Goal: Communication & Community: Answer question/provide support

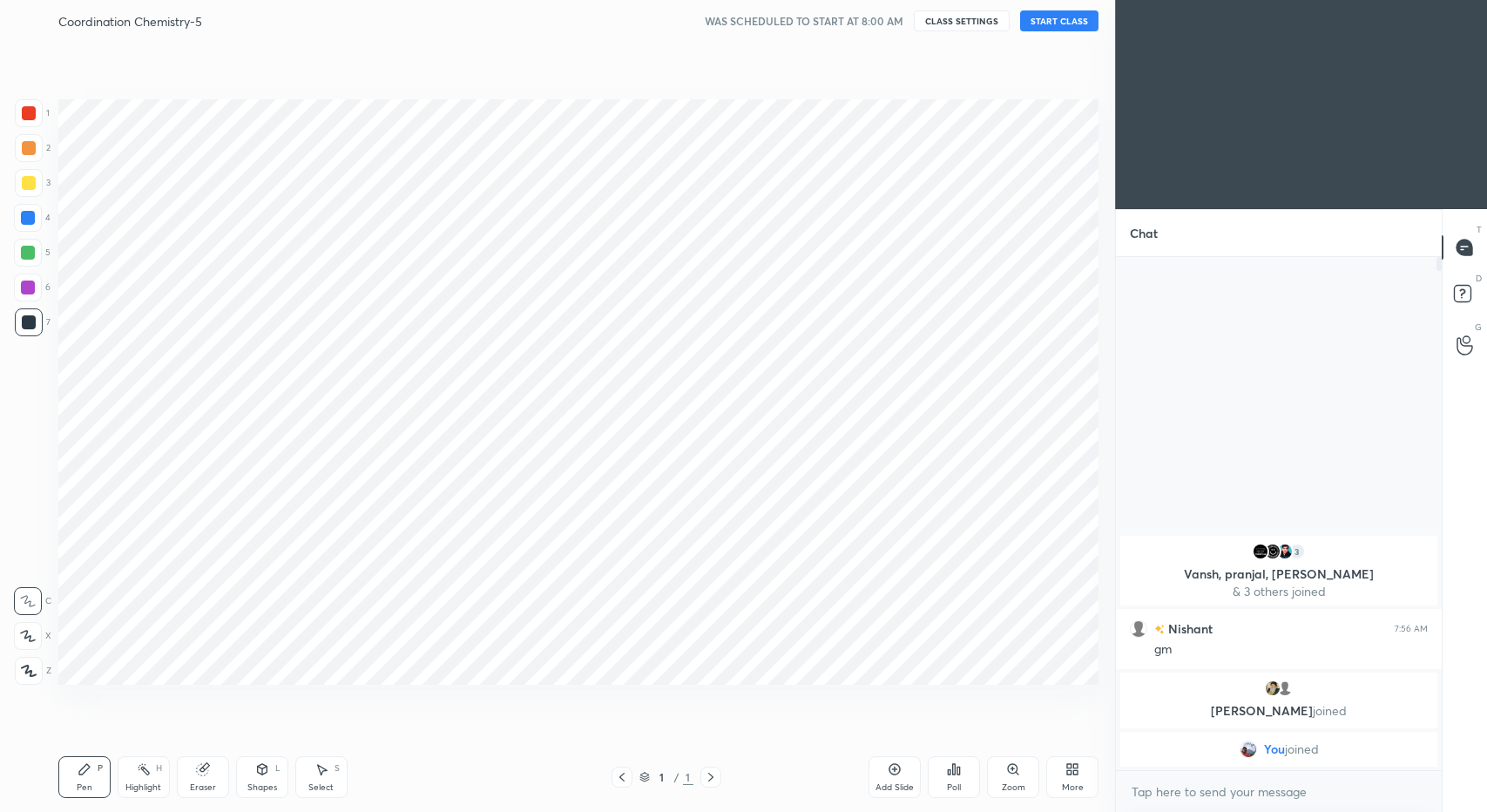
scroll to position [700, 1045]
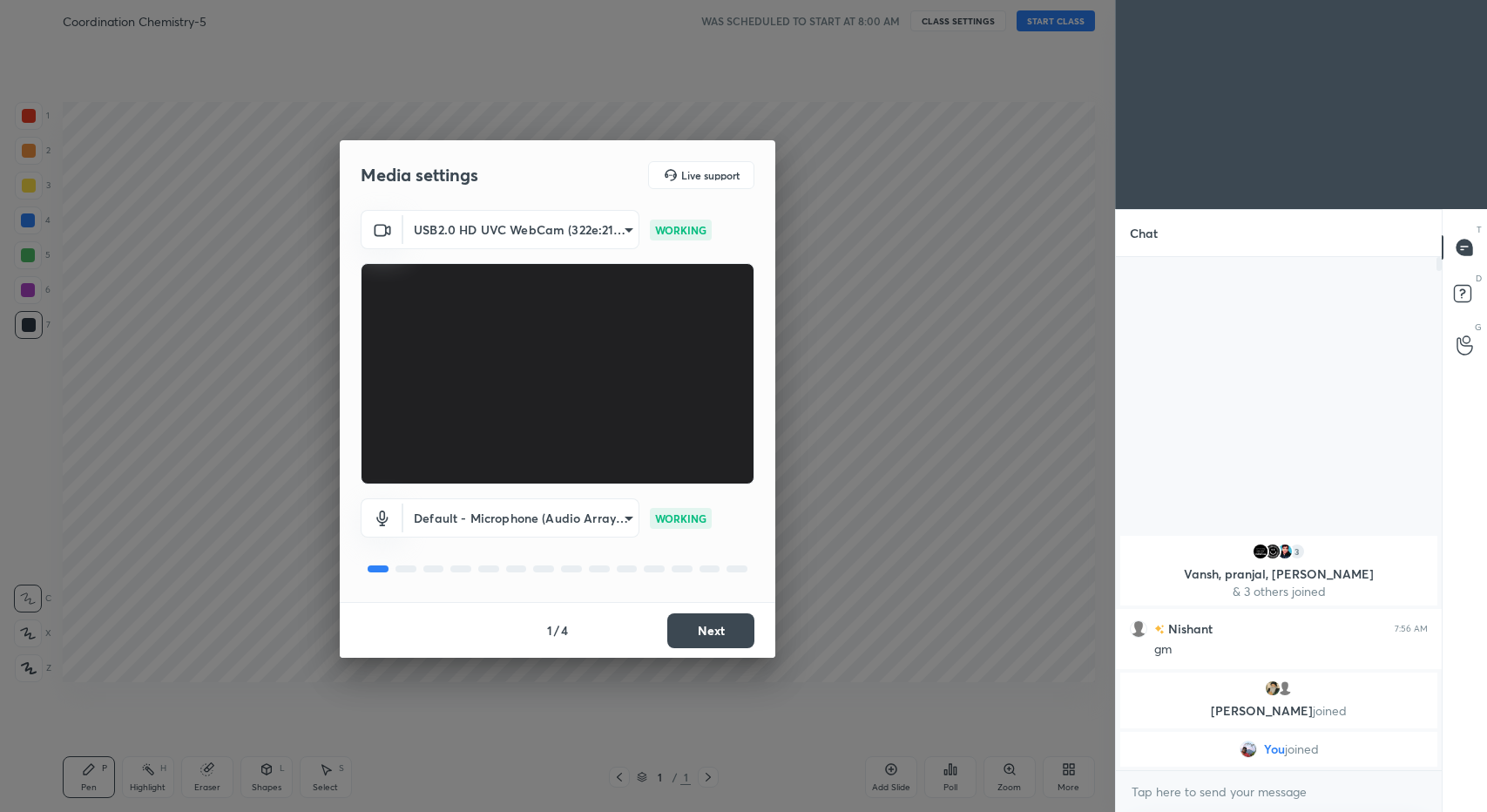
click at [725, 623] on button "Next" at bounding box center [711, 630] width 87 height 35
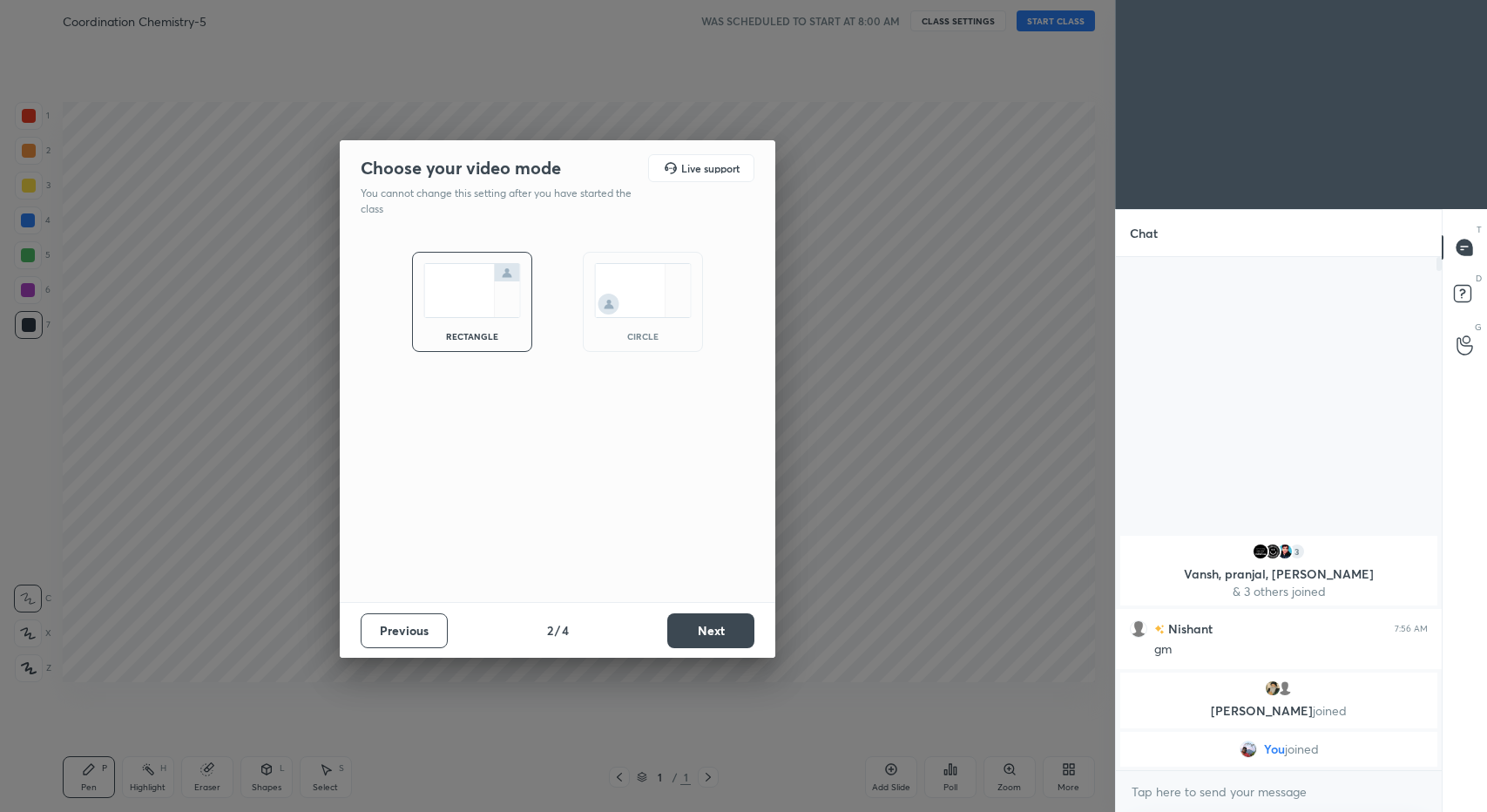
click at [632, 307] on img at bounding box center [643, 290] width 98 height 55
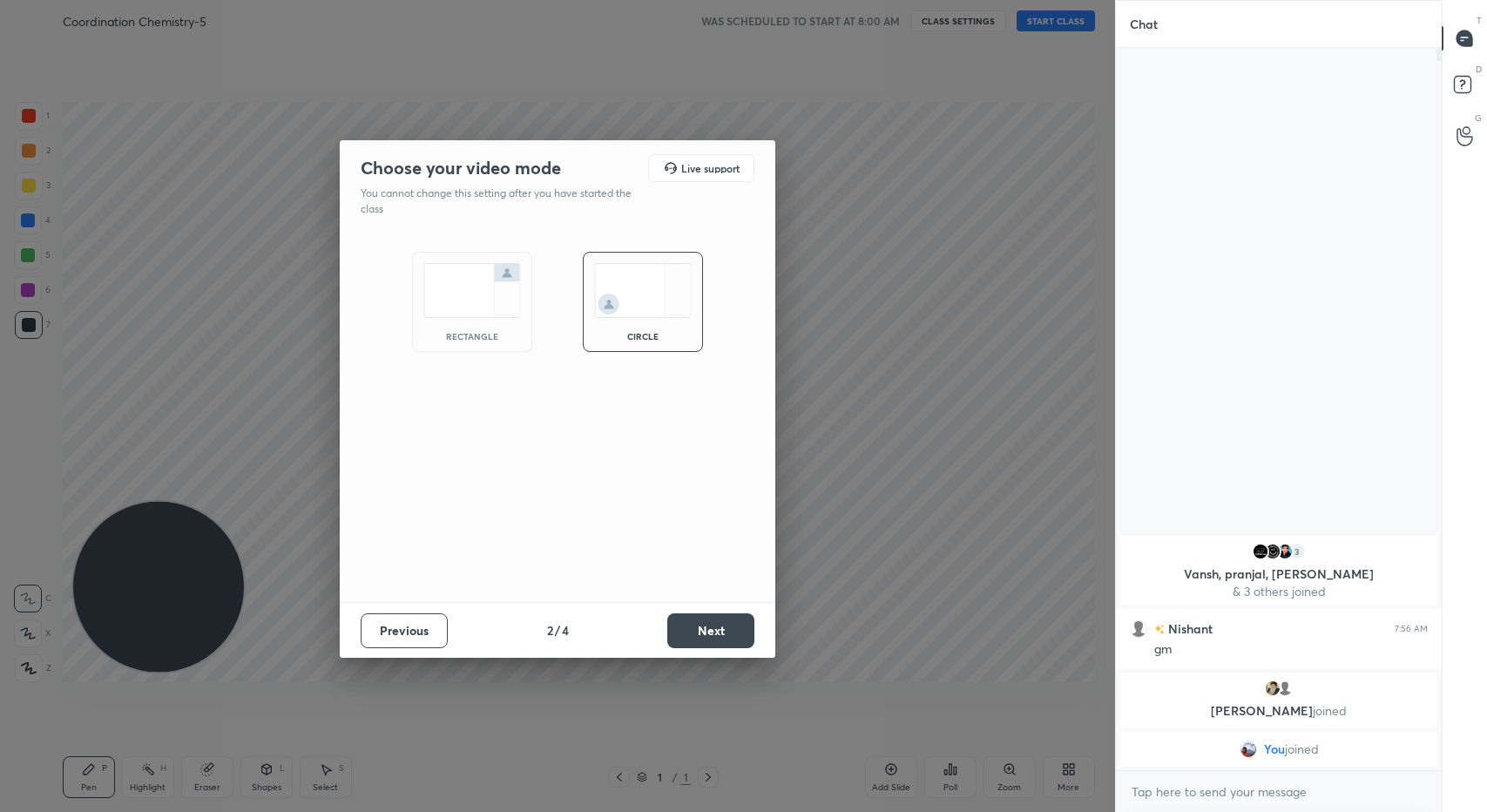
scroll to position [571, 320]
click at [730, 627] on button "Next" at bounding box center [711, 630] width 87 height 35
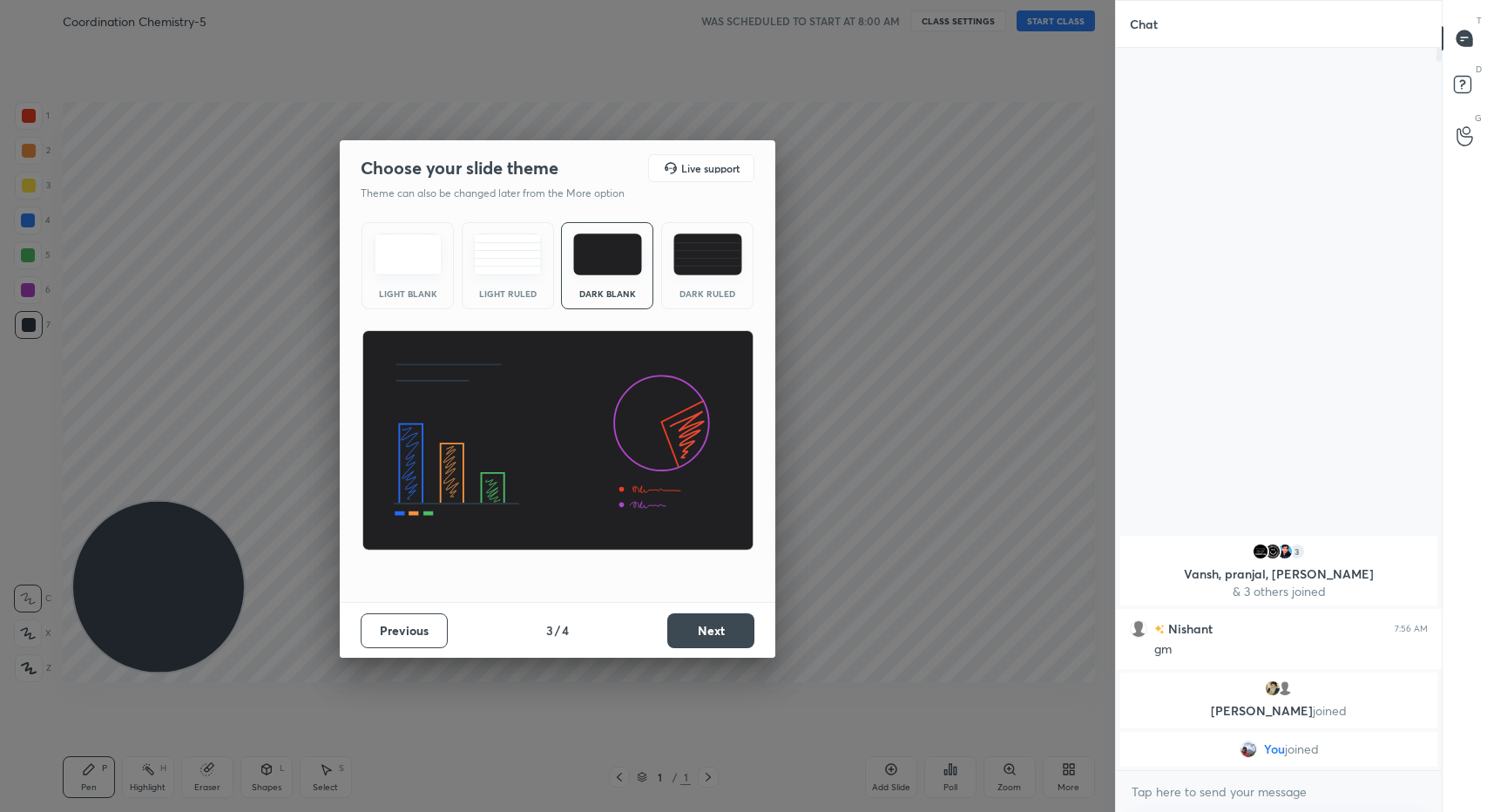
click at [730, 627] on button "Next" at bounding box center [711, 630] width 87 height 35
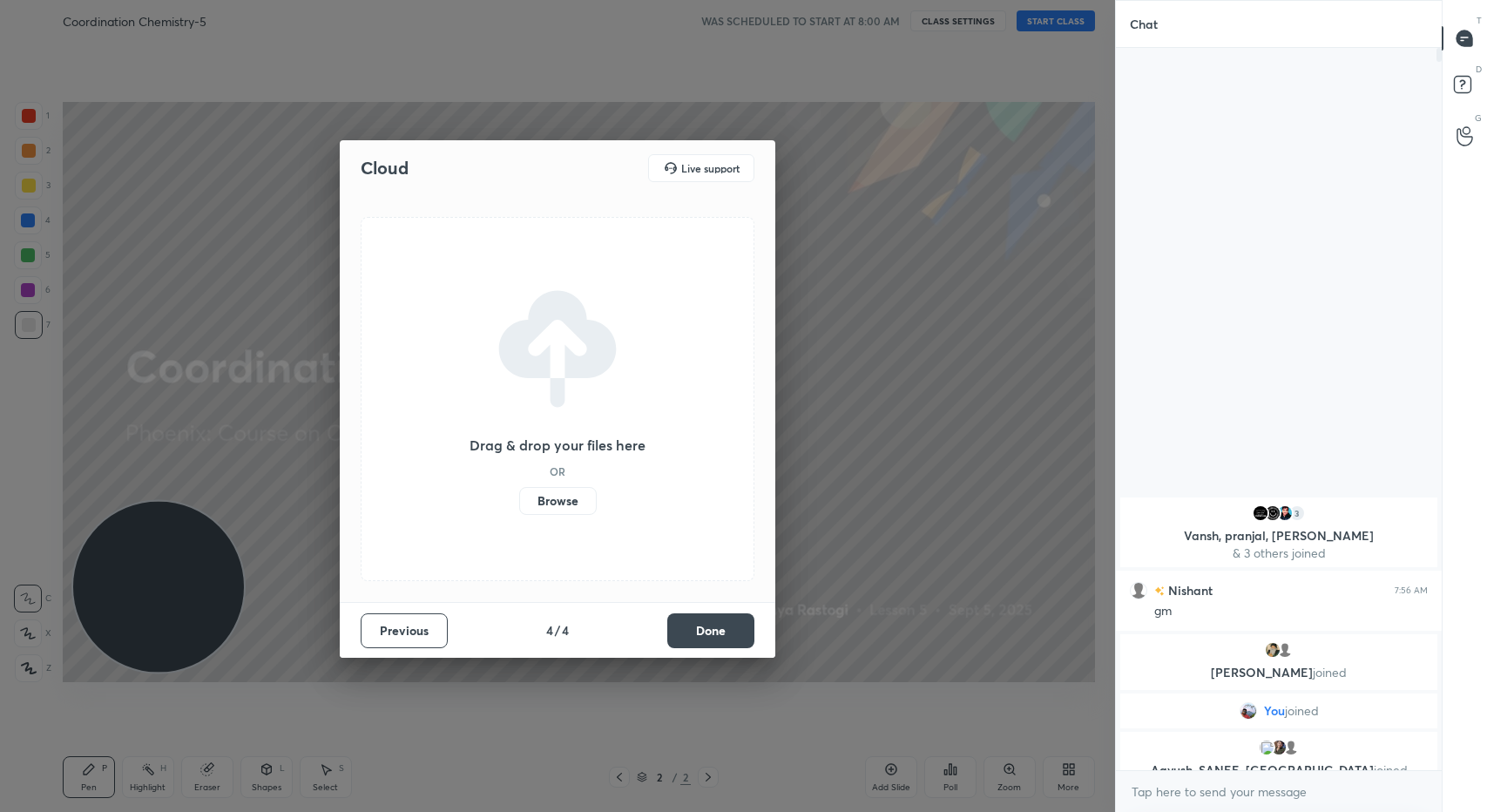
click at [712, 627] on button "Done" at bounding box center [711, 630] width 87 height 35
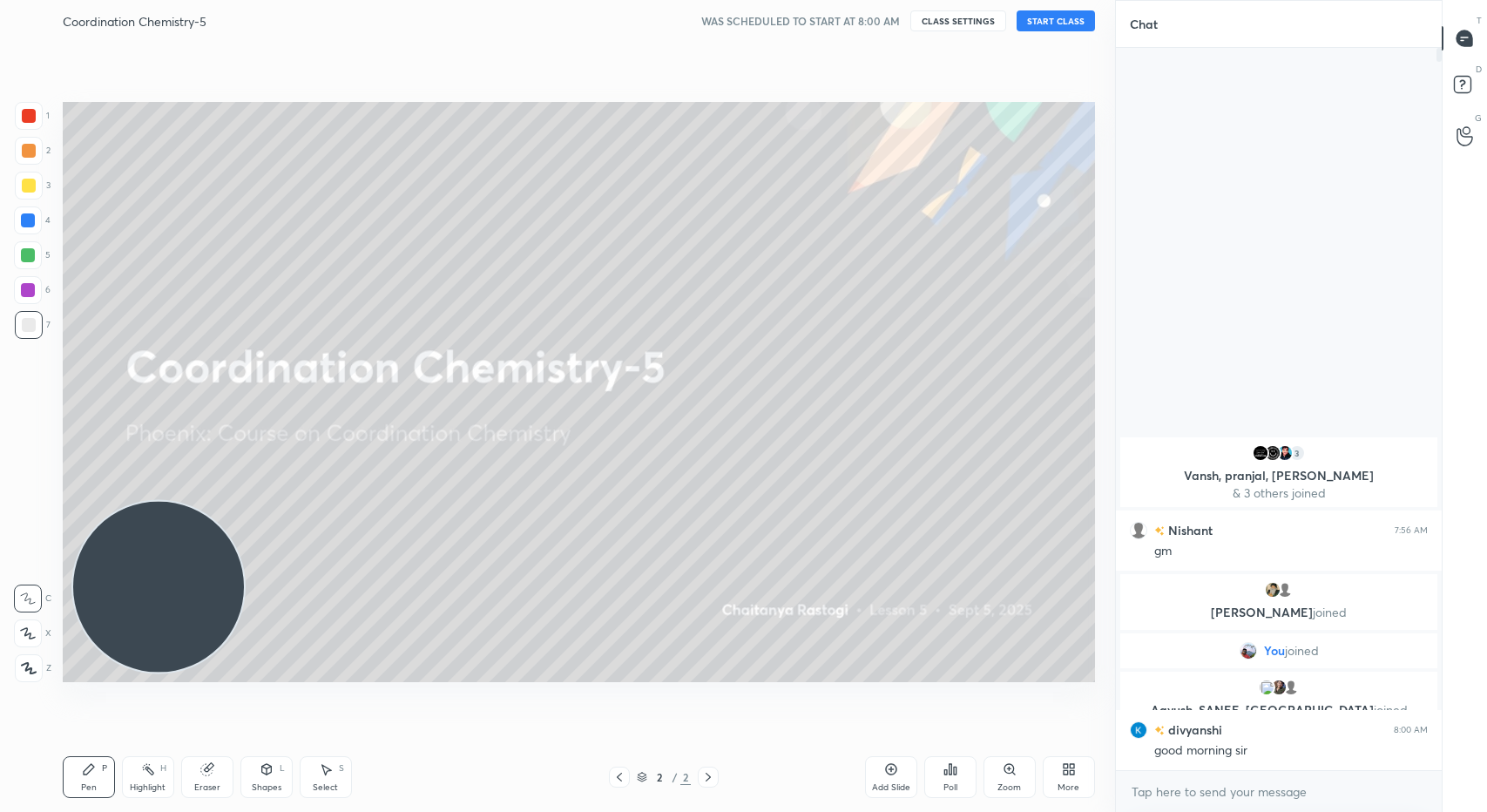
click at [1061, 28] on button "START CLASS" at bounding box center [1055, 21] width 78 height 21
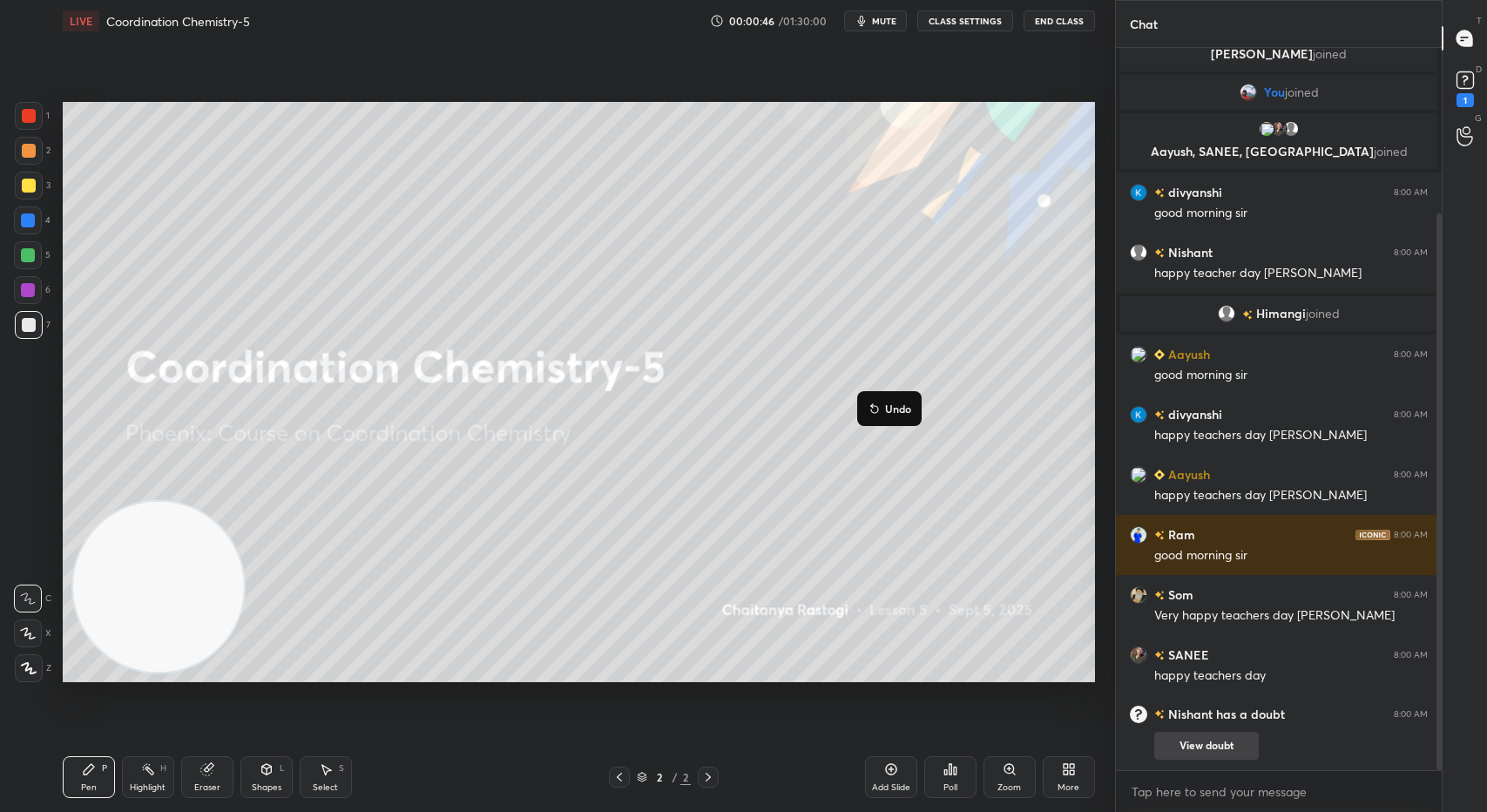
scroll to position [214, 0]
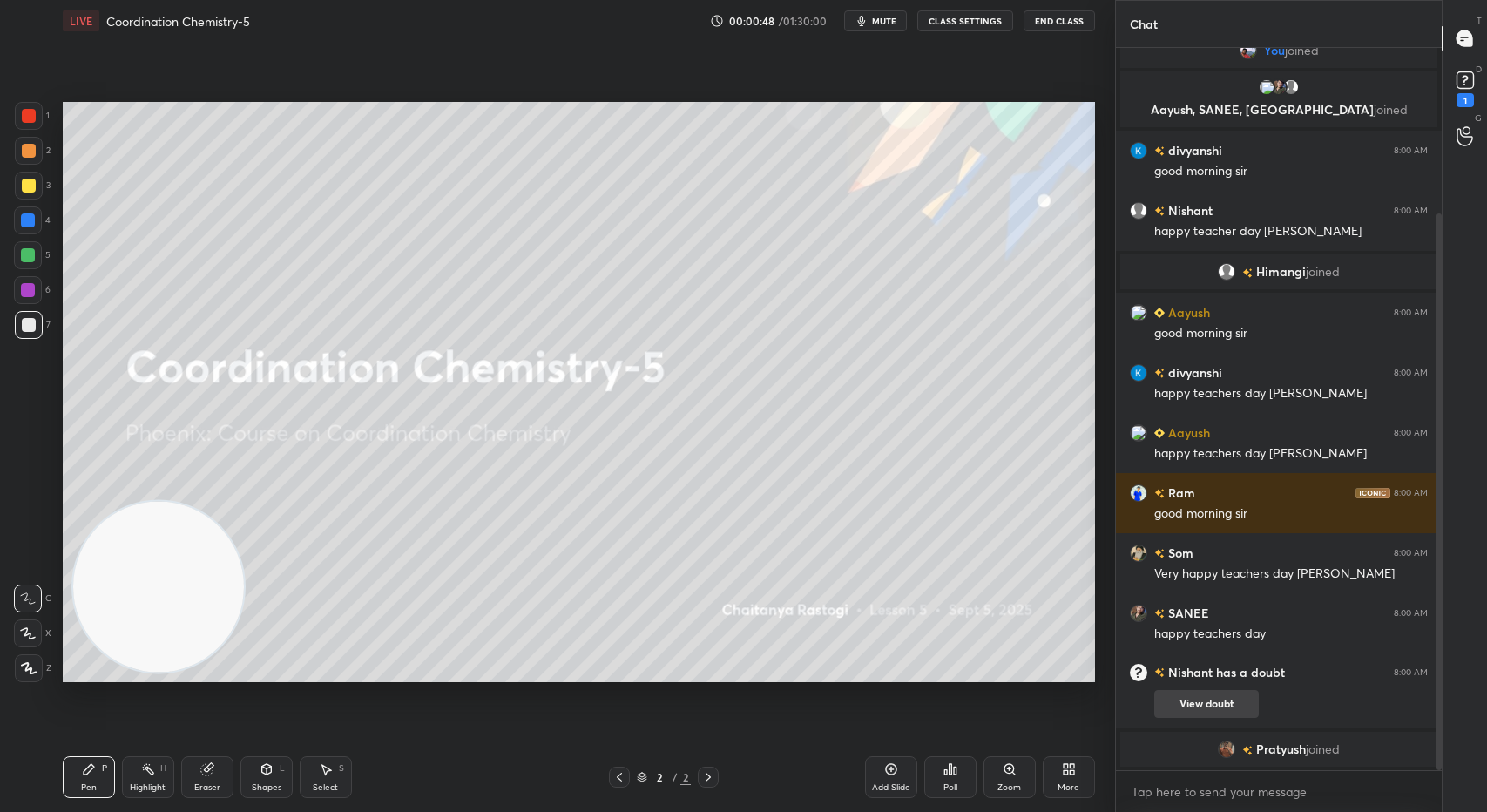
click at [1195, 690] on button "View doubt" at bounding box center [1206, 704] width 105 height 28
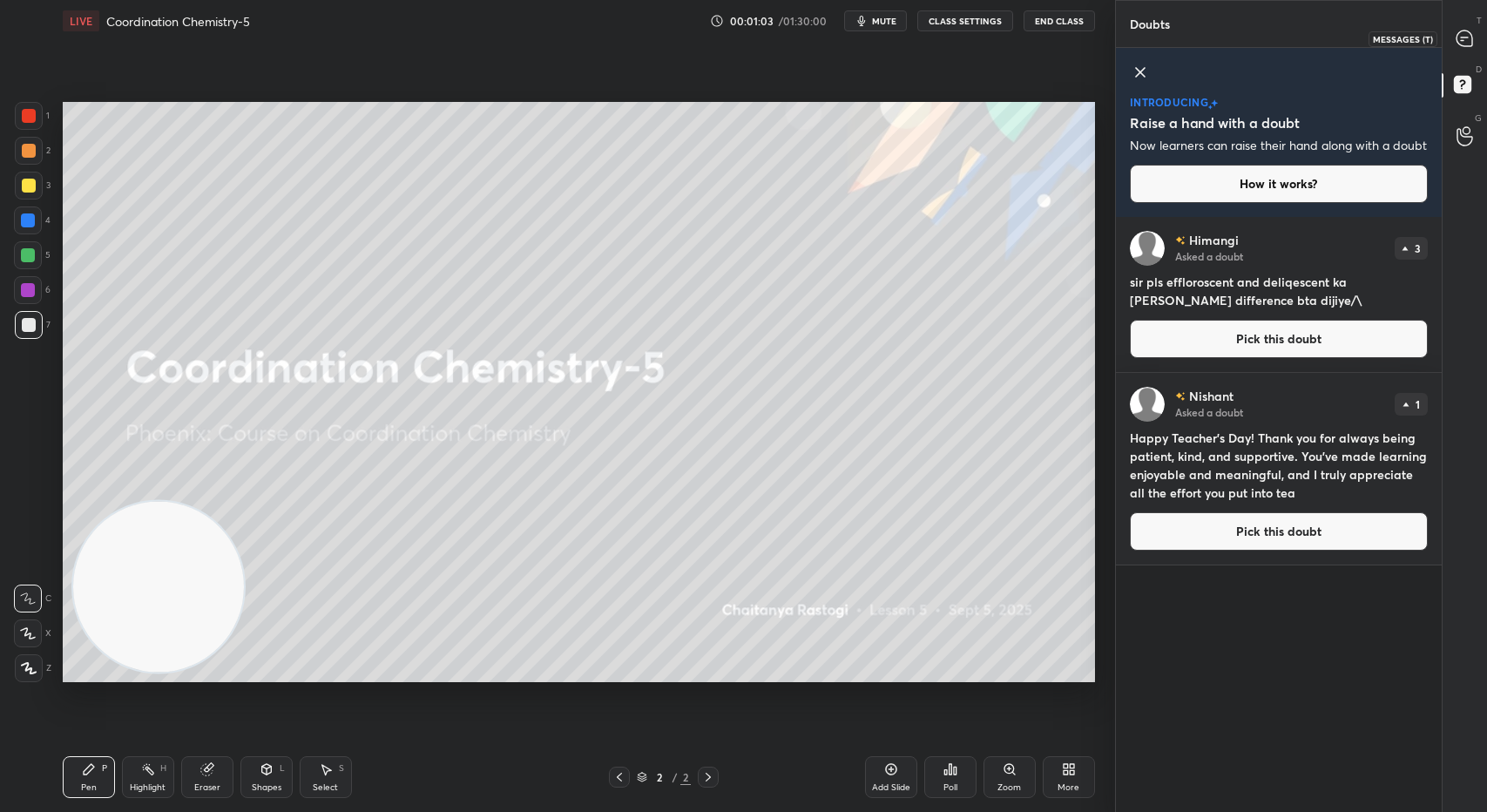
click at [1466, 41] on icon at bounding box center [1464, 38] width 16 height 16
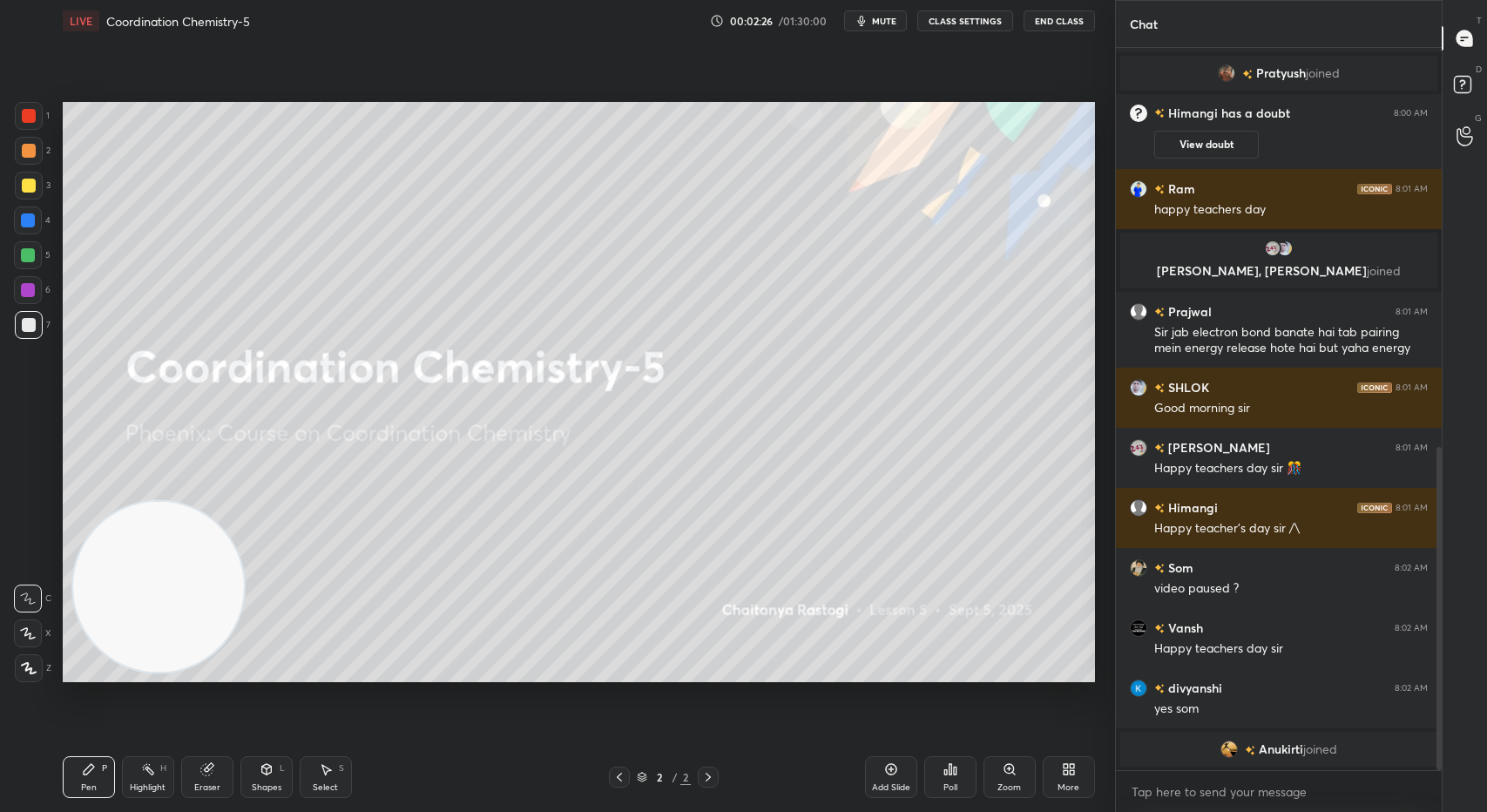
scroll to position [886, 0]
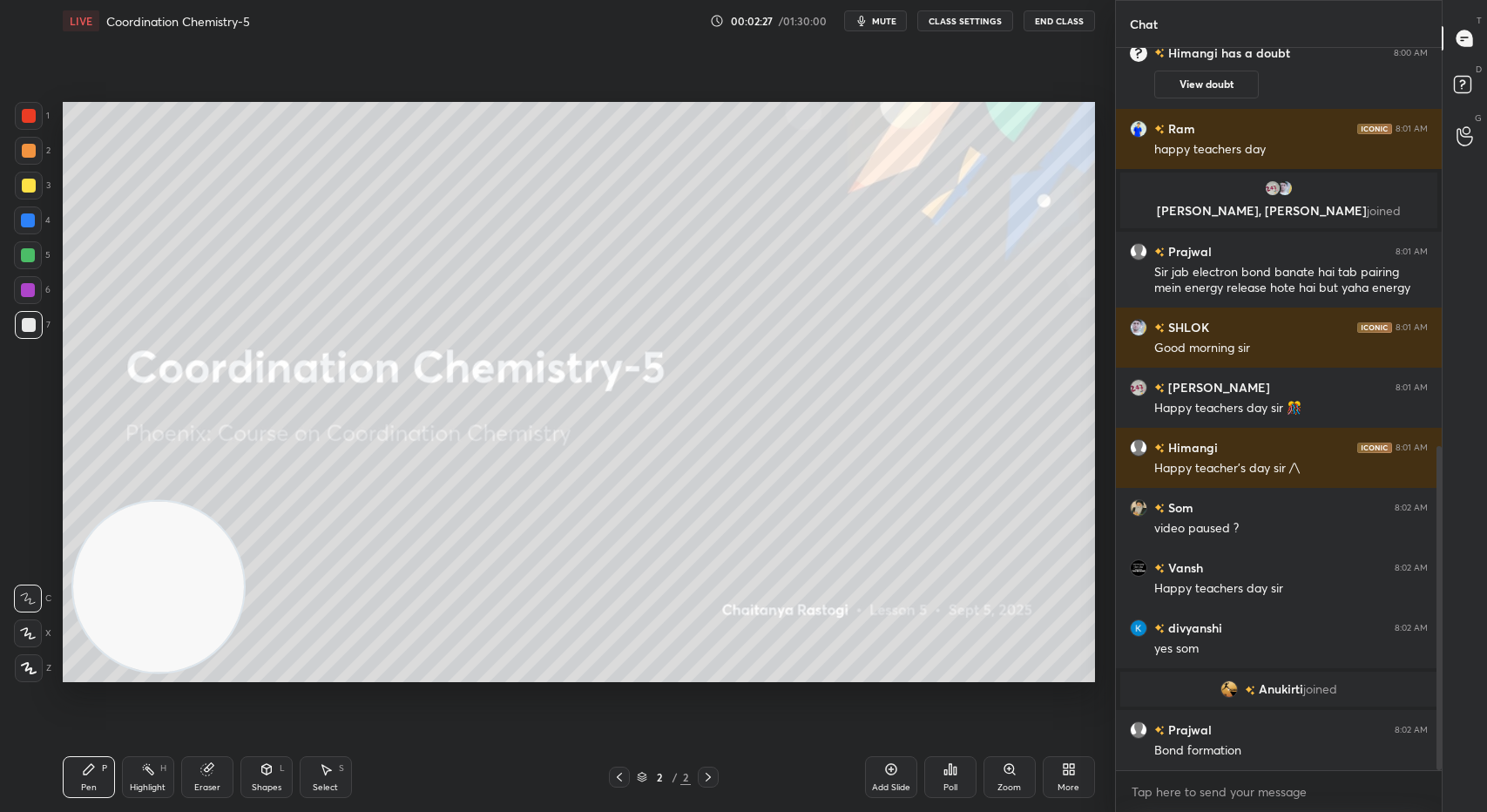
click at [1068, 777] on div "More" at bounding box center [1068, 776] width 52 height 41
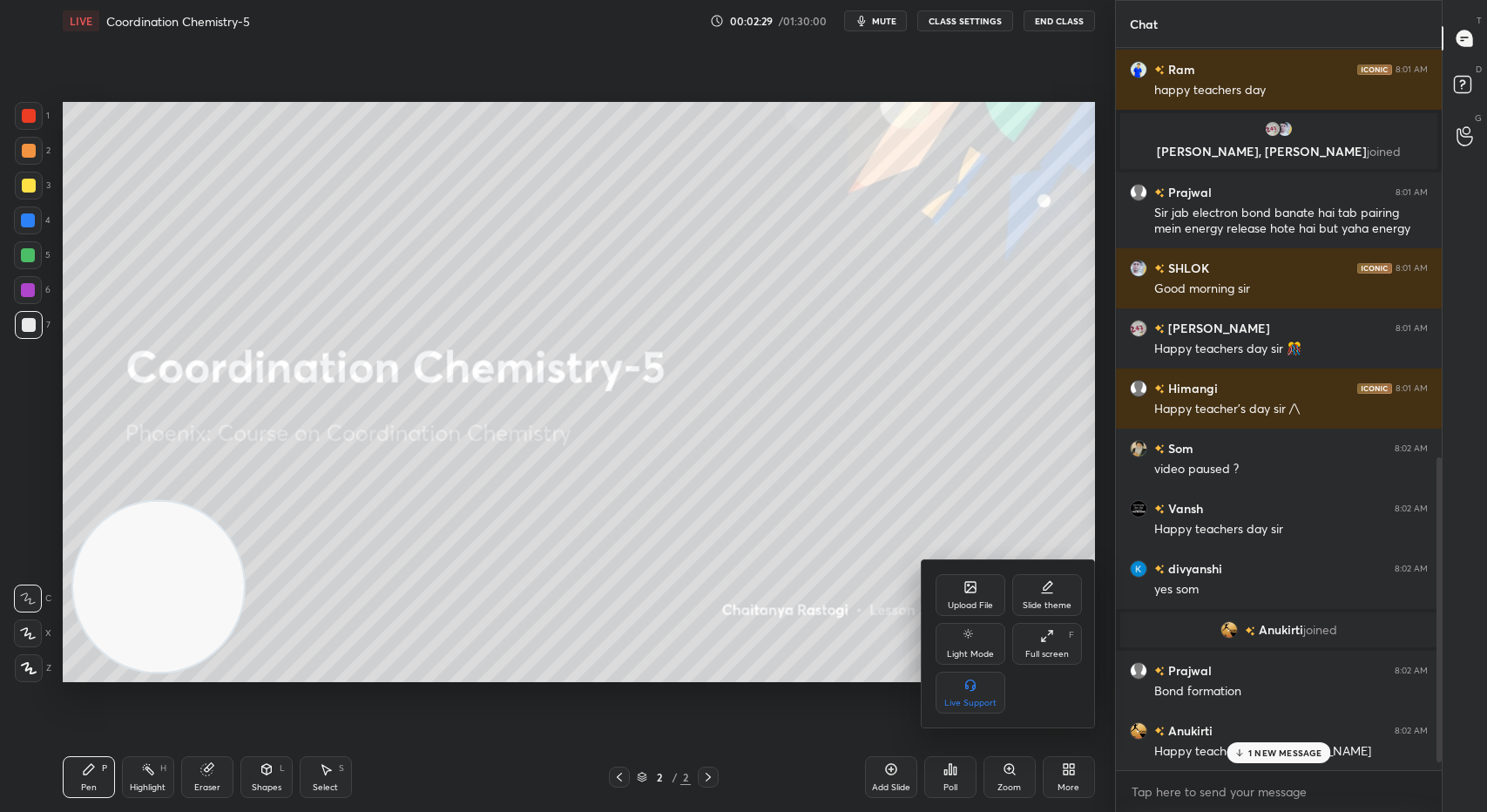
scroll to position [1007, 0]
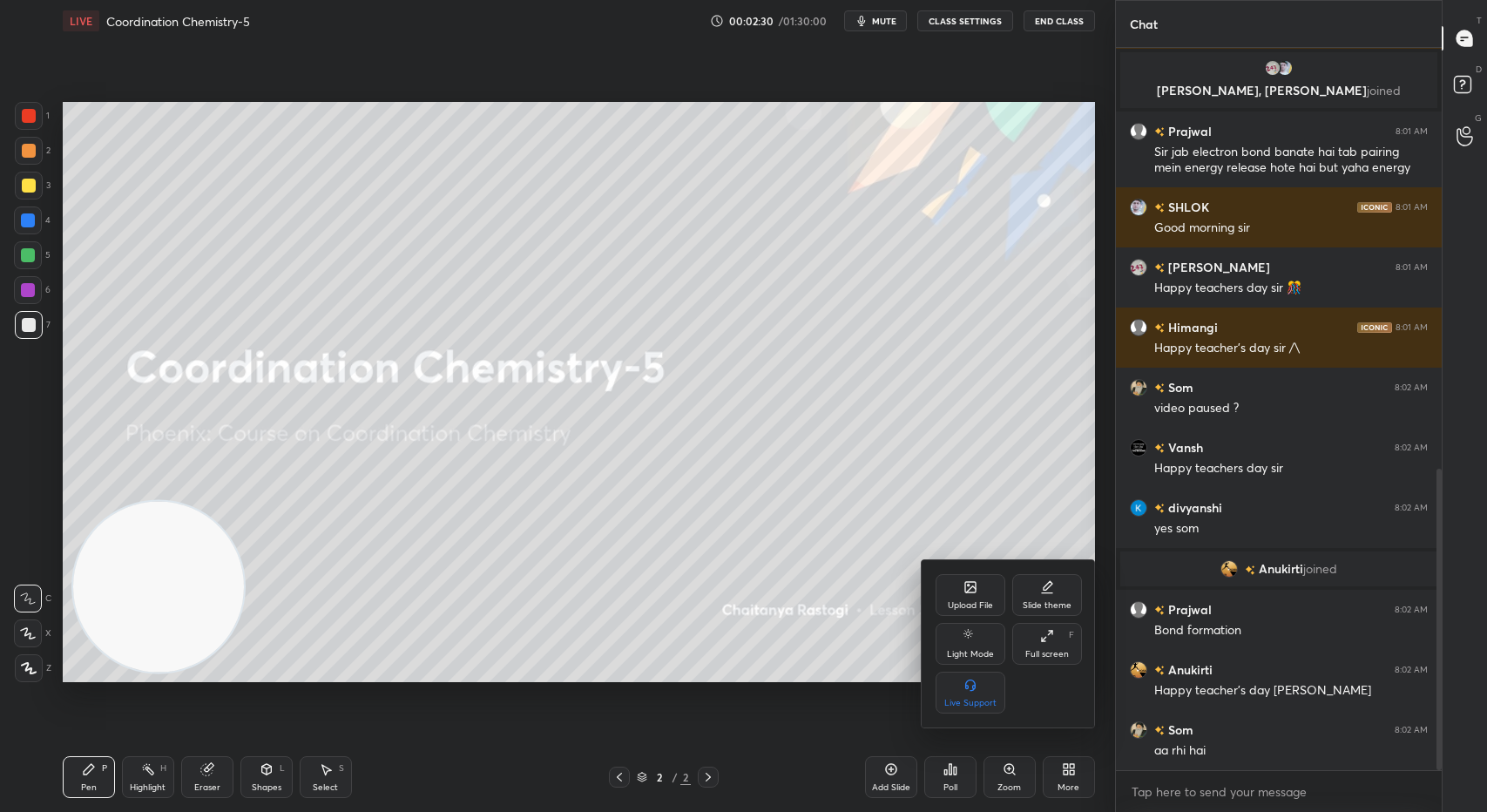
click at [974, 607] on div "Upload File" at bounding box center [971, 605] width 45 height 8
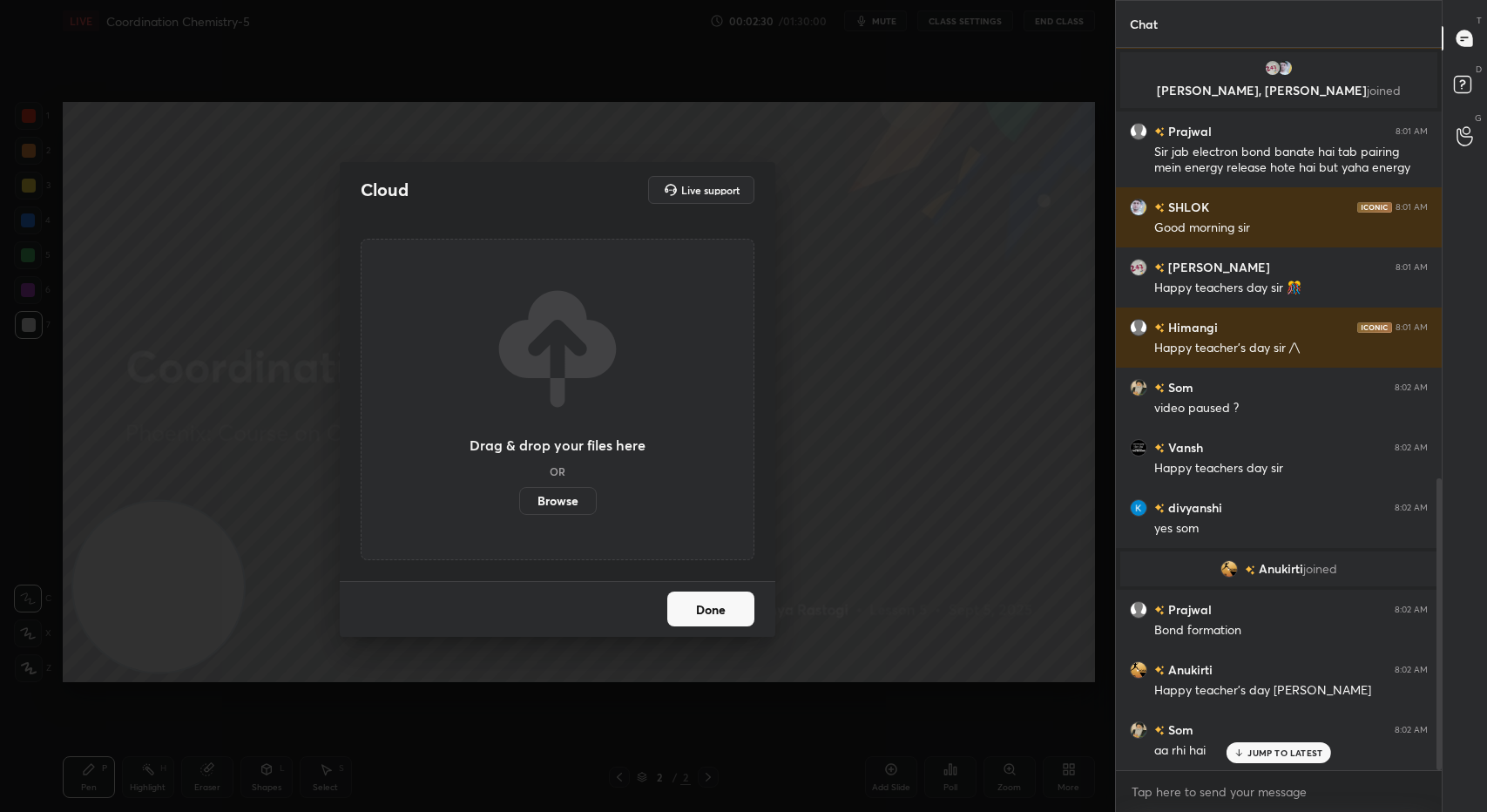
scroll to position [1065, 0]
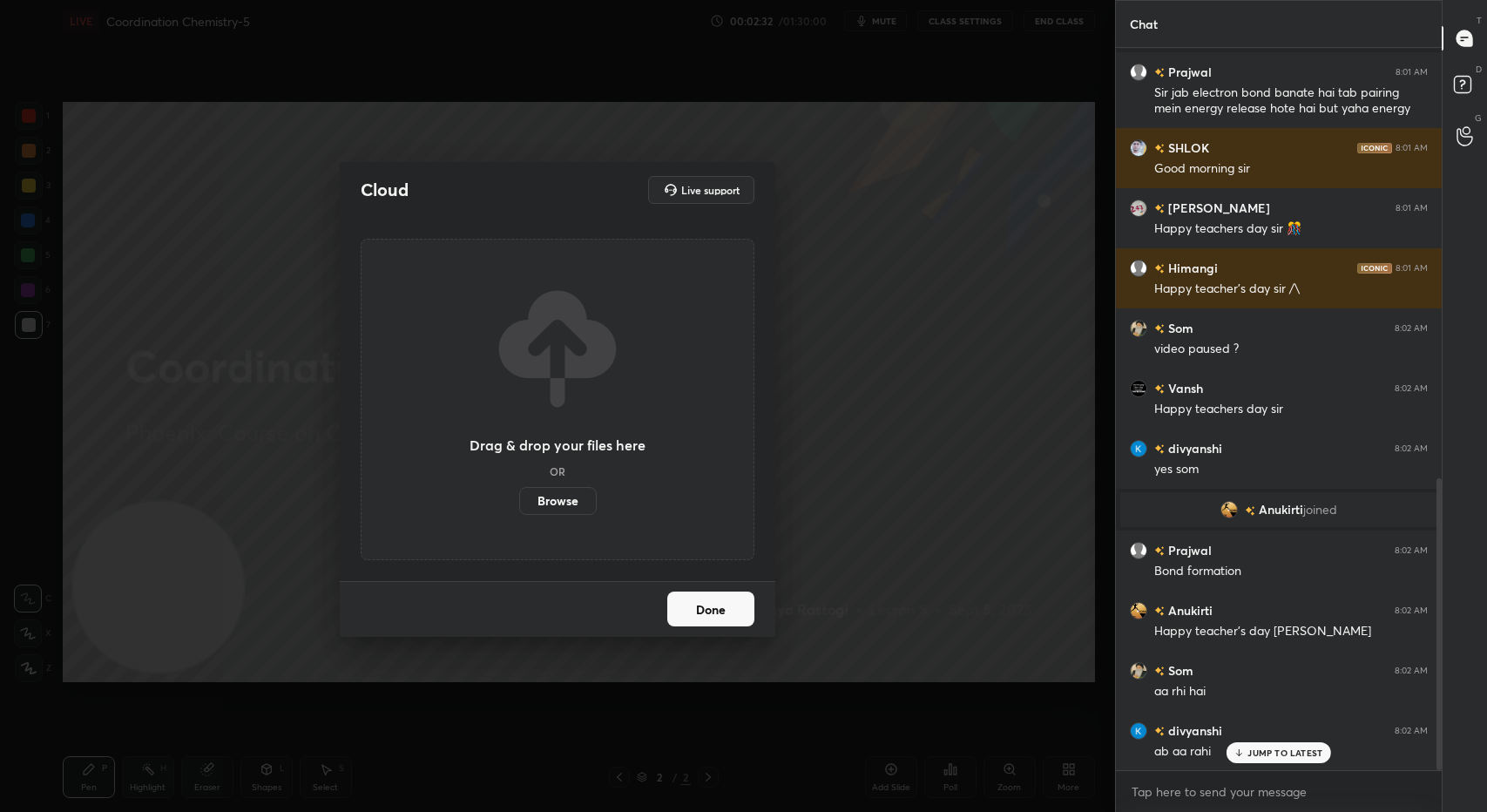
click at [569, 488] on label "Browse" at bounding box center [558, 501] width 77 height 28
click at [519, 488] on input "Browse" at bounding box center [519, 501] width 0 height 28
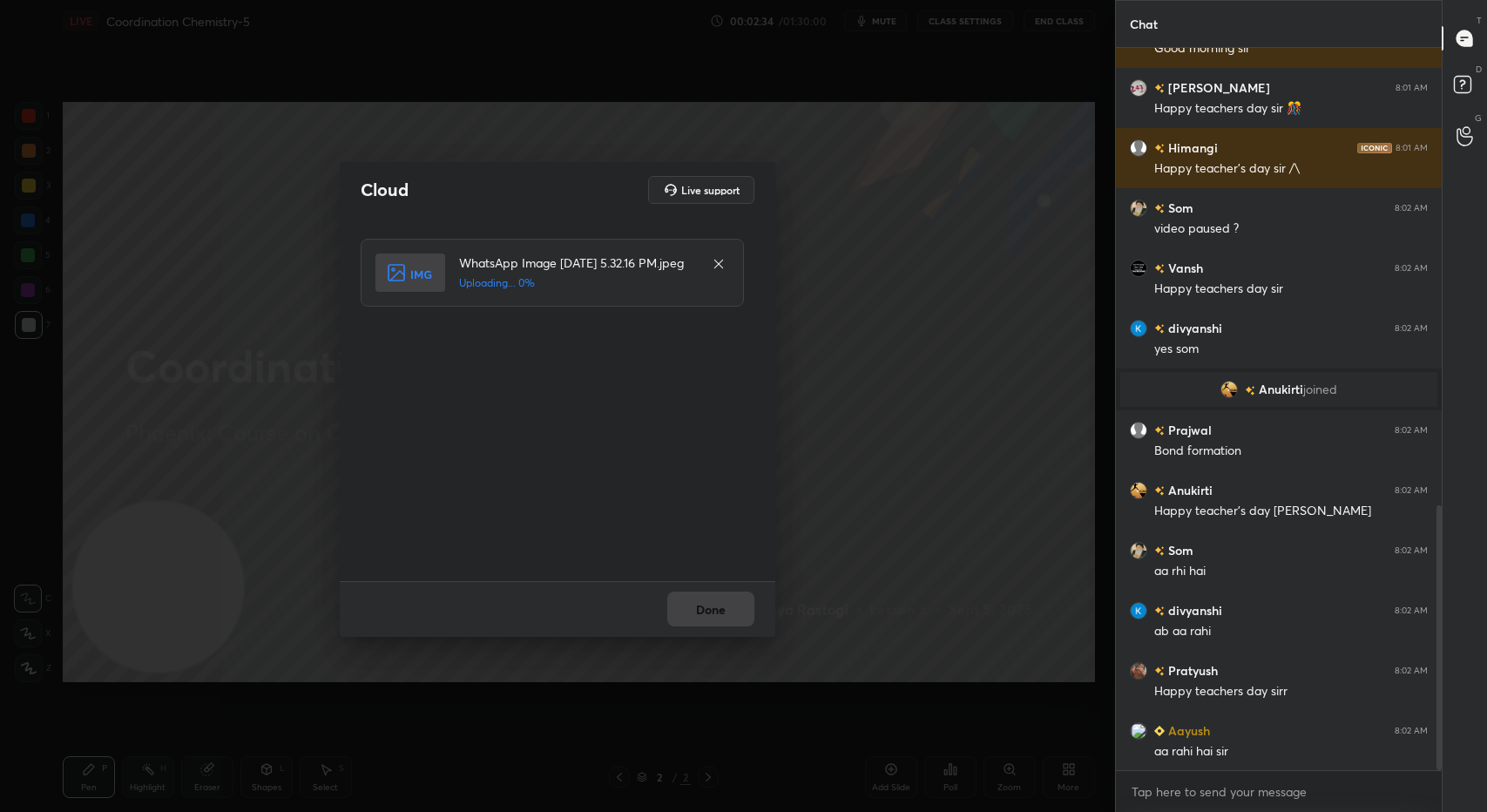
scroll to position [1247, 0]
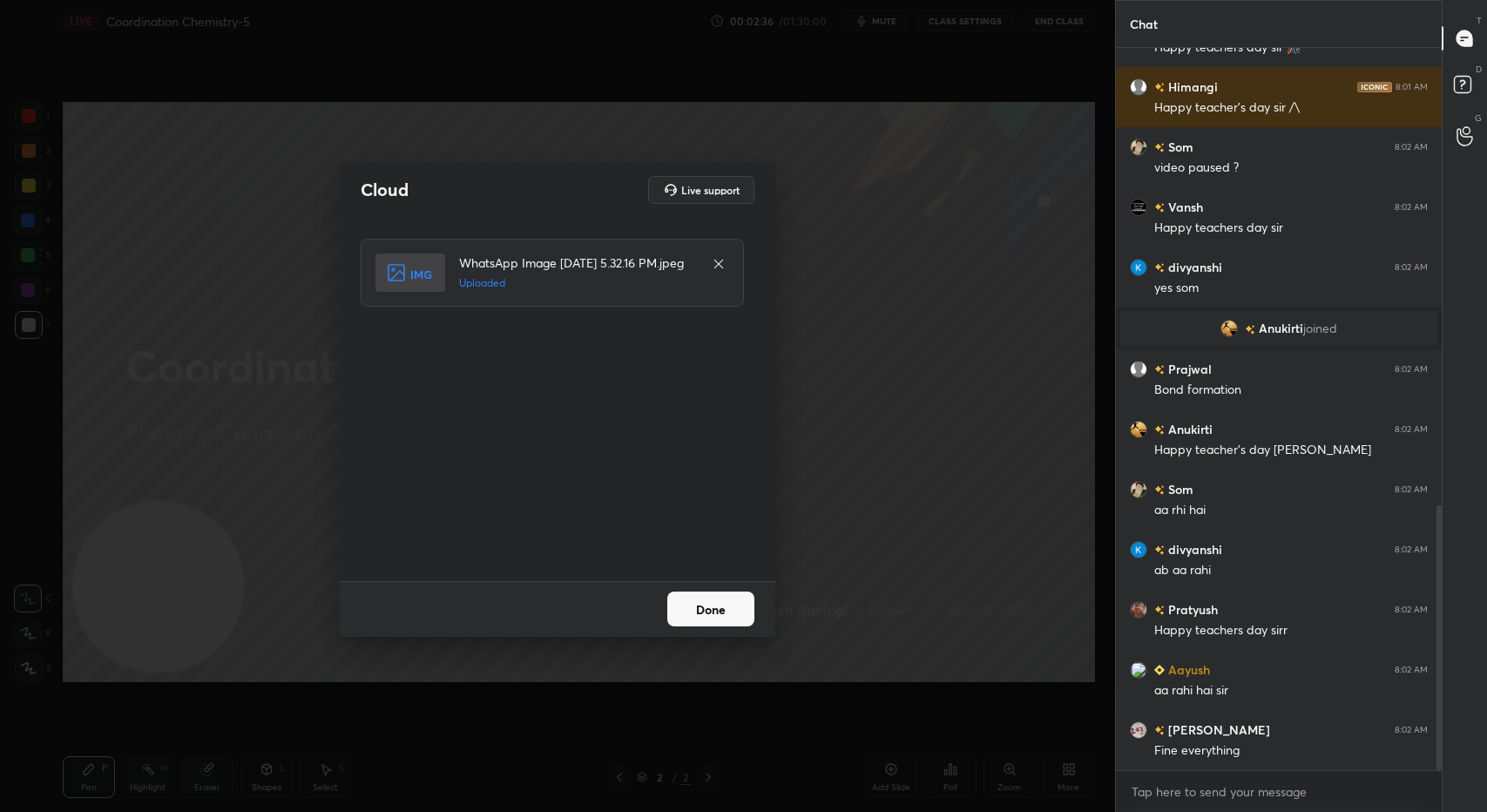
click at [708, 596] on button "Done" at bounding box center [711, 609] width 87 height 35
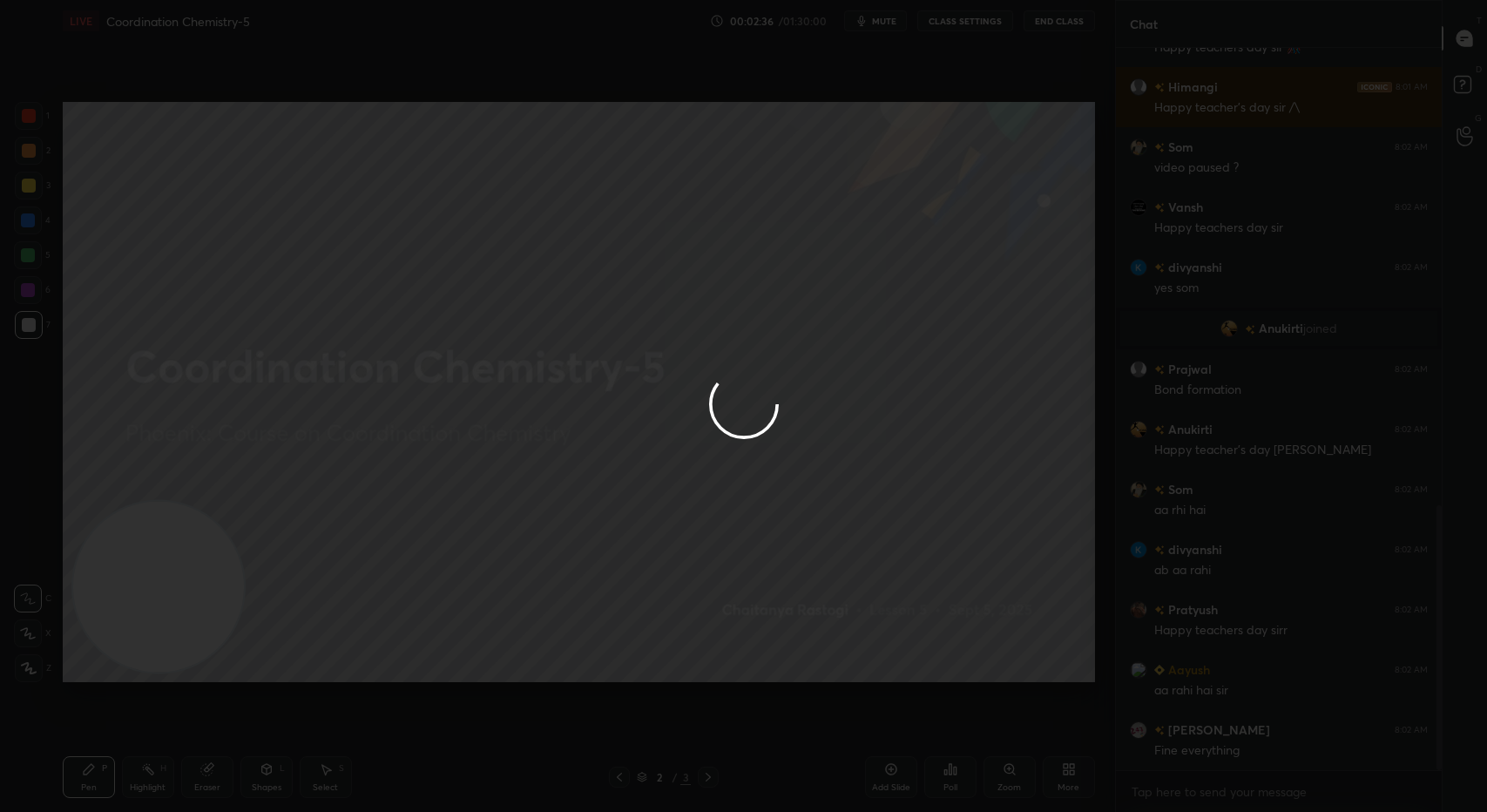
scroll to position [1307, 0]
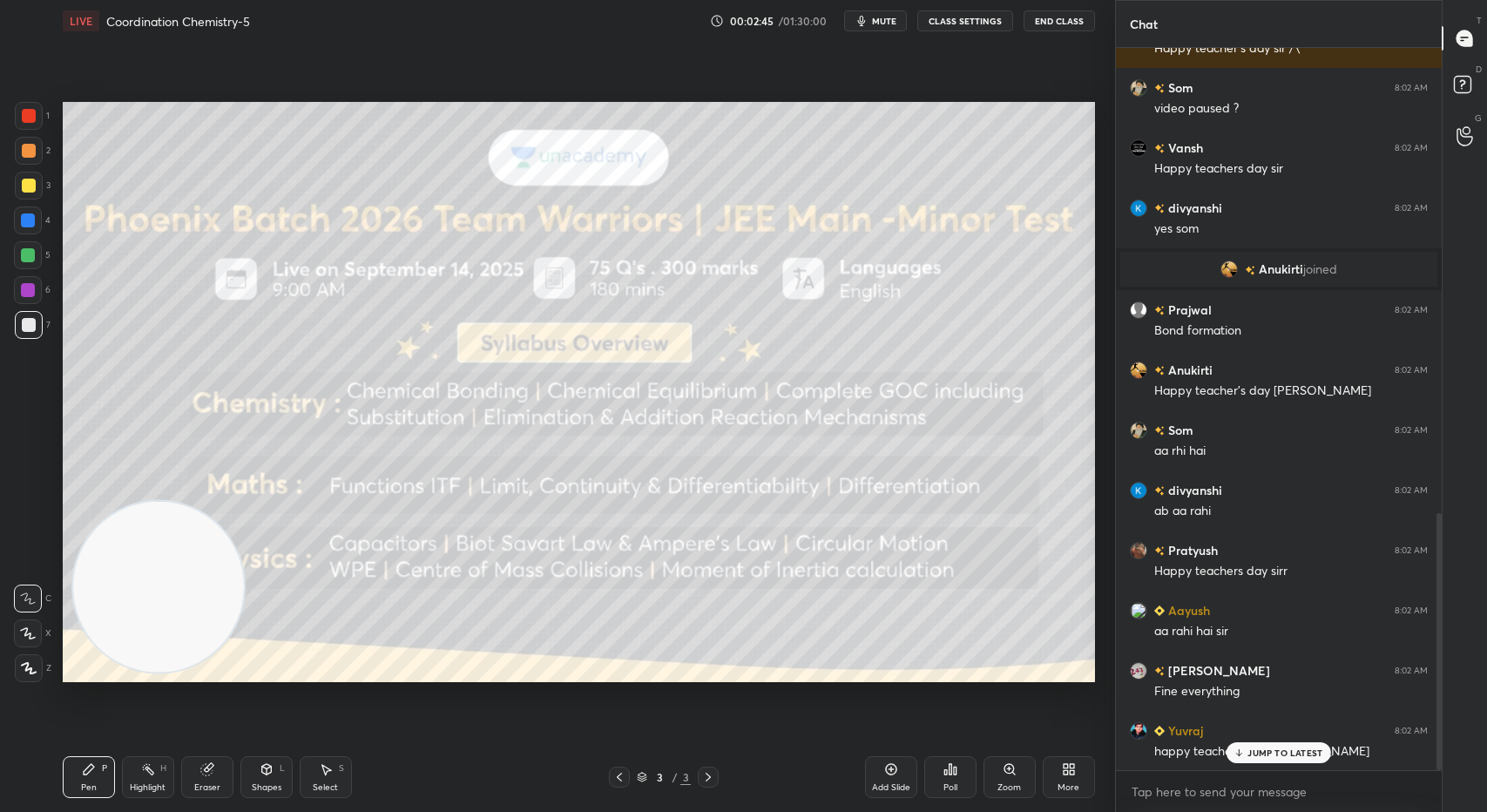
click at [1291, 755] on p "JUMP TO LATEST" at bounding box center [1284, 752] width 74 height 10
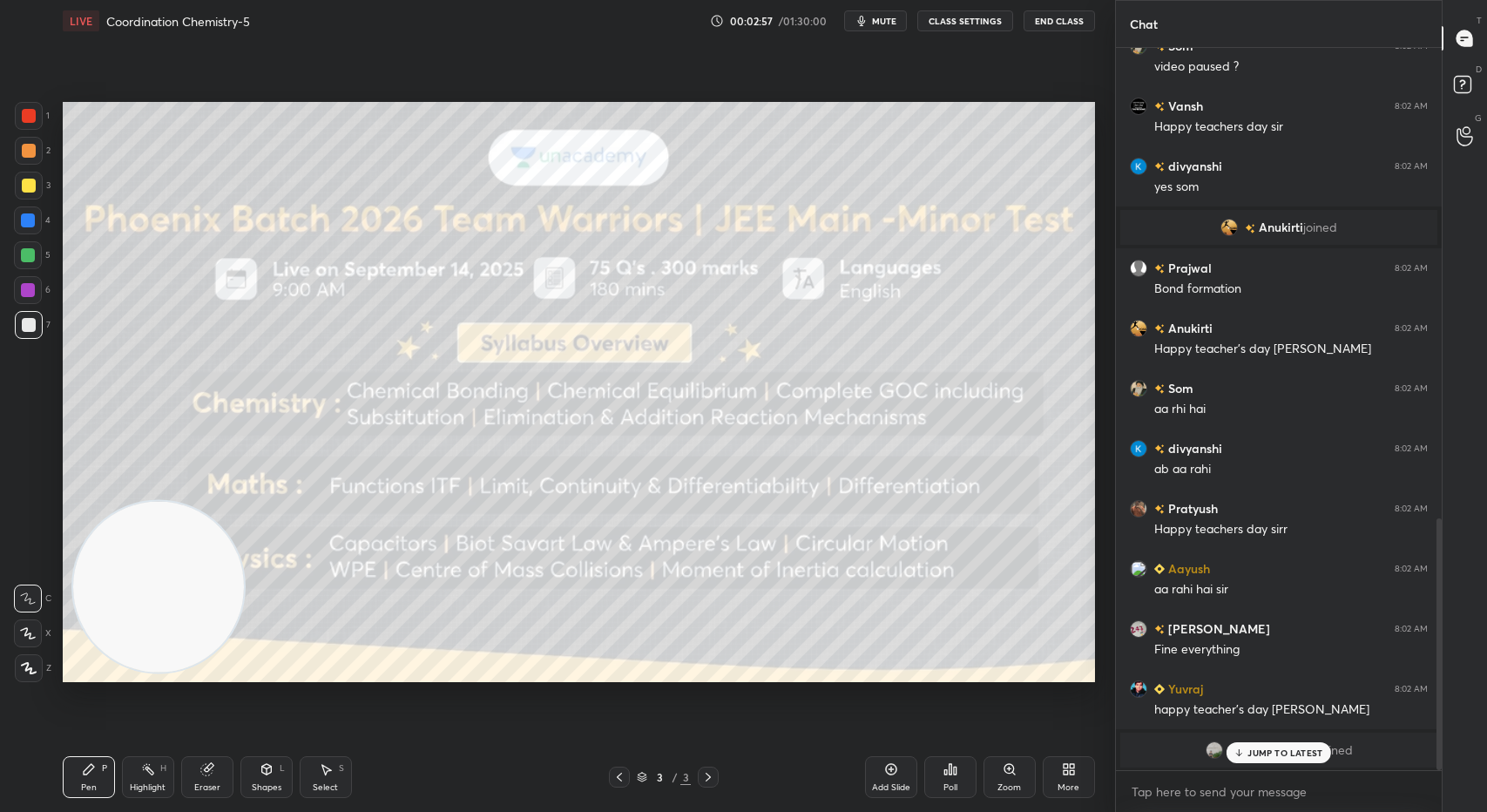
click at [893, 783] on div "Add Slide" at bounding box center [891, 787] width 39 height 8
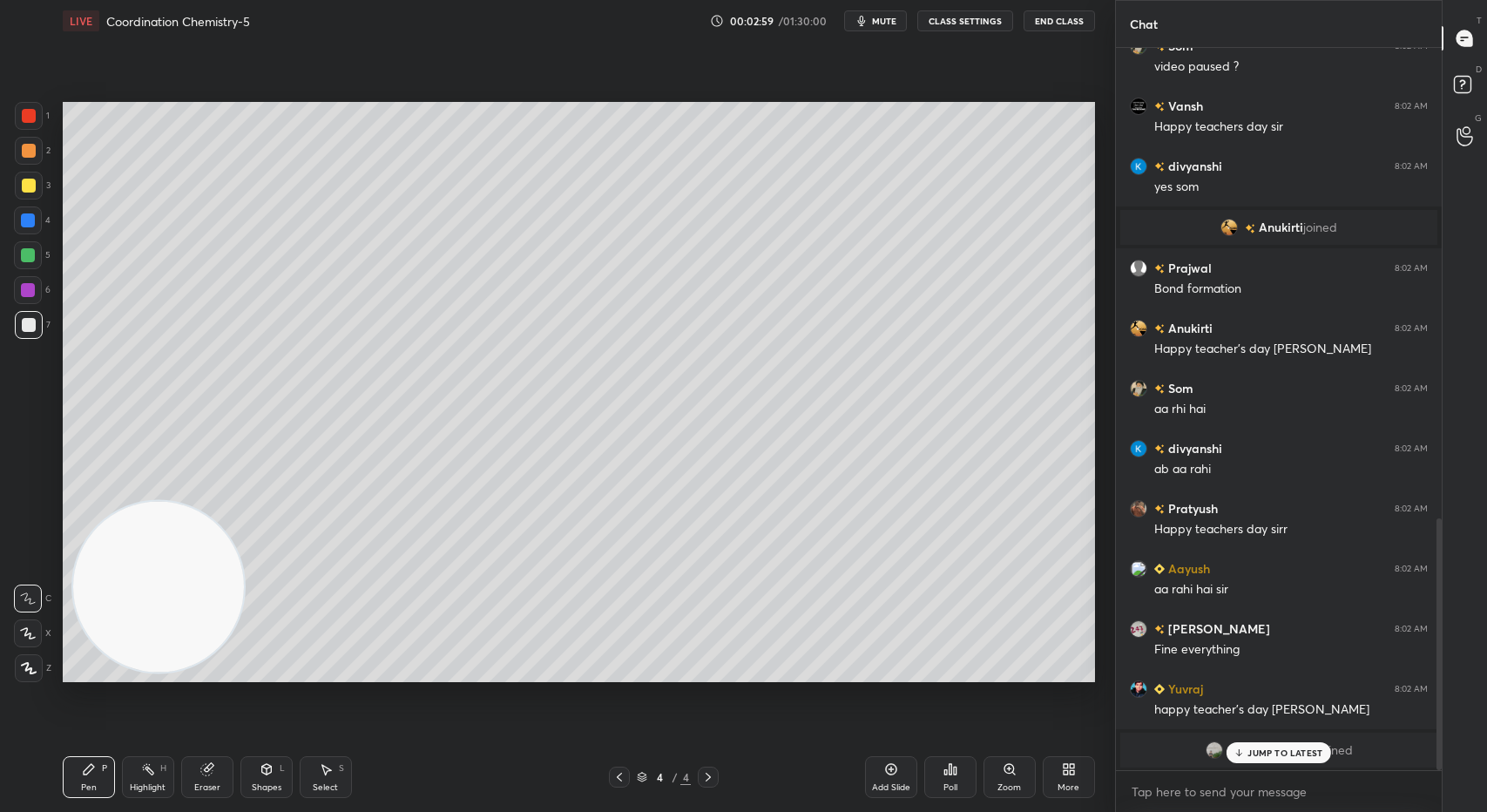
click at [618, 774] on icon at bounding box center [619, 776] width 14 height 14
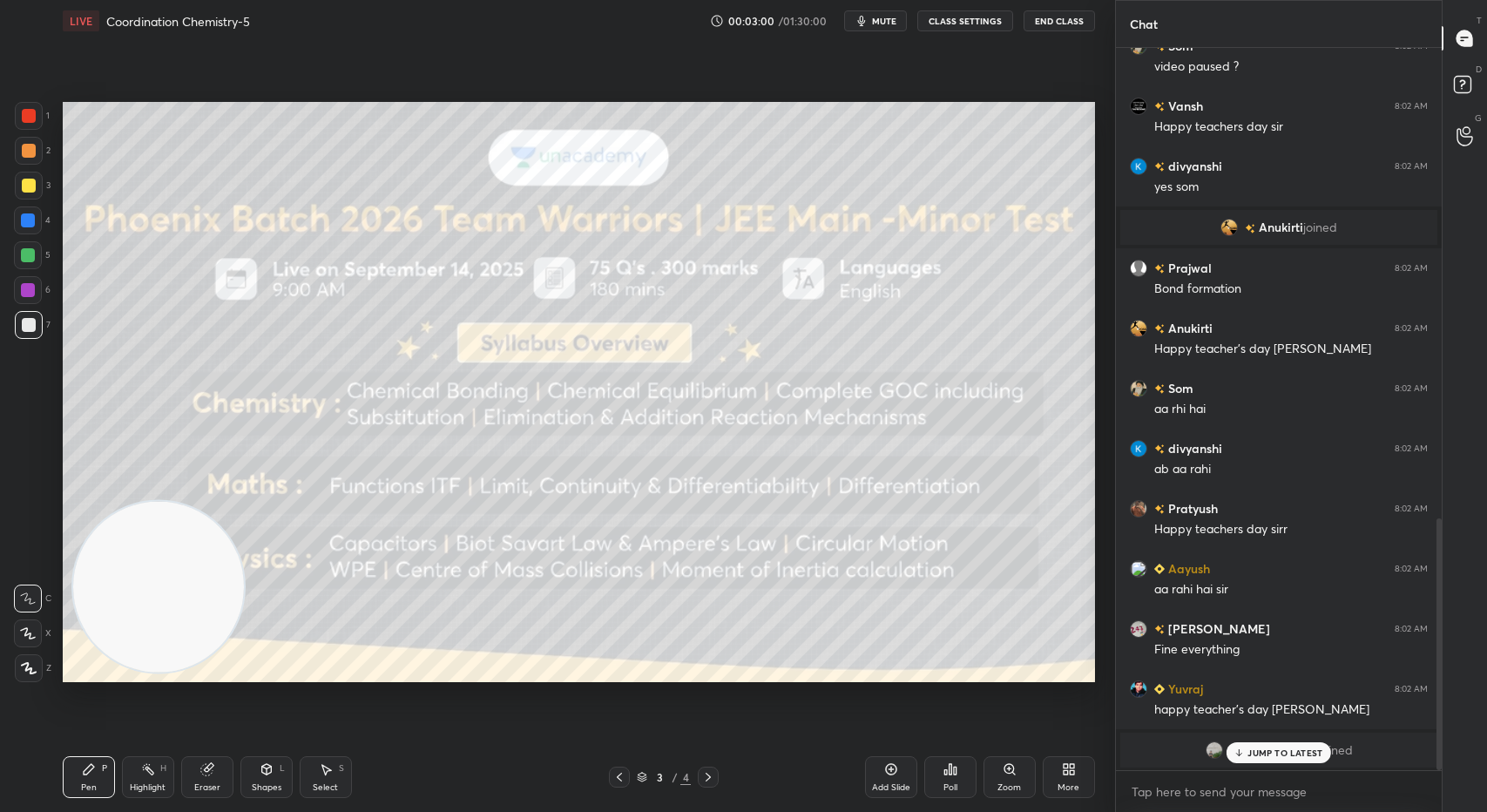
click at [1061, 778] on div "More" at bounding box center [1068, 776] width 52 height 41
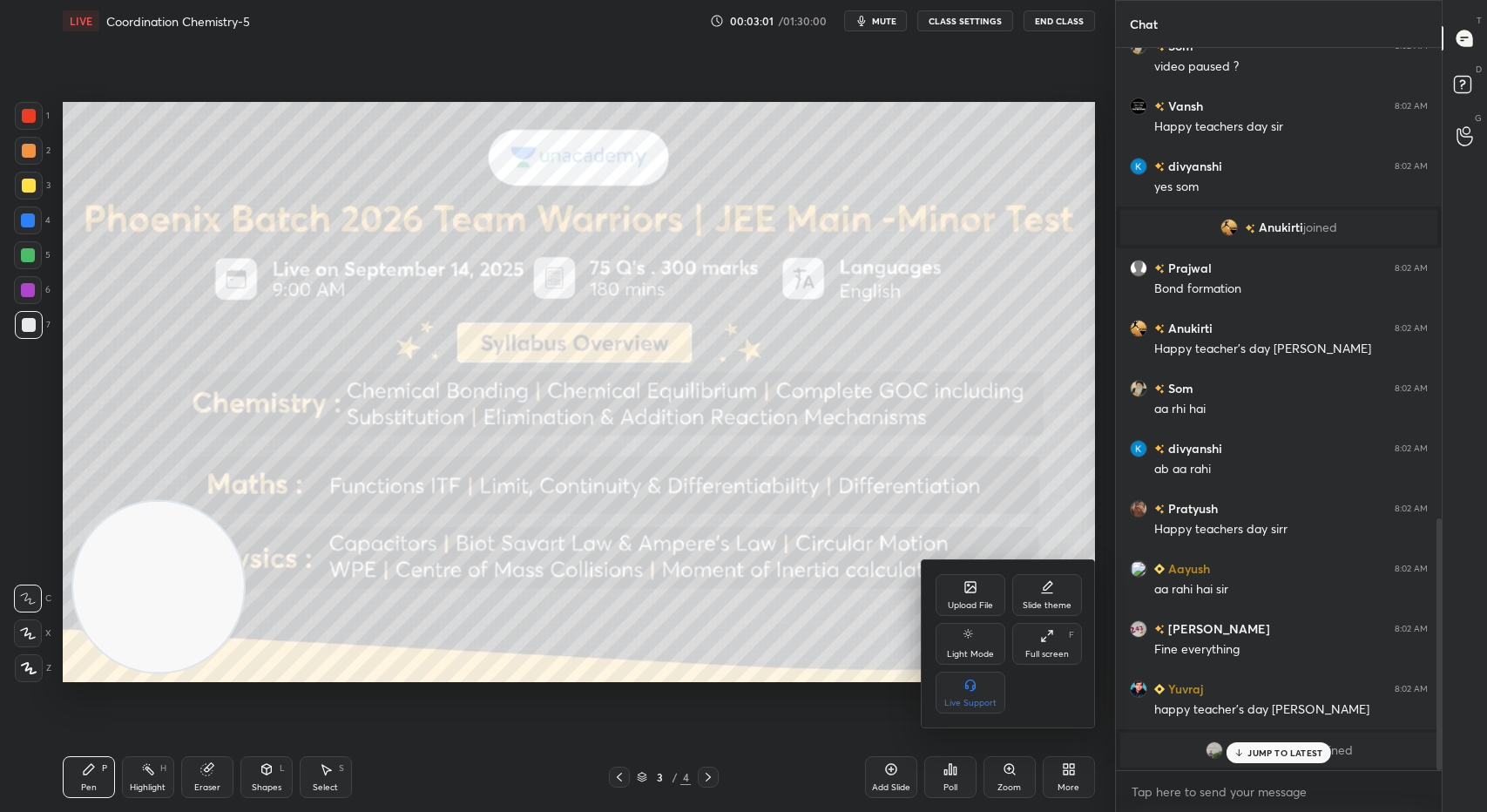
click at [979, 586] on div "Upload File" at bounding box center [971, 594] width 70 height 41
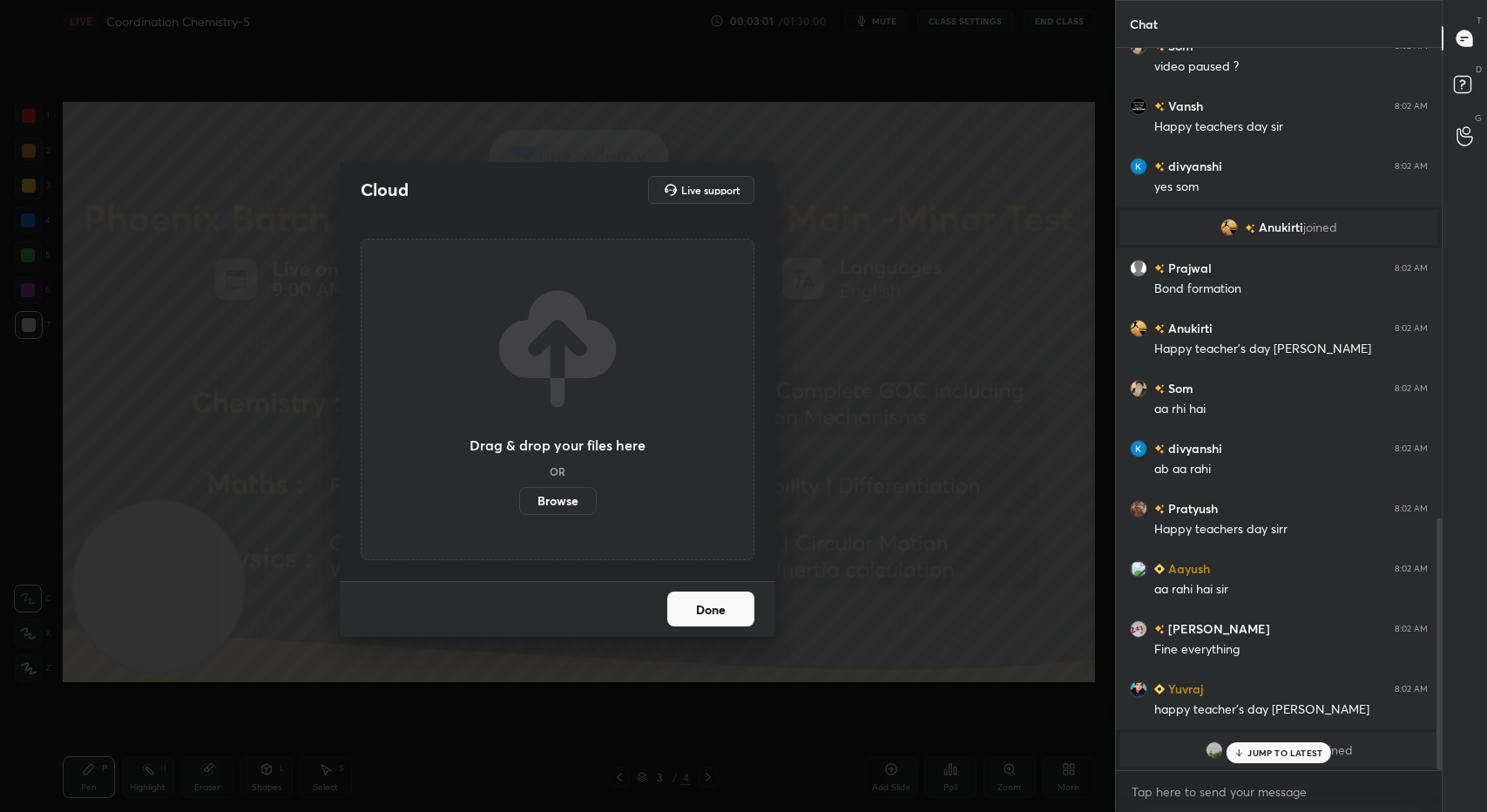
scroll to position [1278, 0]
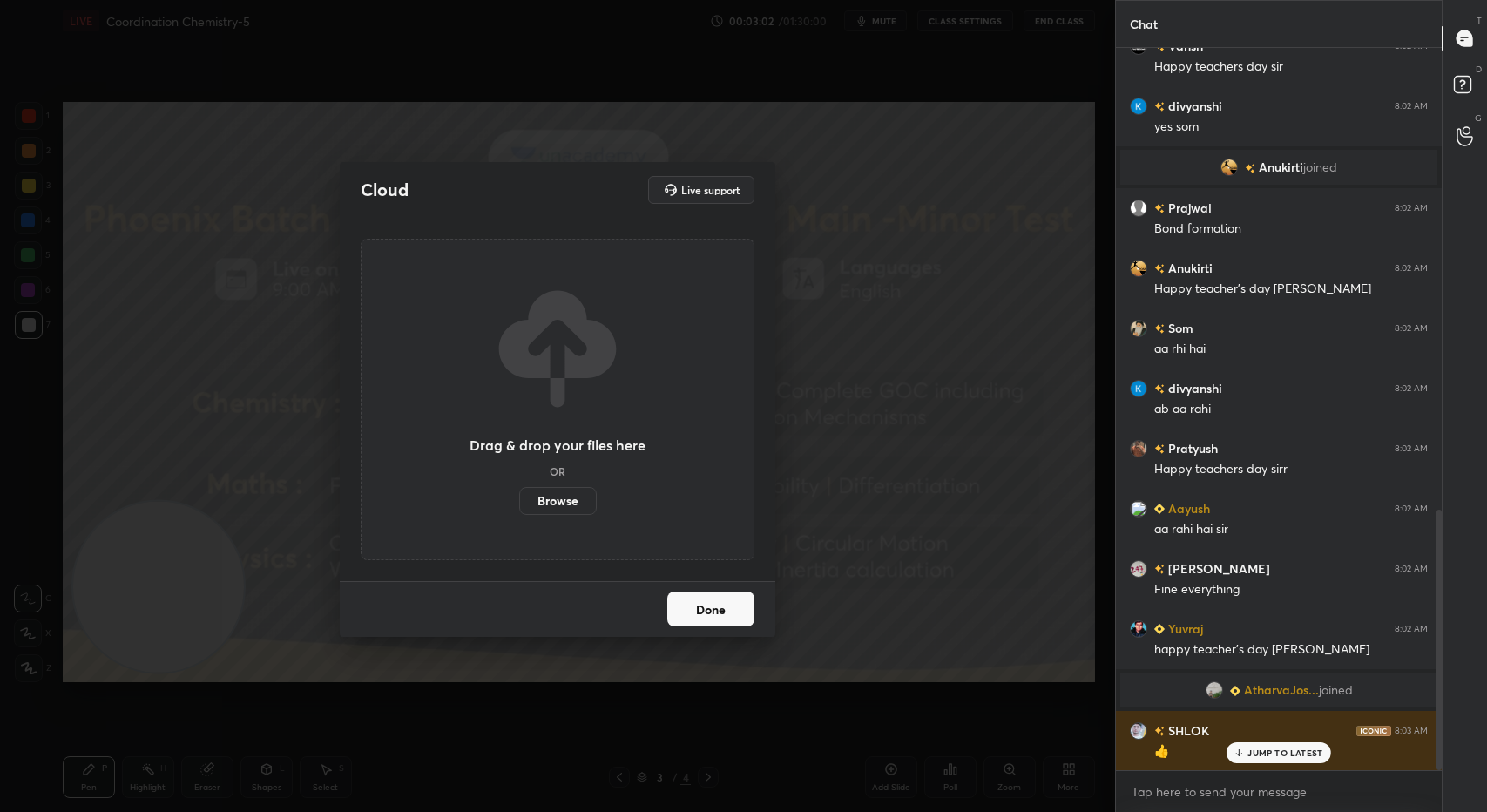
click at [564, 512] on label "Browse" at bounding box center [558, 501] width 77 height 28
click at [519, 512] on input "Browse" at bounding box center [519, 501] width 0 height 28
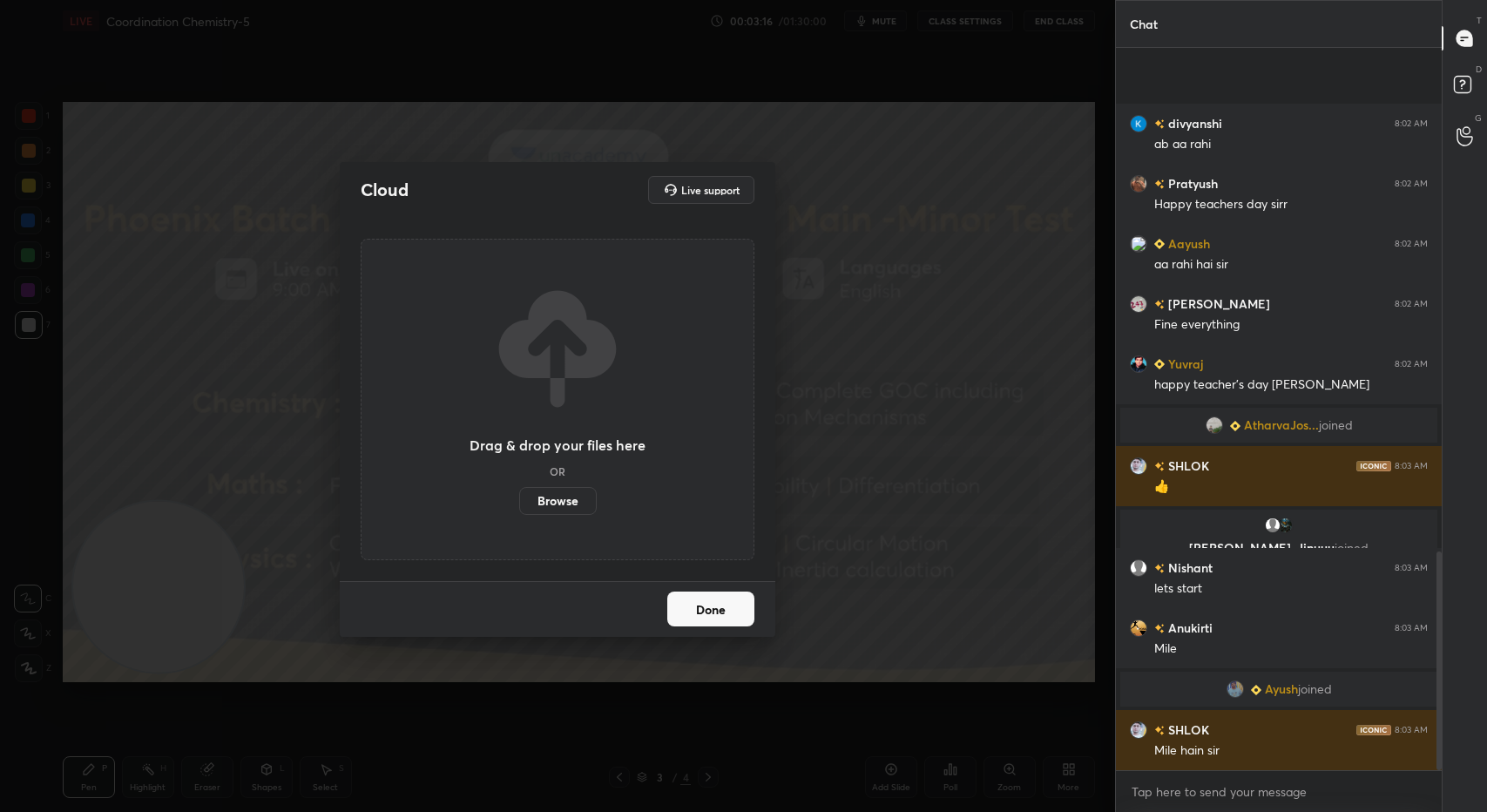
scroll to position [1664, 0]
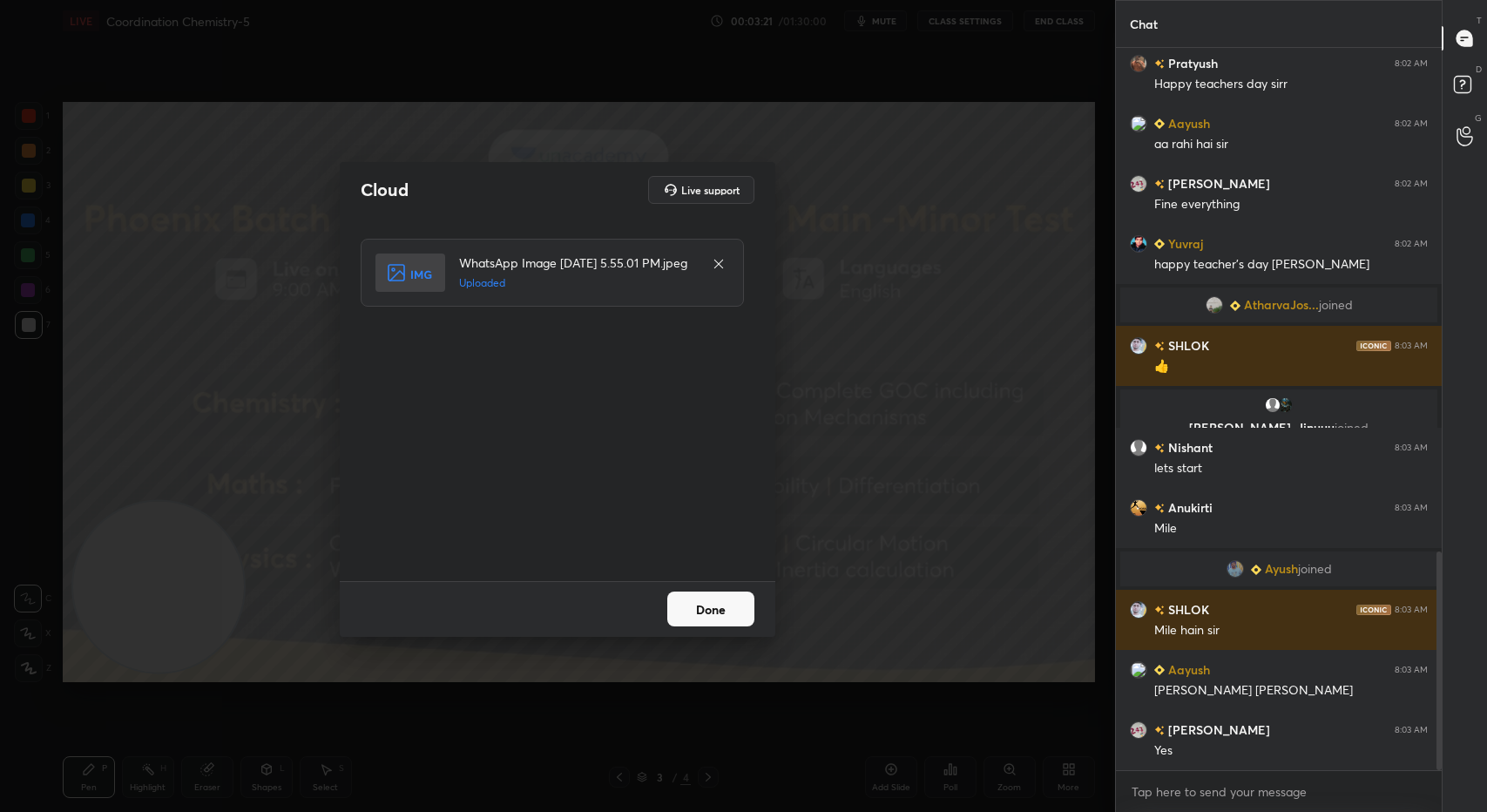
click at [708, 612] on button "Done" at bounding box center [711, 609] width 87 height 35
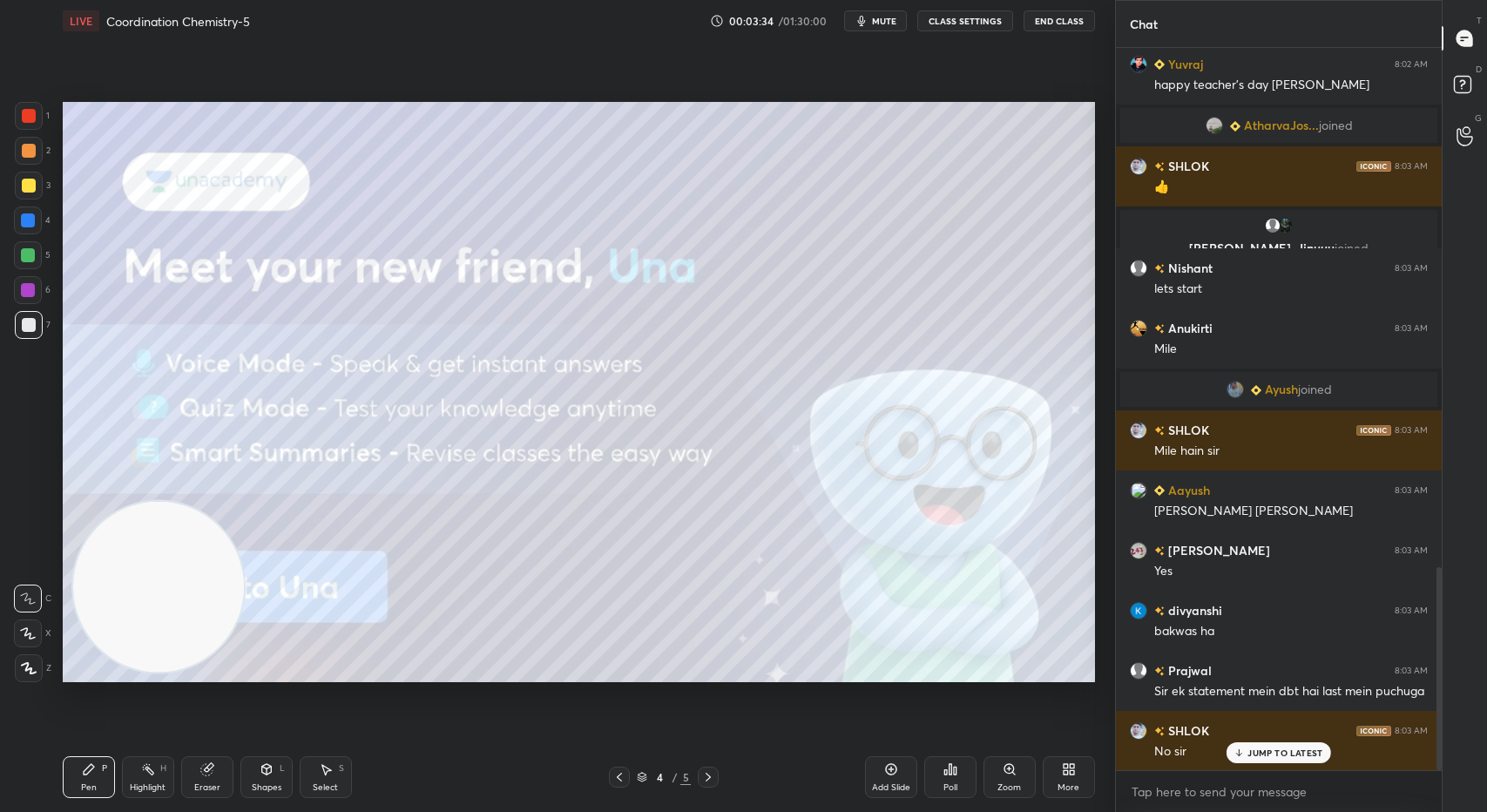
scroll to position [1904, 0]
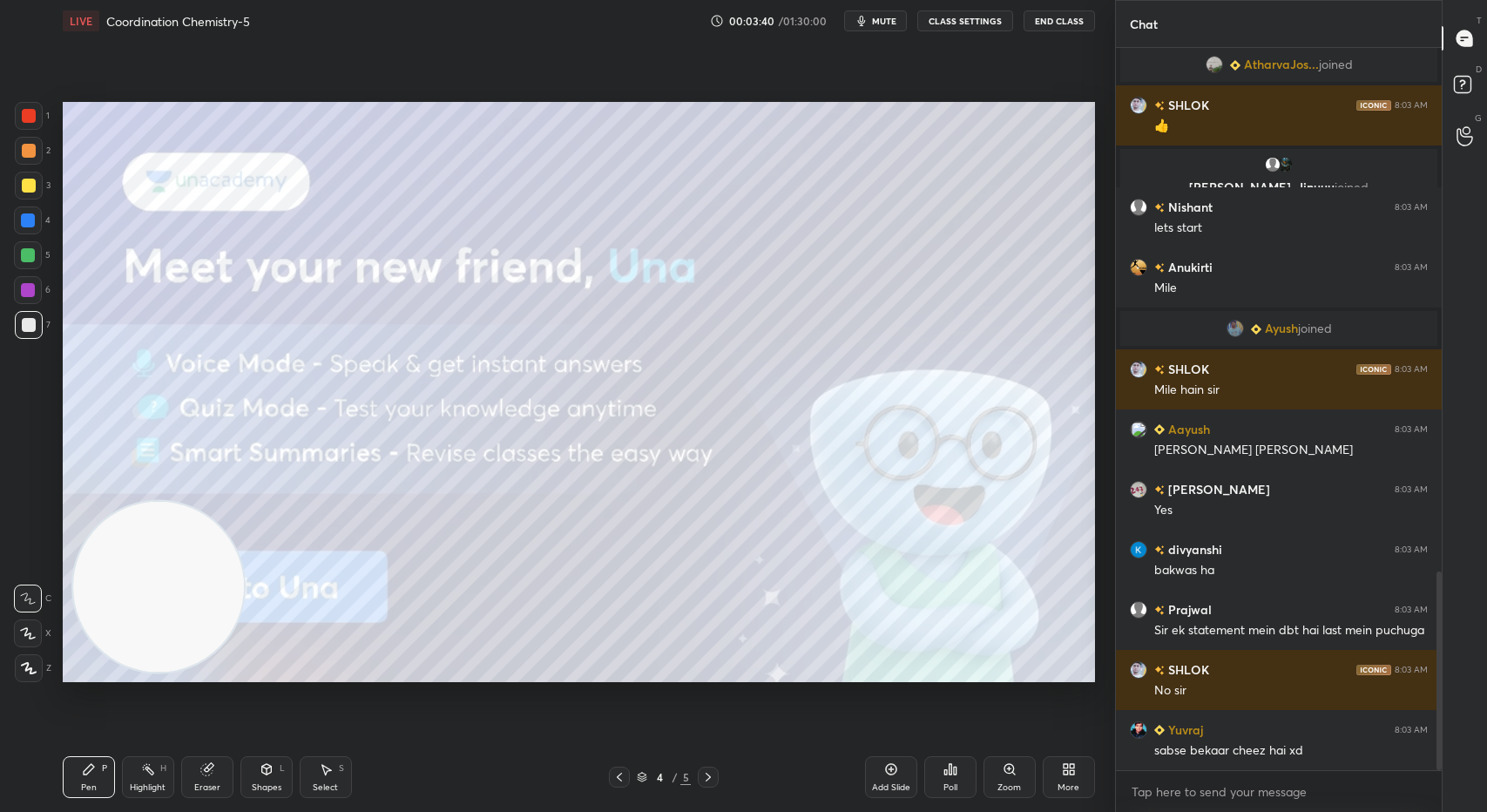
click at [711, 782] on icon at bounding box center [708, 776] width 14 height 14
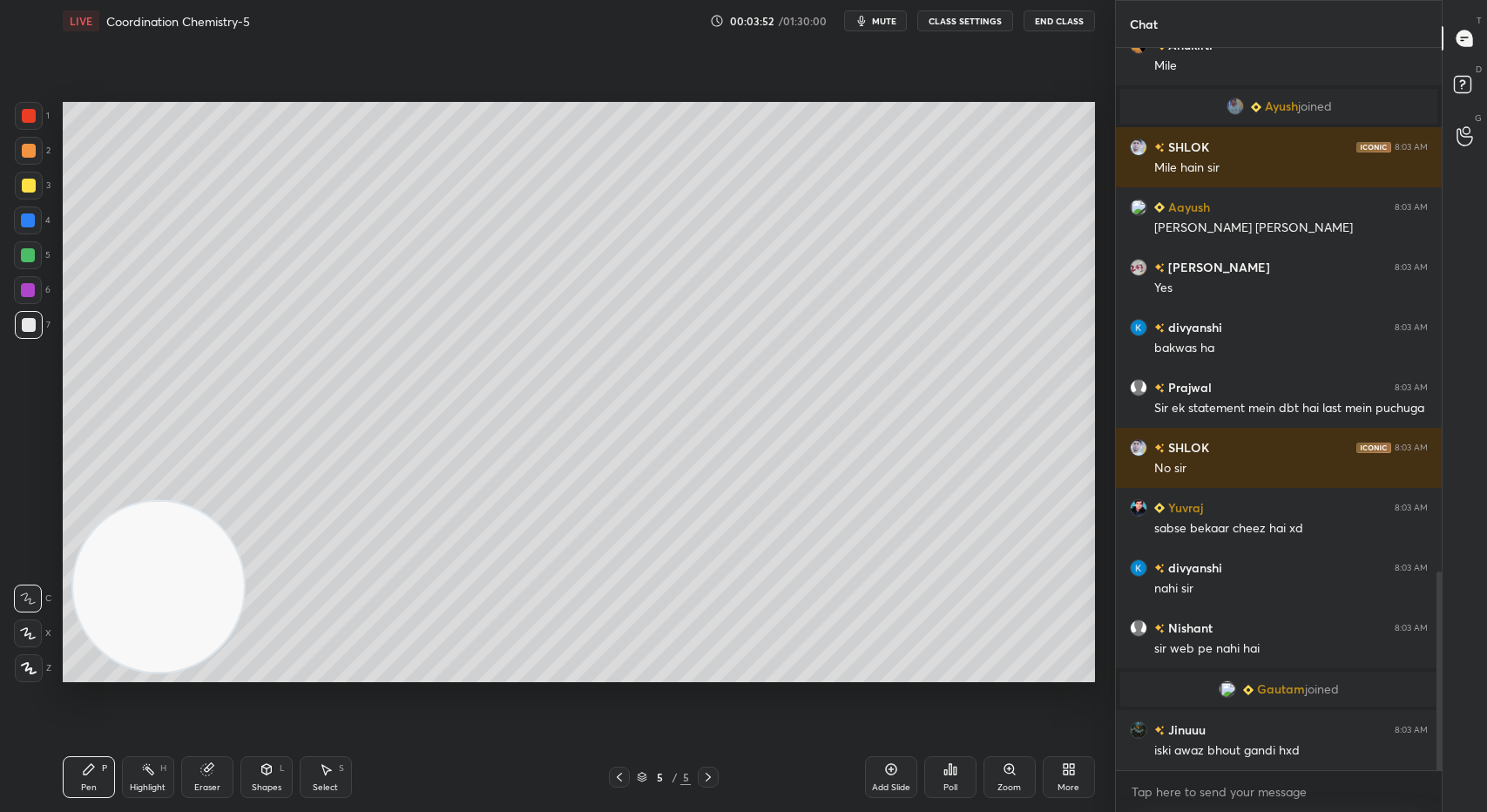
click at [28, 636] on icon at bounding box center [27, 633] width 16 height 12
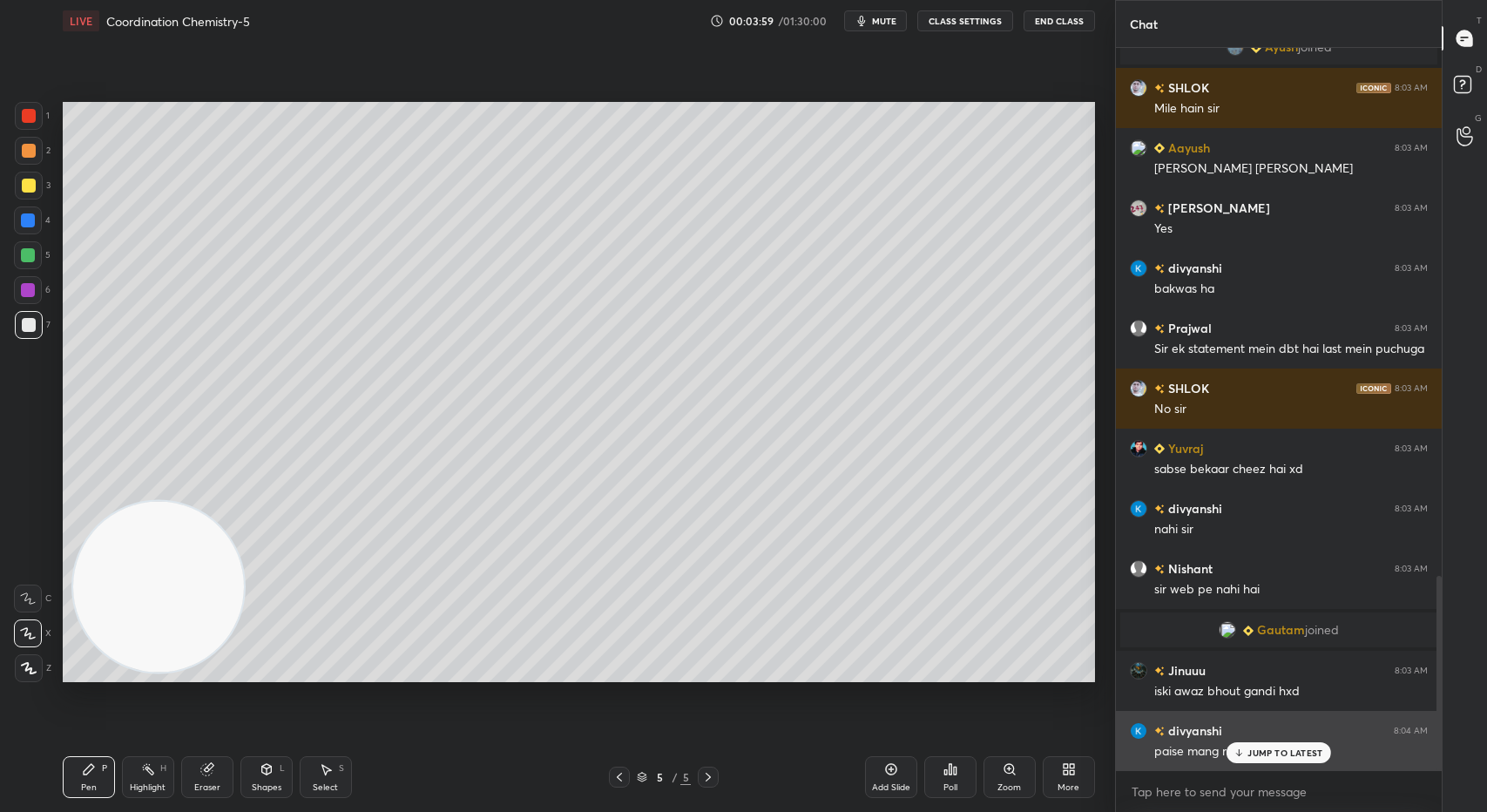
click at [1275, 754] on p "JUMP TO LATEST" at bounding box center [1284, 752] width 74 height 10
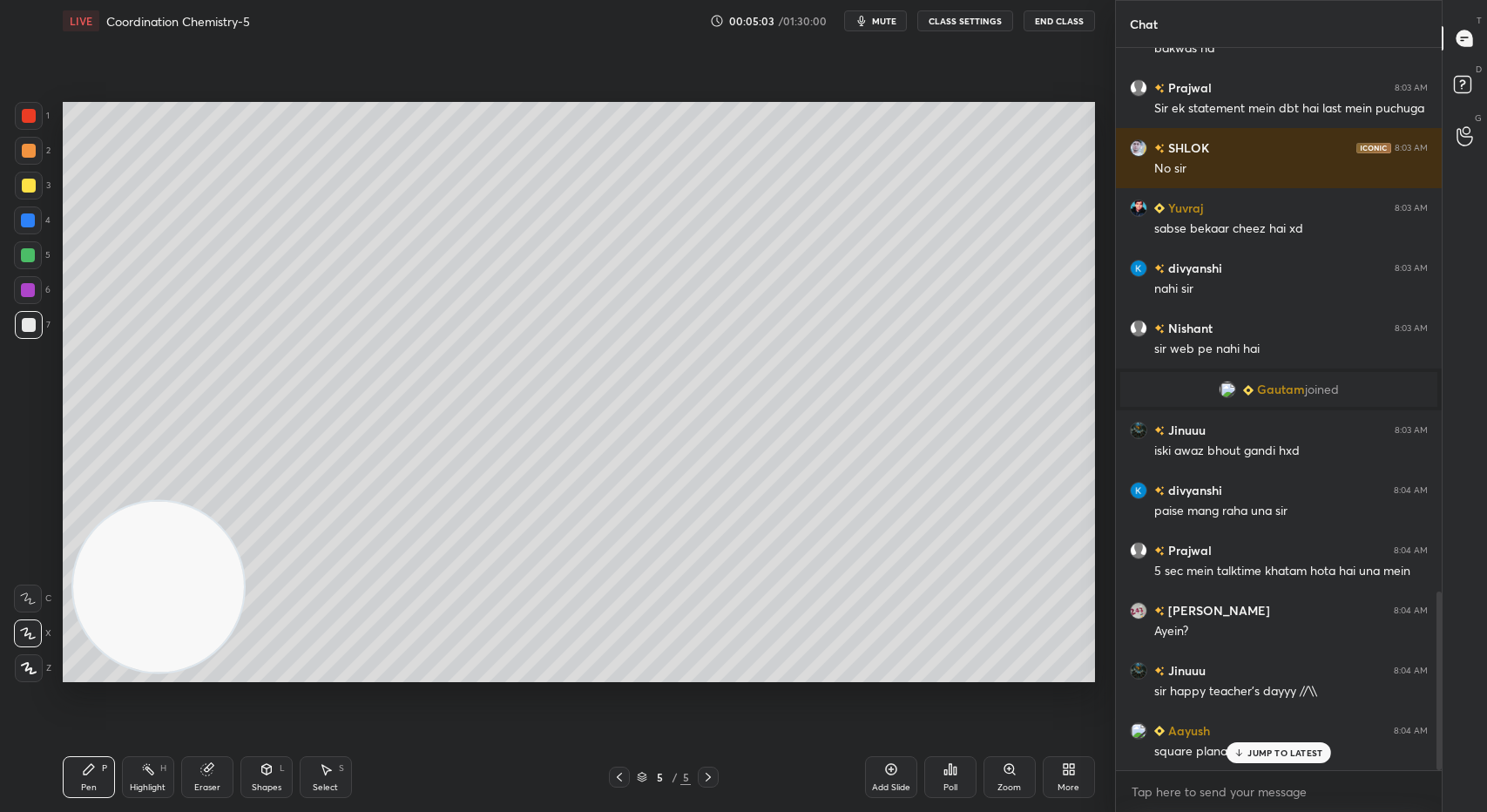
scroll to position [2245, 0]
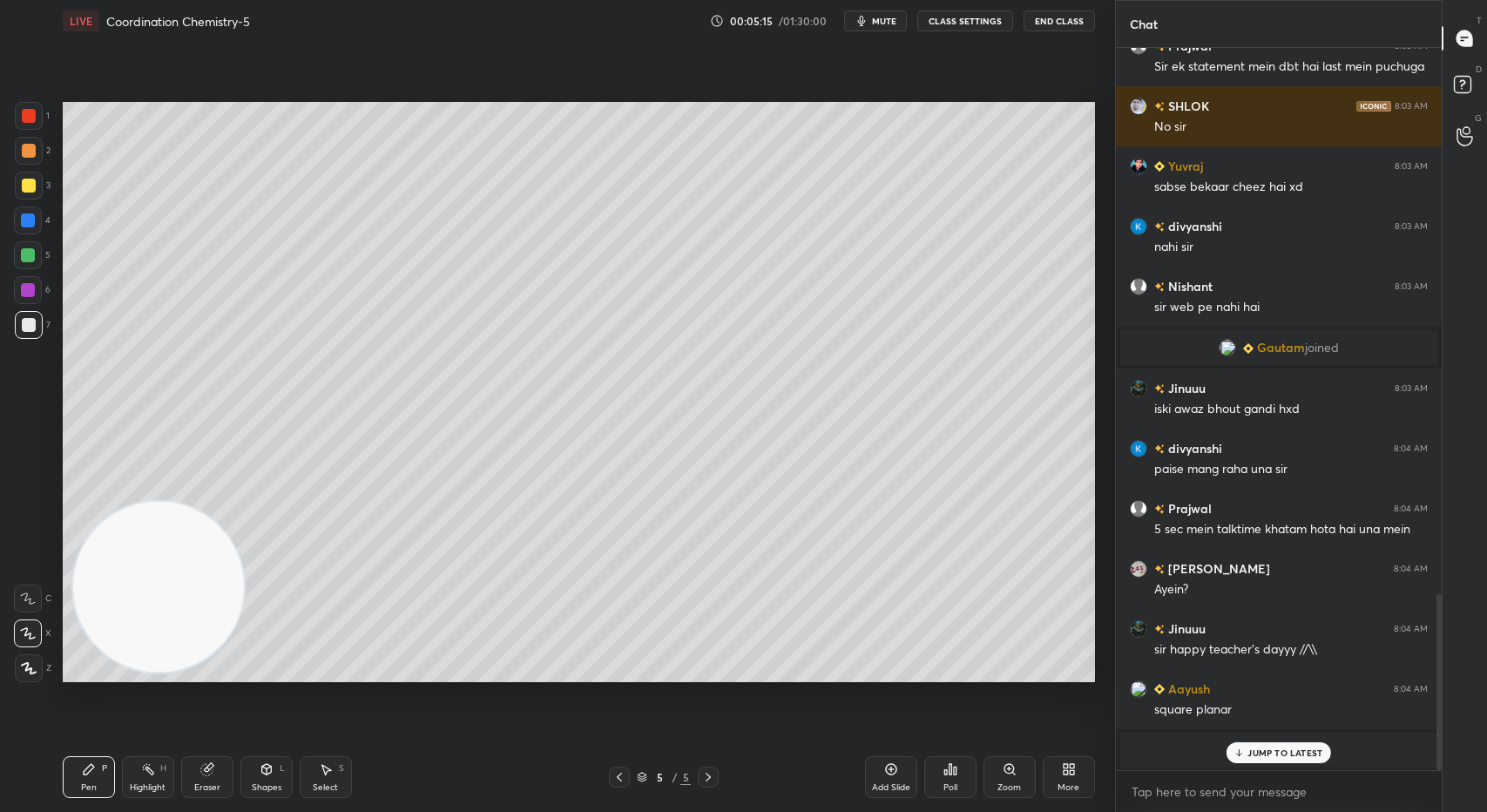
click at [1250, 751] on p "JUMP TO LATEST" at bounding box center [1284, 752] width 74 height 10
click at [31, 186] on div at bounding box center [28, 185] width 14 height 14
click at [270, 791] on div "Shapes" at bounding box center [266, 787] width 29 height 8
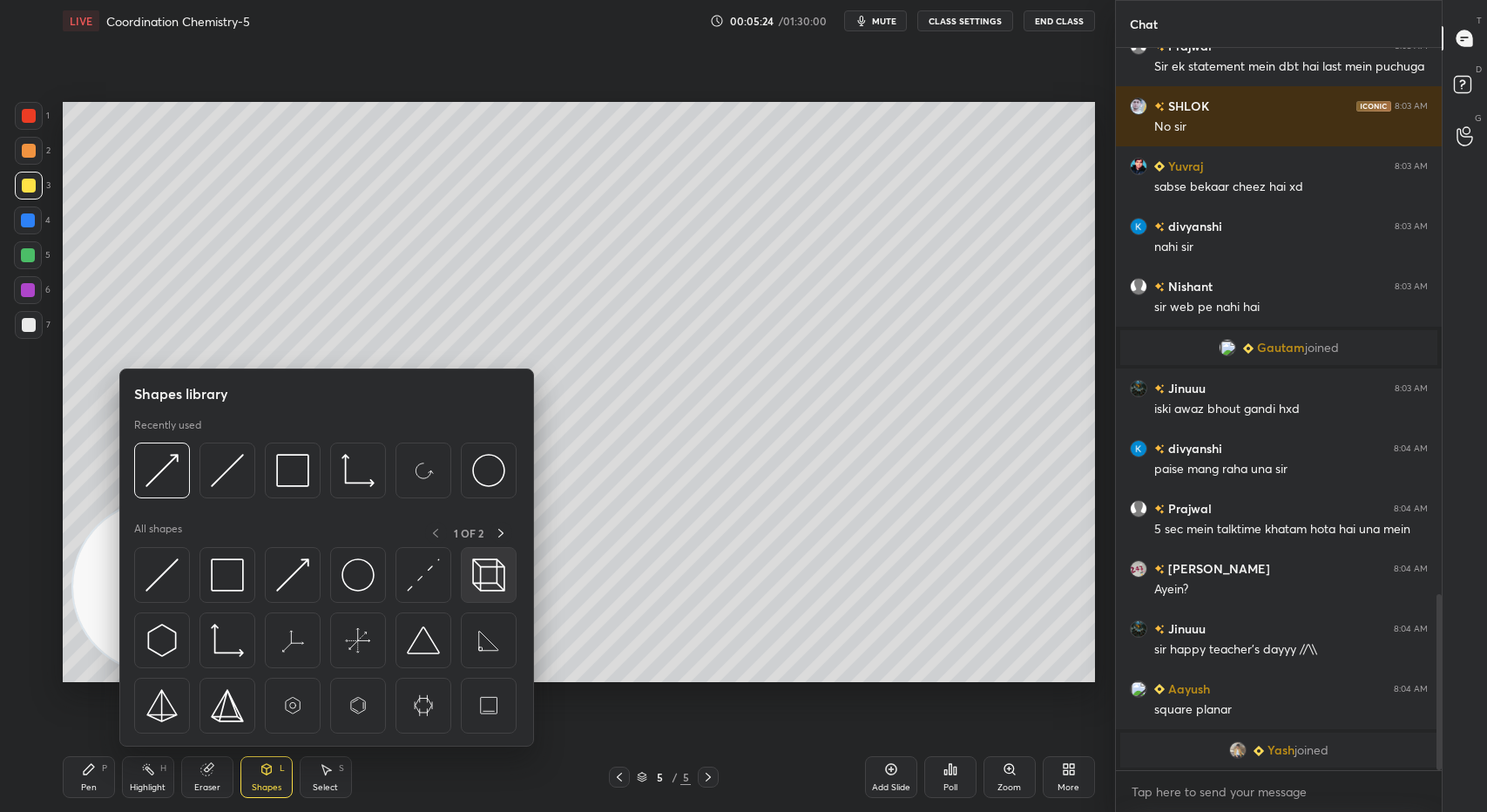
click at [490, 563] on img at bounding box center [488, 575] width 33 height 33
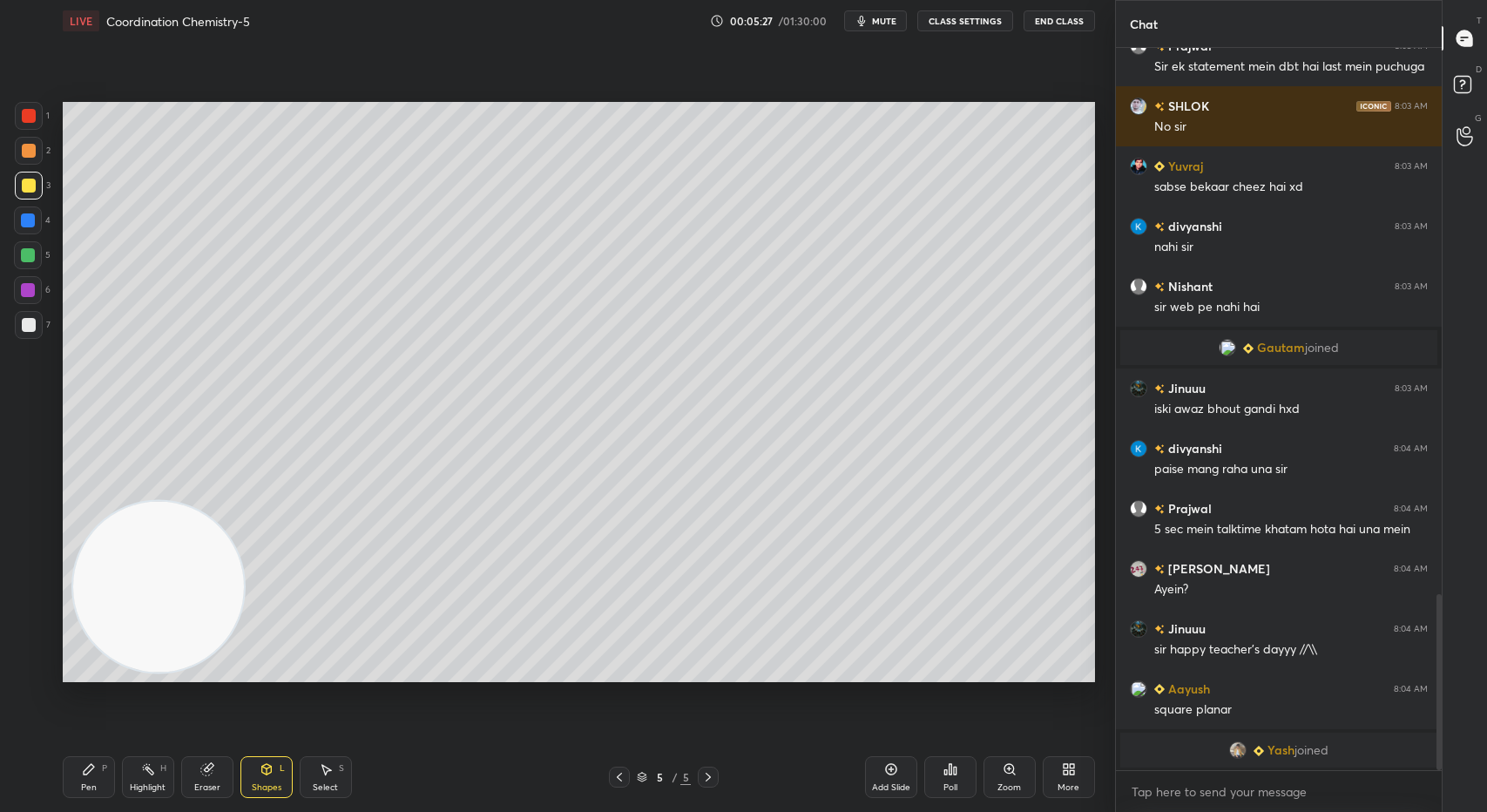
click at [264, 775] on icon at bounding box center [266, 769] width 14 height 14
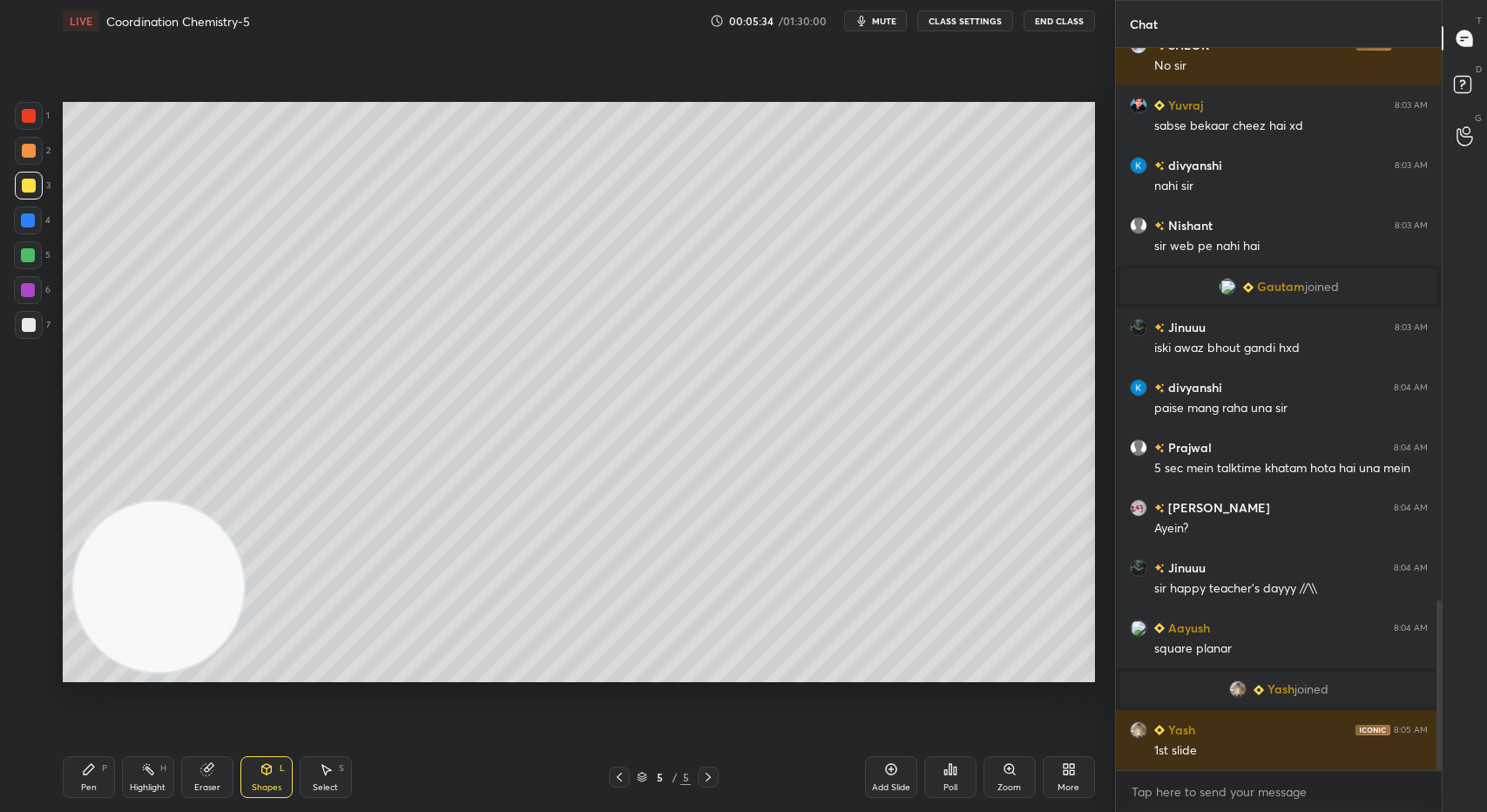
scroll to position [2347, 0]
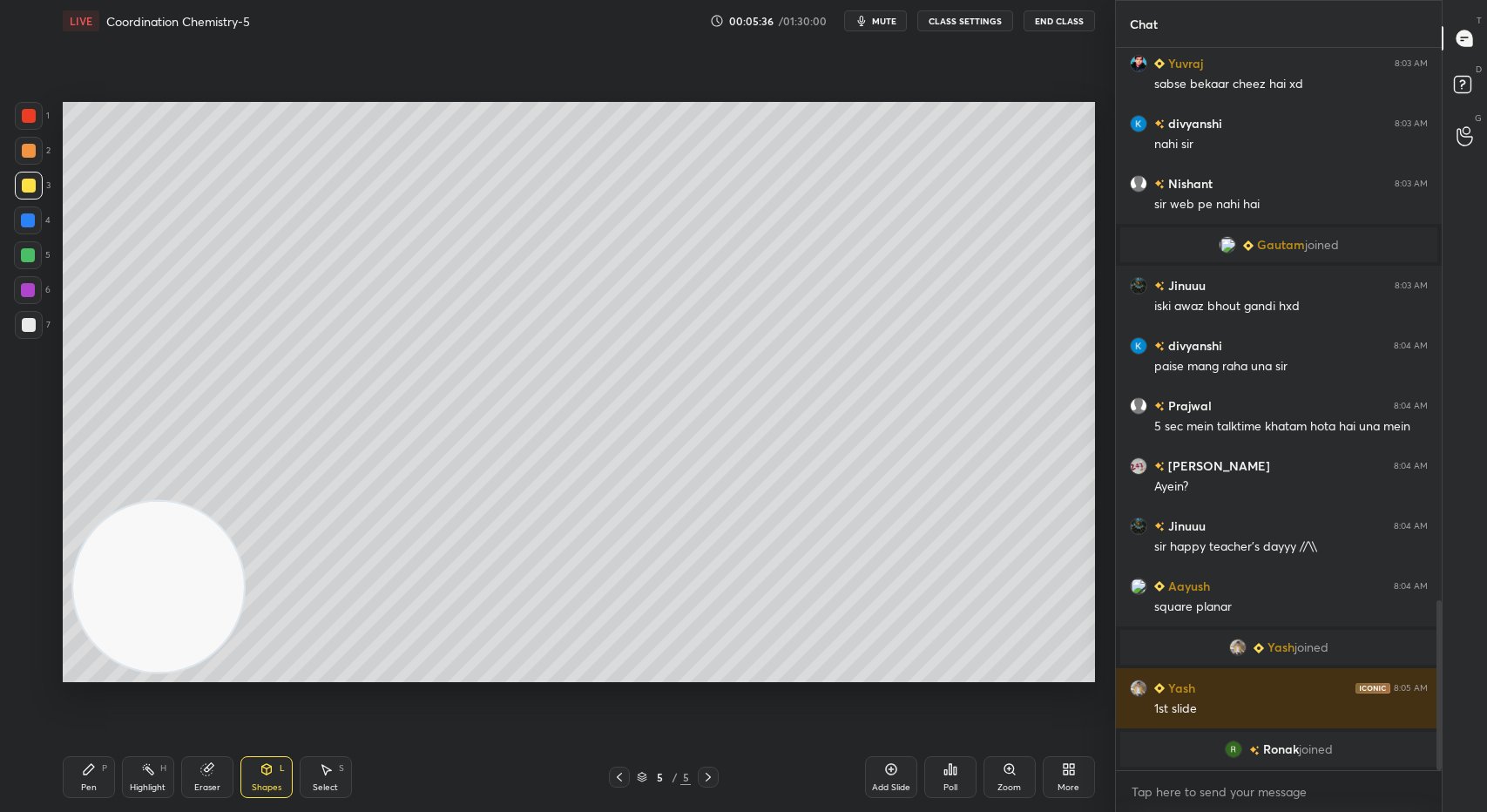
click at [28, 322] on div at bounding box center [28, 324] width 14 height 14
click at [264, 772] on icon at bounding box center [266, 769] width 9 height 10
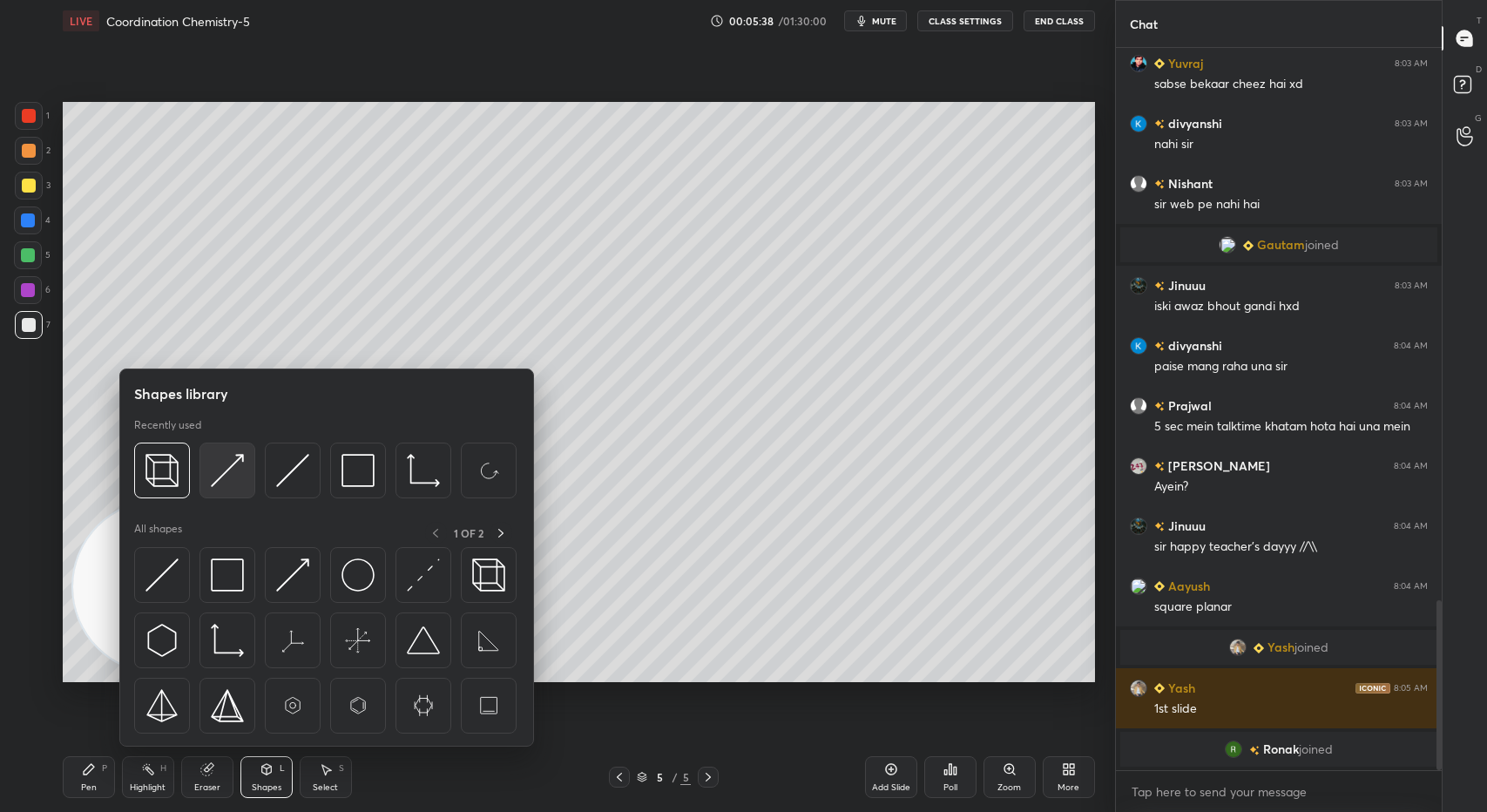
click at [212, 472] on img at bounding box center [227, 470] width 33 height 33
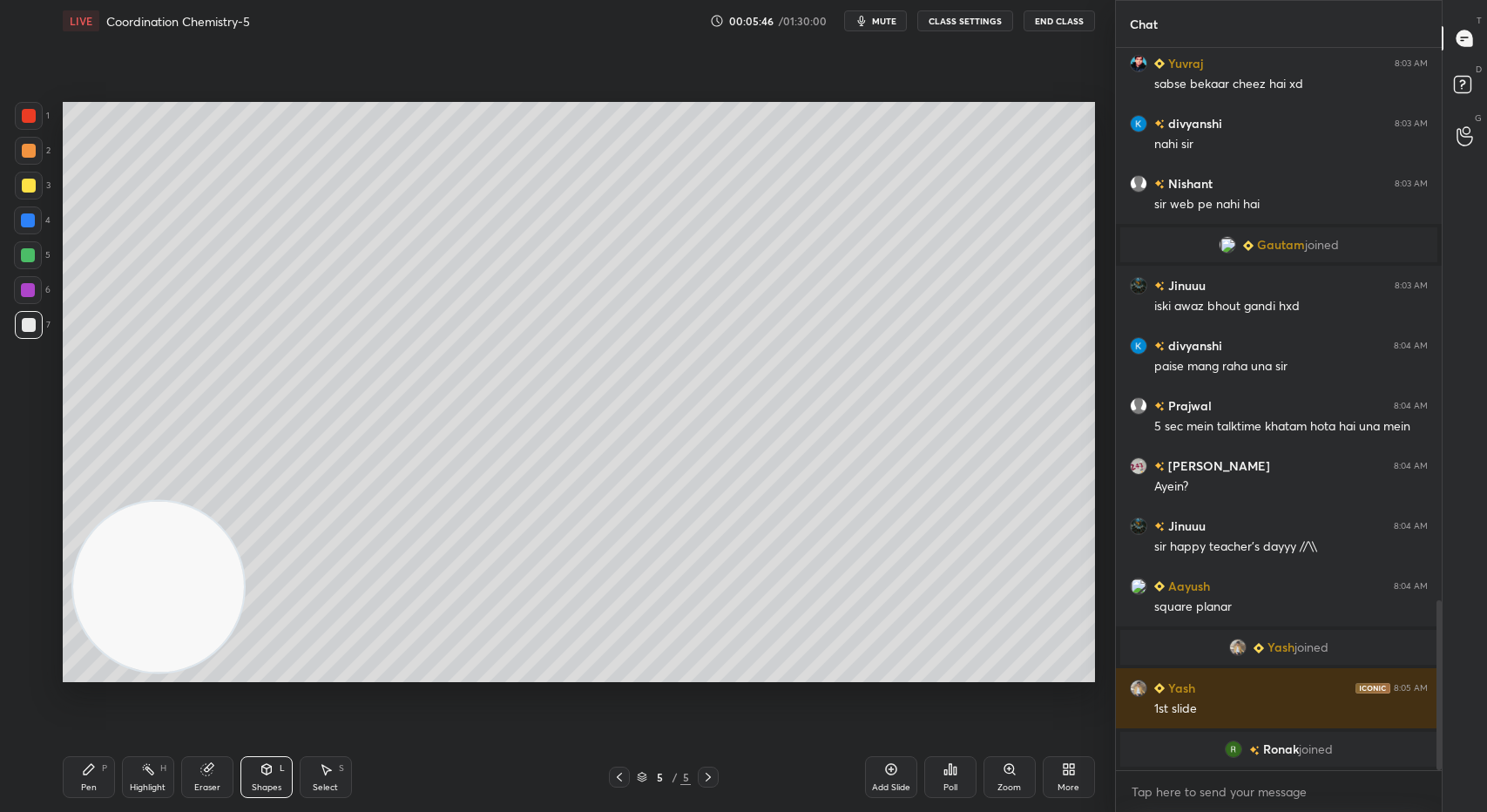
scroll to position [2274, 0]
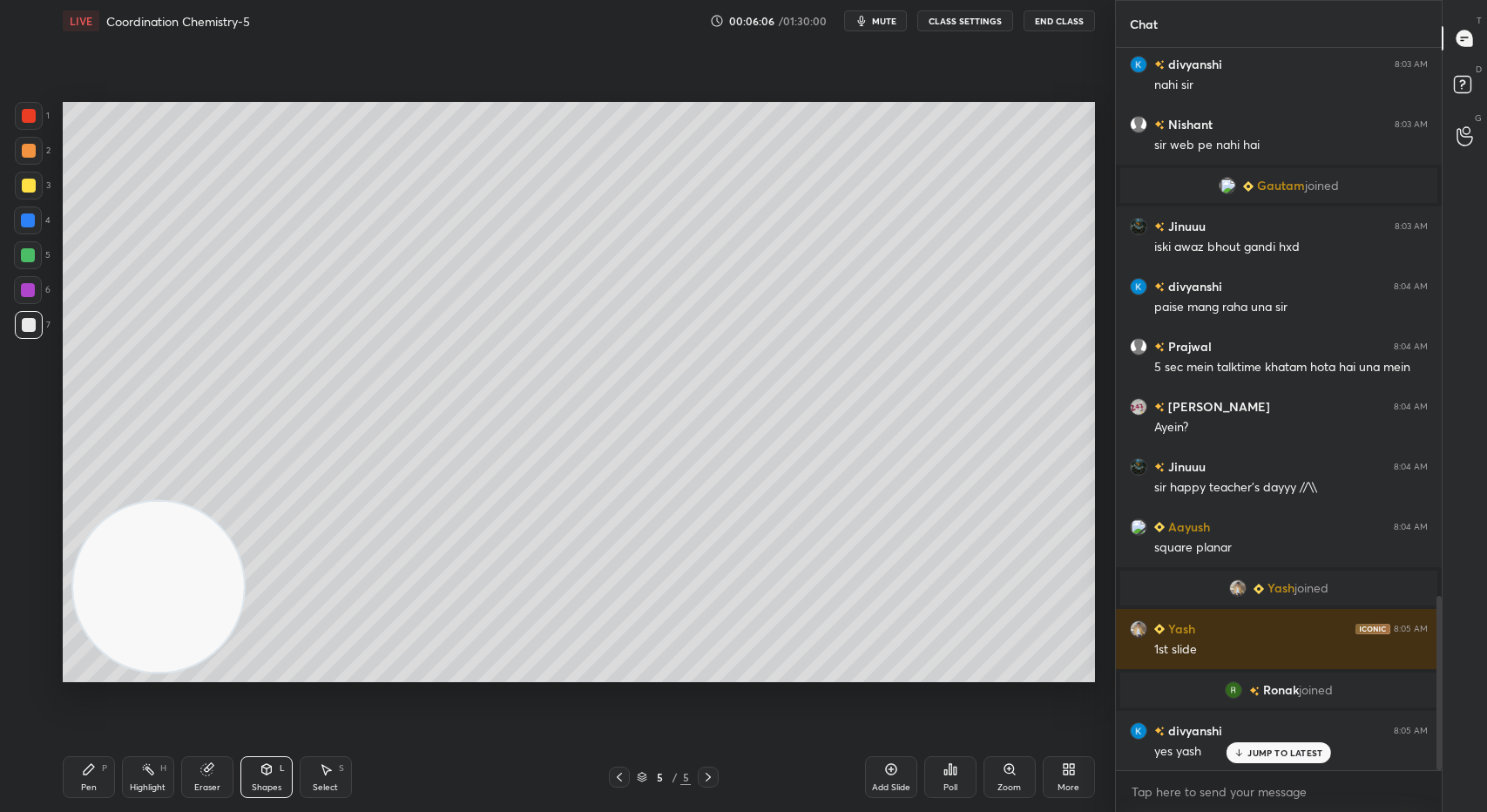
click at [29, 180] on div at bounding box center [28, 185] width 14 height 14
click at [98, 786] on div "Pen P" at bounding box center [89, 776] width 52 height 41
click at [267, 776] on icon at bounding box center [266, 769] width 14 height 14
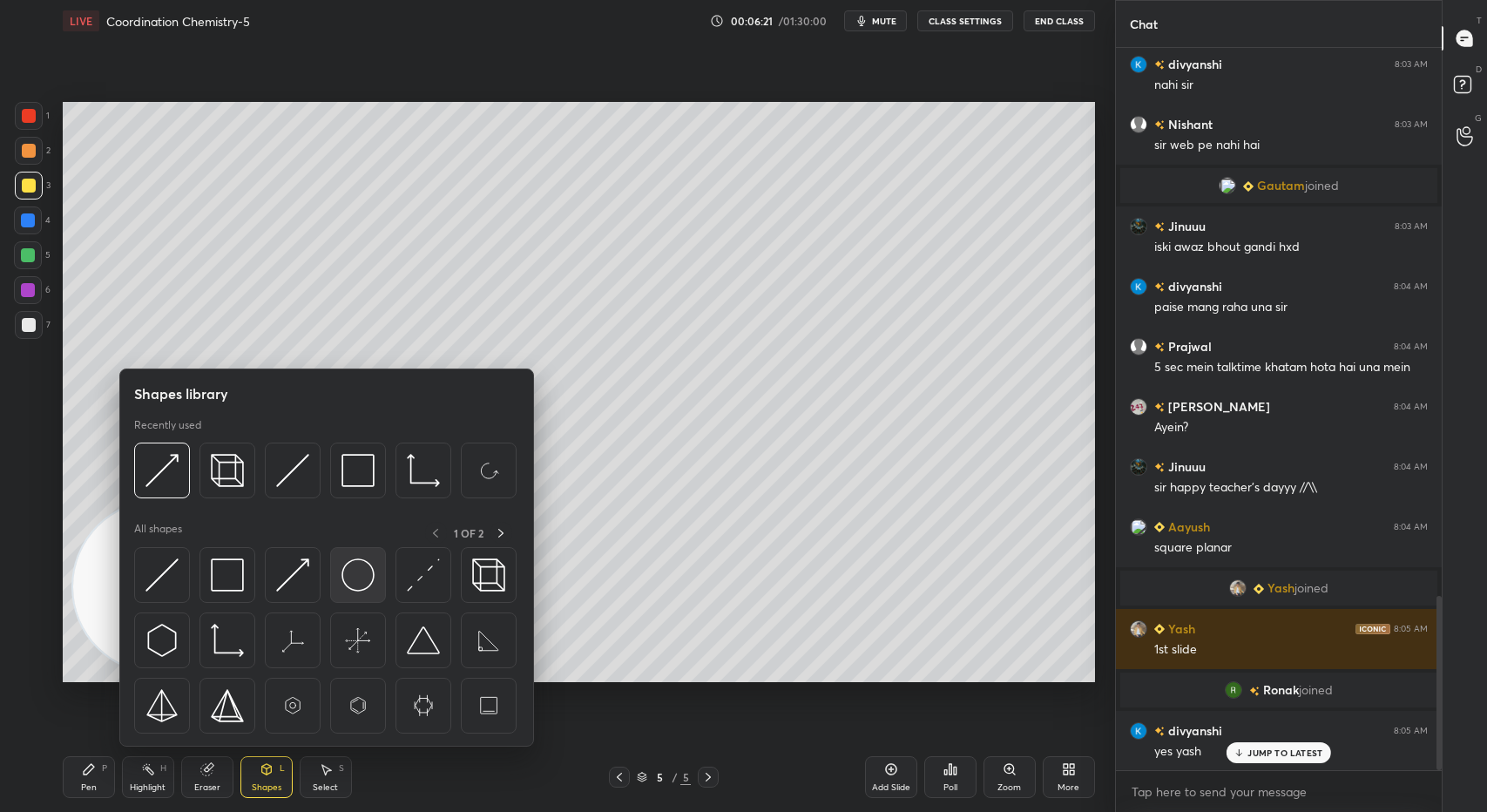
click at [364, 575] on img at bounding box center [357, 575] width 33 height 33
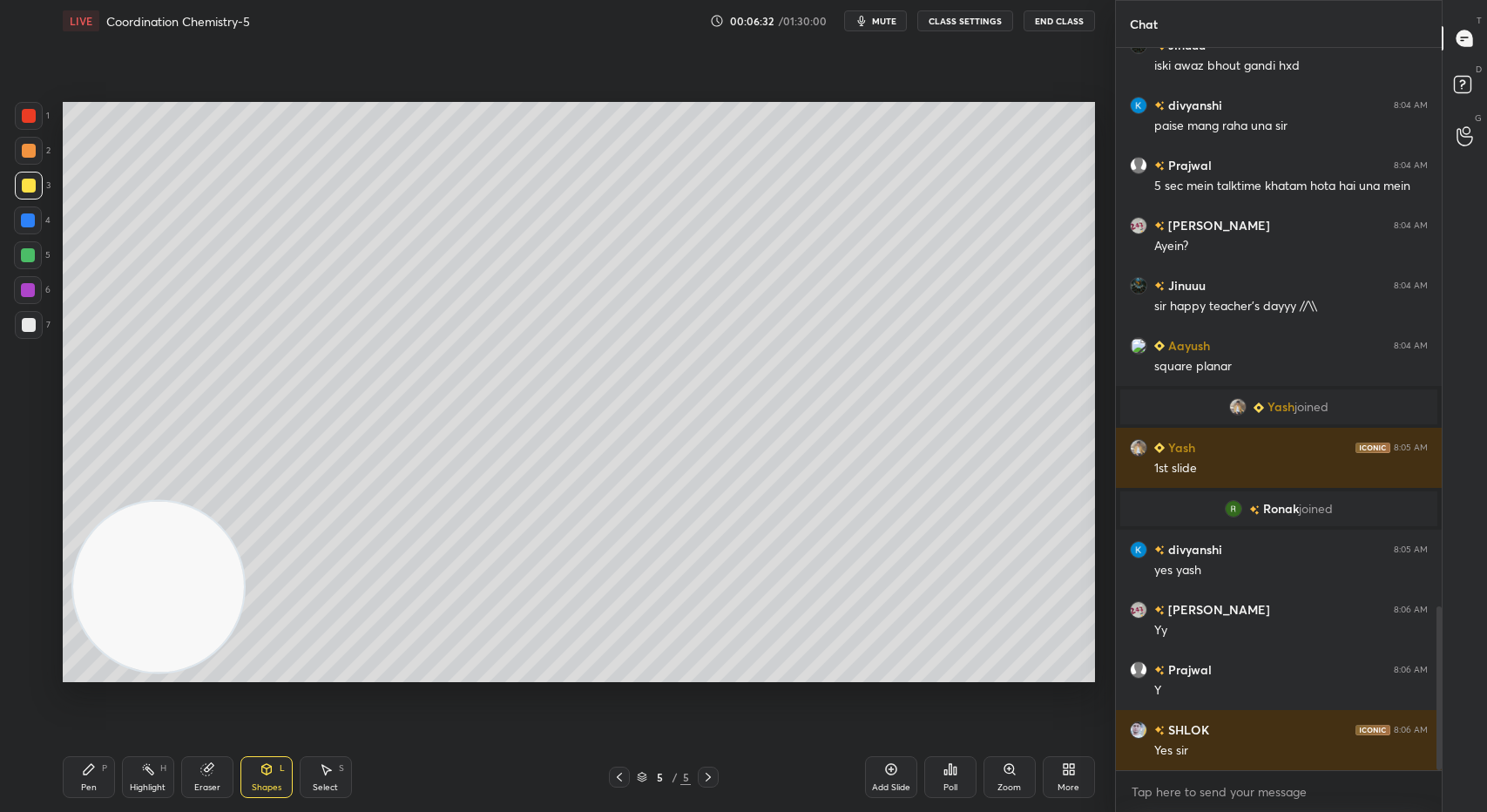
scroll to position [2515, 0]
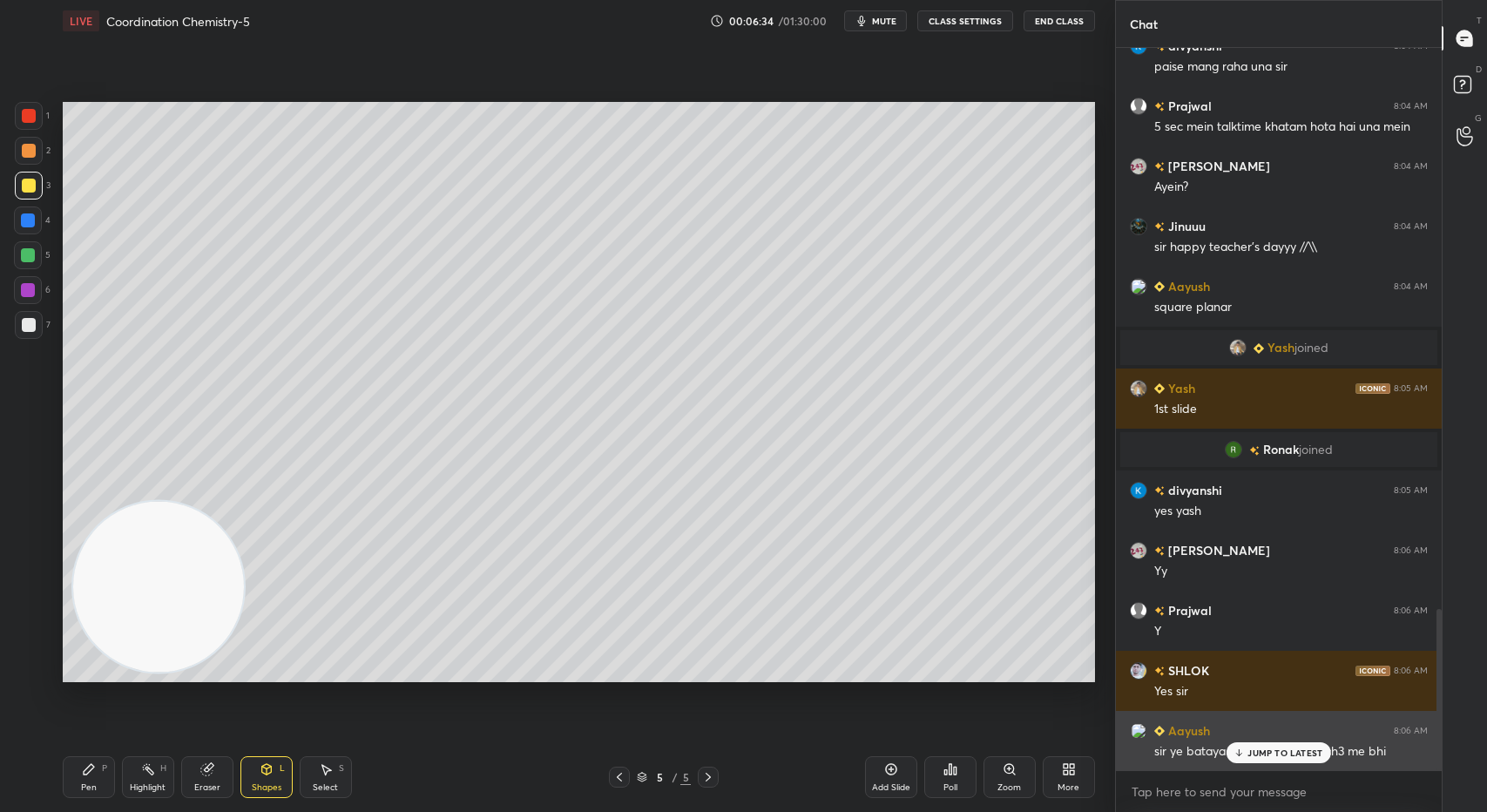
click at [1284, 753] on p "JUMP TO LATEST" at bounding box center [1284, 752] width 74 height 10
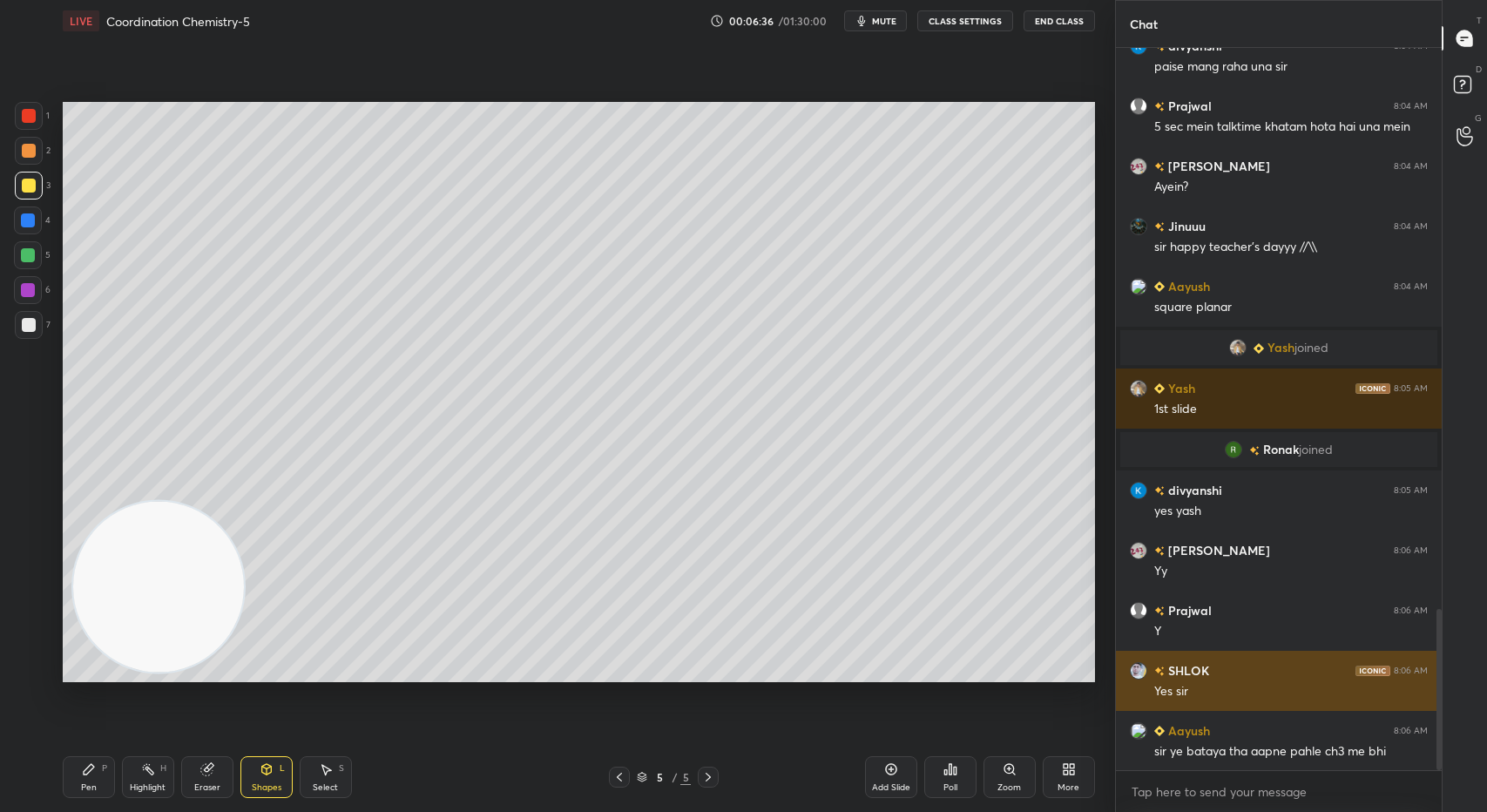
scroll to position [2532, 0]
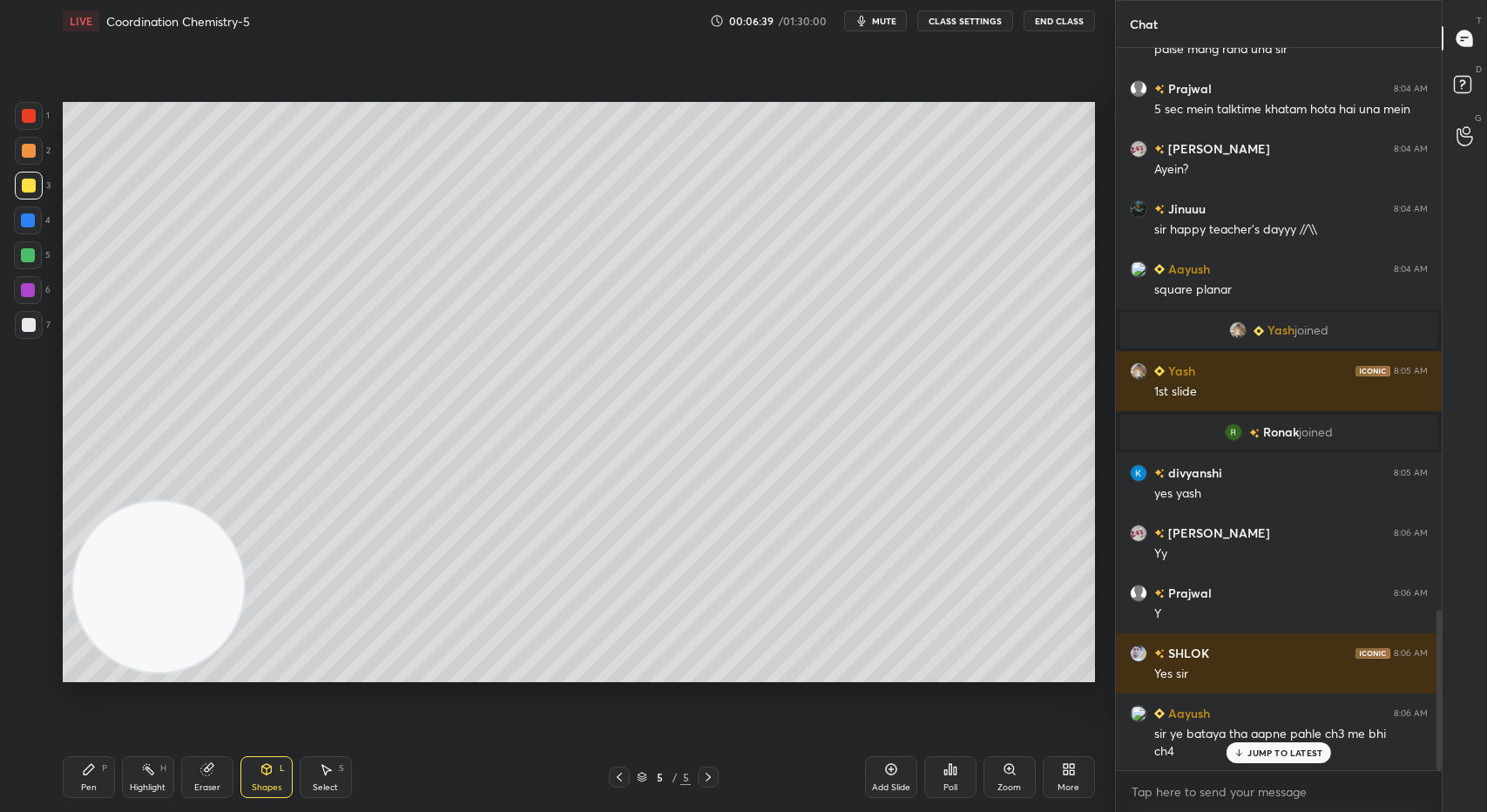
click at [273, 766] on div "Shapes L" at bounding box center [266, 776] width 52 height 41
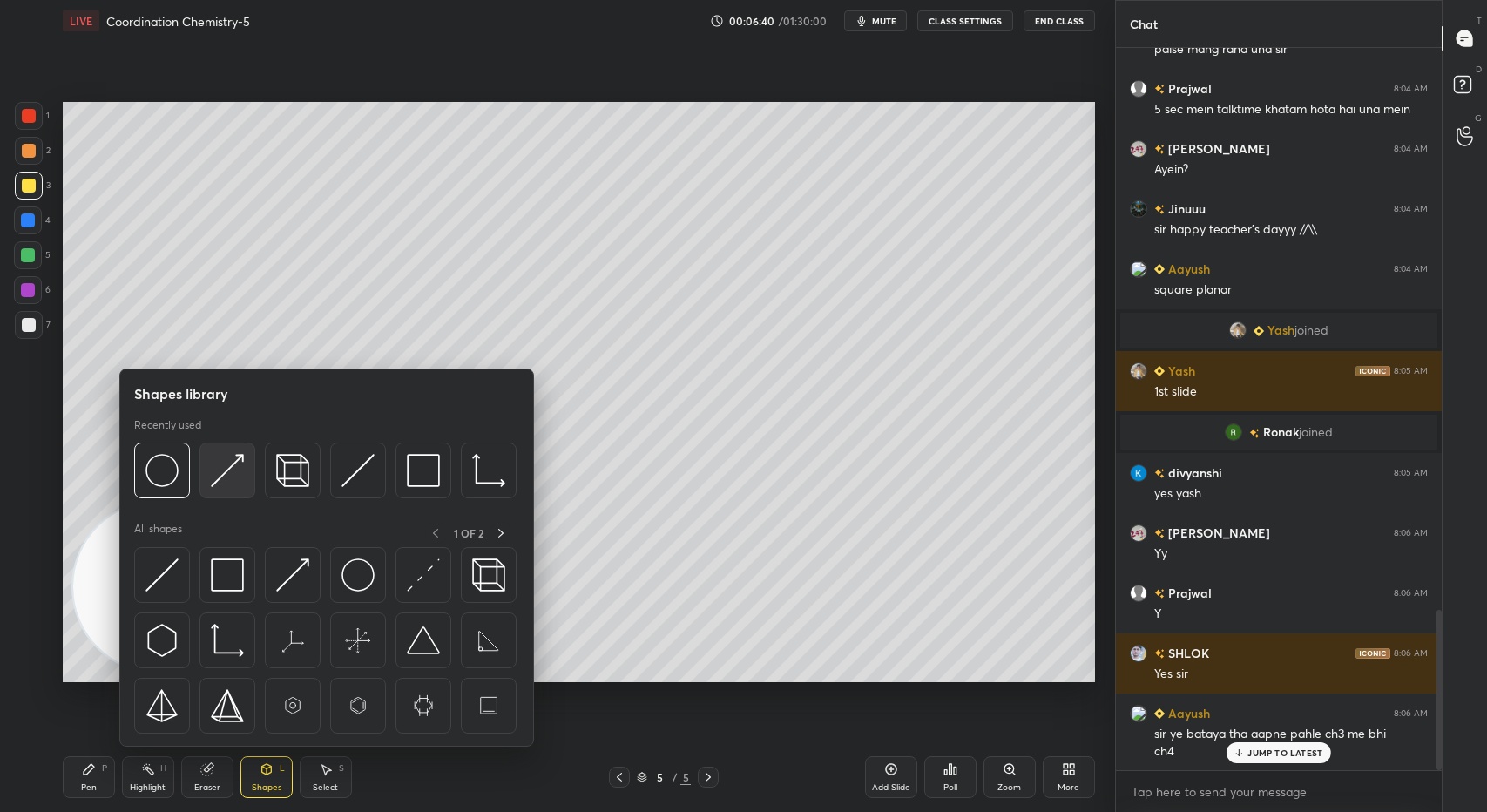
click at [221, 459] on img at bounding box center [227, 470] width 33 height 33
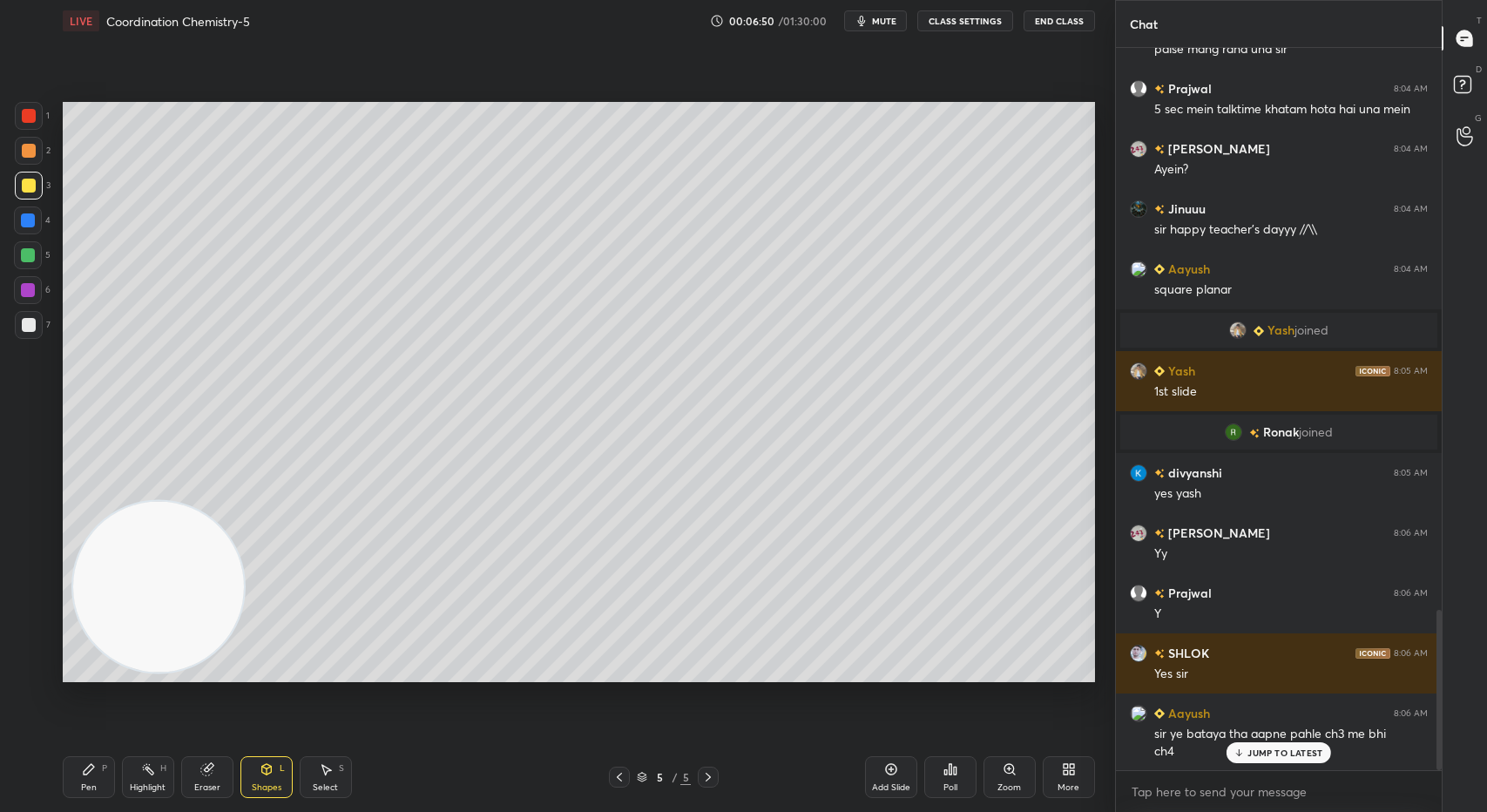
click at [105, 717] on div "Setting up your live class Poll for secs No correct answer Start poll" at bounding box center [578, 391] width 1045 height 700
click at [90, 780] on div "Pen P" at bounding box center [89, 776] width 52 height 41
click at [28, 321] on div at bounding box center [28, 324] width 14 height 14
click at [17, 201] on div "3" at bounding box center [33, 188] width 36 height 35
click at [59, 198] on div "Setting up your live class Poll for secs No correct answer Start poll" at bounding box center [578, 391] width 1045 height 700
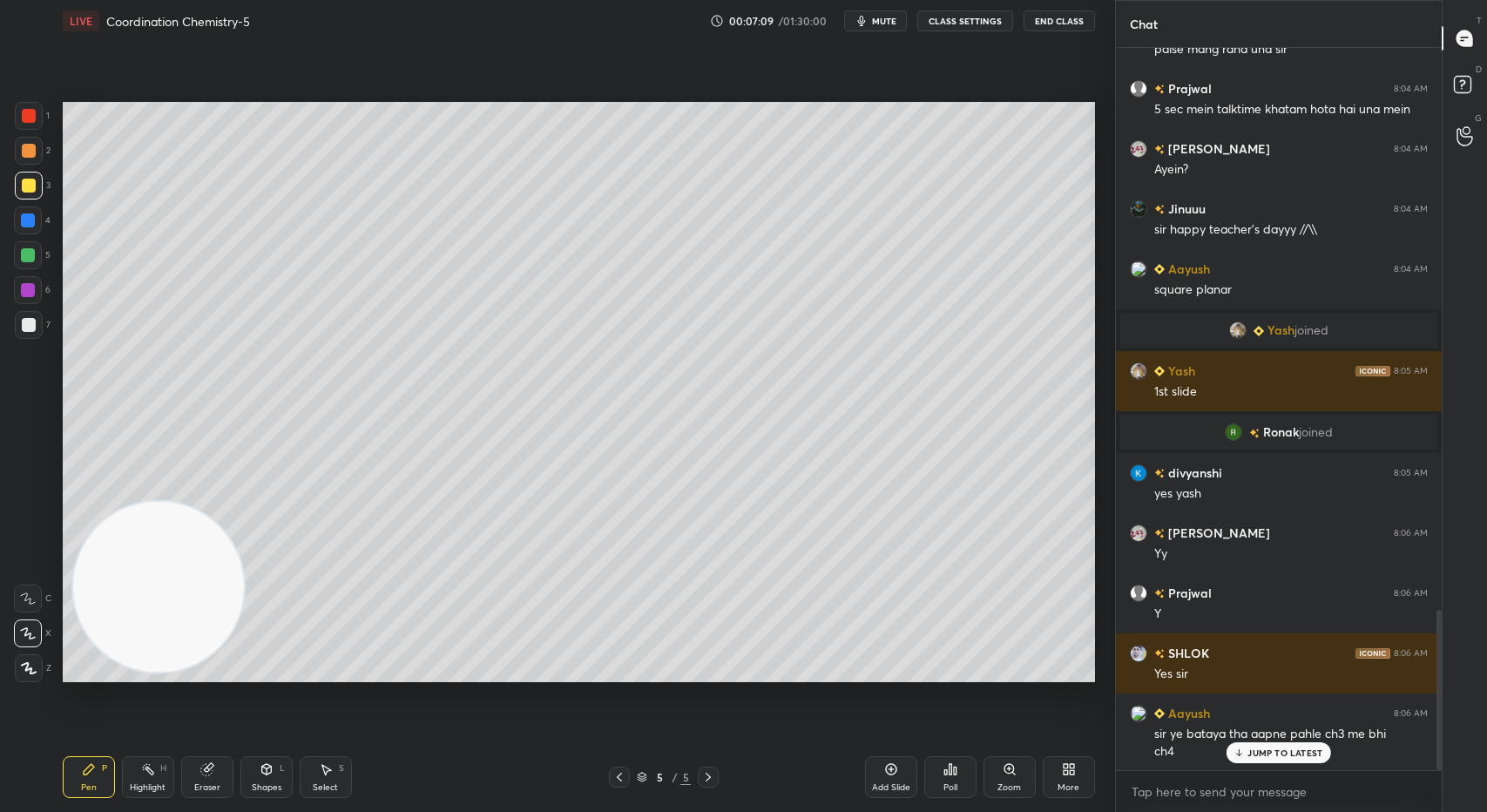
click at [37, 154] on div at bounding box center [29, 151] width 28 height 28
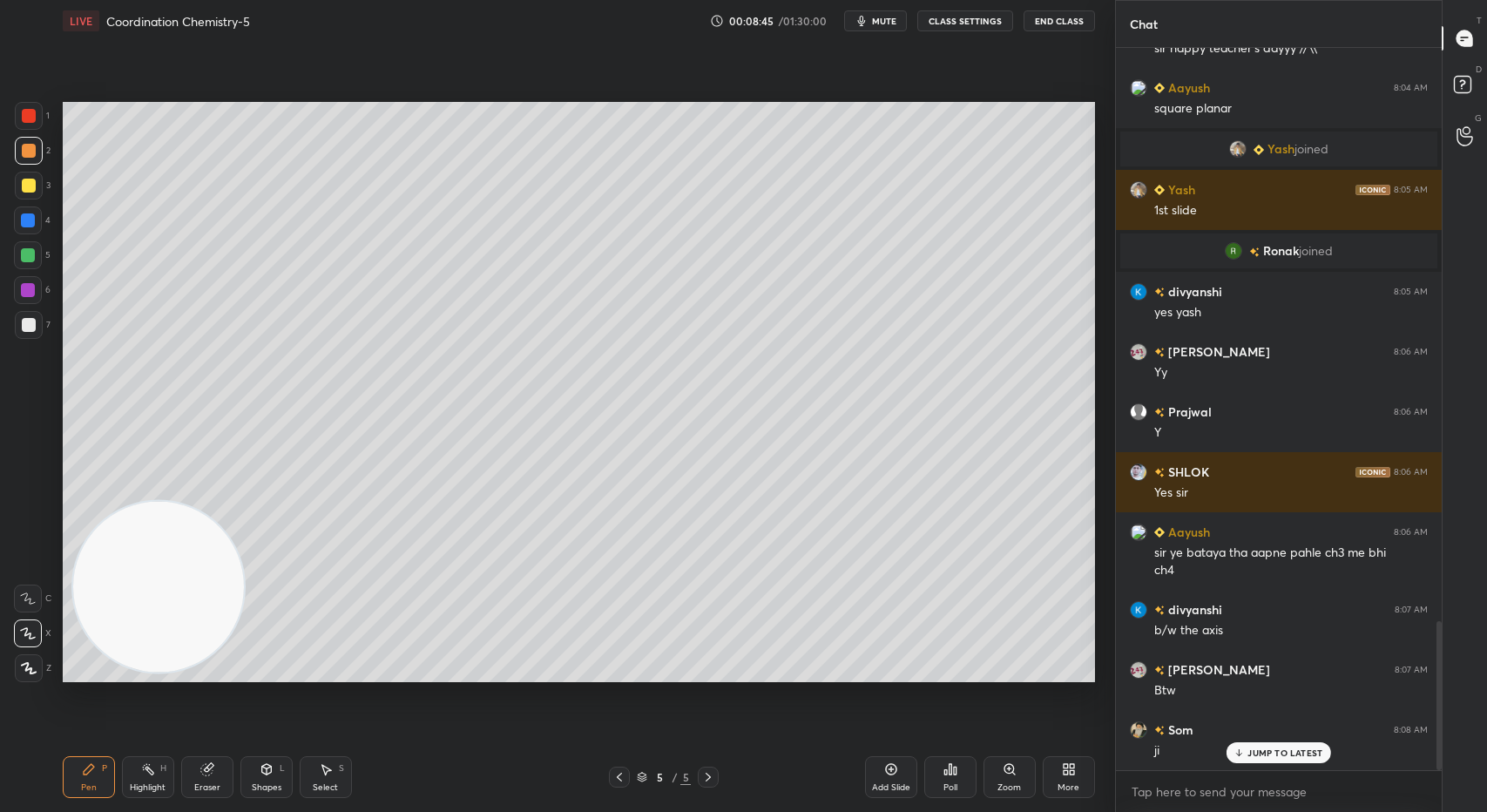
scroll to position [2772, 0]
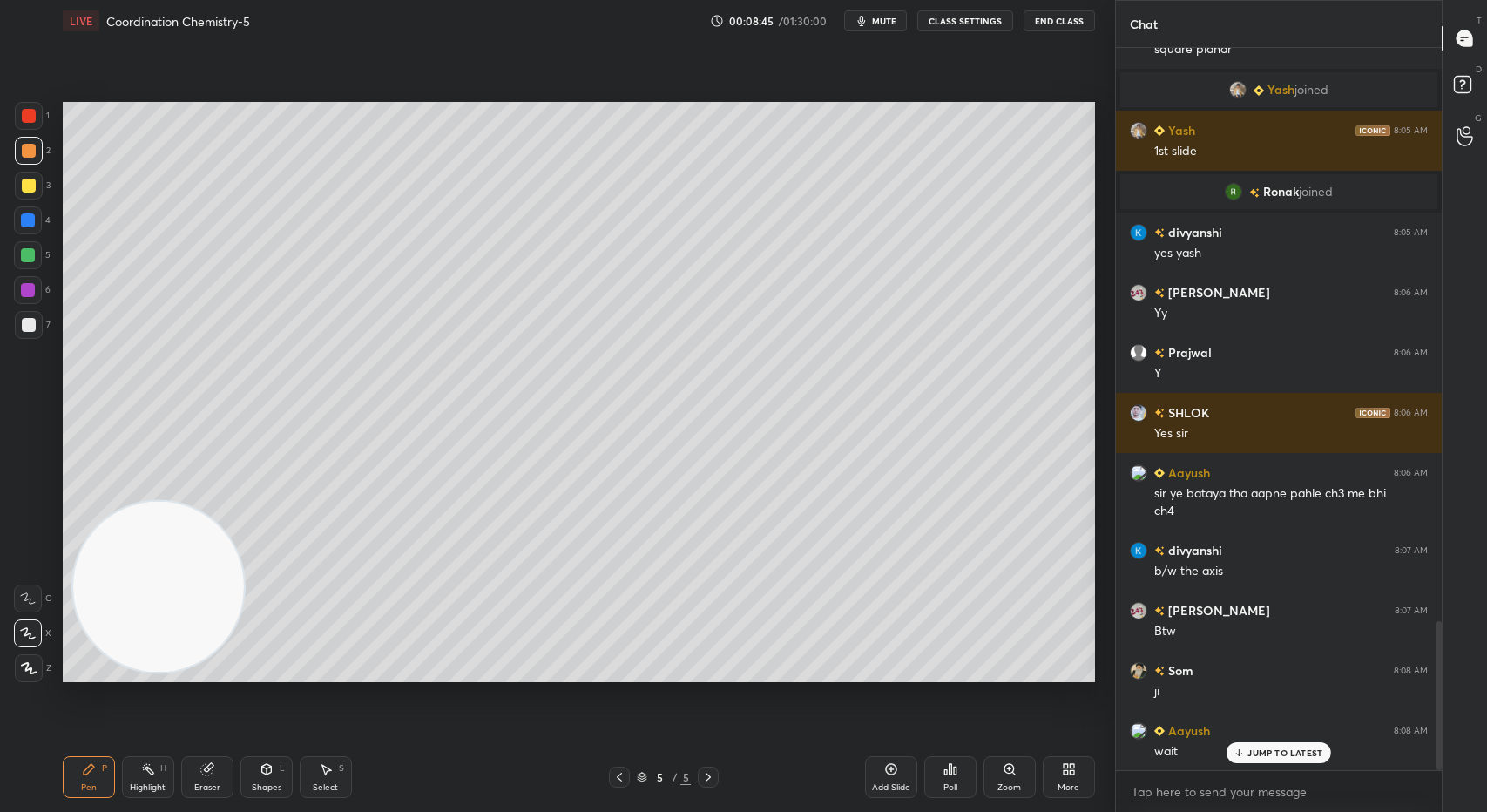
click at [885, 772] on icon at bounding box center [891, 769] width 14 height 14
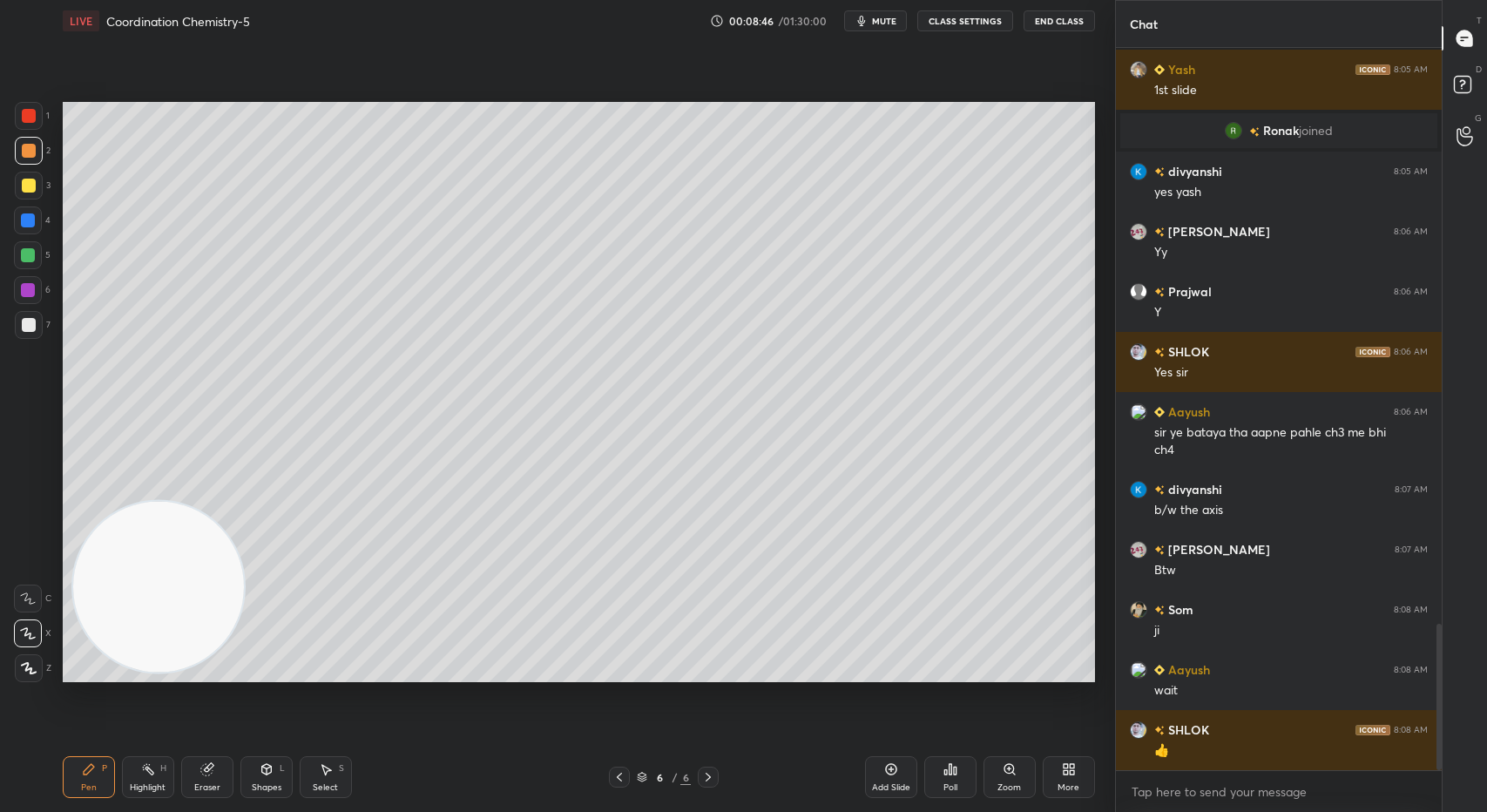
scroll to position [2893, 0]
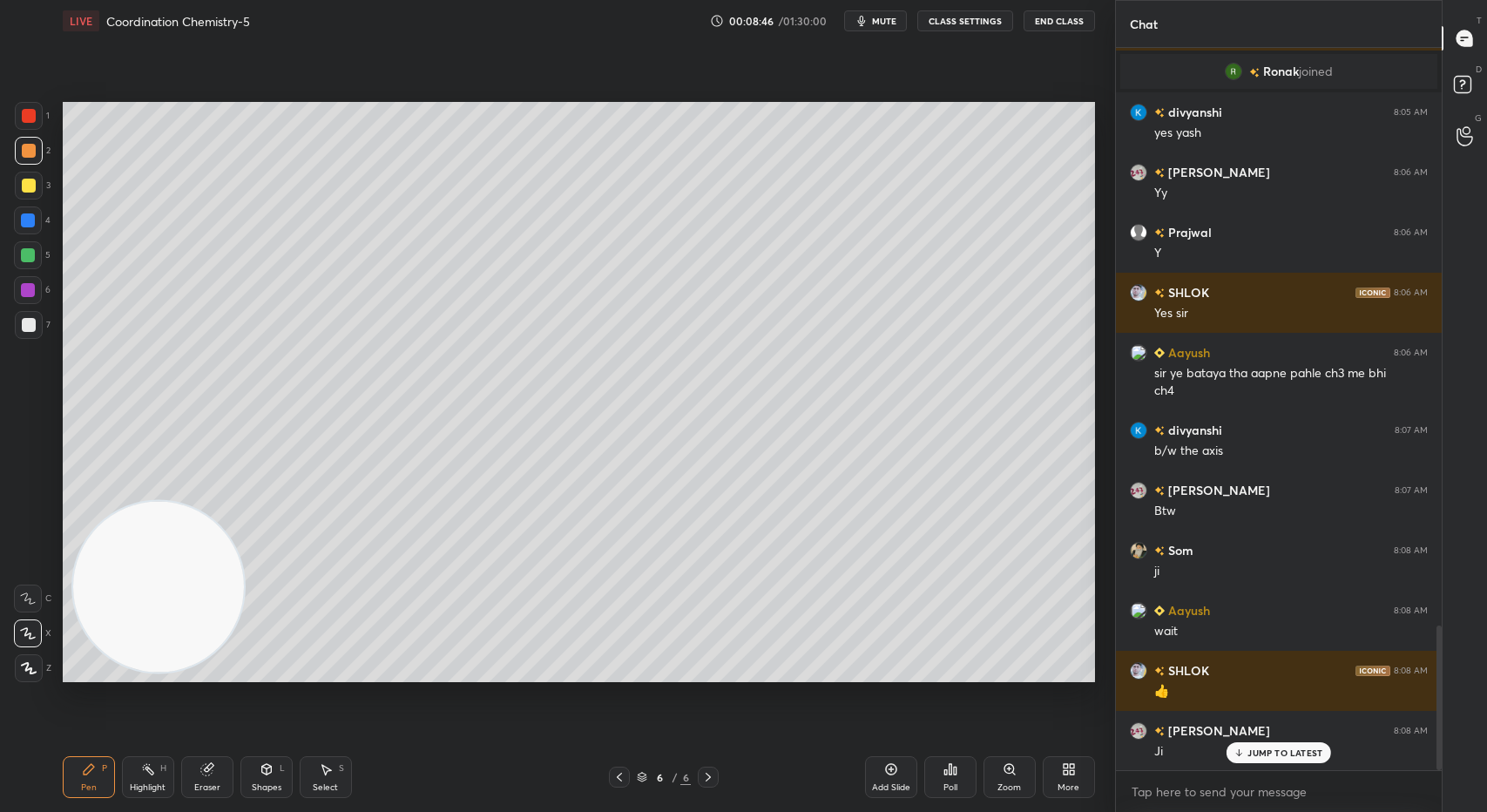
click at [617, 777] on icon at bounding box center [619, 776] width 14 height 14
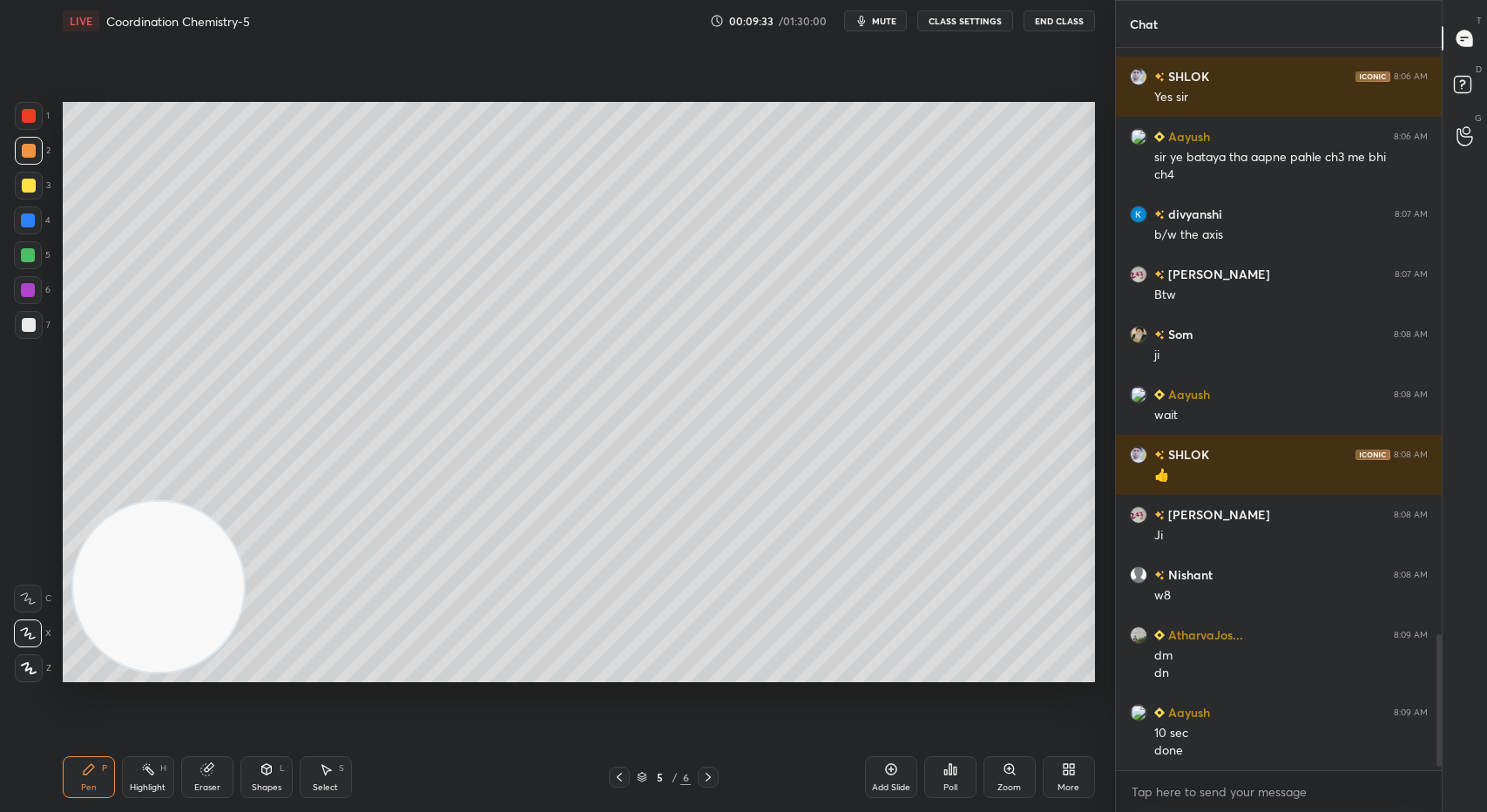
scroll to position [3168, 0]
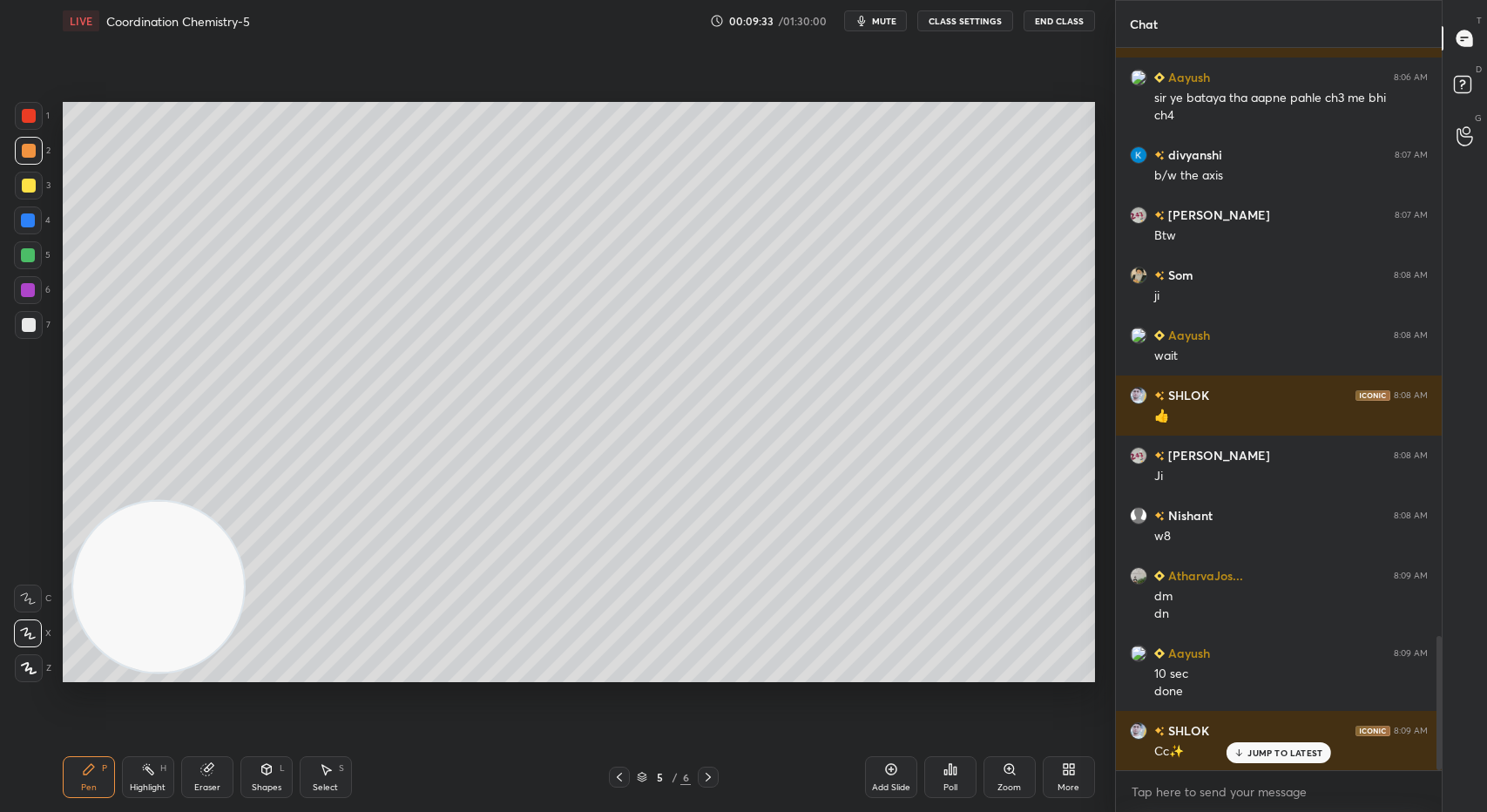
click at [892, 779] on div "Add Slide" at bounding box center [891, 776] width 52 height 41
click at [31, 323] on div at bounding box center [28, 324] width 14 height 14
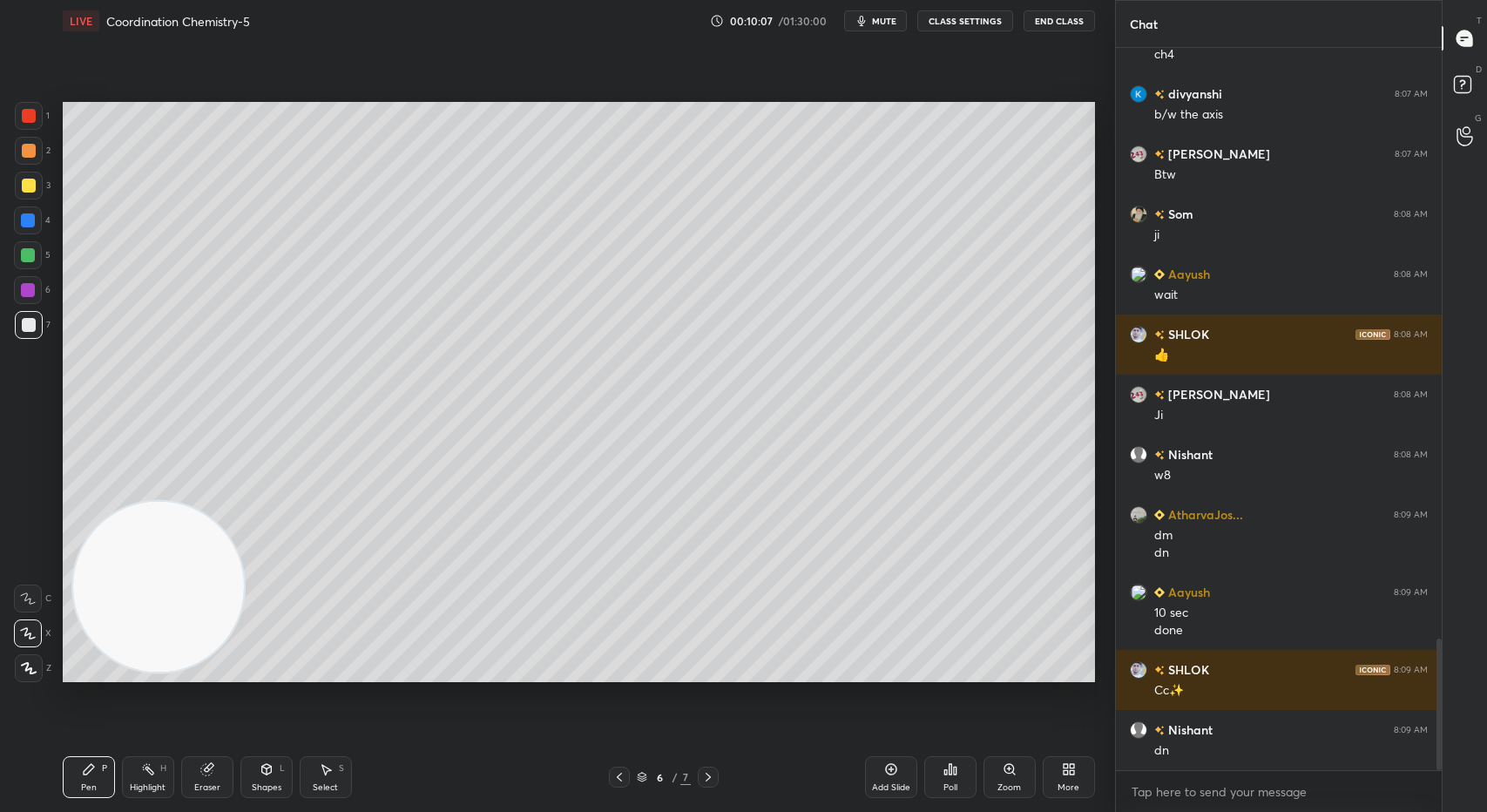
click at [38, 184] on div at bounding box center [29, 186] width 28 height 28
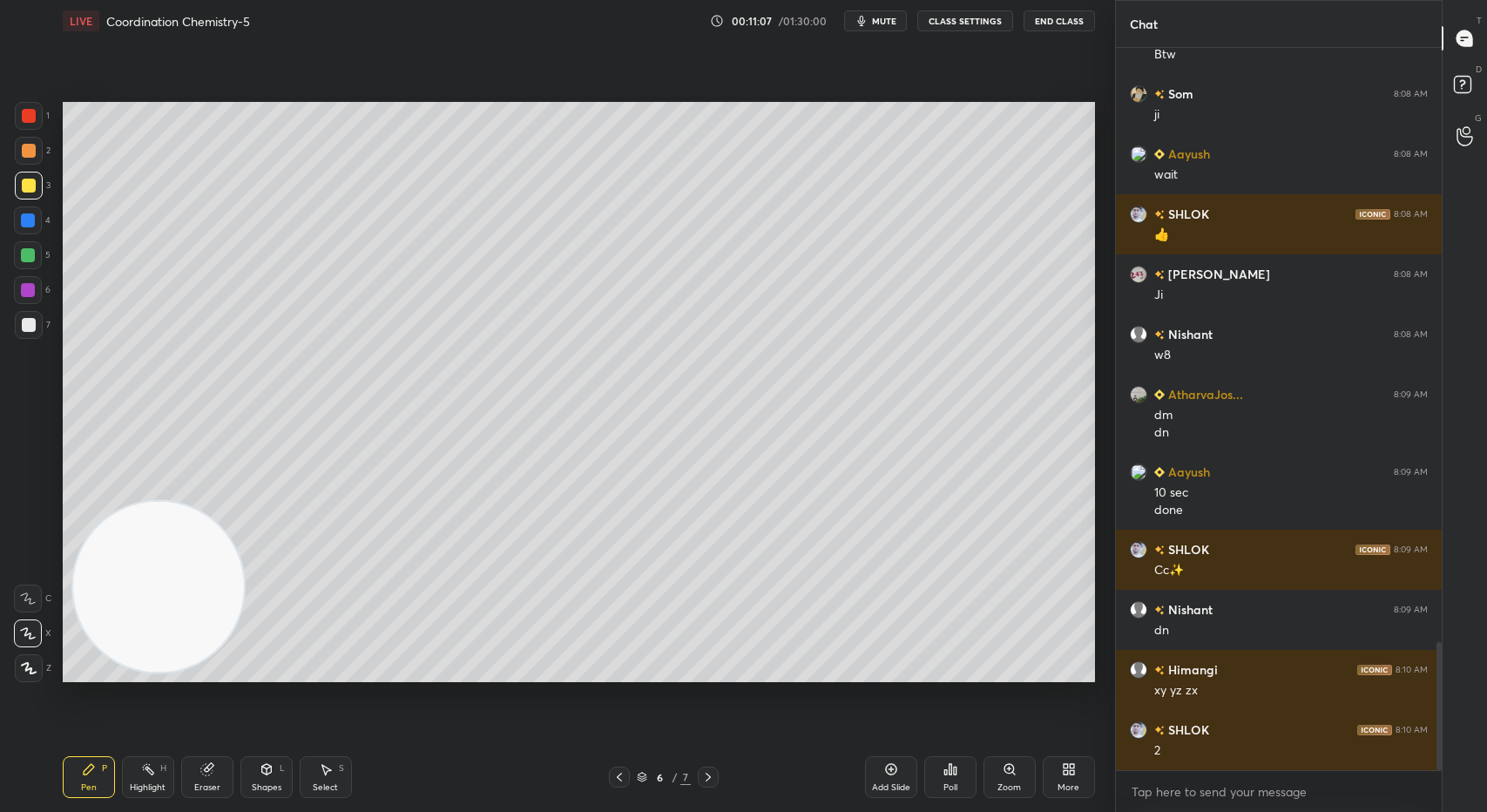
scroll to position [3408, 0]
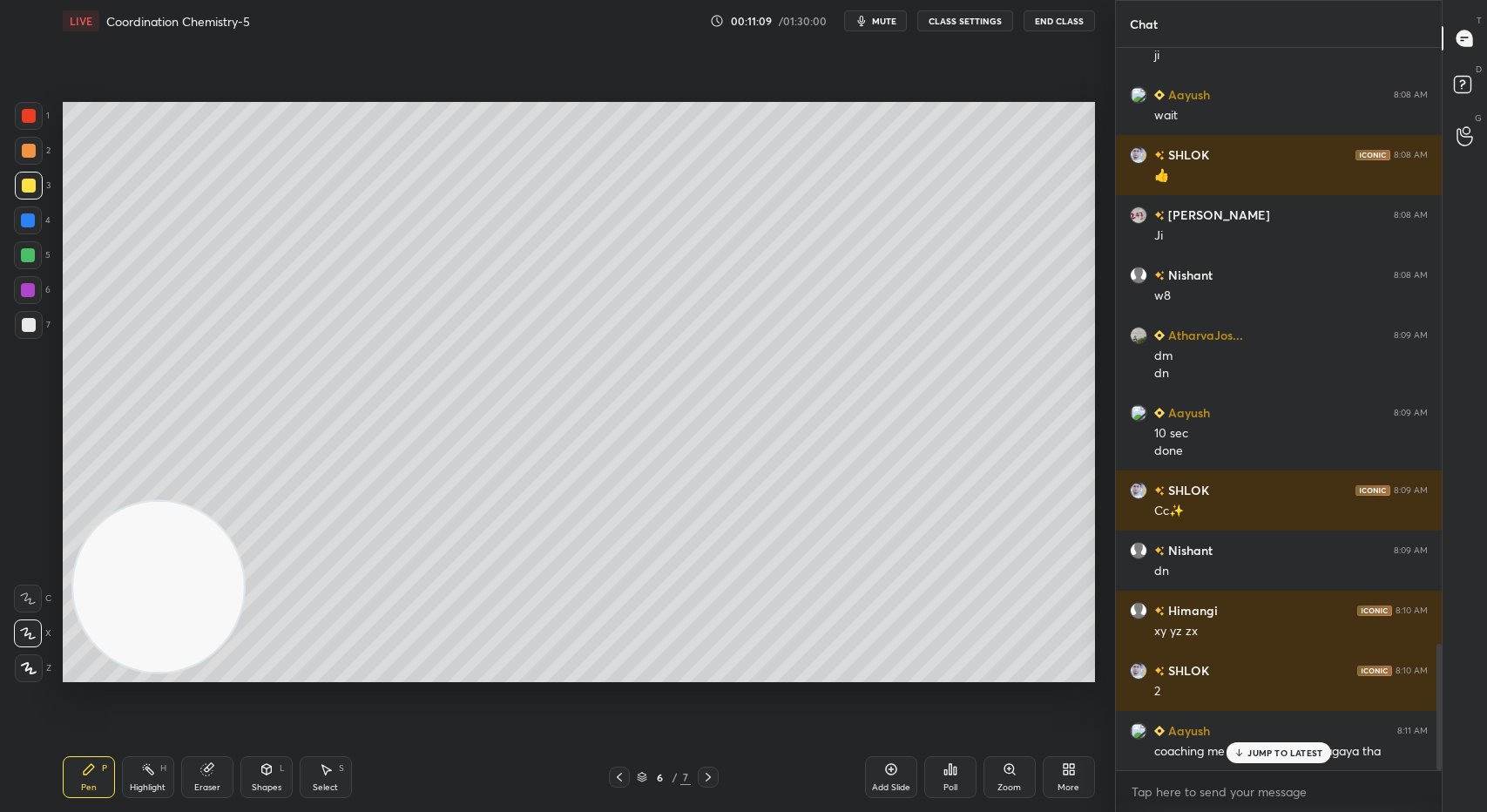
click at [1285, 755] on p "JUMP TO LATEST" at bounding box center [1284, 752] width 74 height 10
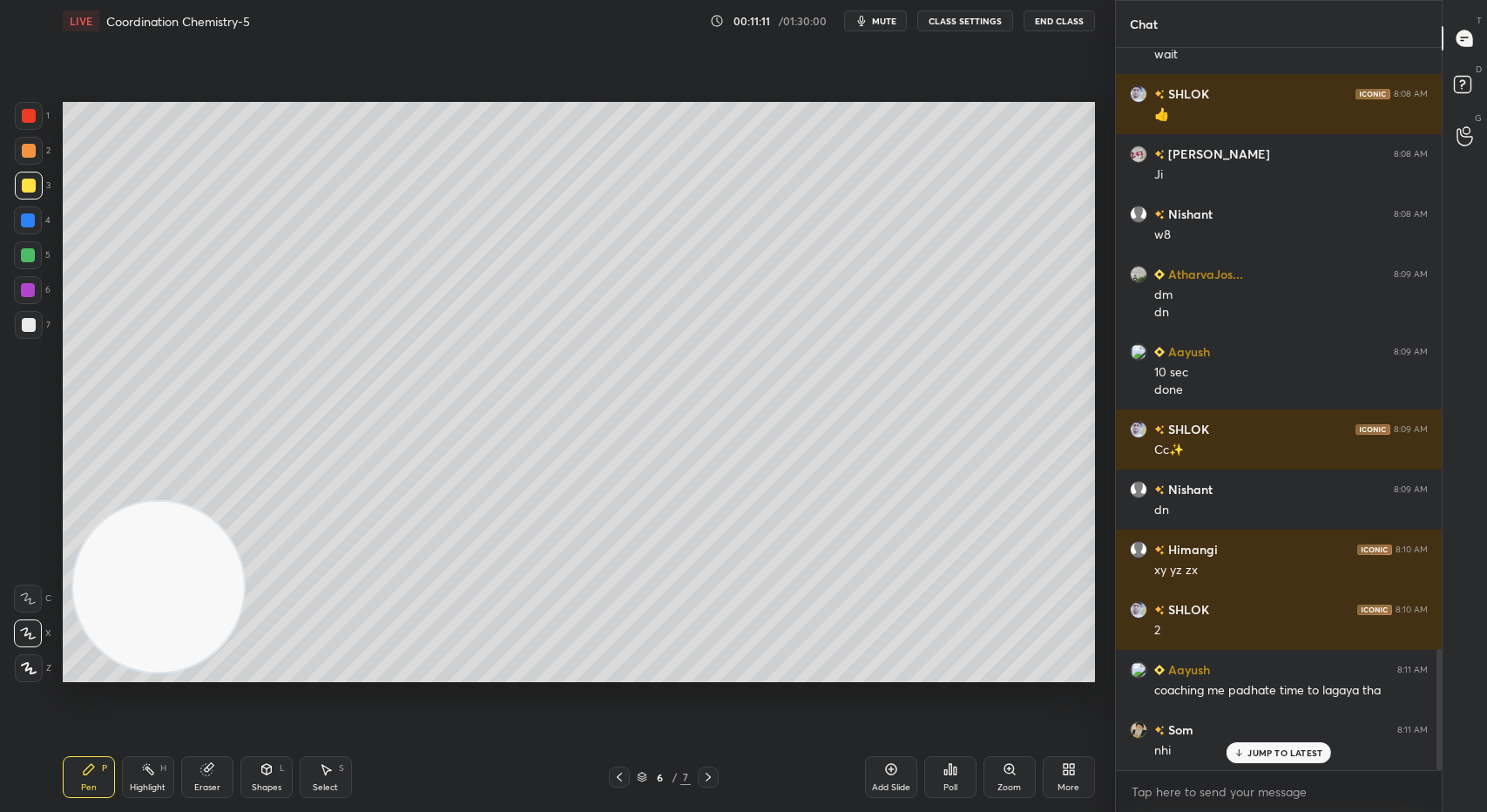
scroll to position [3570, 0]
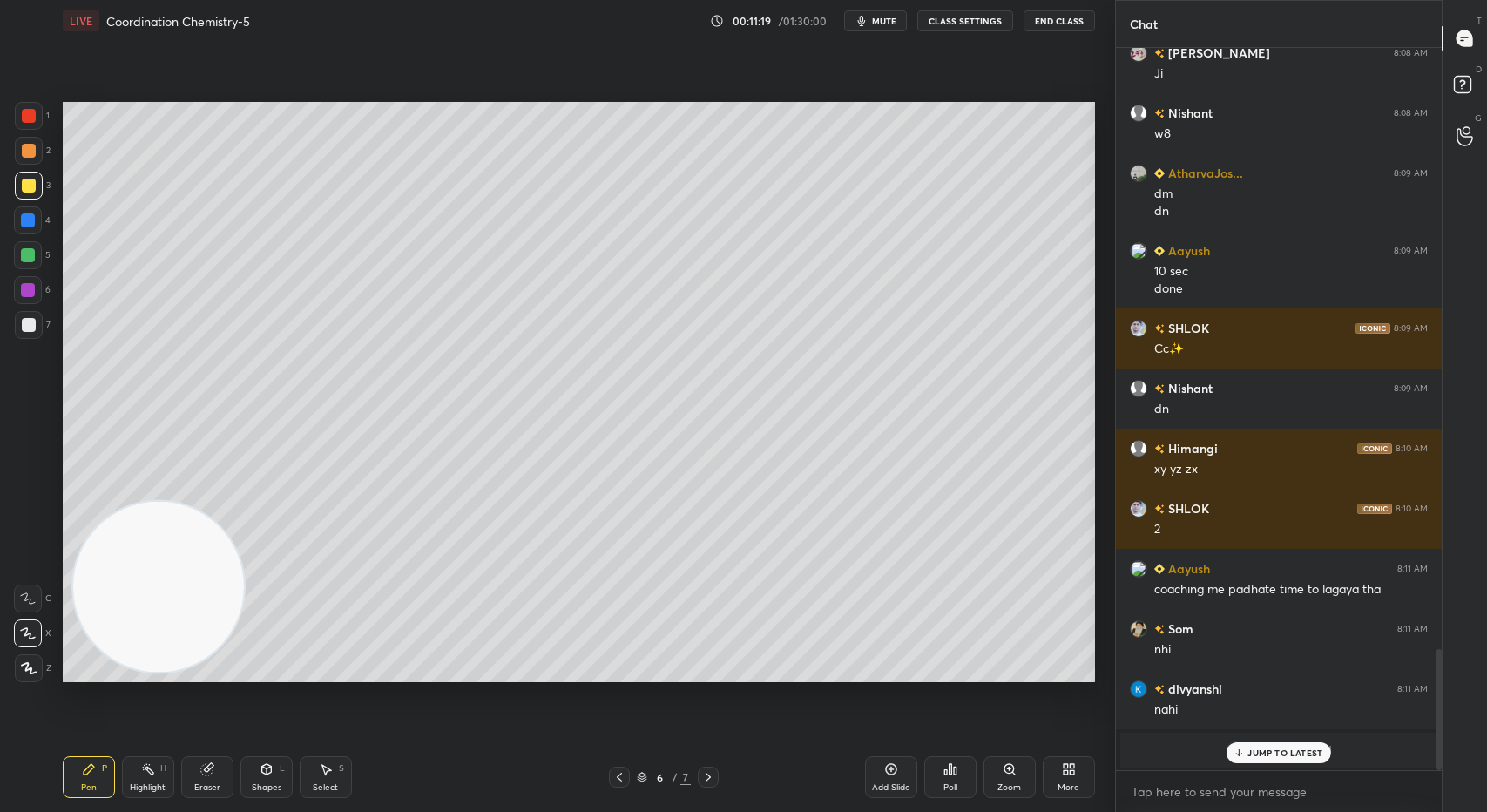
click at [31, 252] on div at bounding box center [27, 254] width 14 height 14
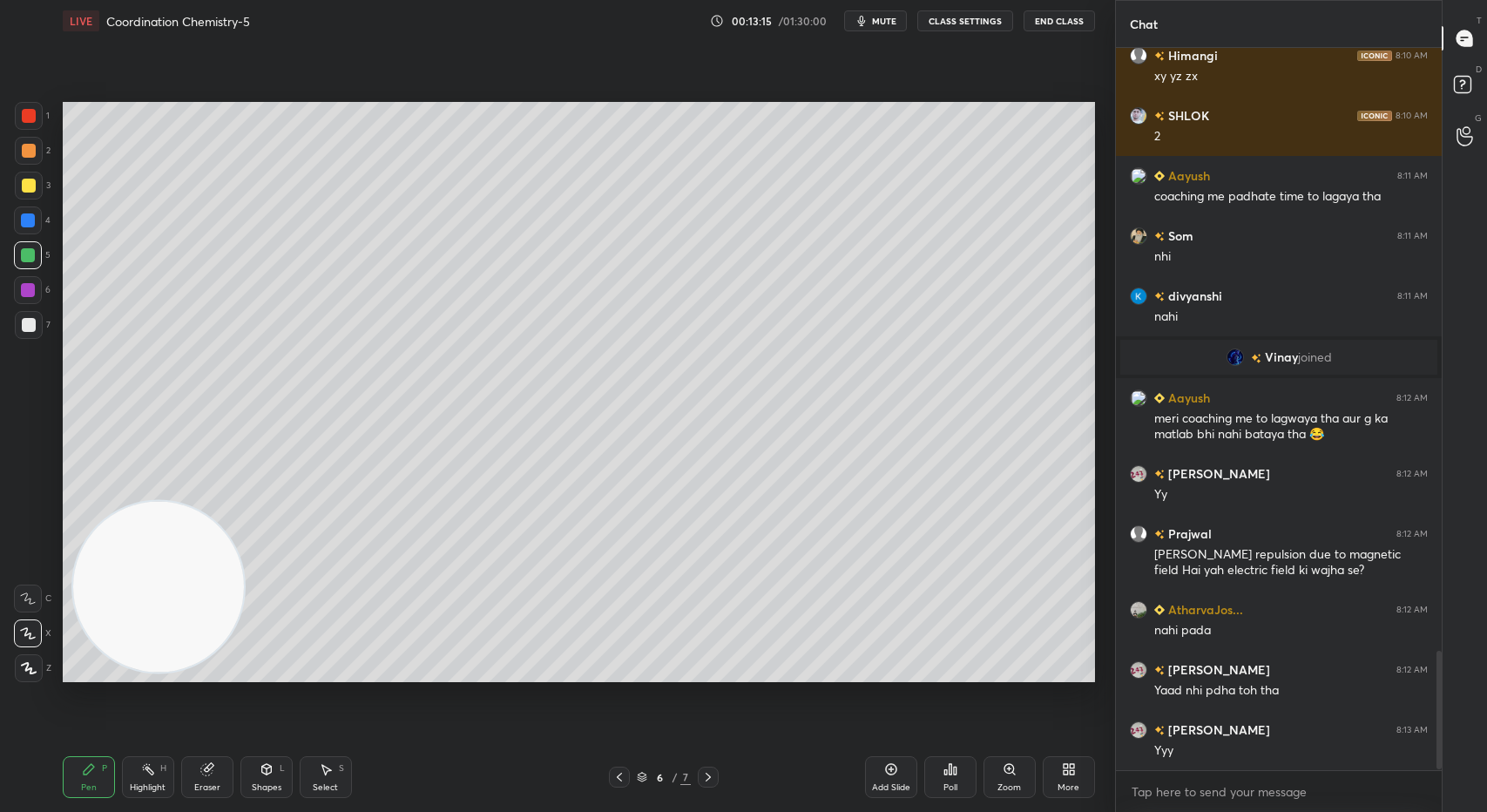
scroll to position [3713, 0]
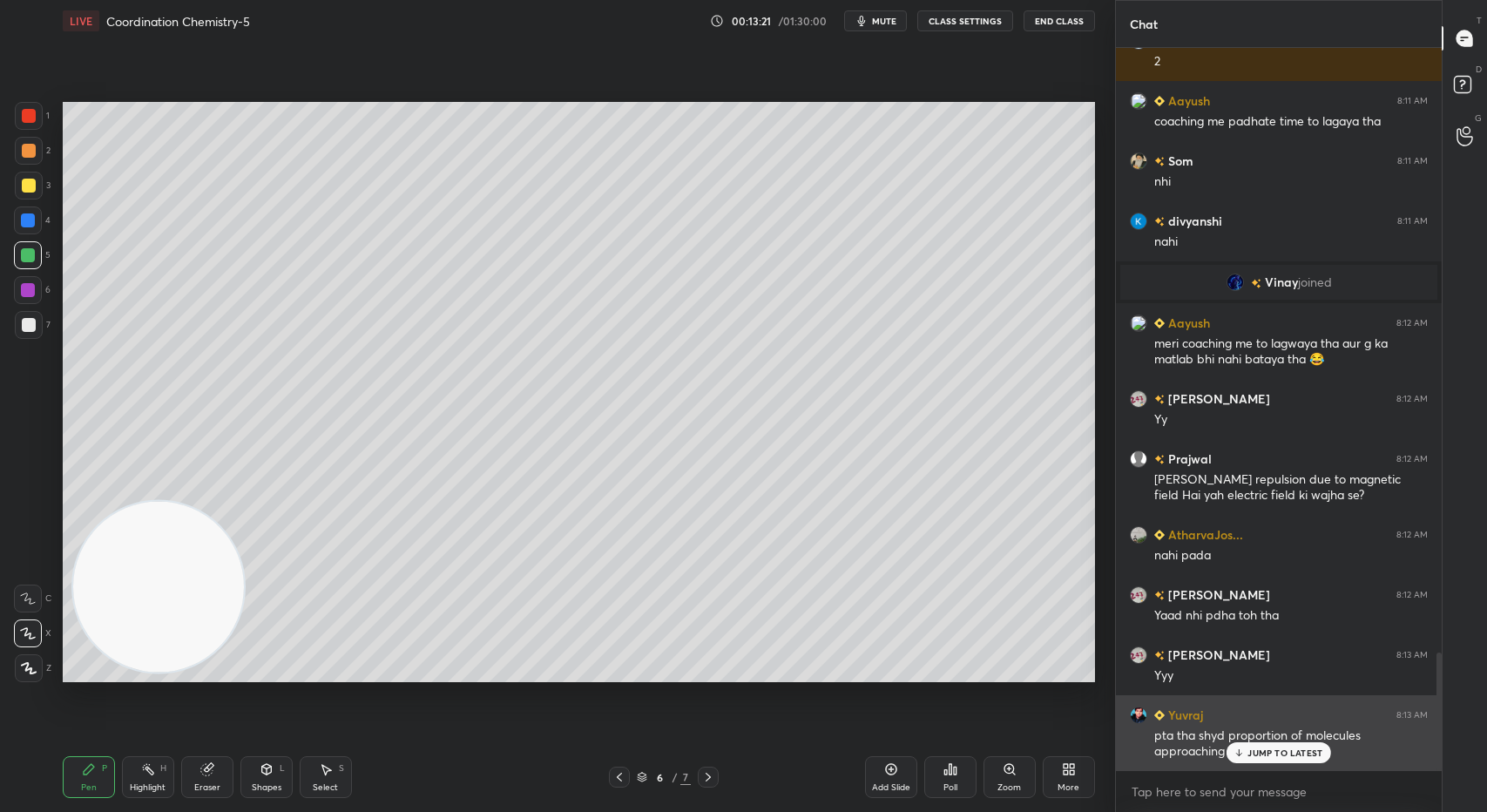
click at [1264, 748] on p "JUMP TO LATEST" at bounding box center [1284, 752] width 74 height 10
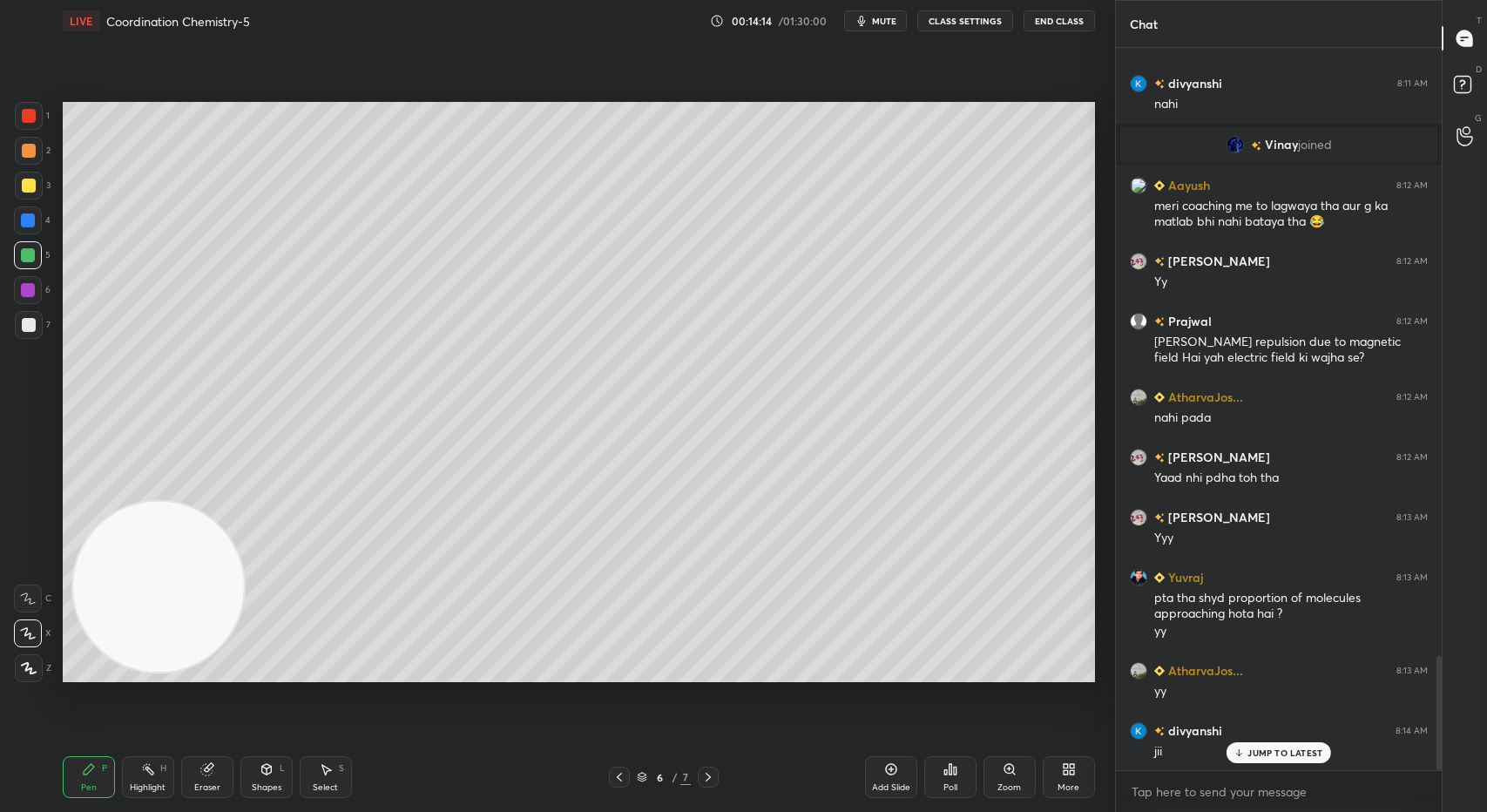
scroll to position [3868, 0]
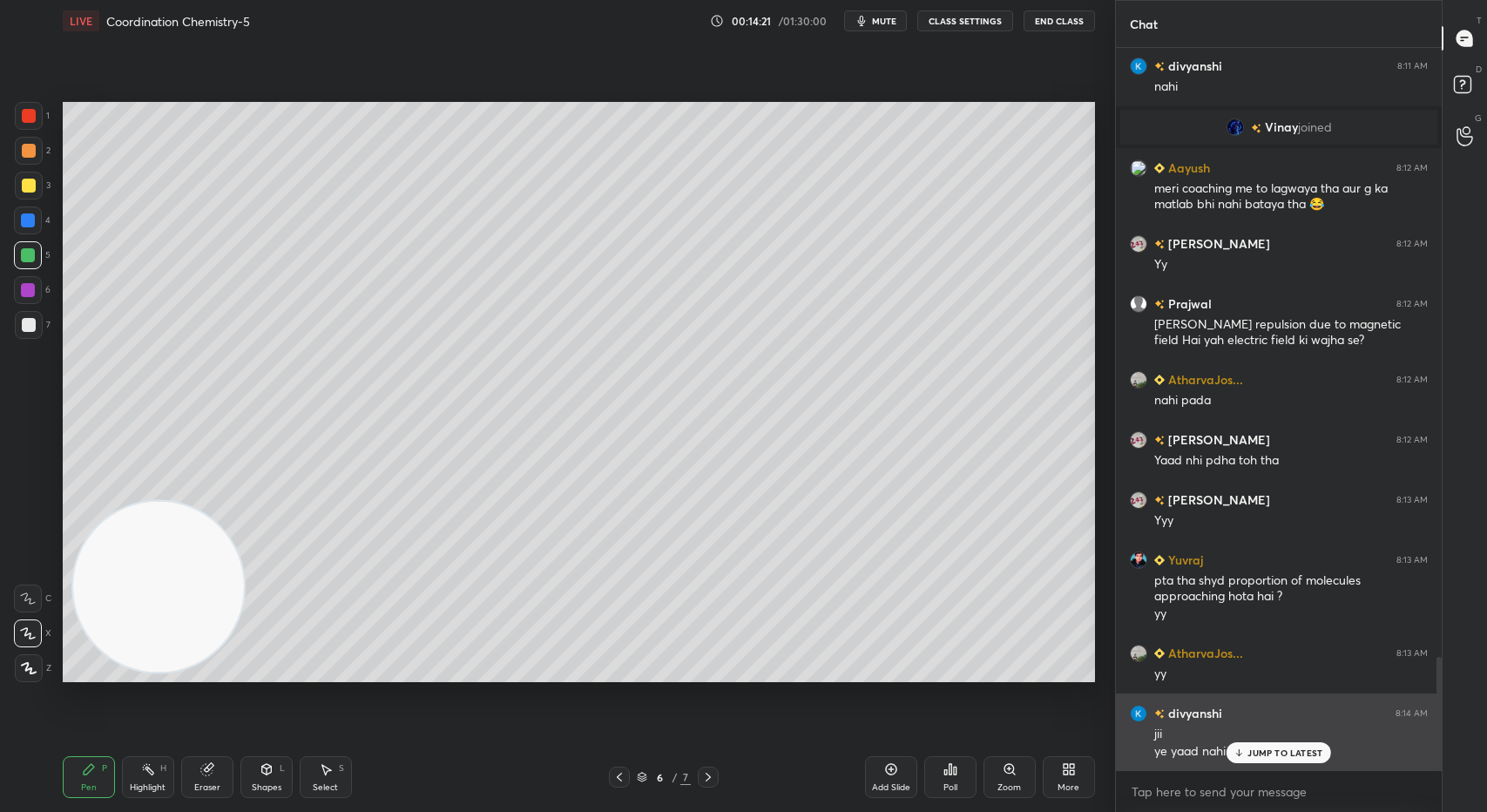
click at [1268, 739] on div "jii" at bounding box center [1291, 734] width 273 height 17
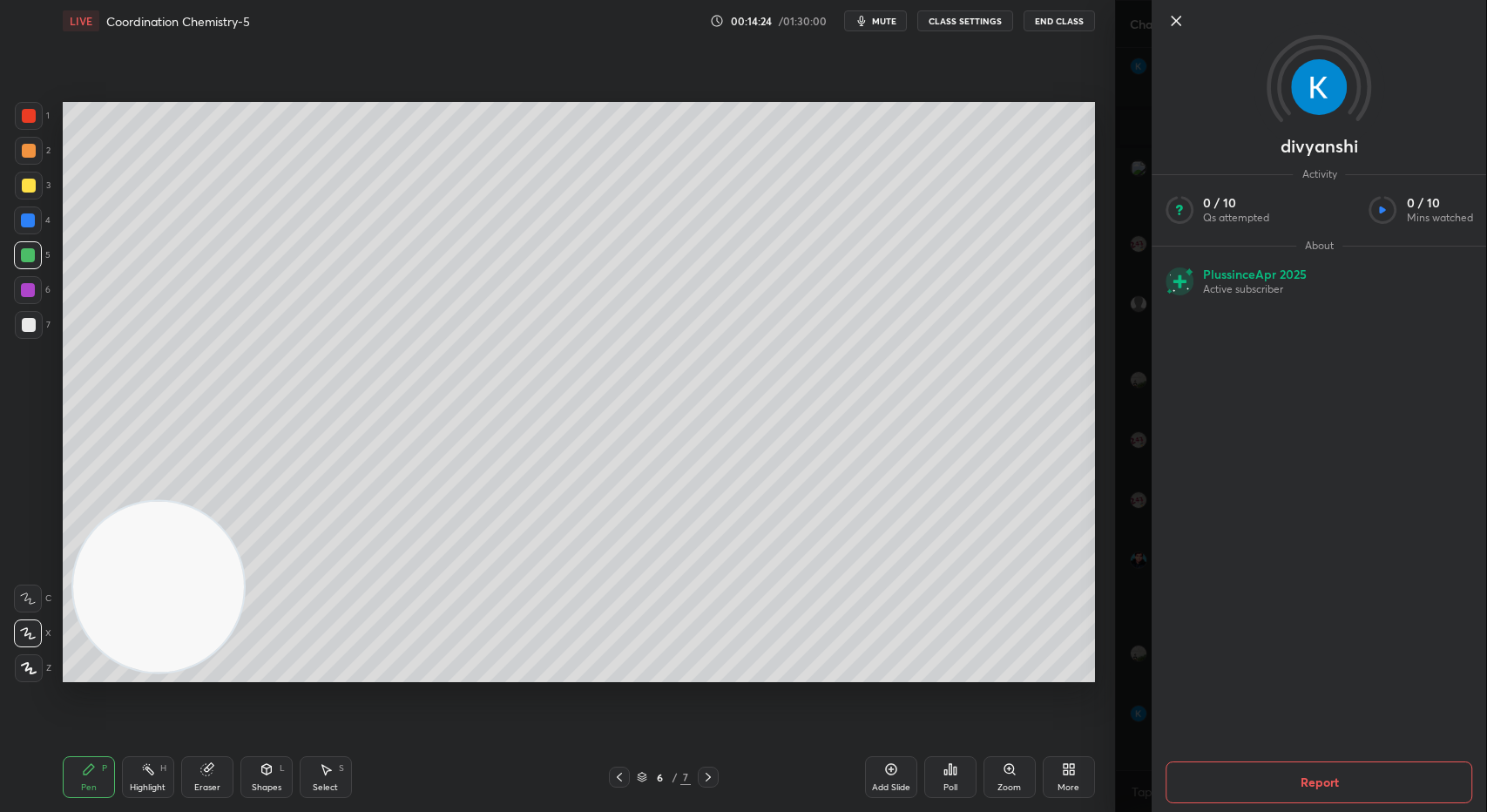
click at [1181, 21] on icon at bounding box center [1176, 21] width 21 height 21
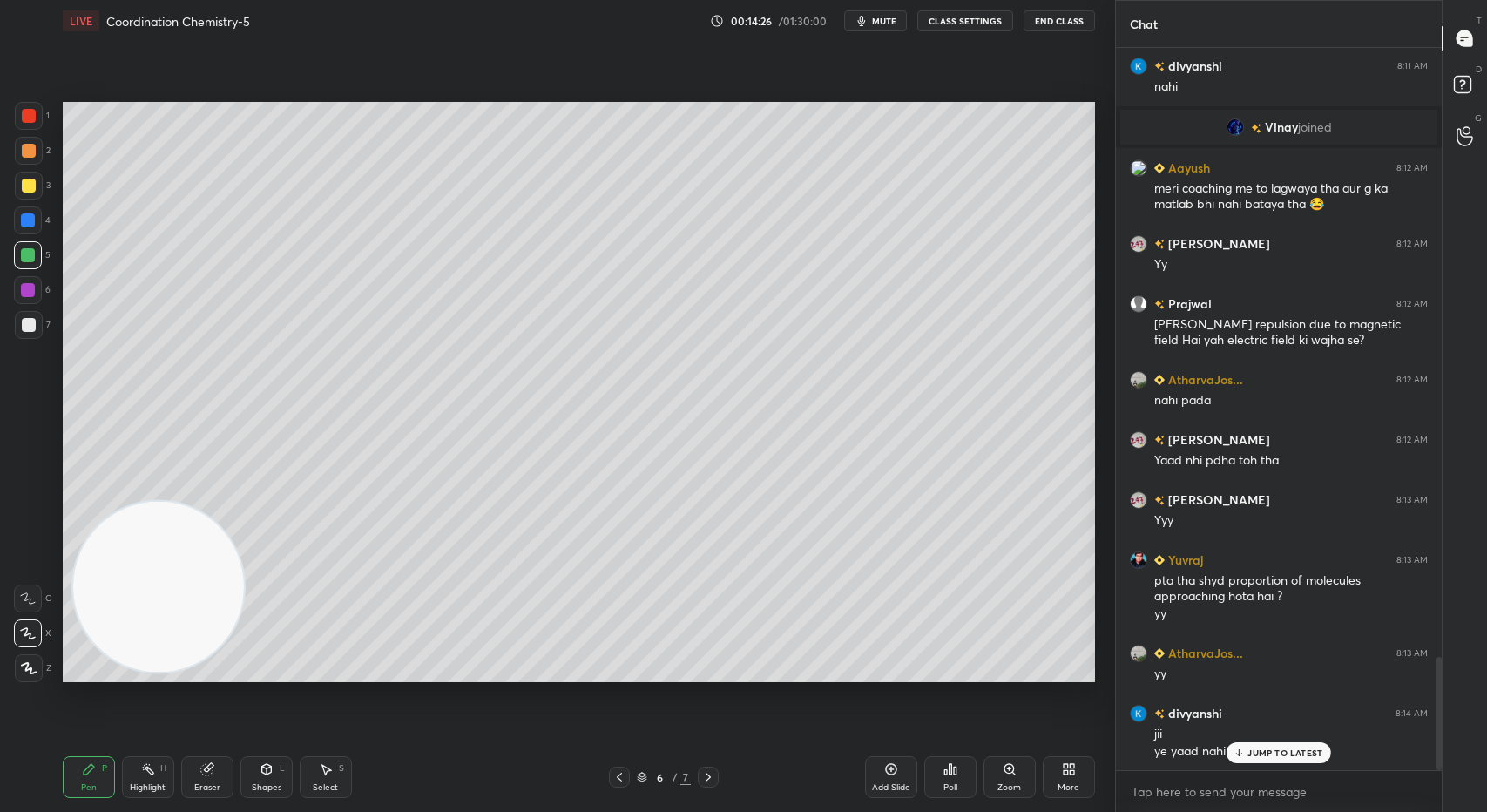
click at [1267, 755] on p "JUMP TO LATEST" at bounding box center [1284, 752] width 74 height 10
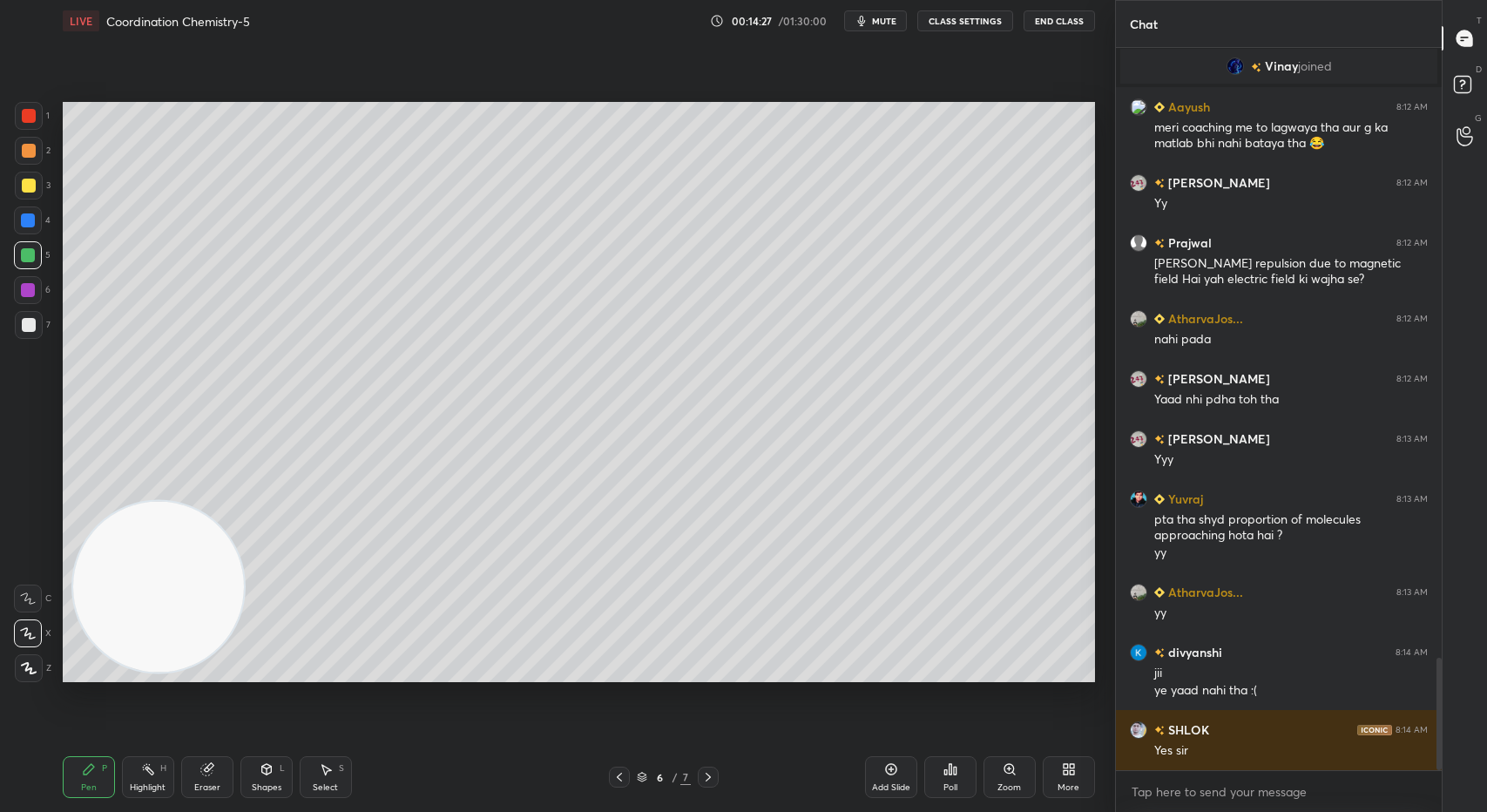
scroll to position [4003, 0]
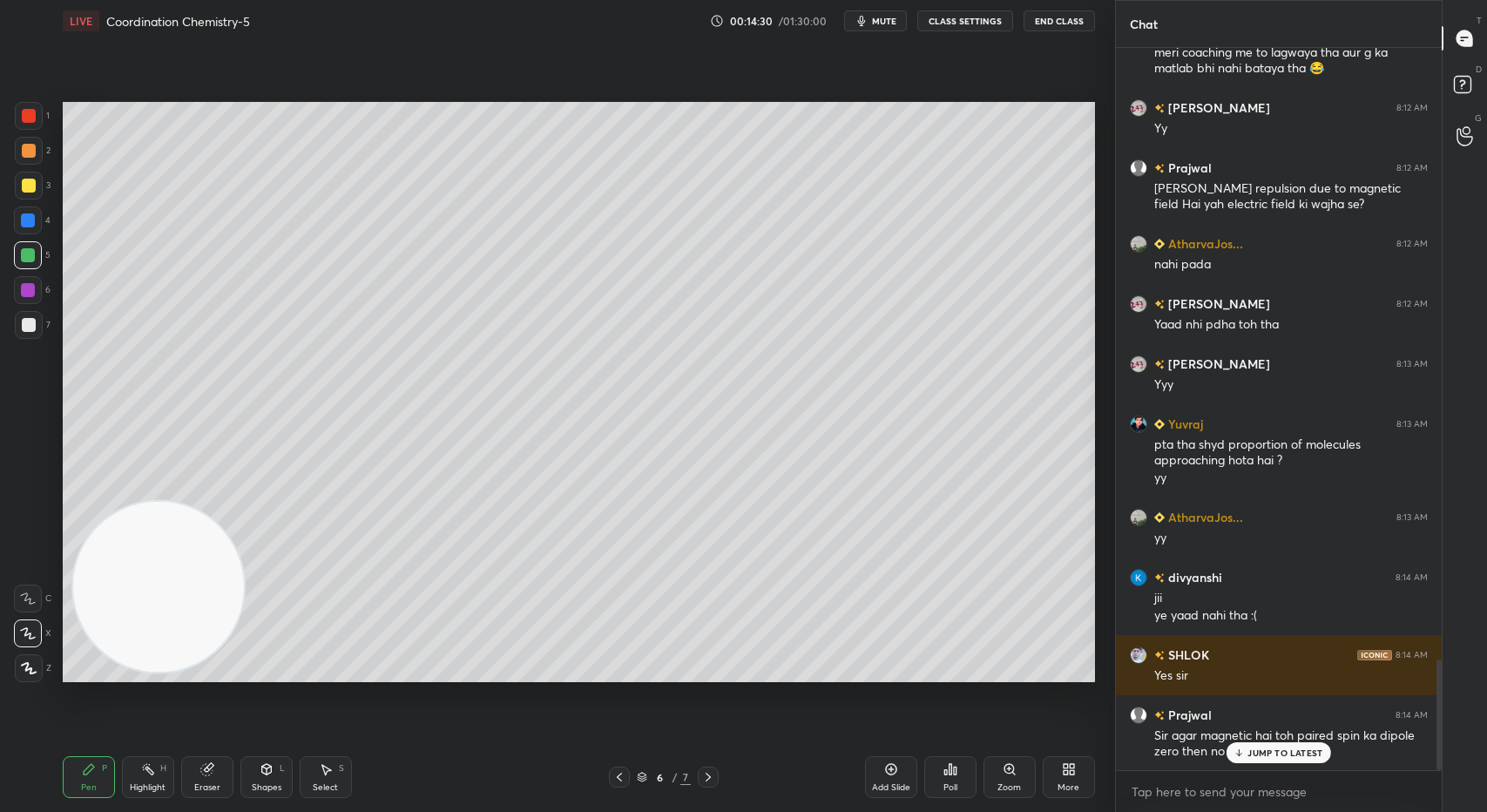
click at [1266, 758] on div "JUMP TO LATEST" at bounding box center [1279, 753] width 105 height 21
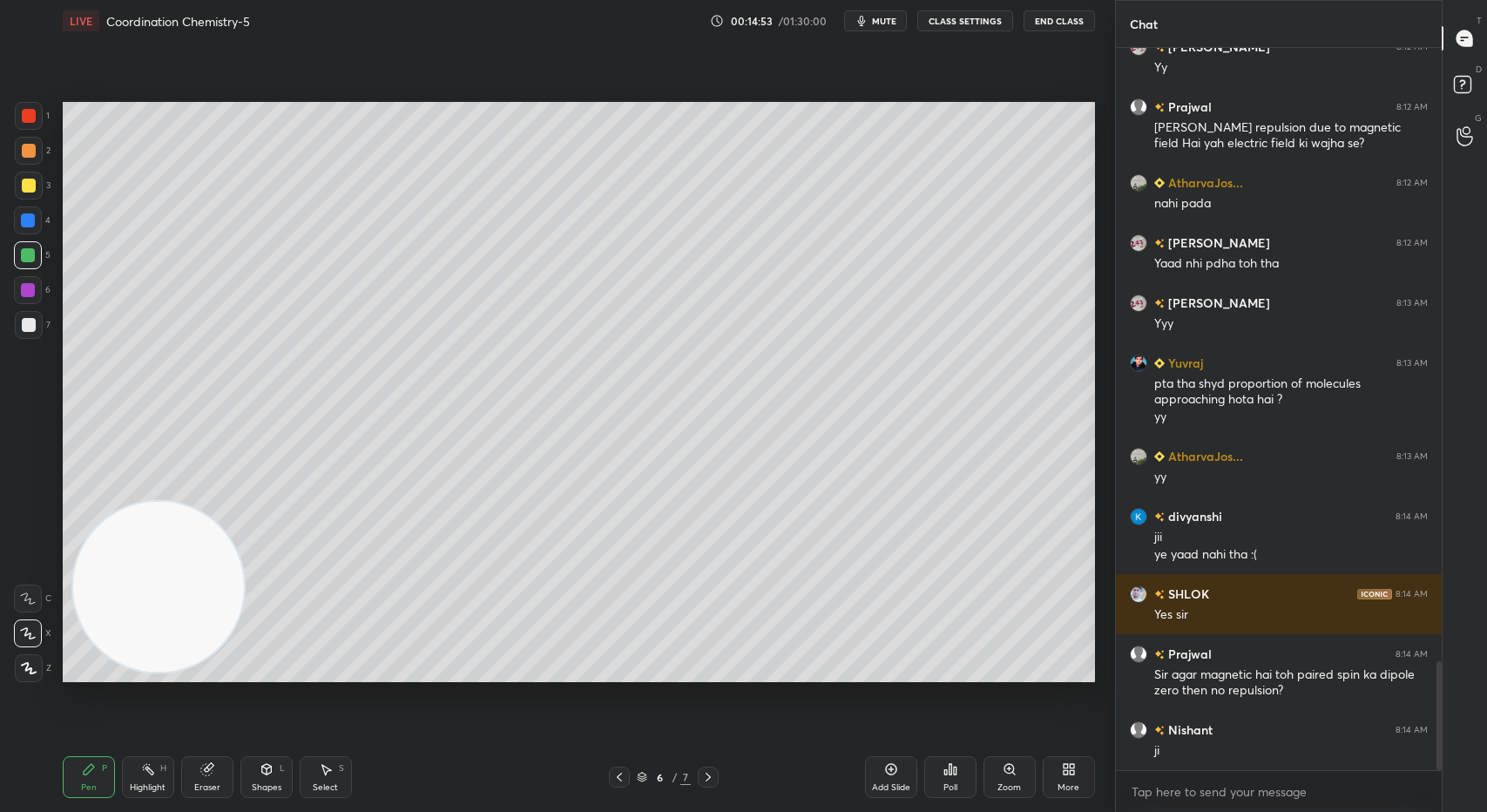
scroll to position [4124, 0]
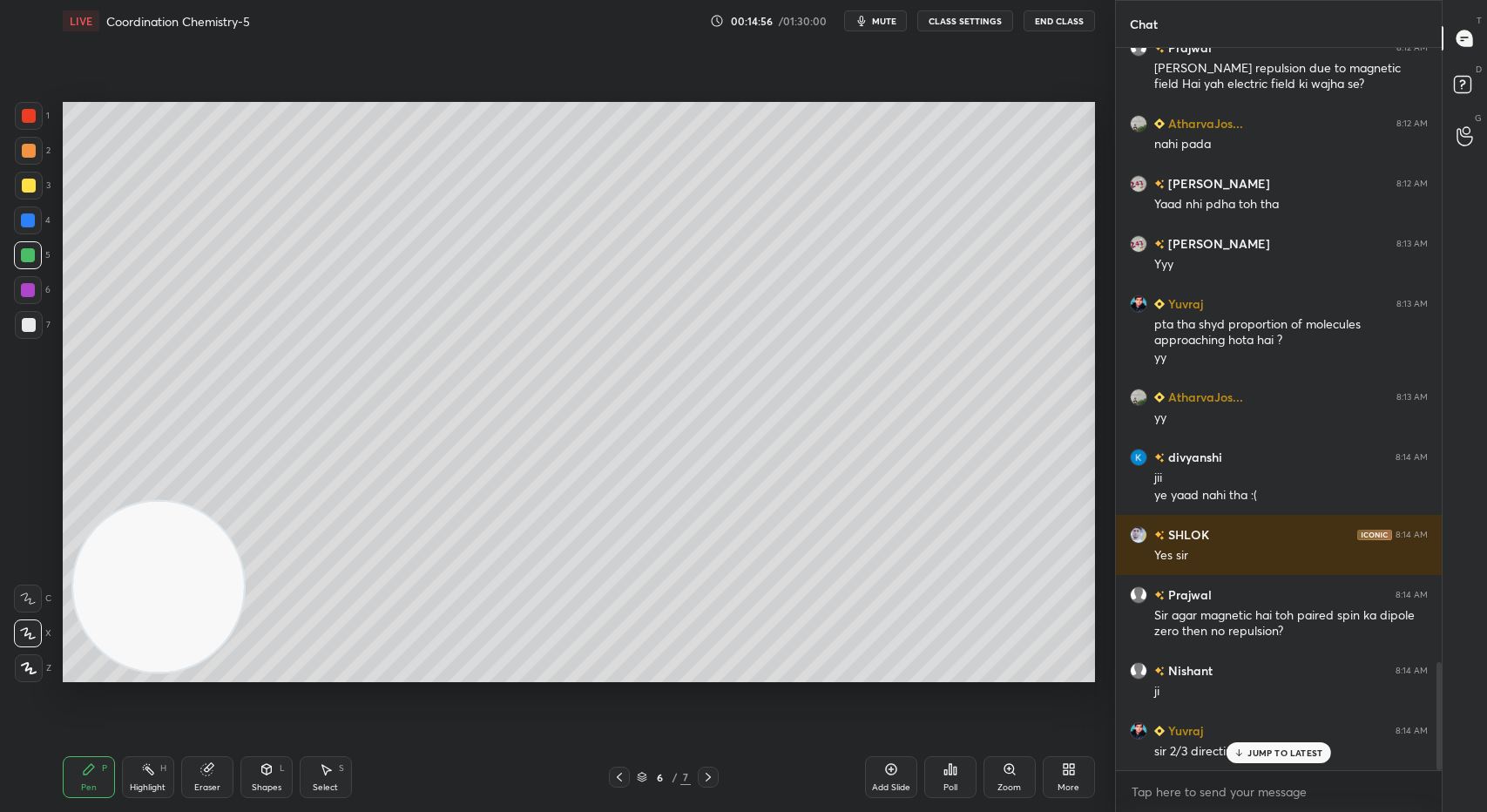
click at [1299, 744] on div "JUMP TO LATEST" at bounding box center [1279, 753] width 105 height 21
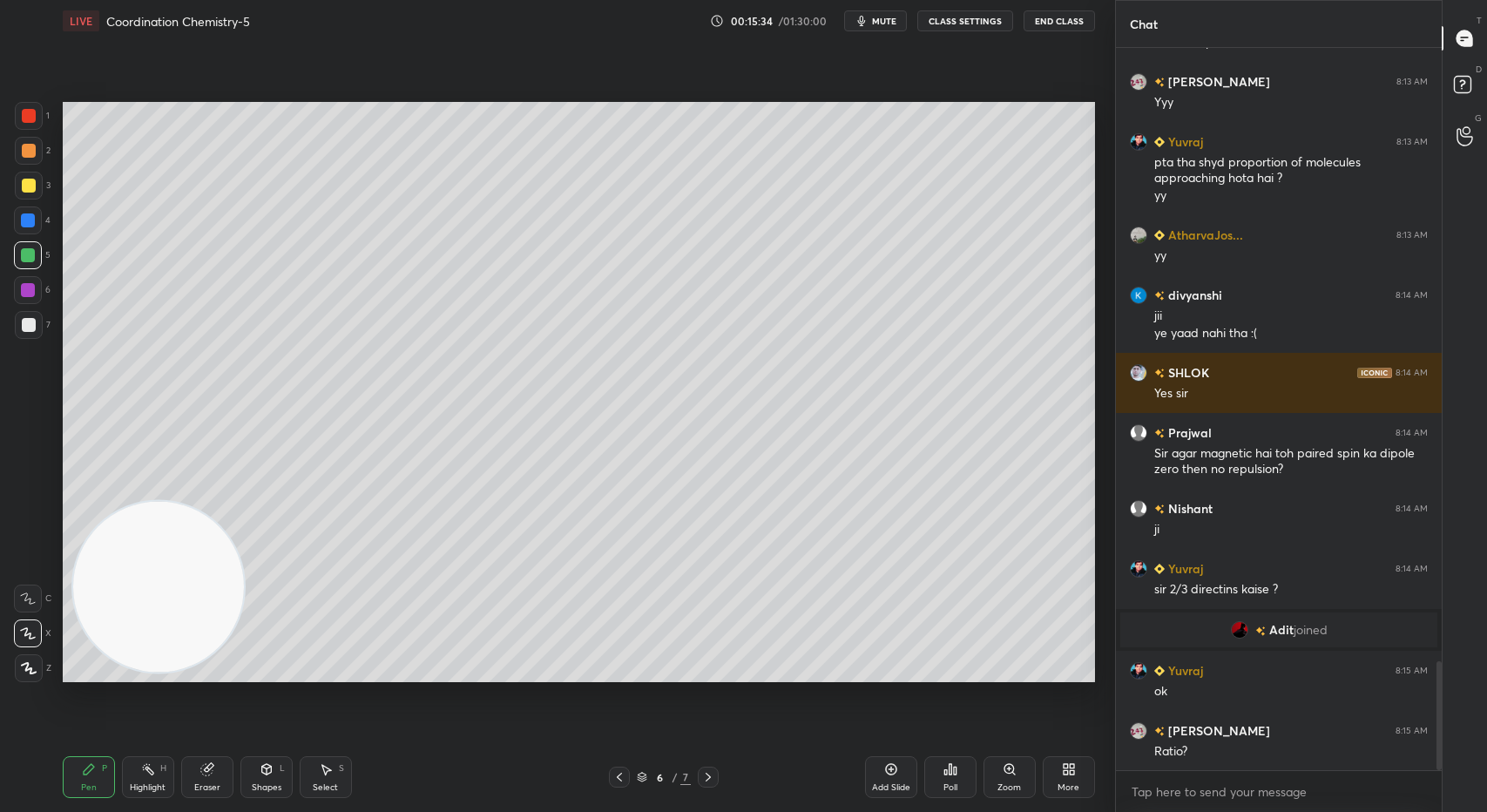
scroll to position [4063, 0]
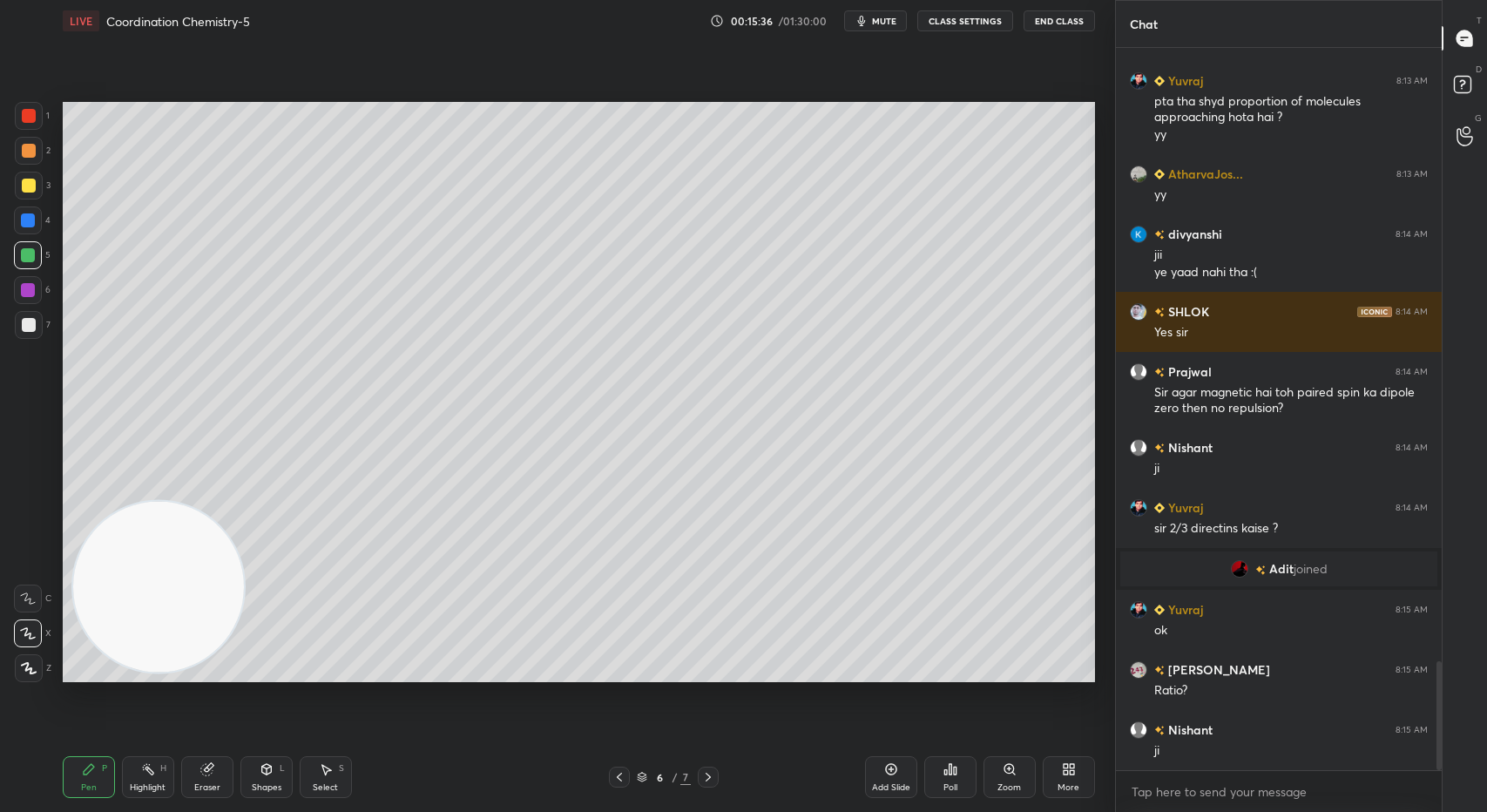
click at [896, 779] on div "Add Slide" at bounding box center [891, 776] width 52 height 41
click at [25, 332] on div at bounding box center [29, 325] width 28 height 28
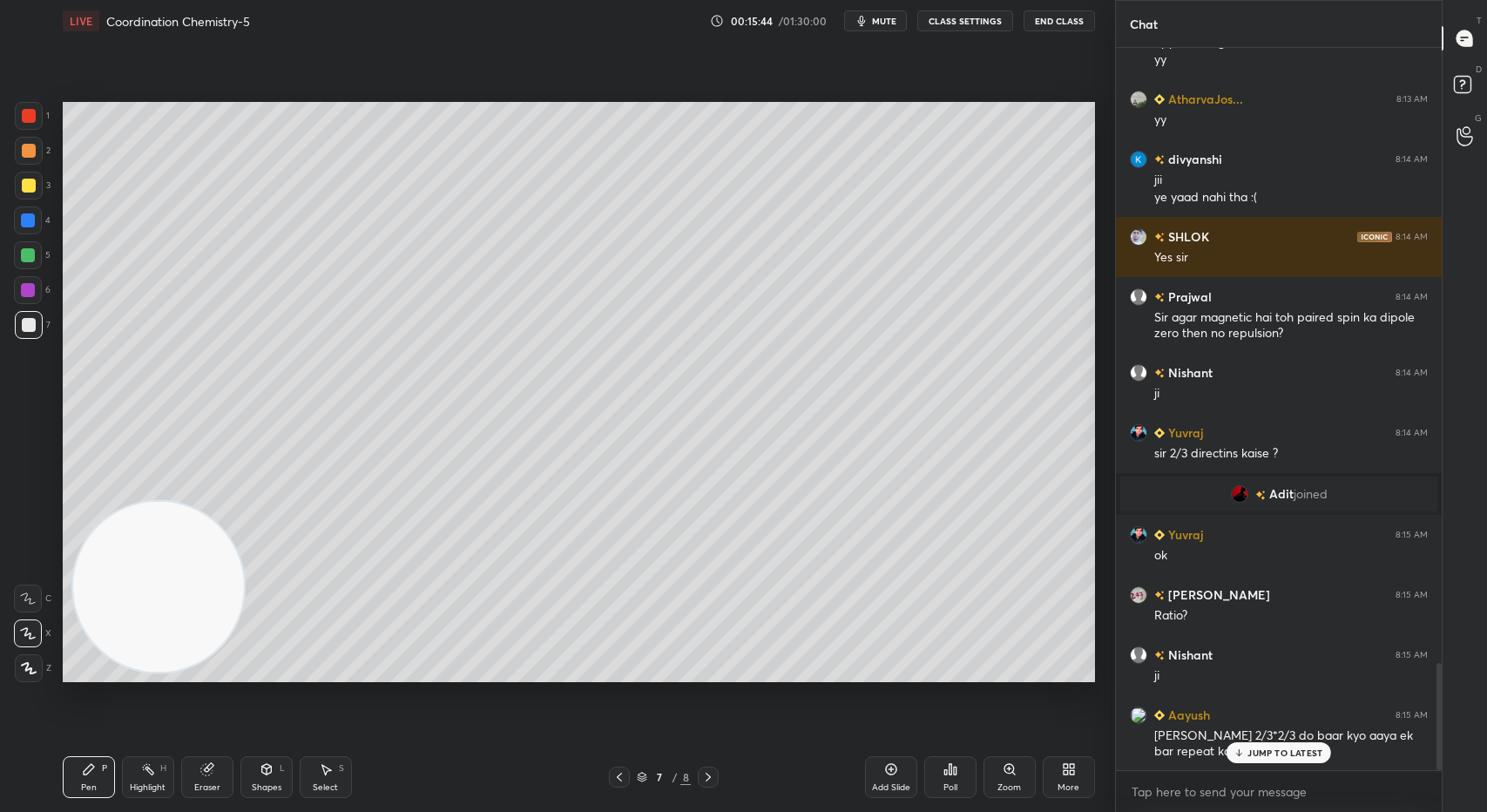
click at [618, 776] on icon at bounding box center [619, 776] width 6 height 8
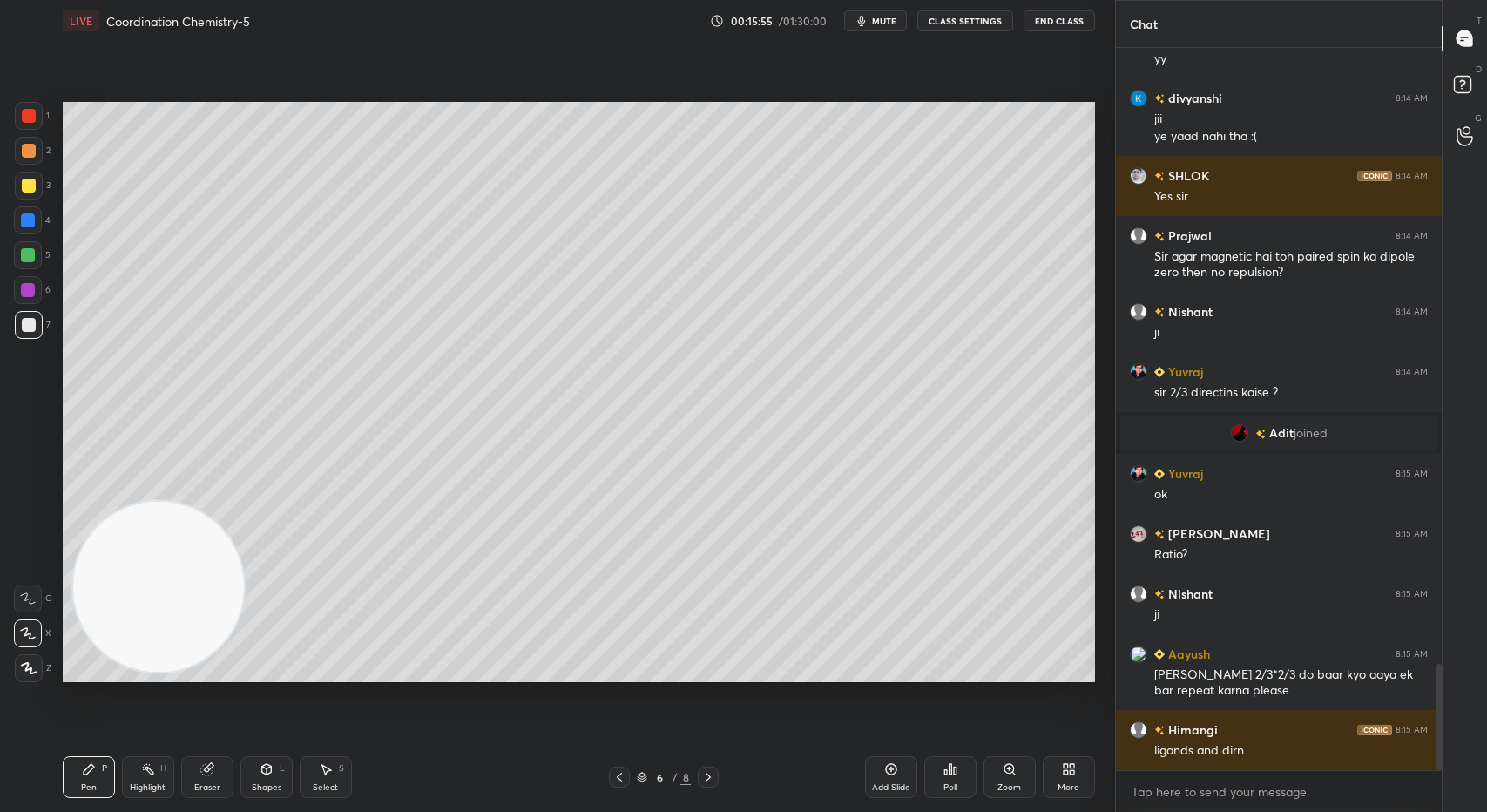
scroll to position [4258, 0]
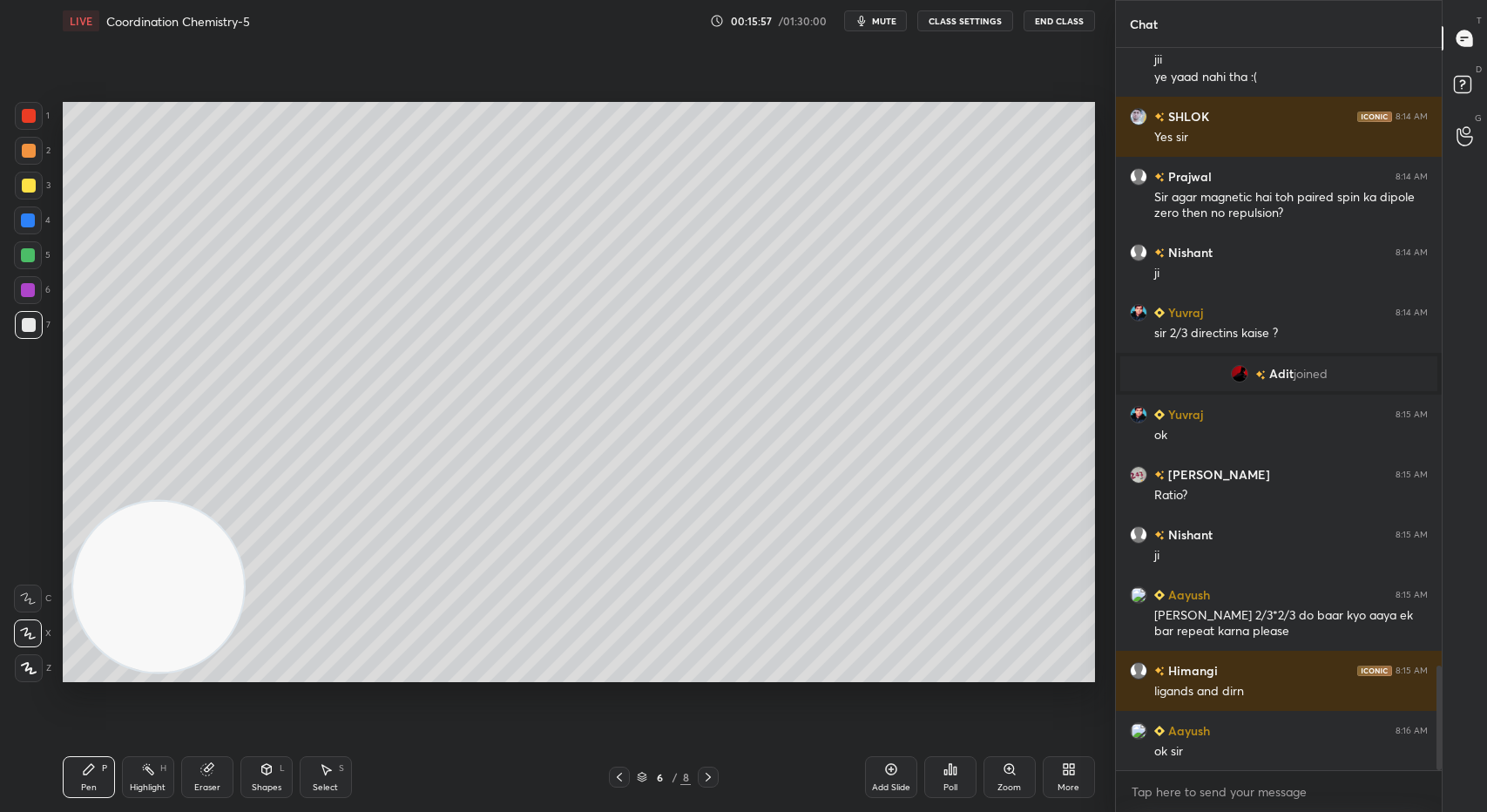
click at [709, 775] on icon at bounding box center [709, 776] width 6 height 8
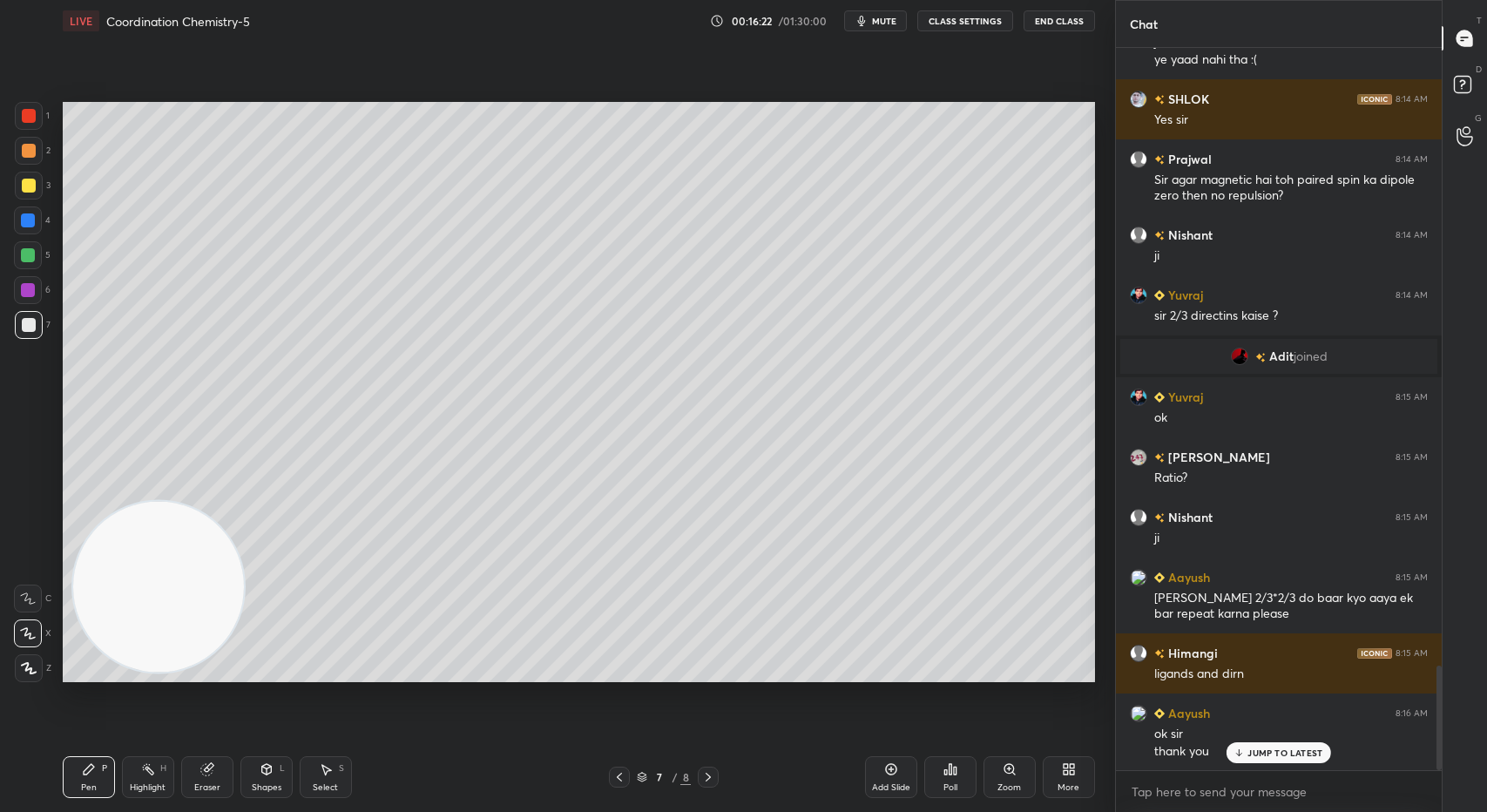
click at [270, 756] on div "Shapes L" at bounding box center [266, 776] width 52 height 41
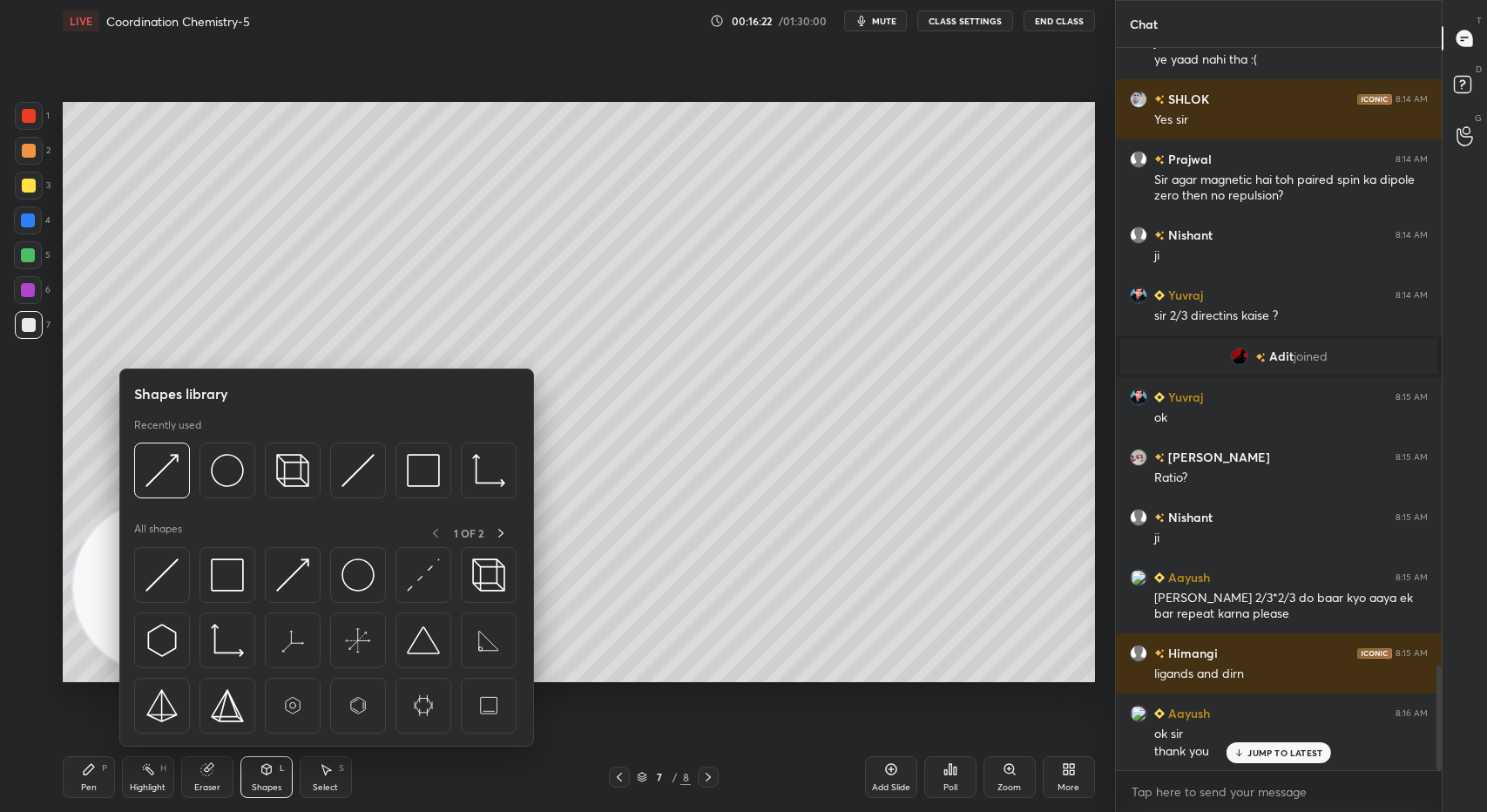
click at [224, 587] on img at bounding box center [227, 575] width 33 height 33
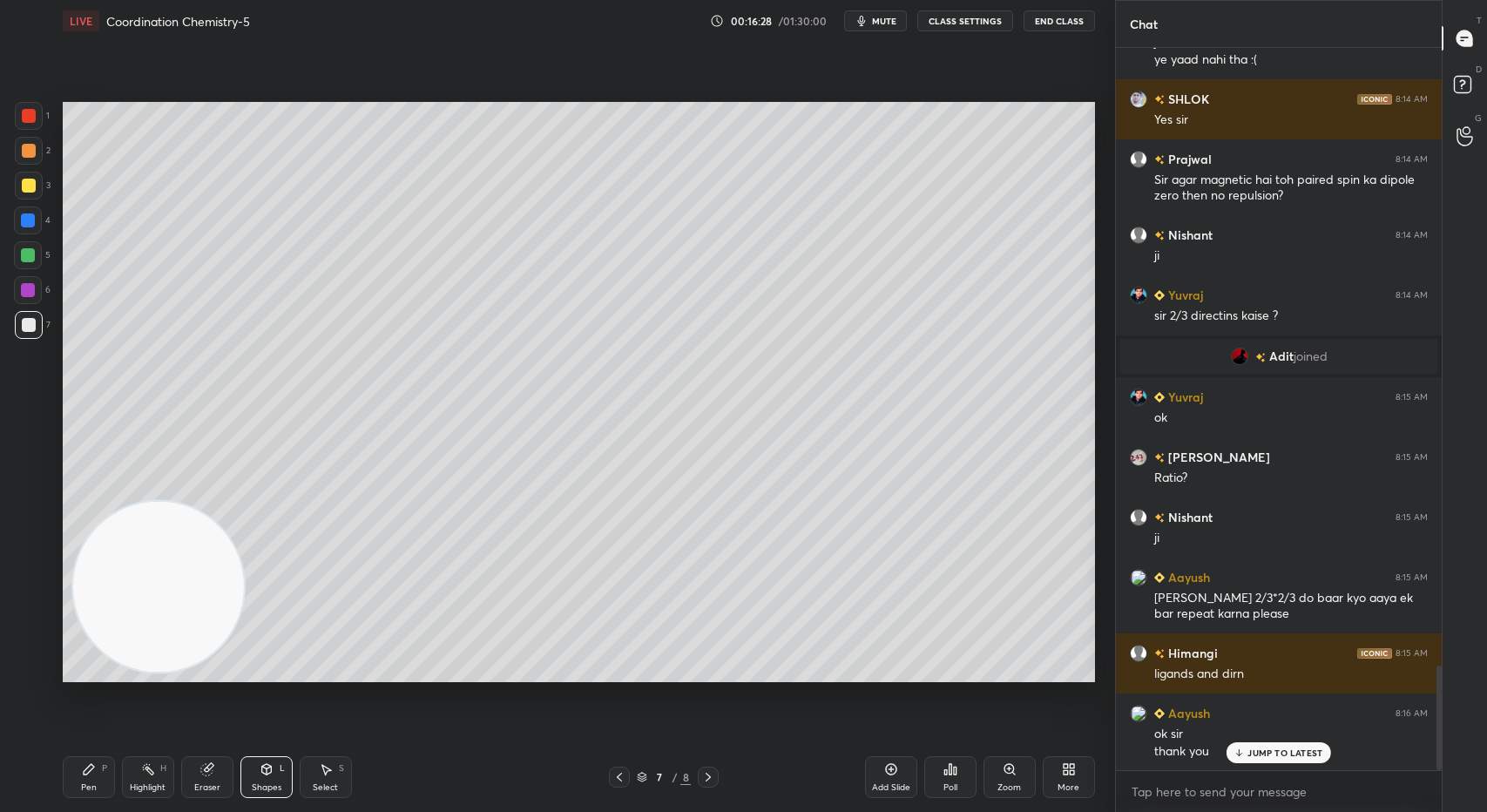
click at [25, 318] on div at bounding box center [28, 324] width 14 height 14
click at [85, 771] on icon at bounding box center [89, 769] width 10 height 10
click at [34, 185] on div at bounding box center [28, 185] width 14 height 14
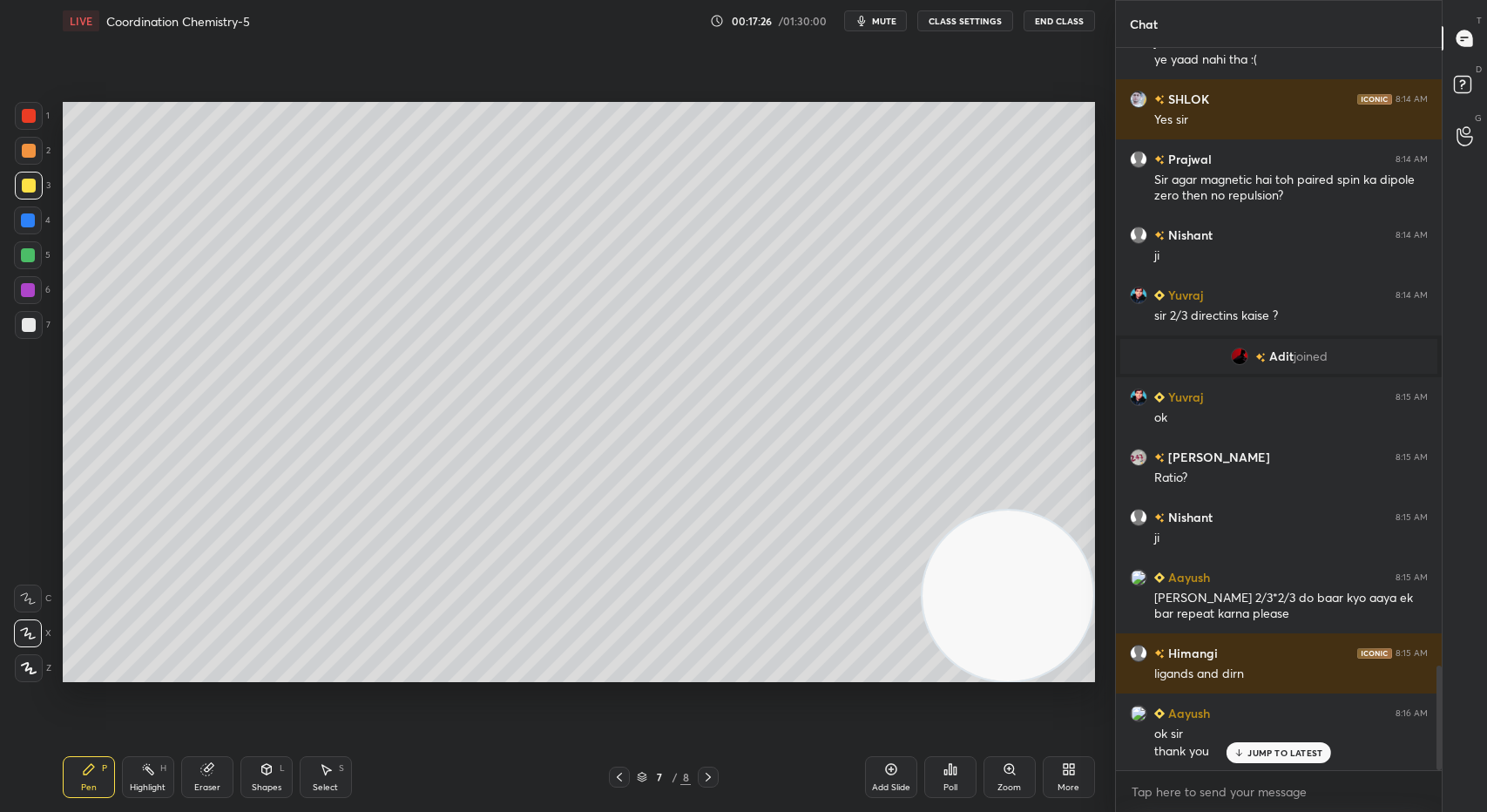
scroll to position [4336, 0]
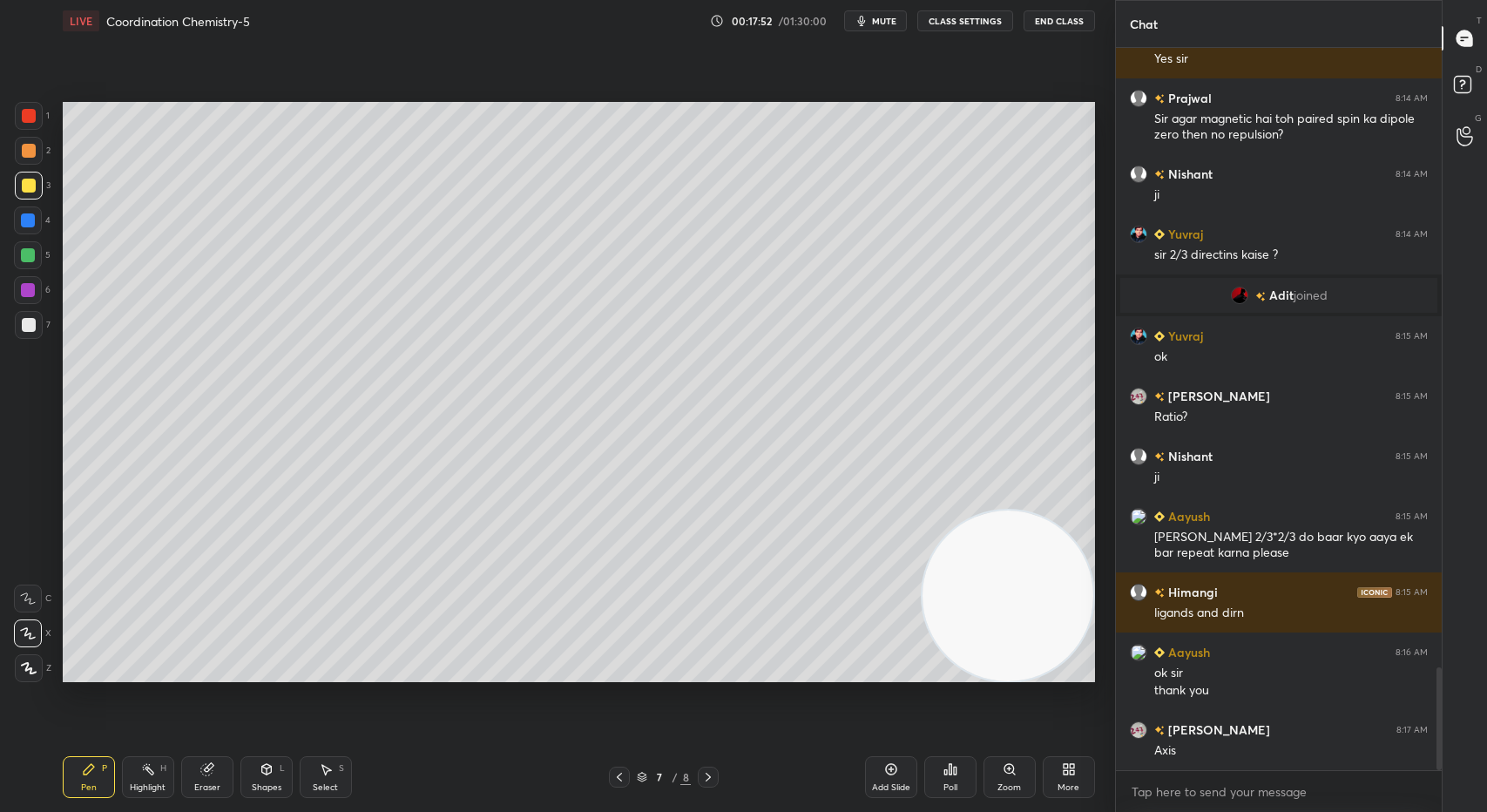
click at [29, 328] on div at bounding box center [28, 324] width 14 height 14
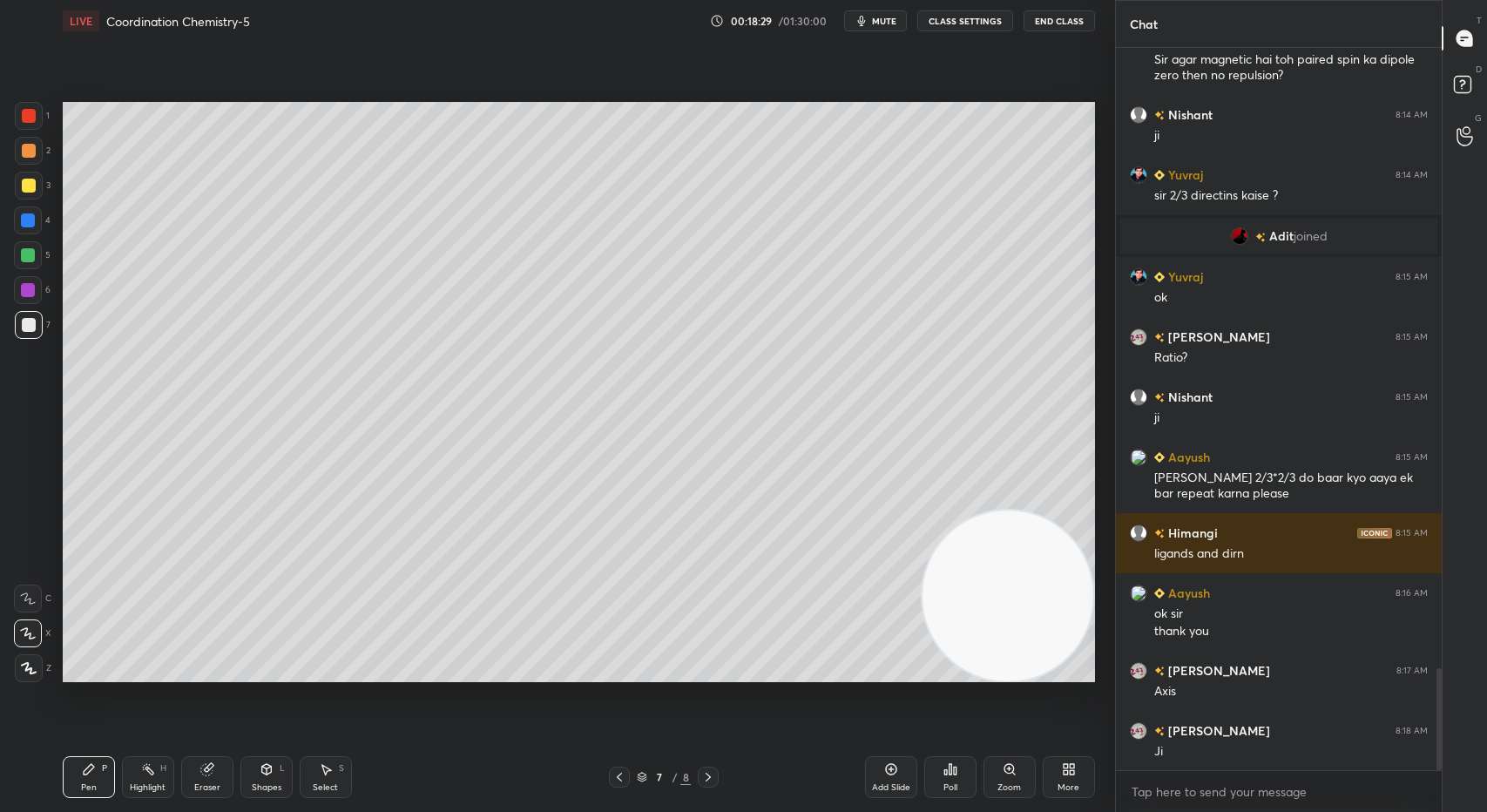
scroll to position [4413, 0]
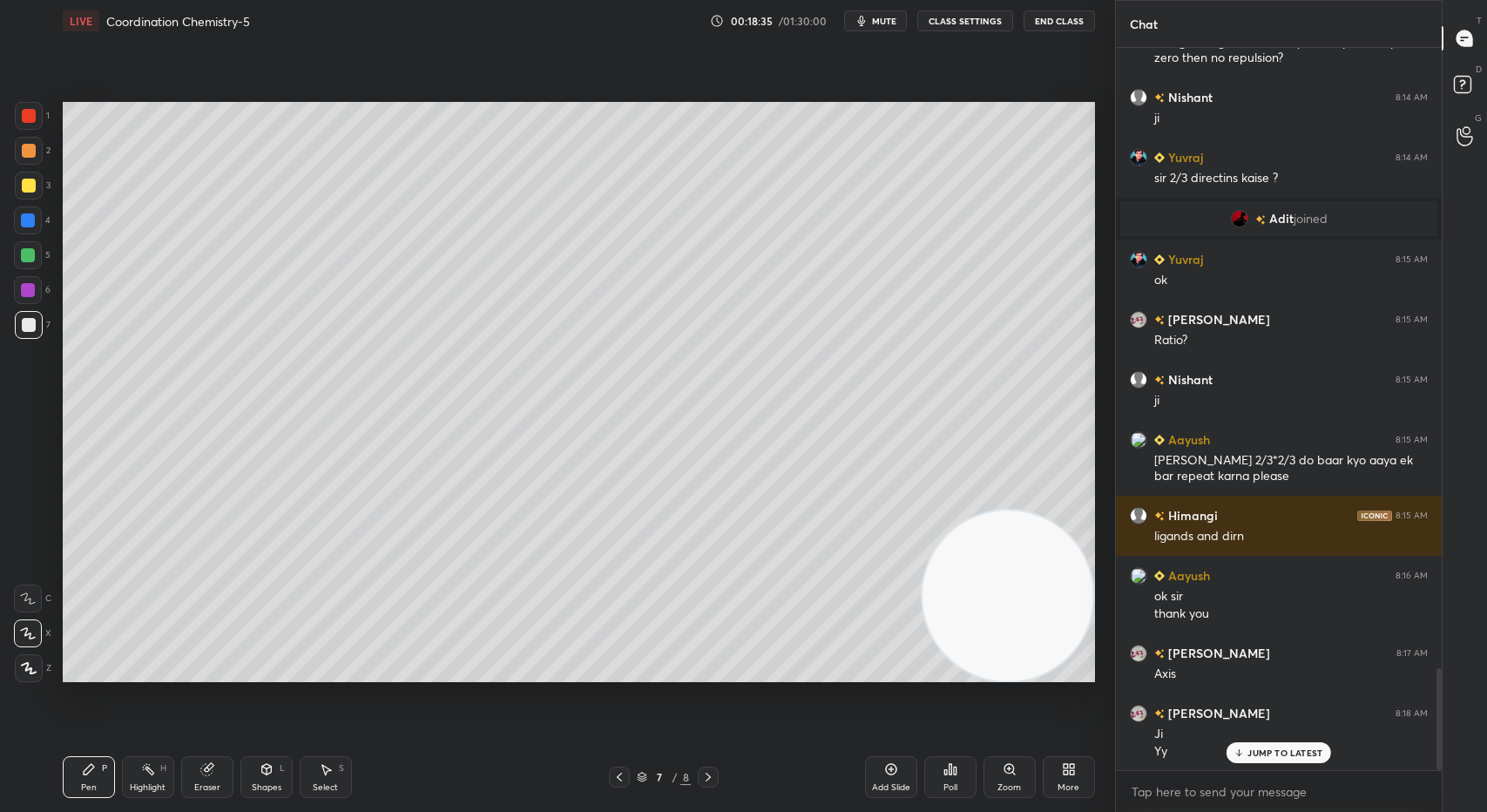
click at [772, 682] on div "Setting up your live class Poll for secs No correct answer Start poll" at bounding box center [578, 391] width 1045 height 700
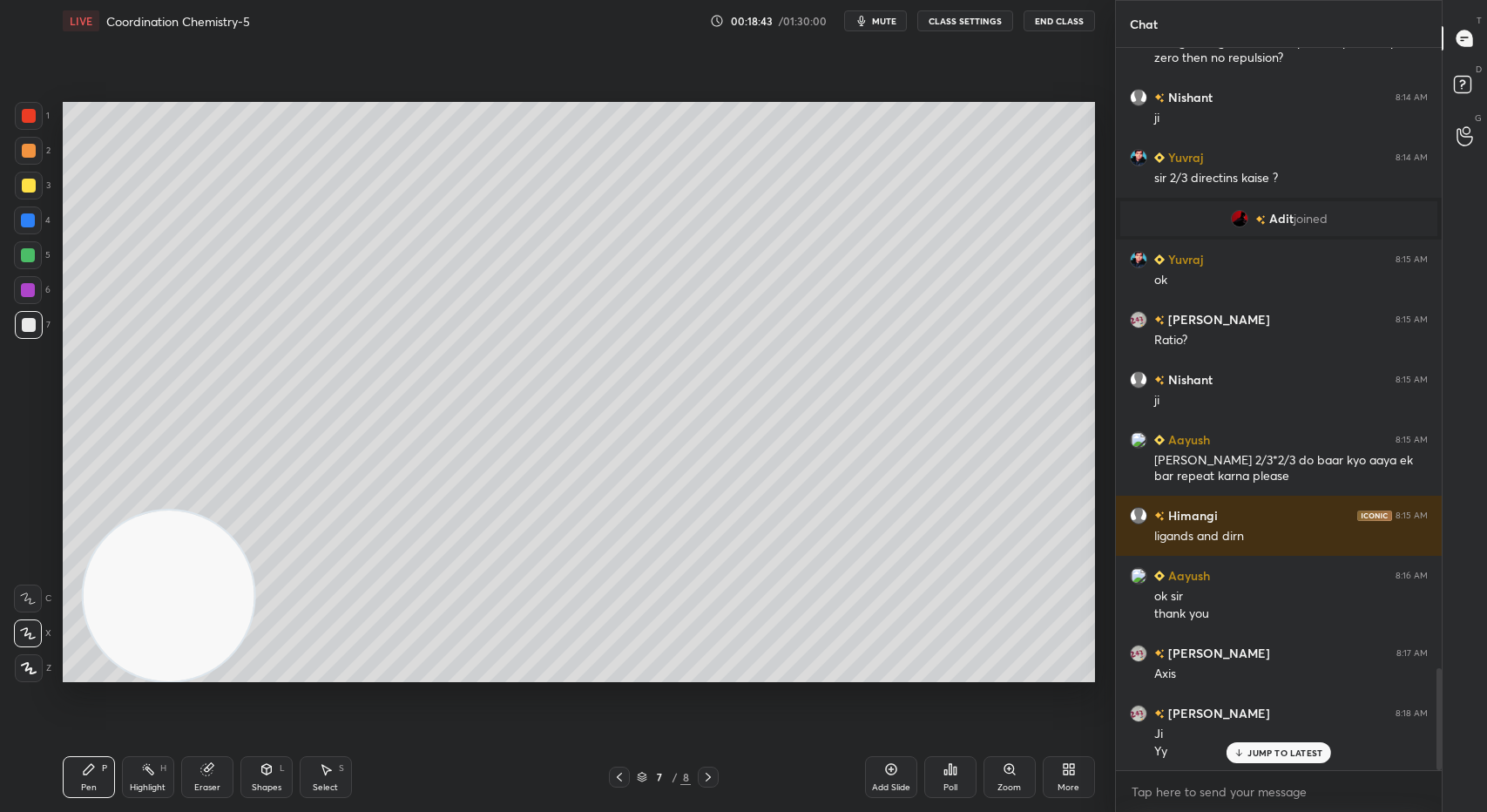
click at [29, 197] on div at bounding box center [29, 186] width 28 height 28
click at [29, 156] on div at bounding box center [28, 151] width 14 height 14
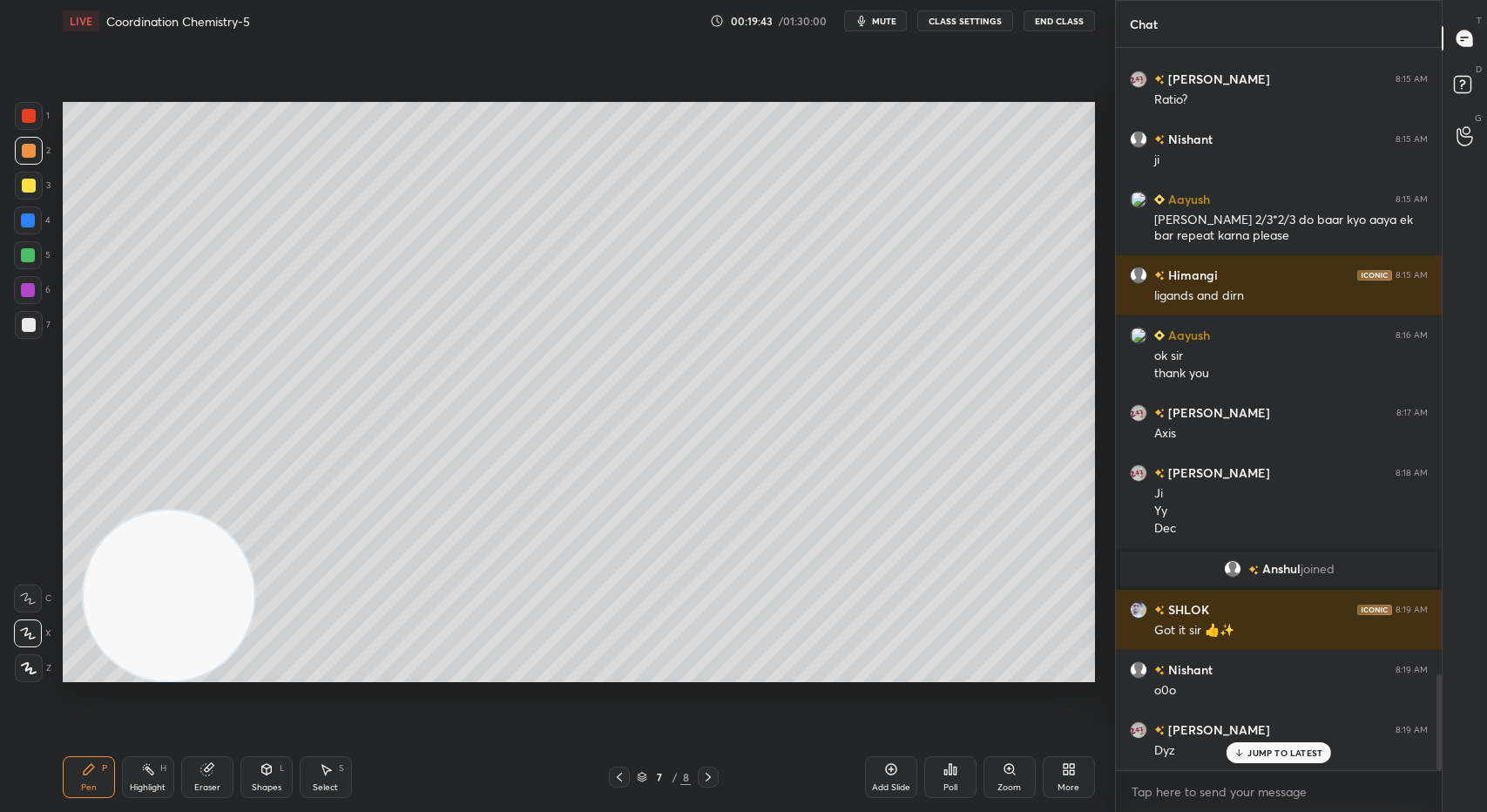
scroll to position [4713, 0]
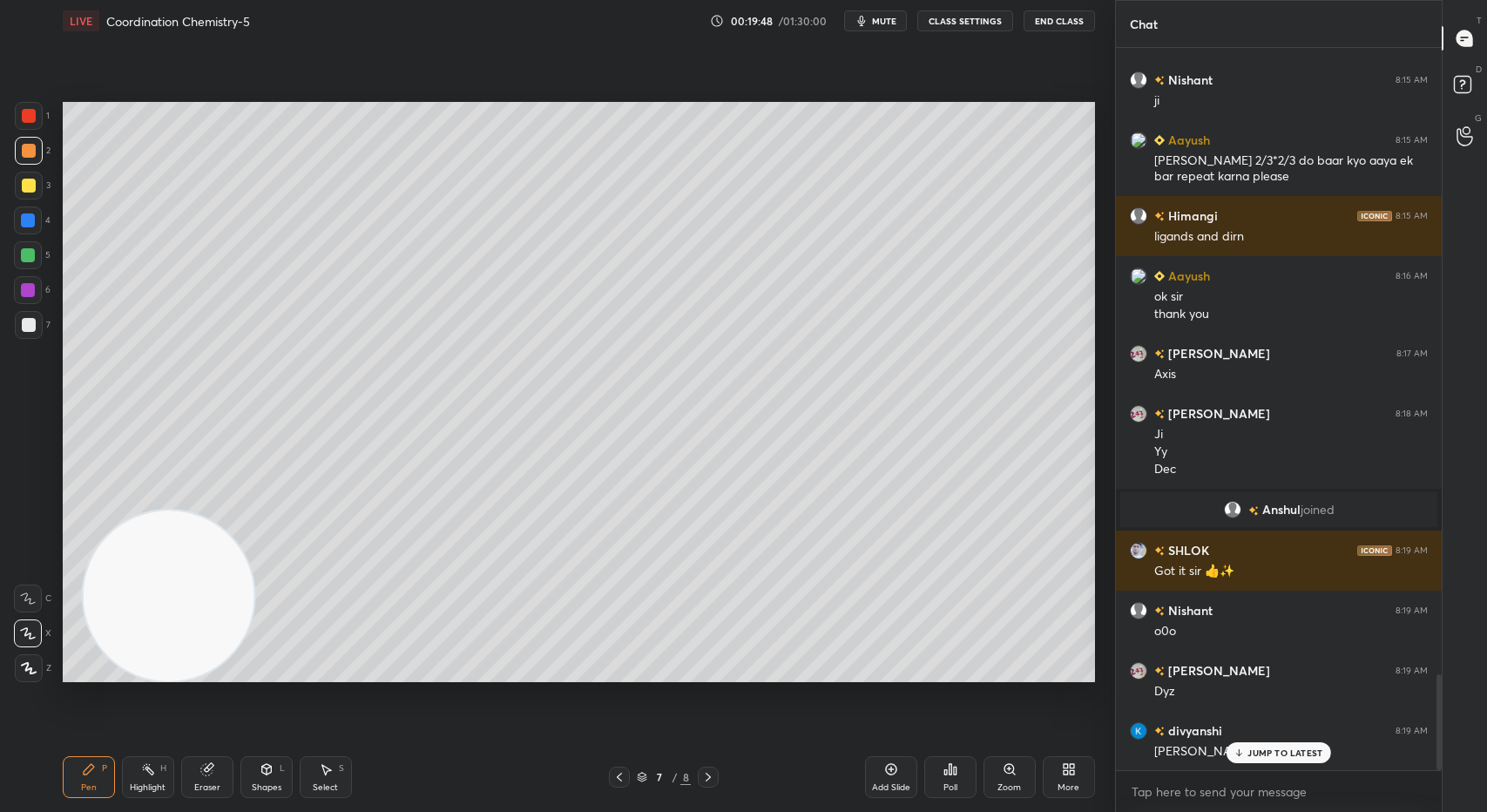
click at [201, 783] on div "Eraser" at bounding box center [207, 787] width 26 height 8
click at [98, 778] on div "Pen P" at bounding box center [89, 776] width 52 height 41
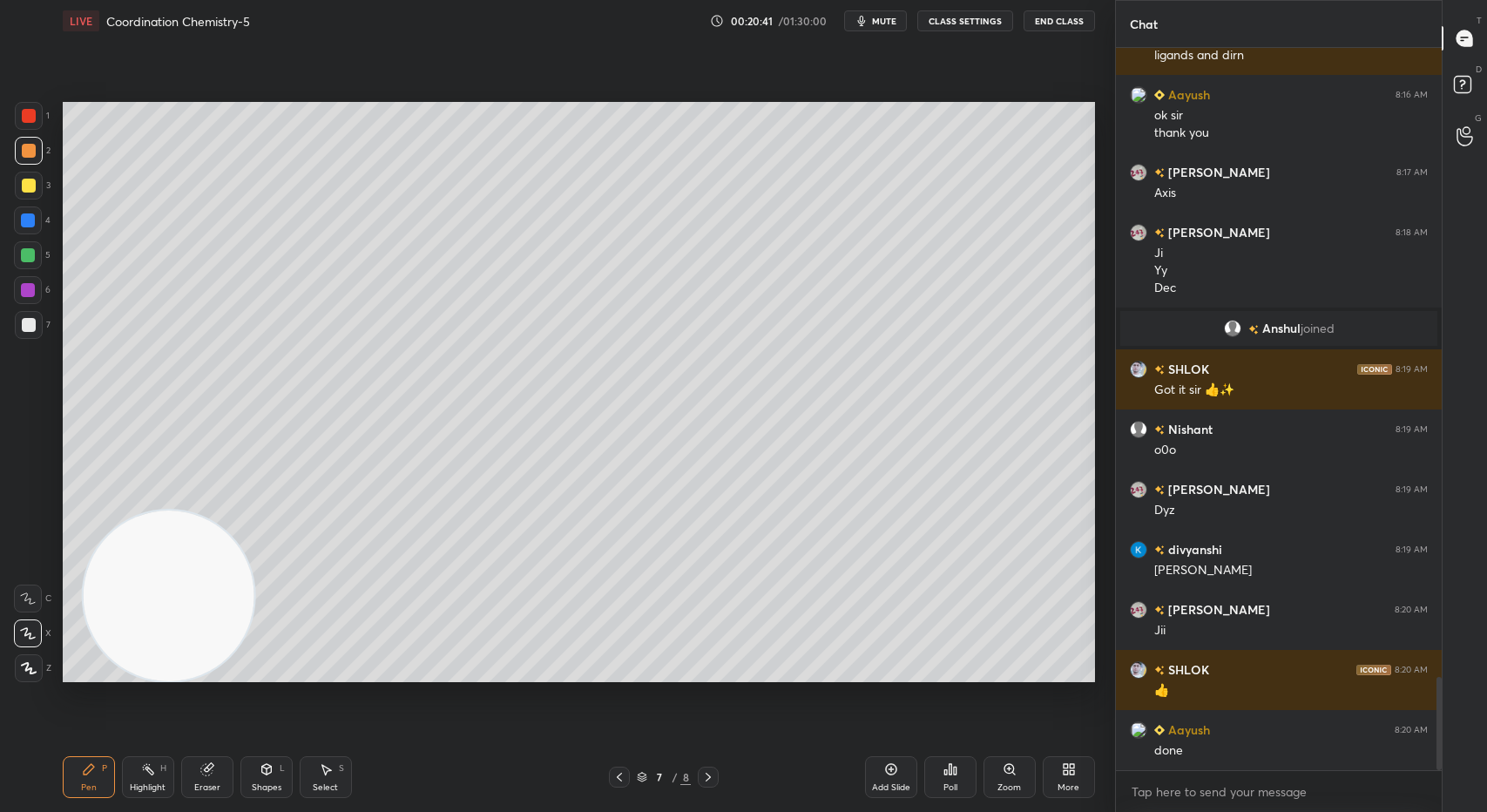
scroll to position [4953, 0]
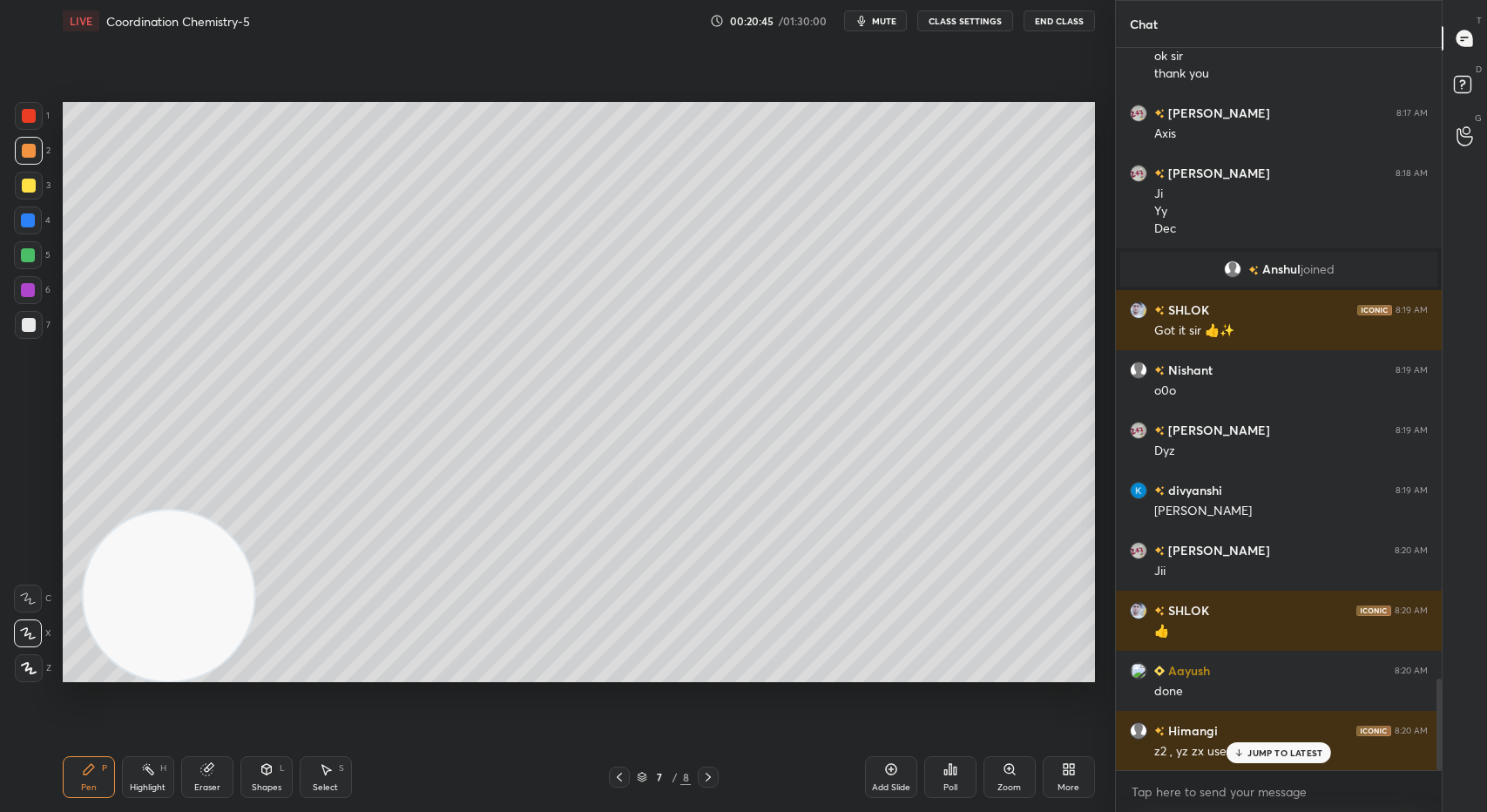
click at [1274, 750] on p "JUMP TO LATEST" at bounding box center [1284, 752] width 74 height 10
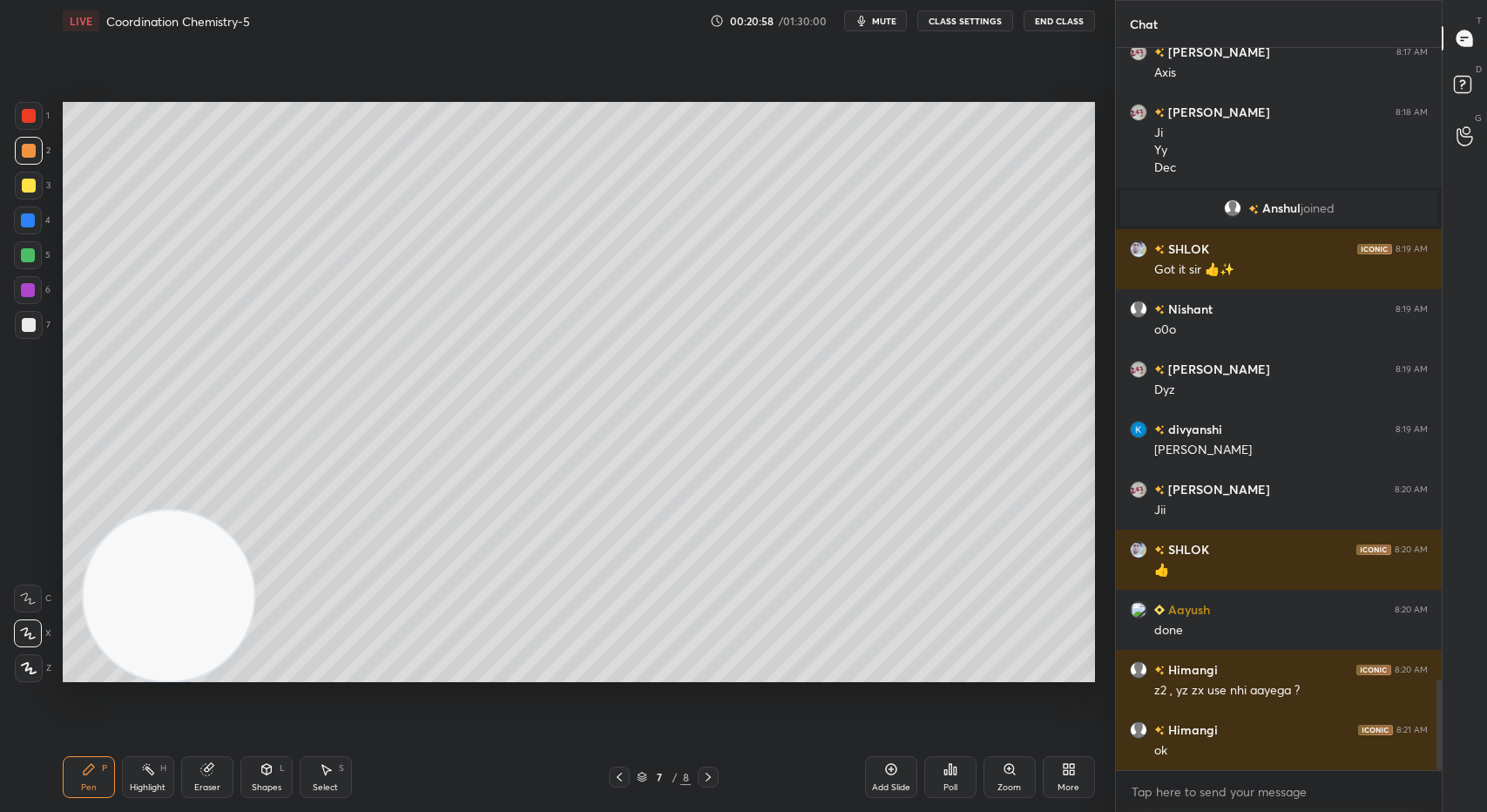
scroll to position [5073, 0]
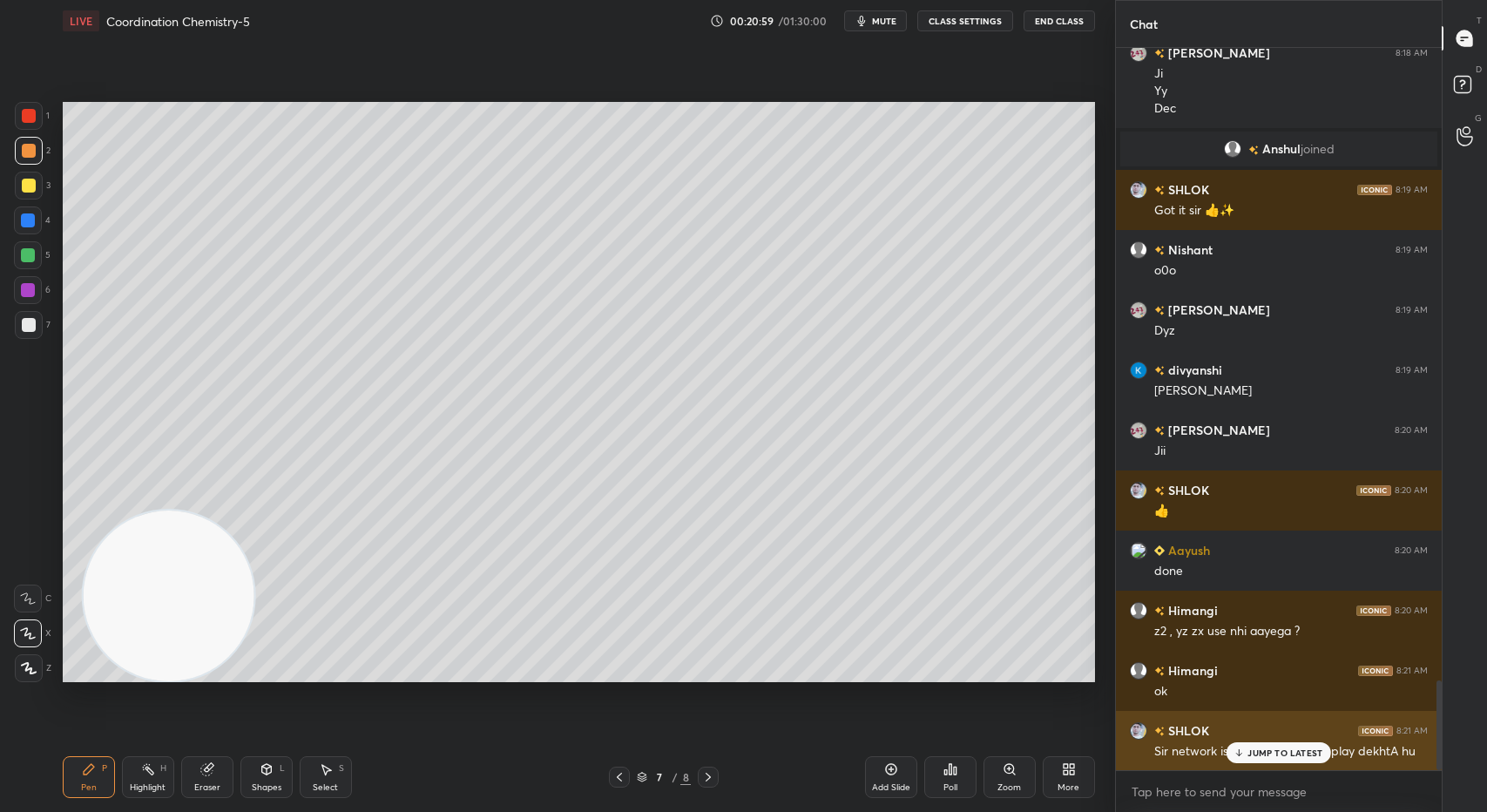
click at [1268, 745] on div "JUMP TO LATEST" at bounding box center [1279, 753] width 105 height 21
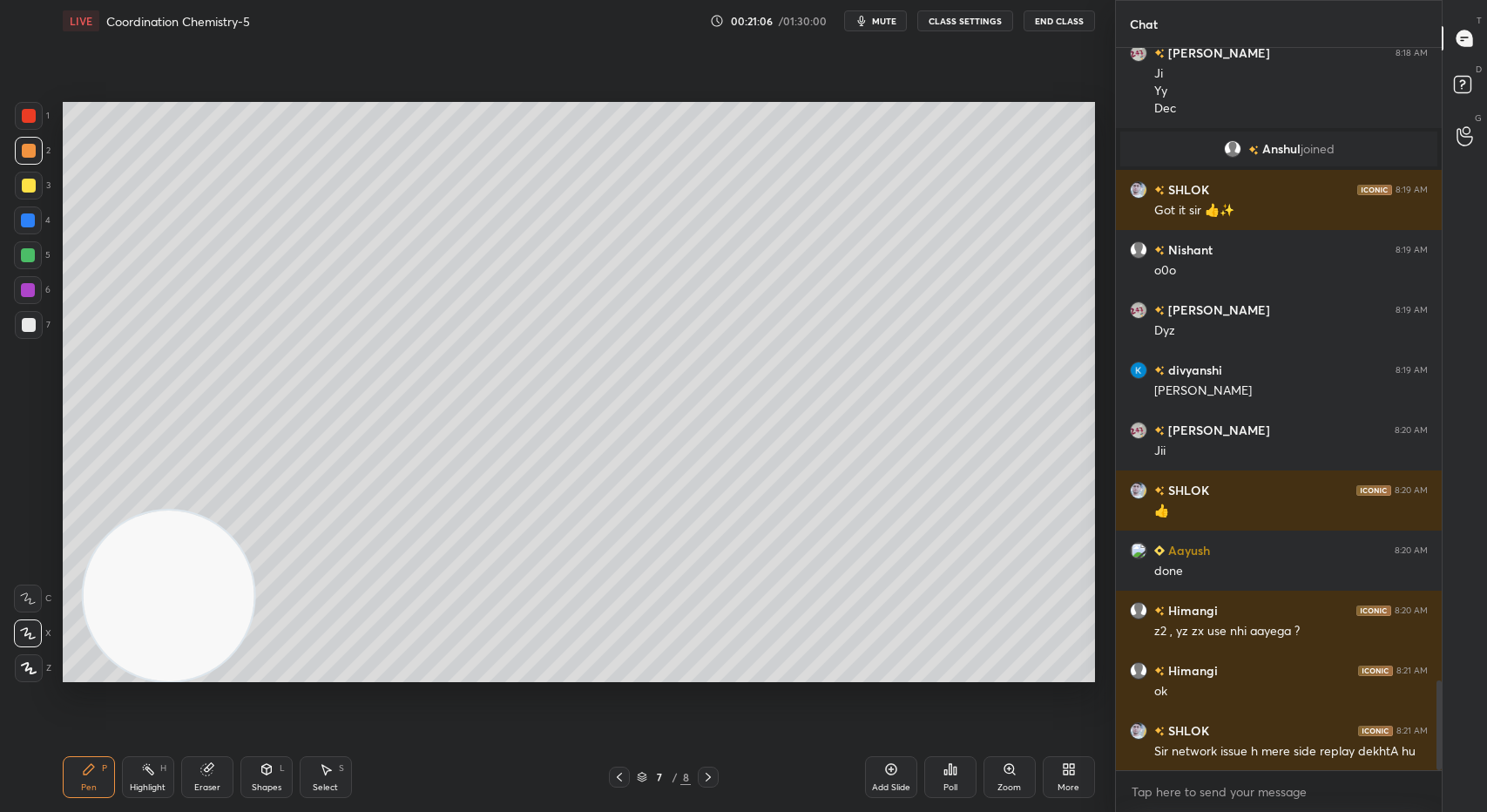
scroll to position [5134, 0]
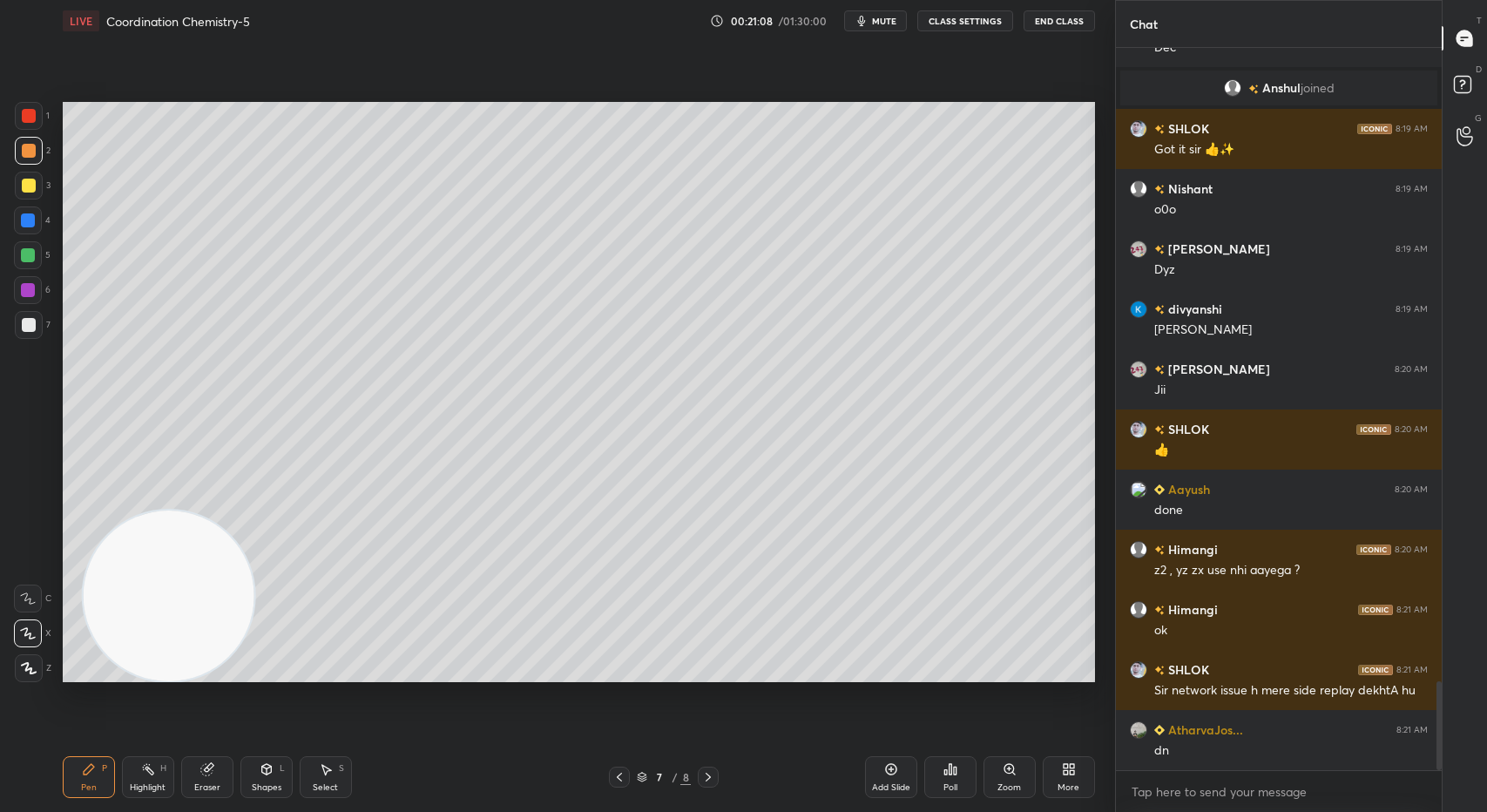
click at [711, 772] on icon at bounding box center [708, 776] width 14 height 14
click at [31, 319] on div at bounding box center [28, 324] width 14 height 14
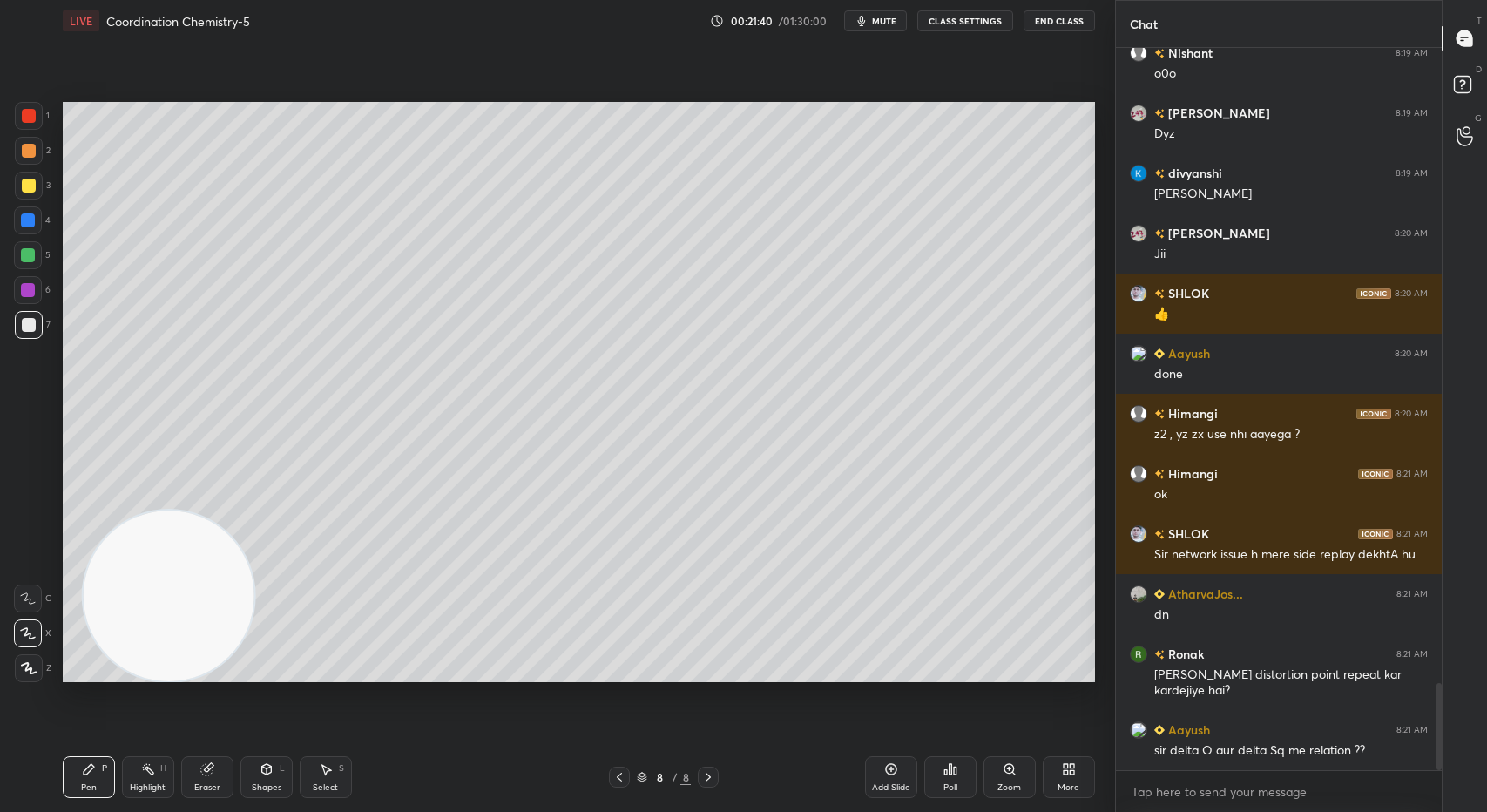
scroll to position [5345, 0]
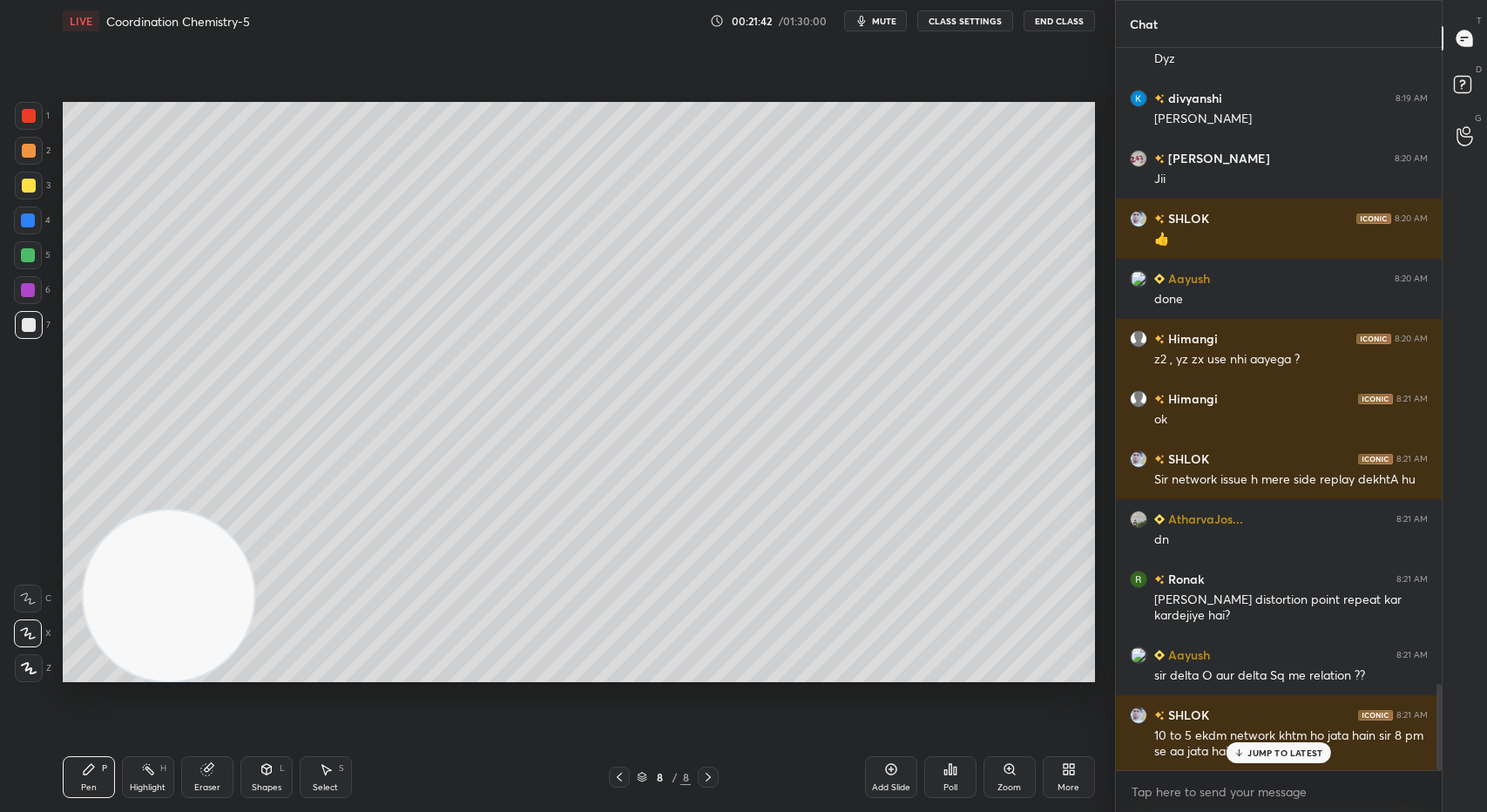
click at [615, 775] on icon at bounding box center [619, 776] width 14 height 14
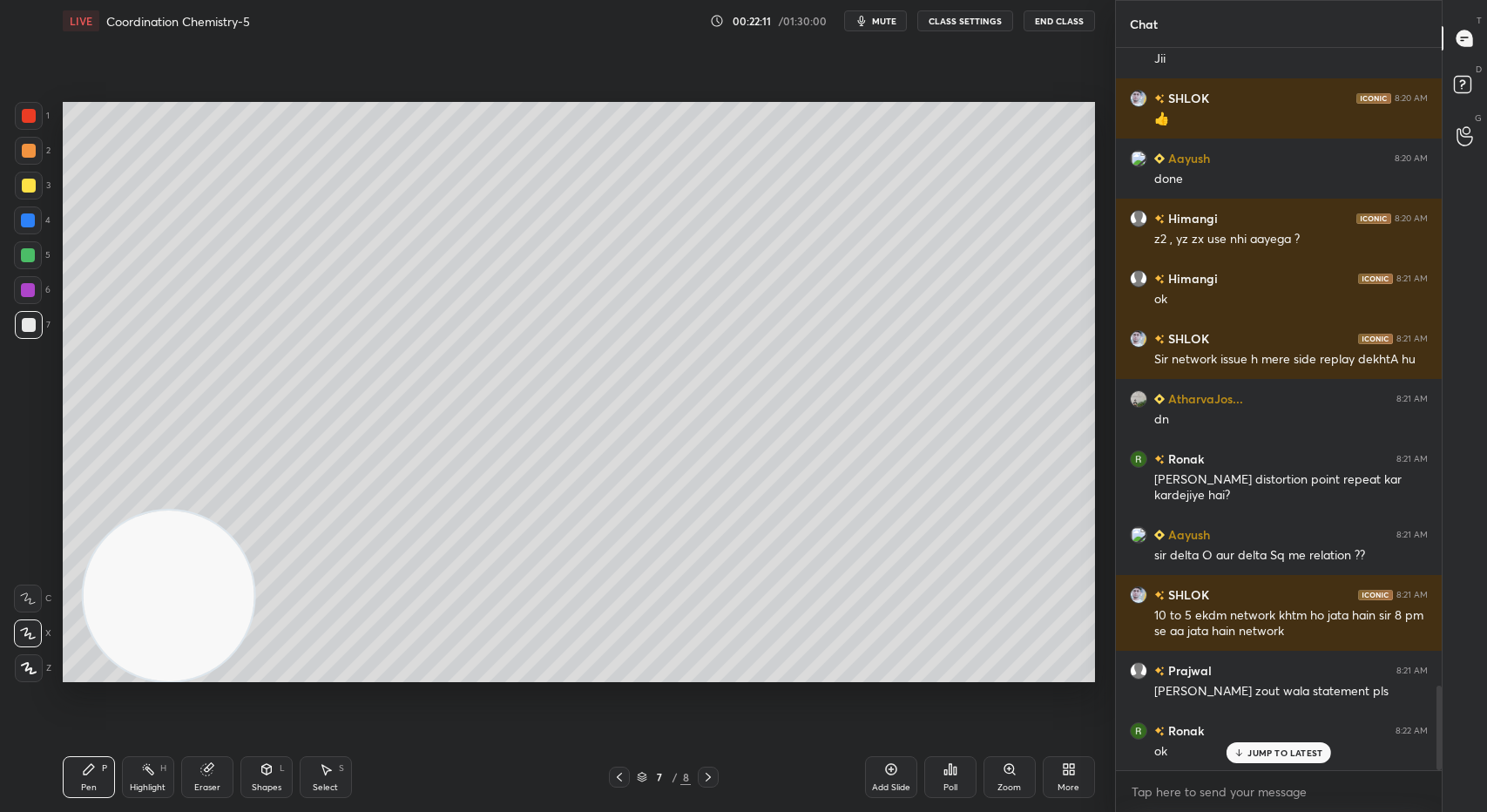
scroll to position [5526, 0]
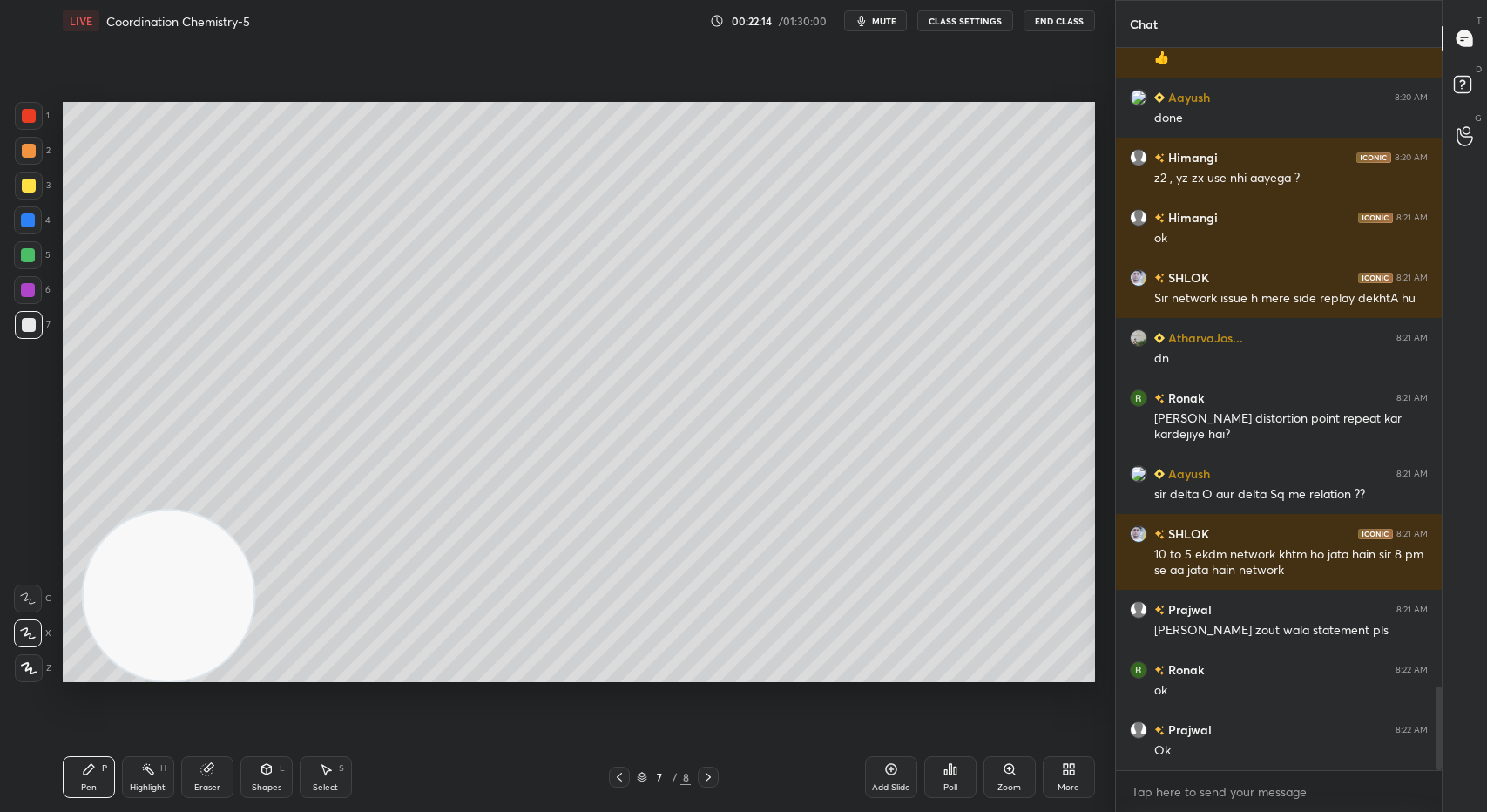
click at [712, 780] on icon at bounding box center [708, 776] width 14 height 14
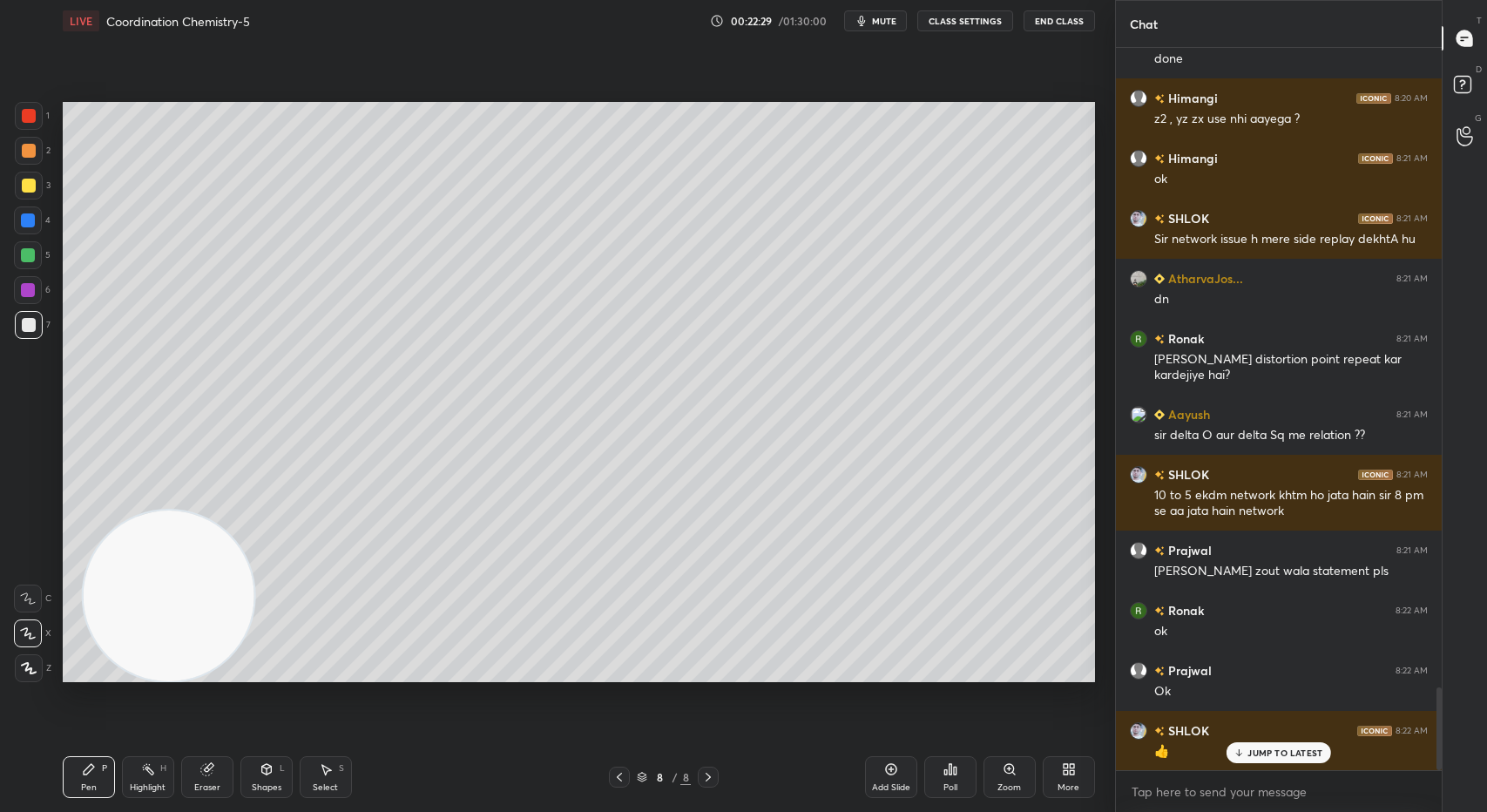
click at [29, 189] on div at bounding box center [28, 185] width 14 height 14
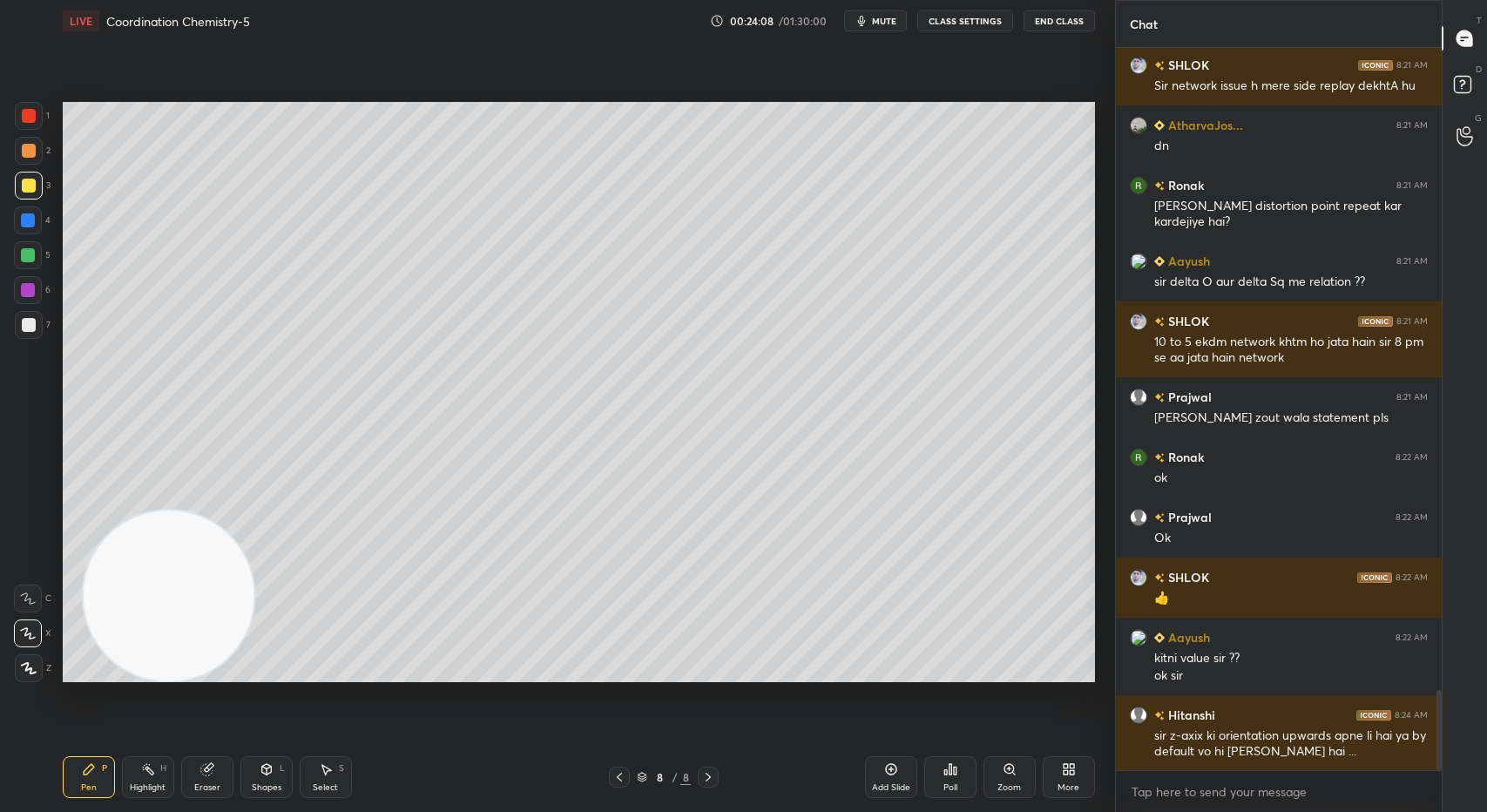
scroll to position [5799, 0]
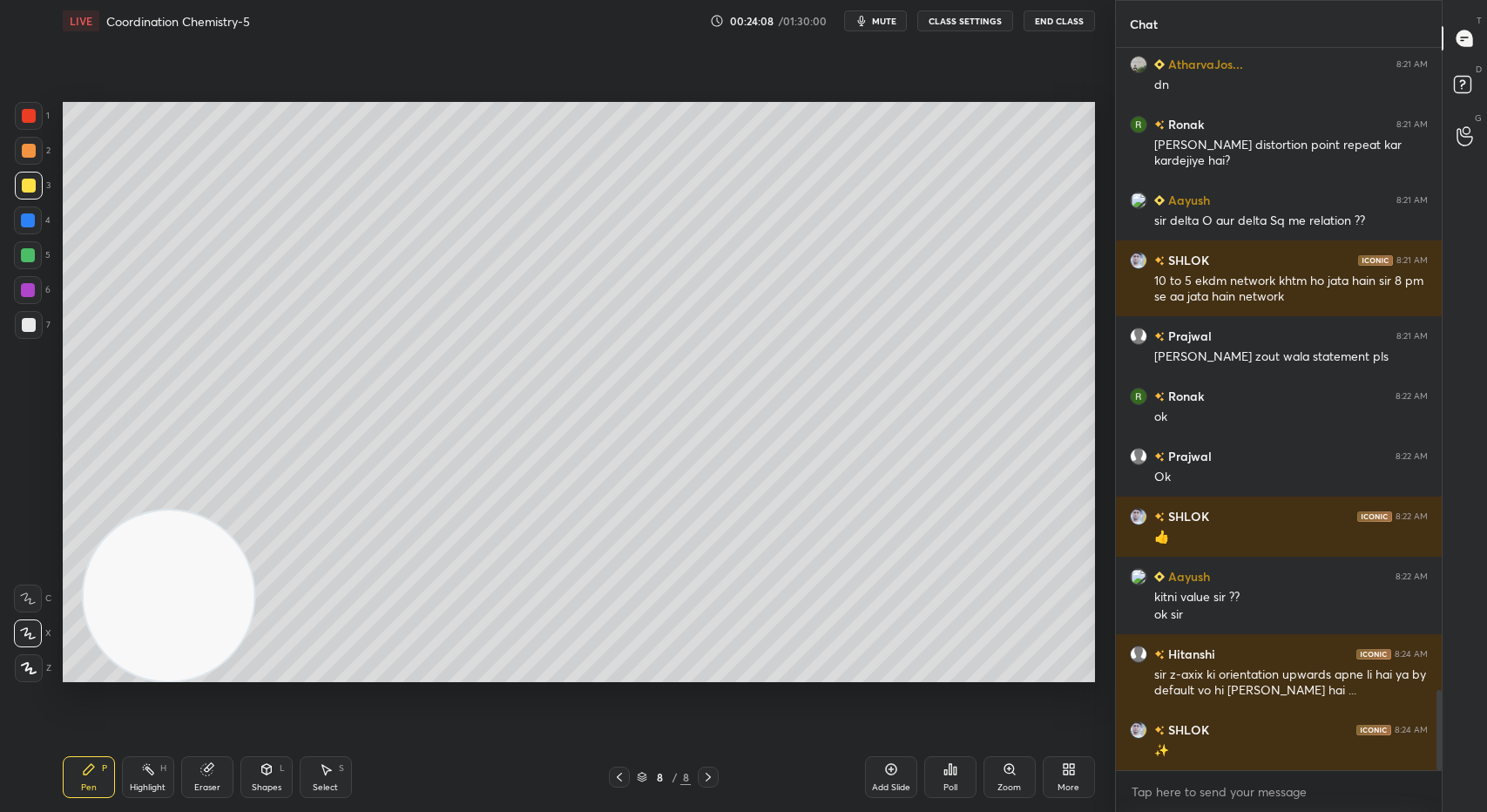
click at [1261, 756] on div "✨" at bounding box center [1291, 751] width 273 height 17
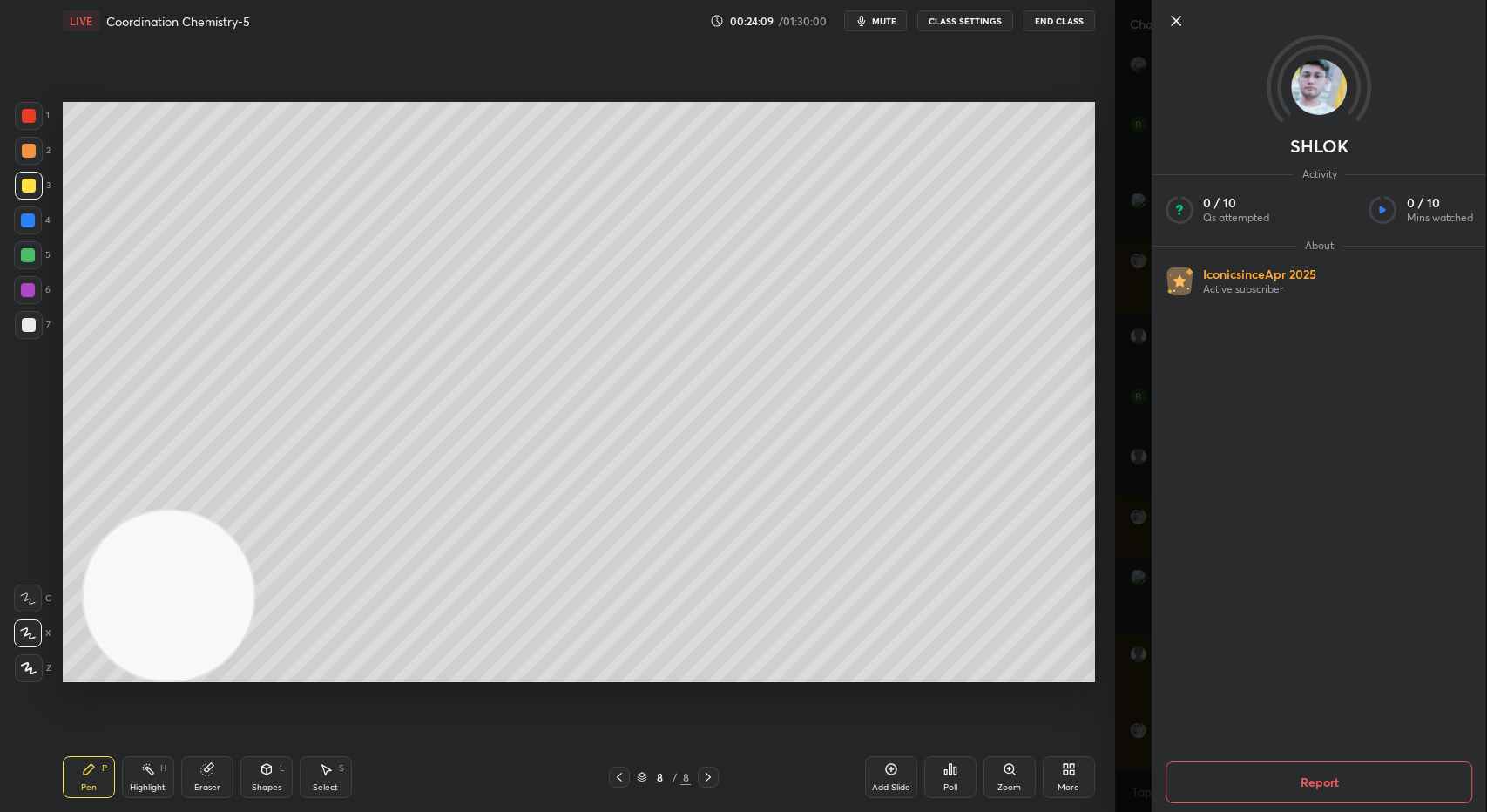
scroll to position [5858, 0]
click at [1177, 24] on icon at bounding box center [1176, 21] width 21 height 21
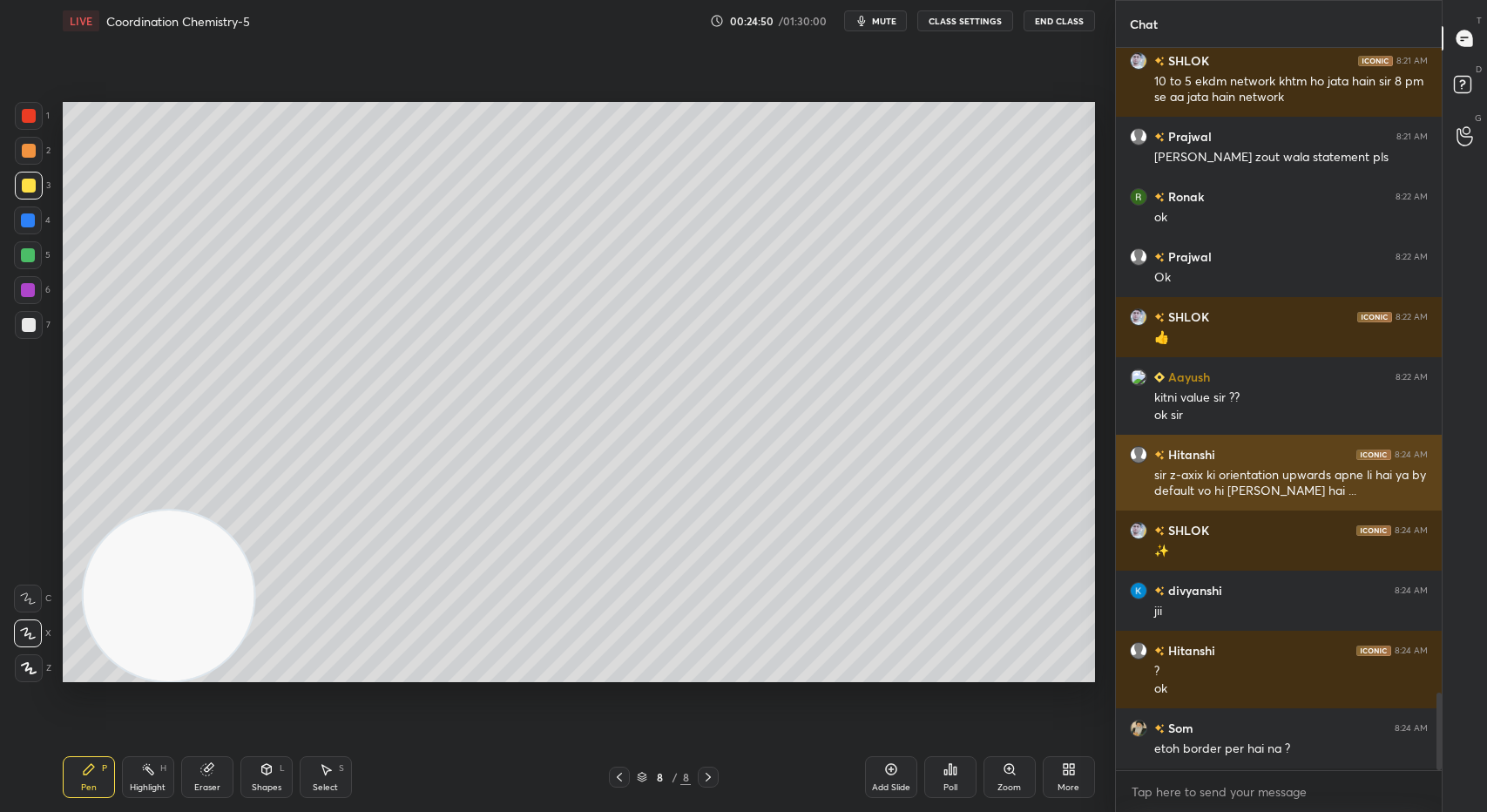
scroll to position [6, 6]
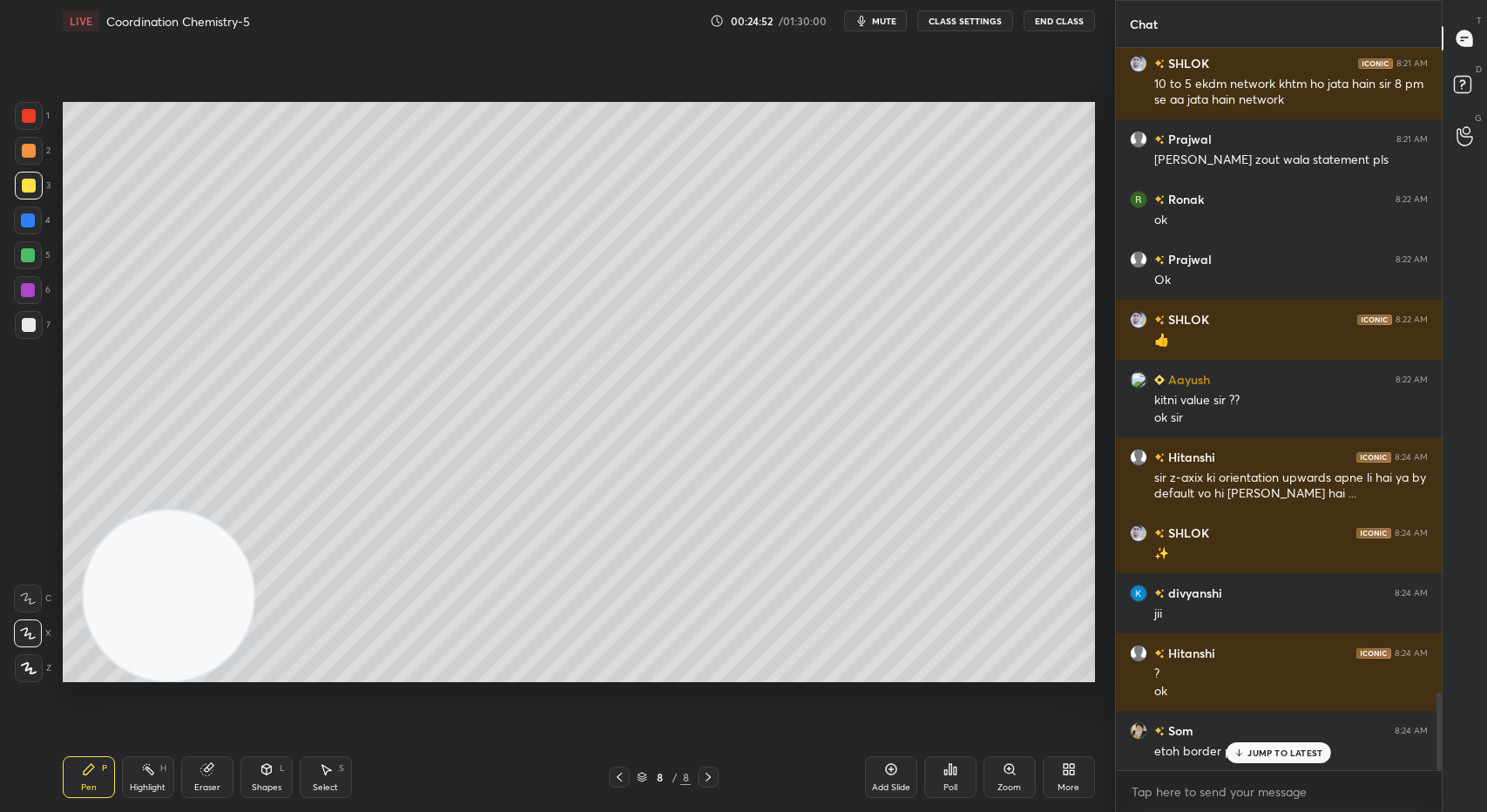
click at [29, 259] on div at bounding box center [27, 254] width 14 height 14
click at [25, 184] on div at bounding box center [28, 185] width 14 height 14
click at [29, 153] on div at bounding box center [28, 151] width 14 height 14
click at [1287, 747] on p "JUMP TO LATEST" at bounding box center [1284, 752] width 74 height 10
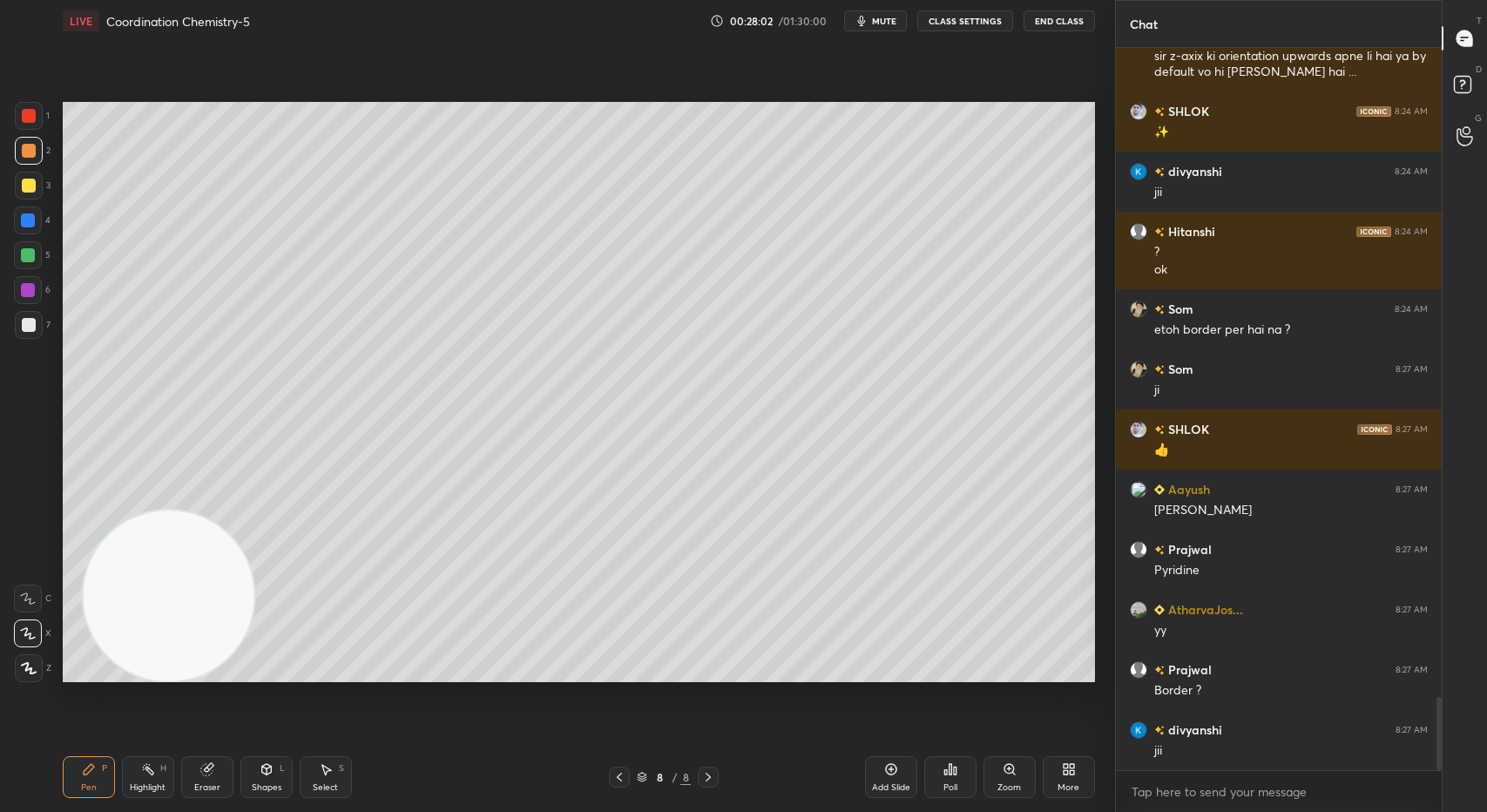
scroll to position [6477, 0]
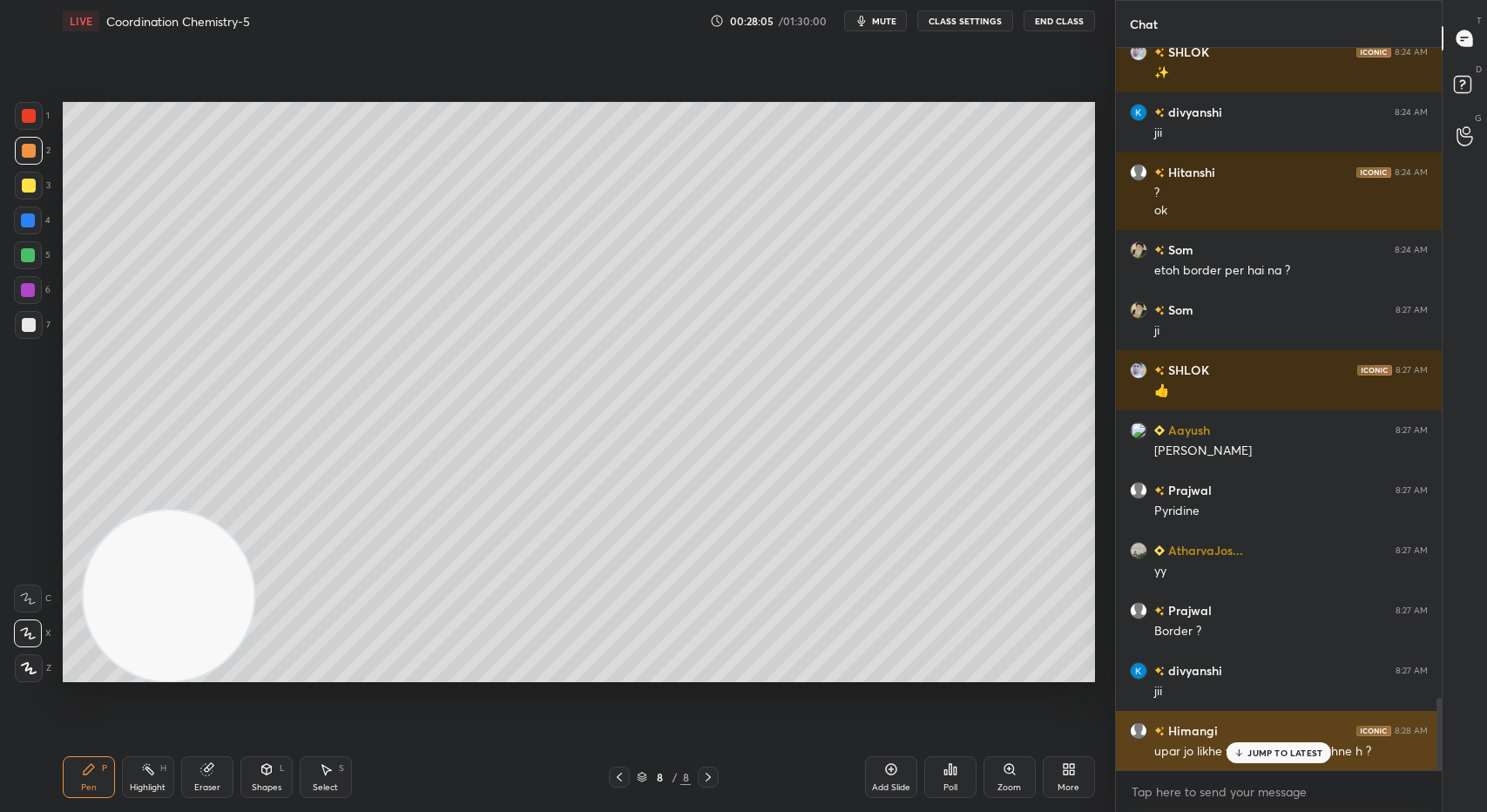
click at [1283, 750] on p "JUMP TO LATEST" at bounding box center [1284, 752] width 74 height 10
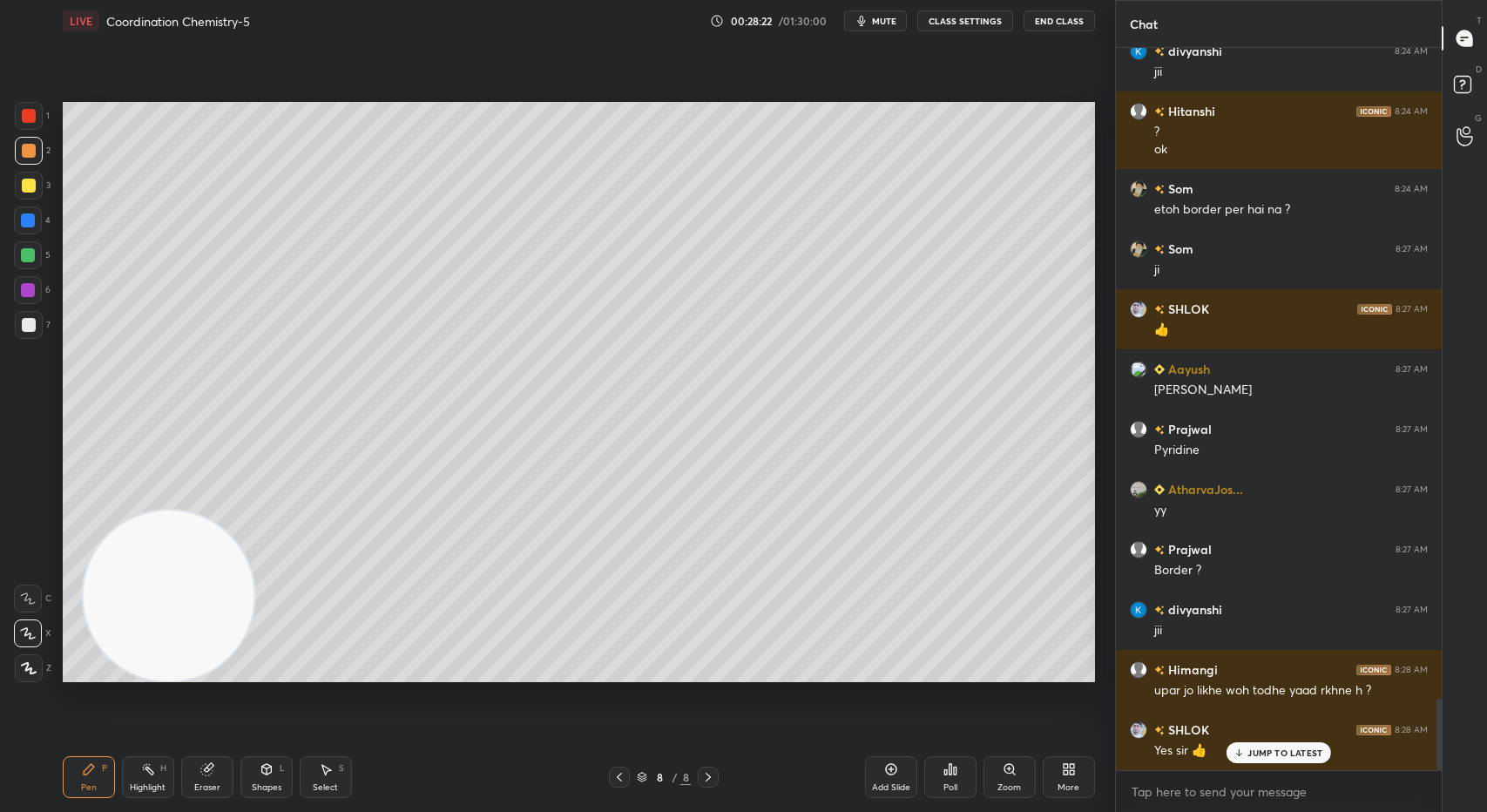
scroll to position [6597, 0]
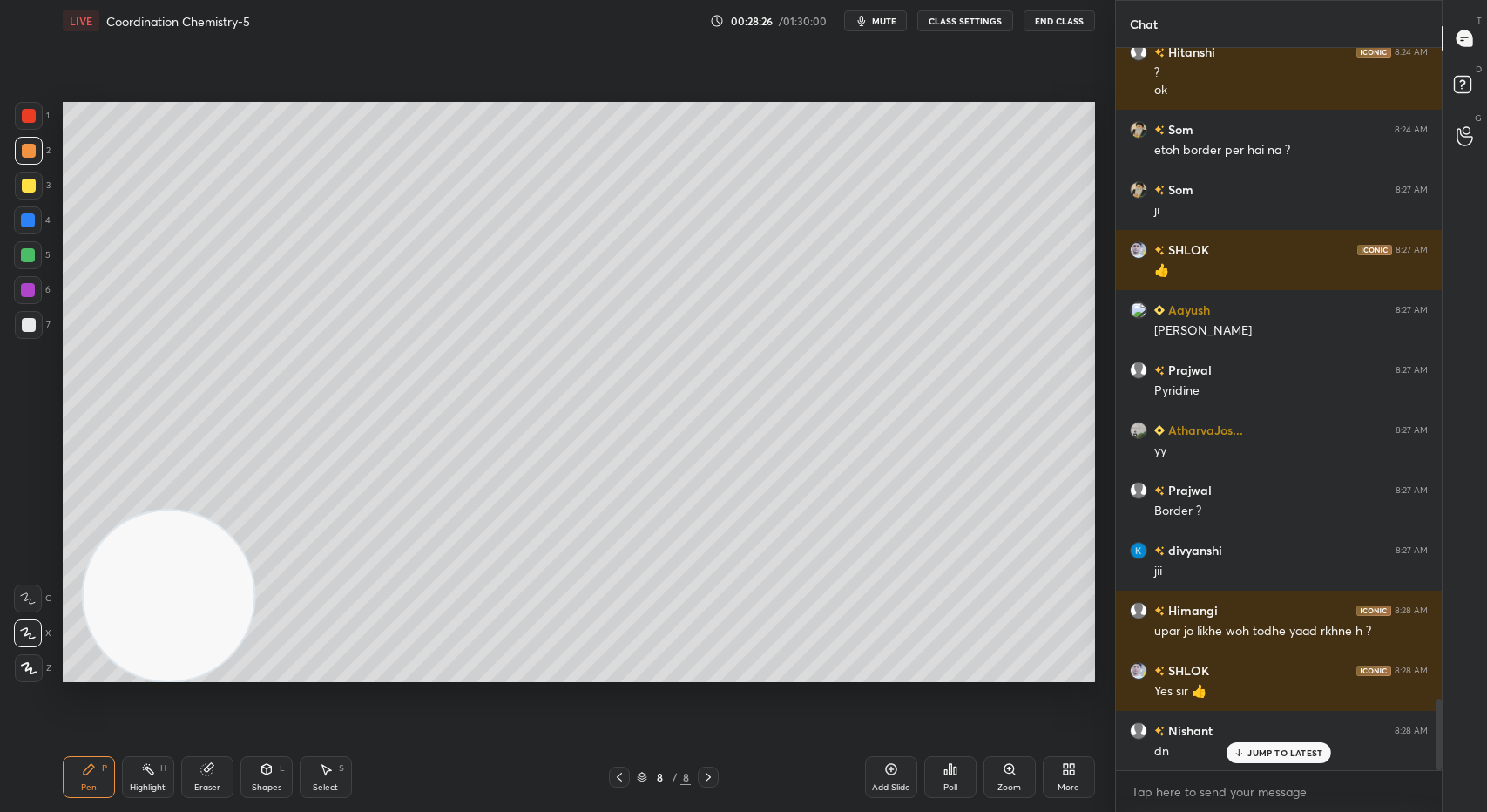
click at [885, 779] on div "Add Slide" at bounding box center [891, 776] width 52 height 41
click at [31, 320] on div at bounding box center [28, 324] width 14 height 14
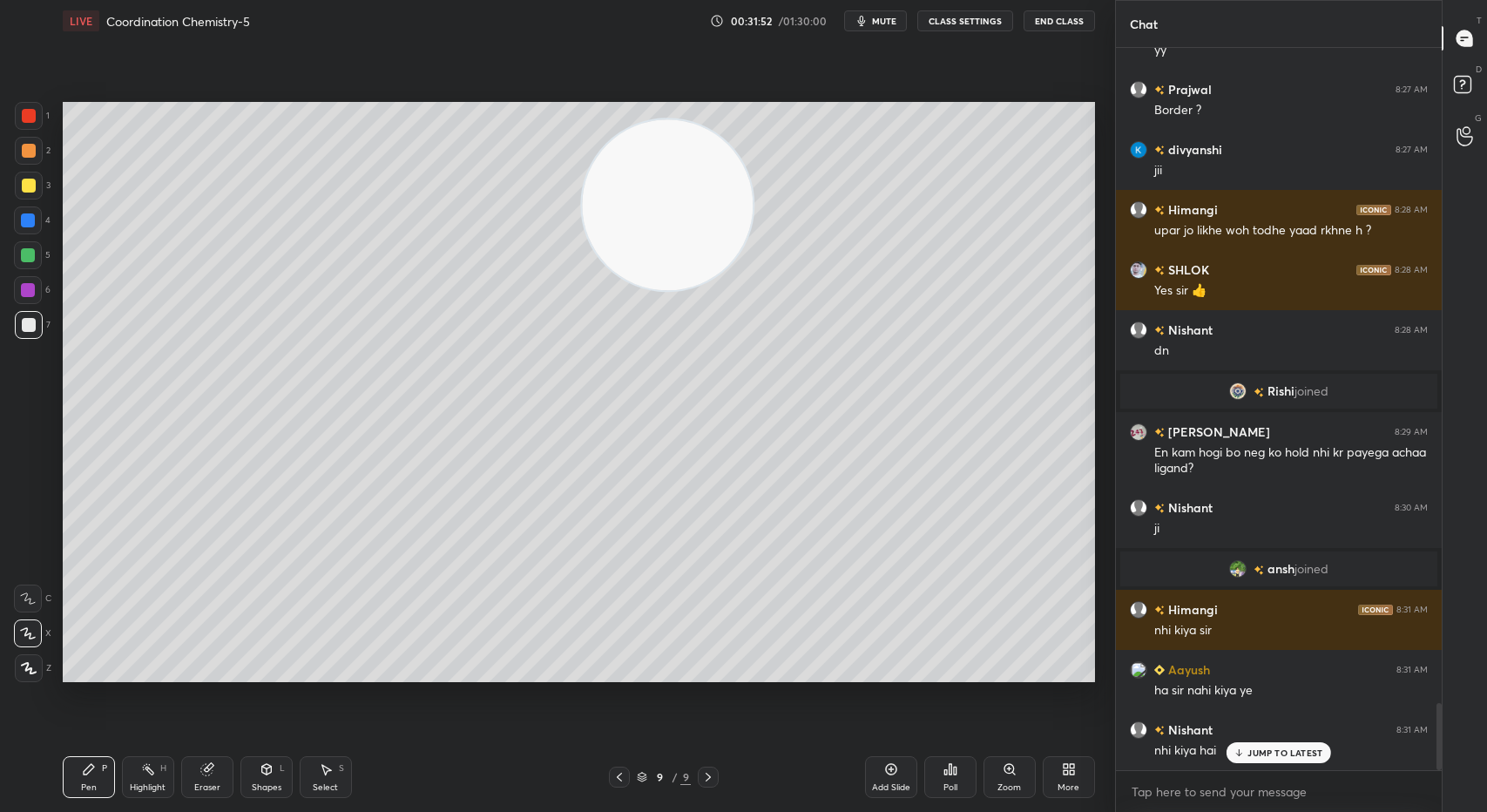
scroll to position [7056, 0]
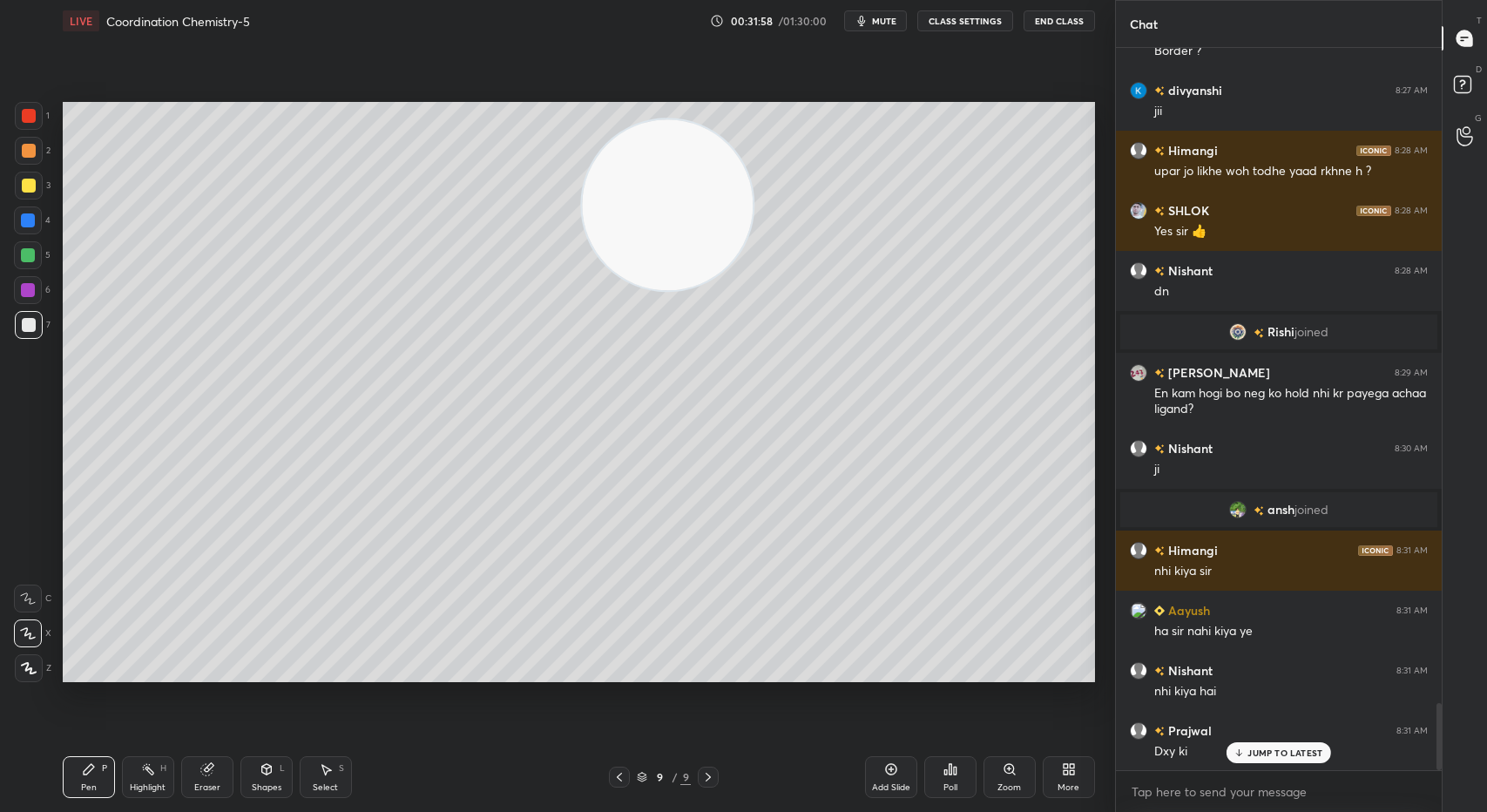
click at [34, 182] on div at bounding box center [28, 185] width 14 height 14
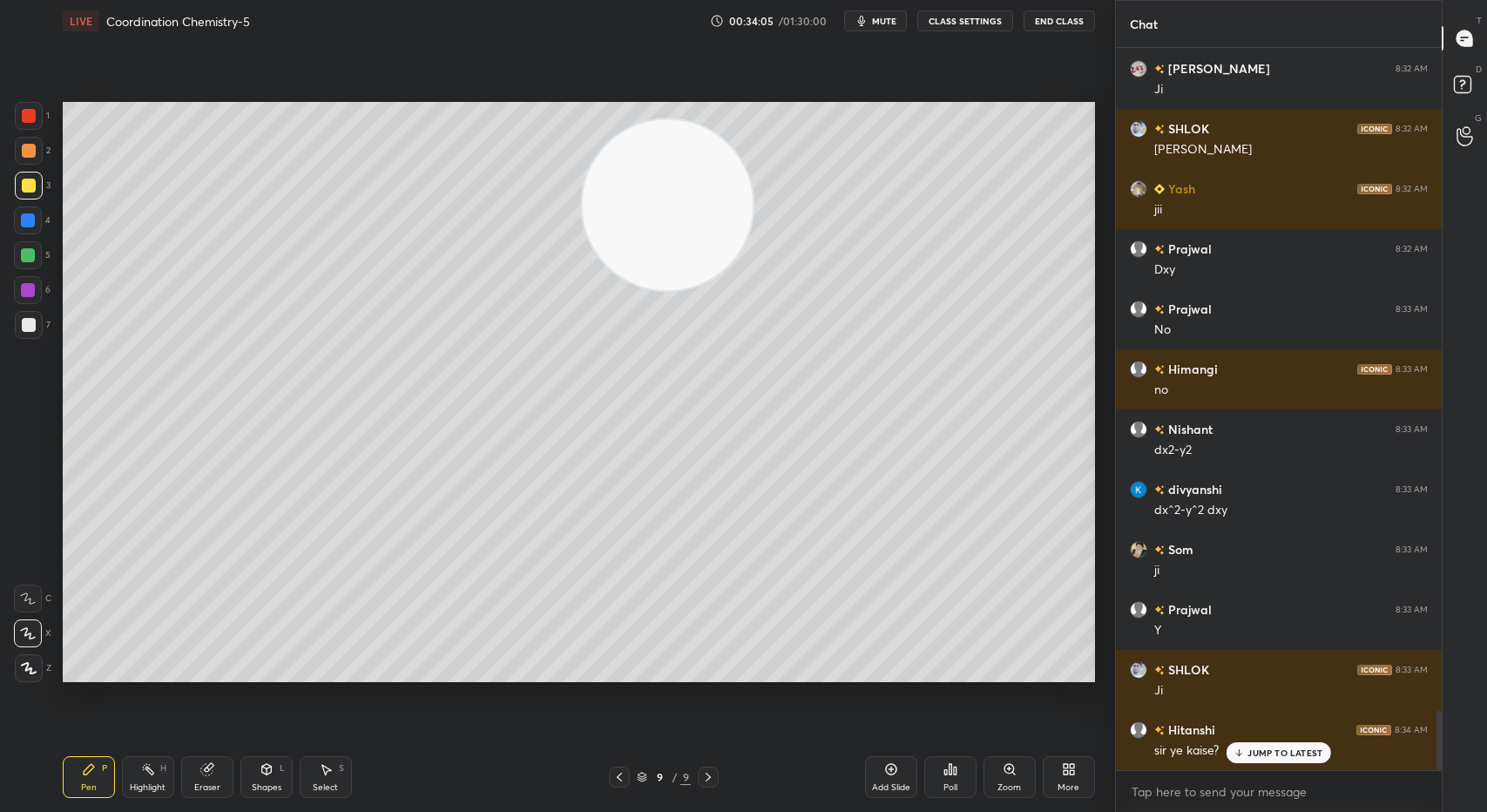
scroll to position [8138, 0]
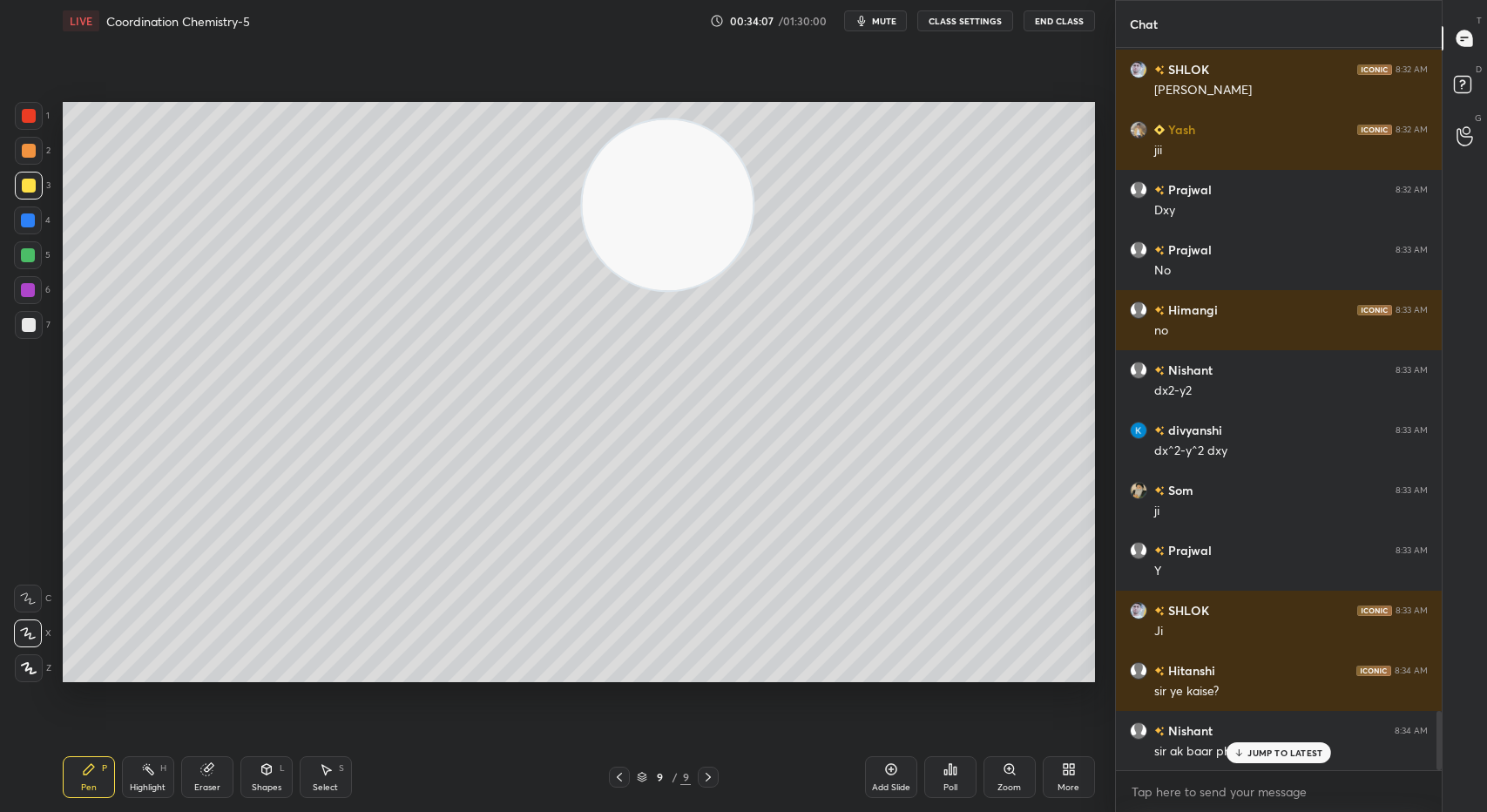
click at [1265, 747] on p "JUMP TO LATEST" at bounding box center [1284, 752] width 74 height 10
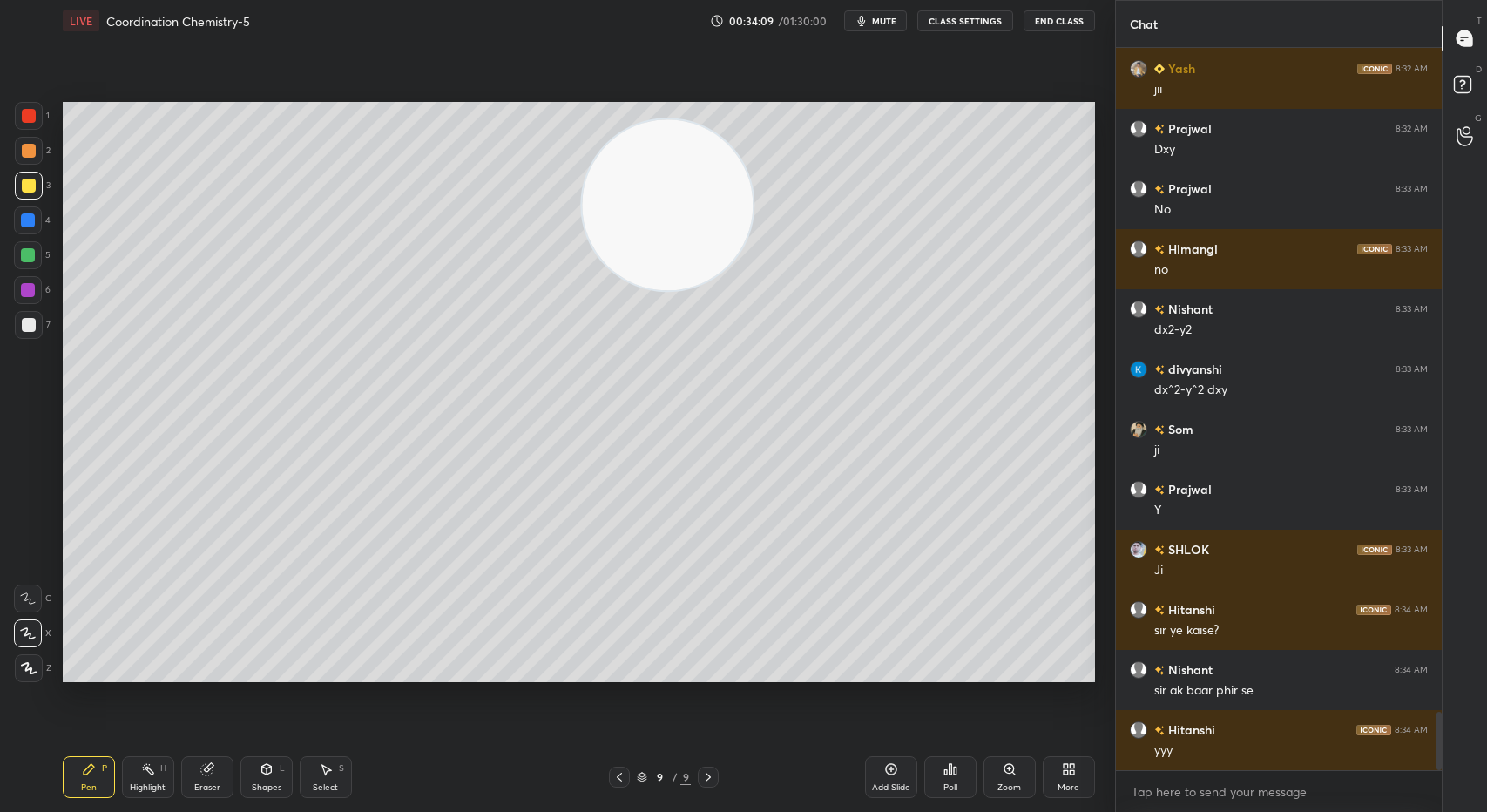
click at [916, 784] on div "Add Slide" at bounding box center [891, 776] width 52 height 41
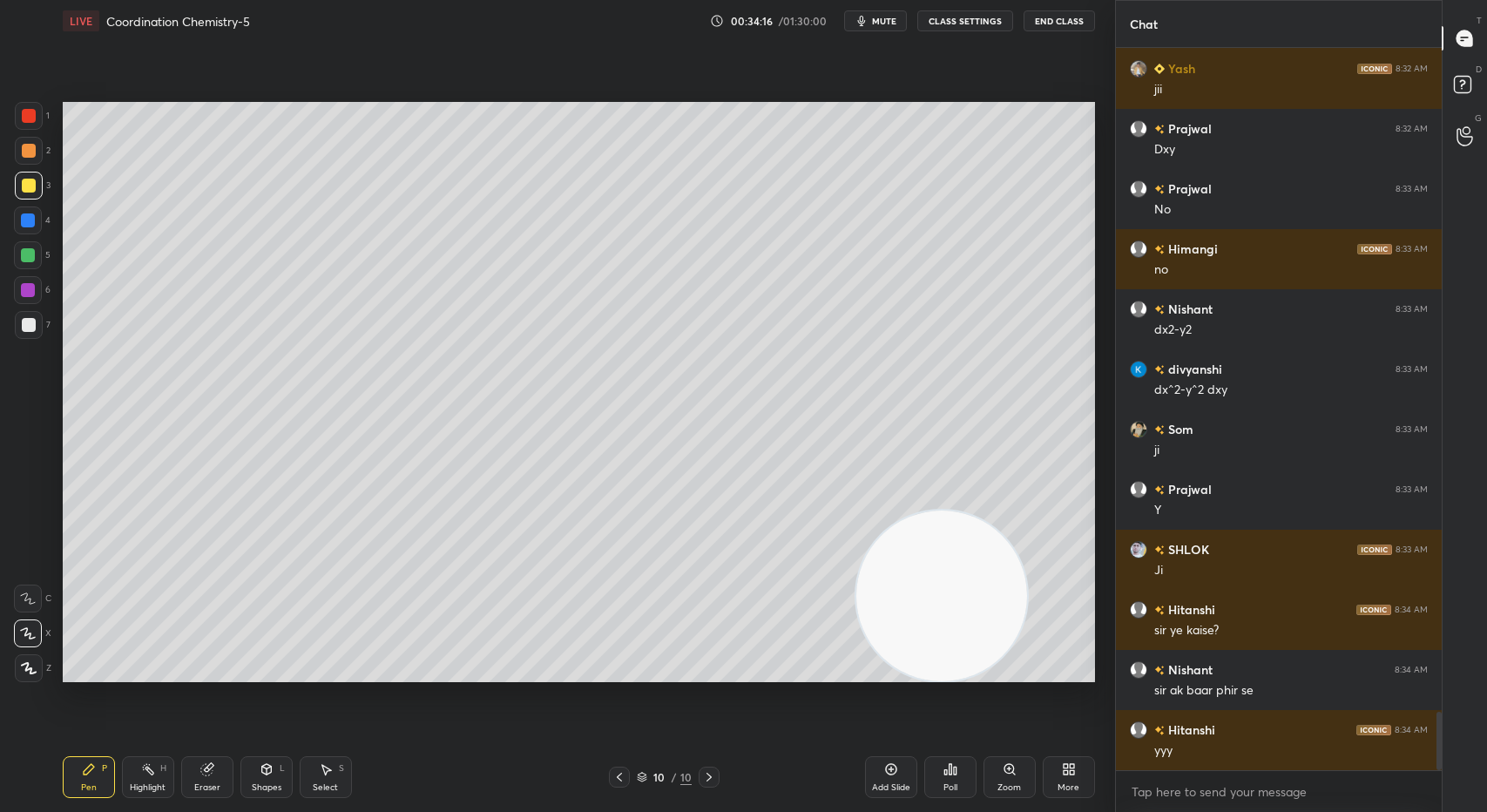
click at [29, 325] on div at bounding box center [28, 324] width 14 height 14
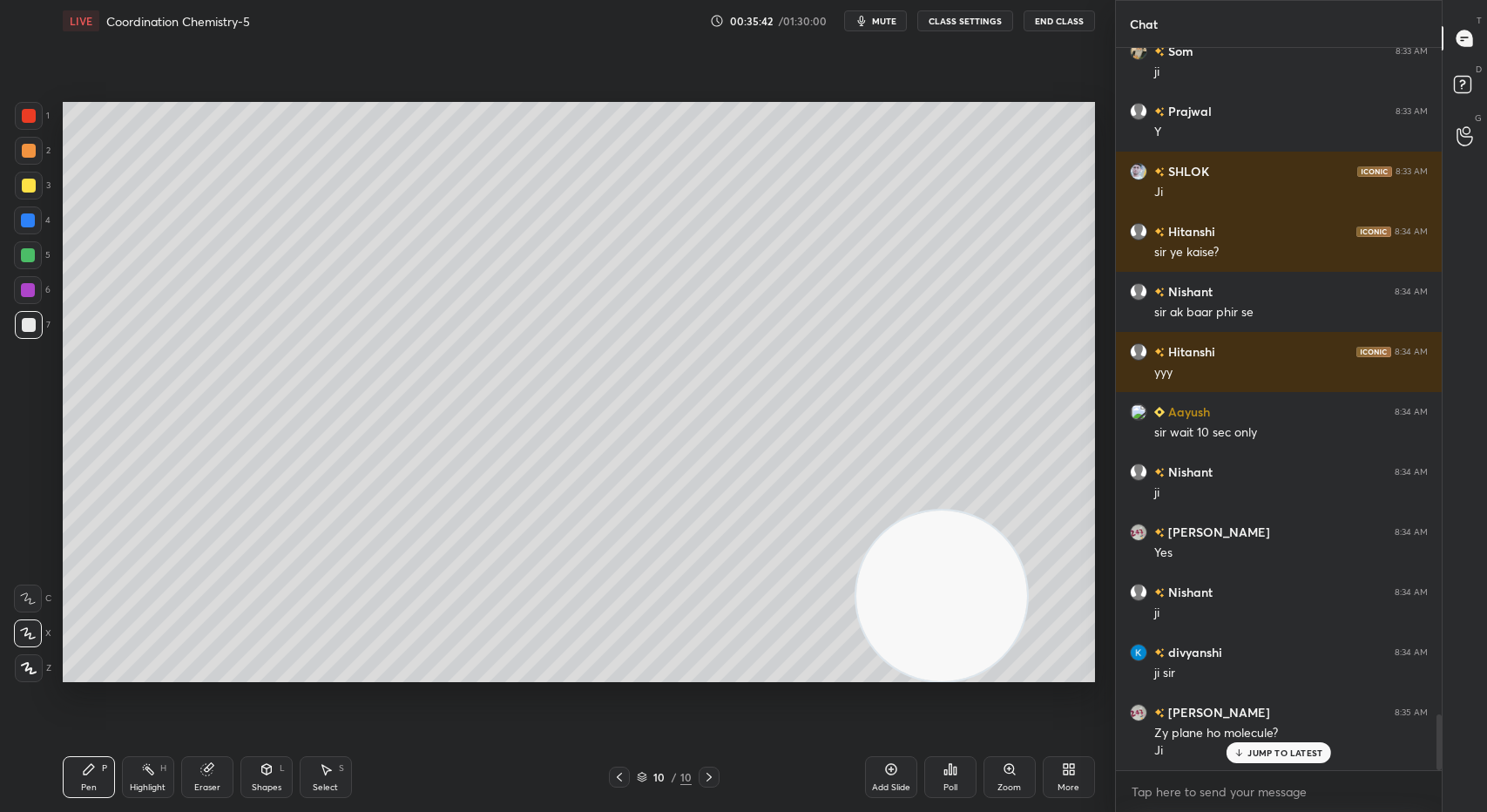
scroll to position [8636, 0]
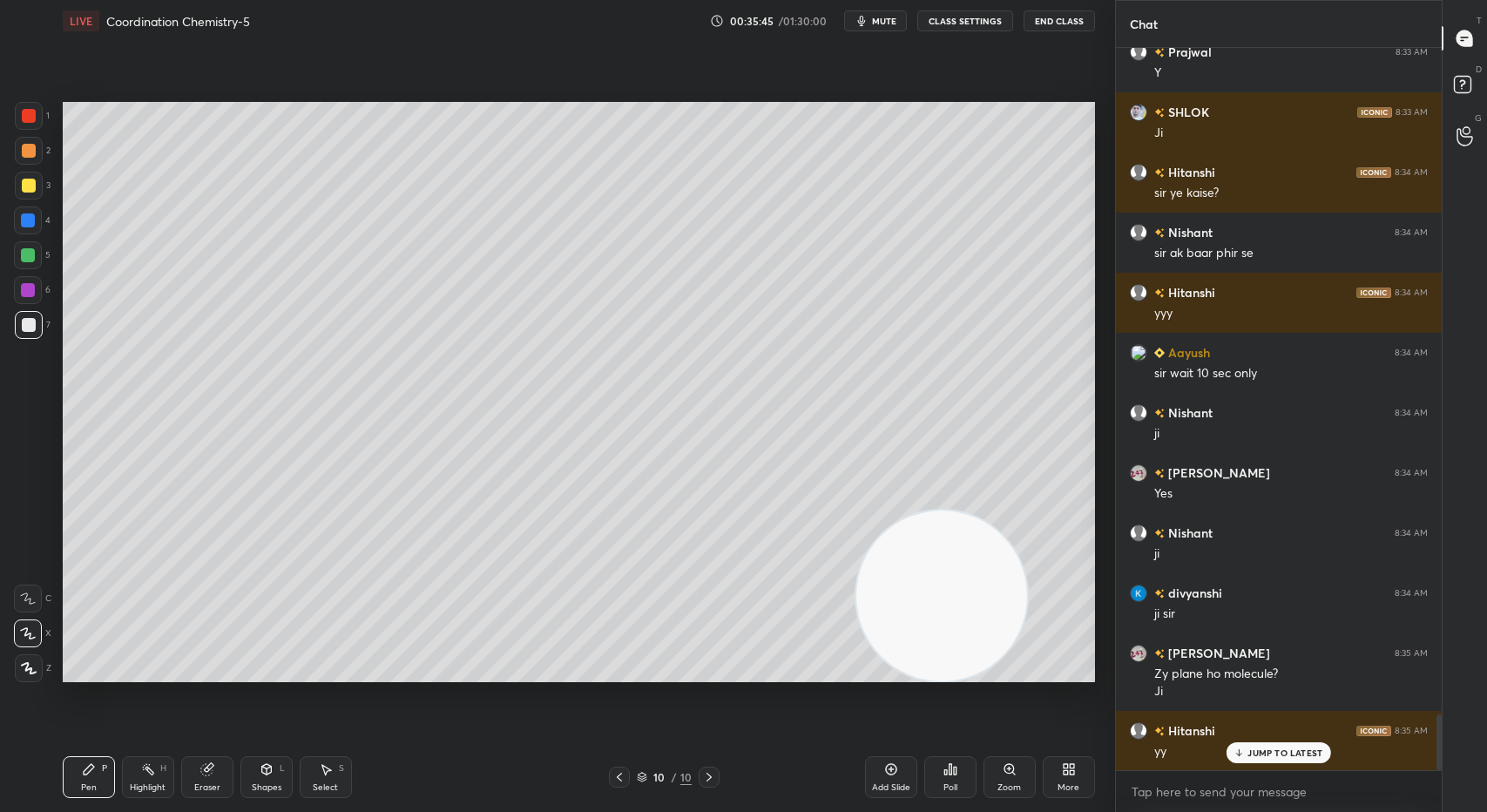
click at [622, 777] on icon at bounding box center [619, 776] width 14 height 14
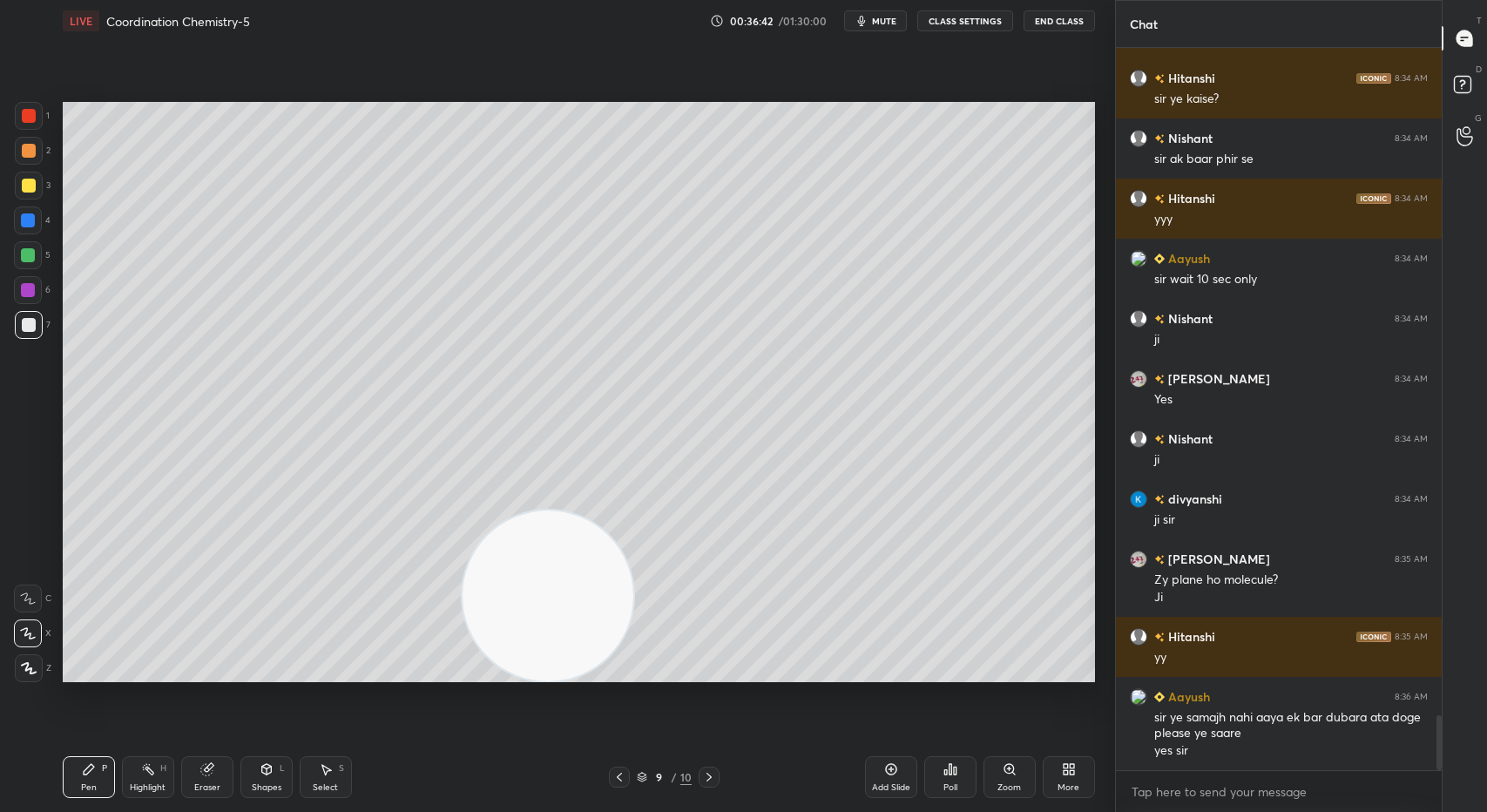
scroll to position [8790, 0]
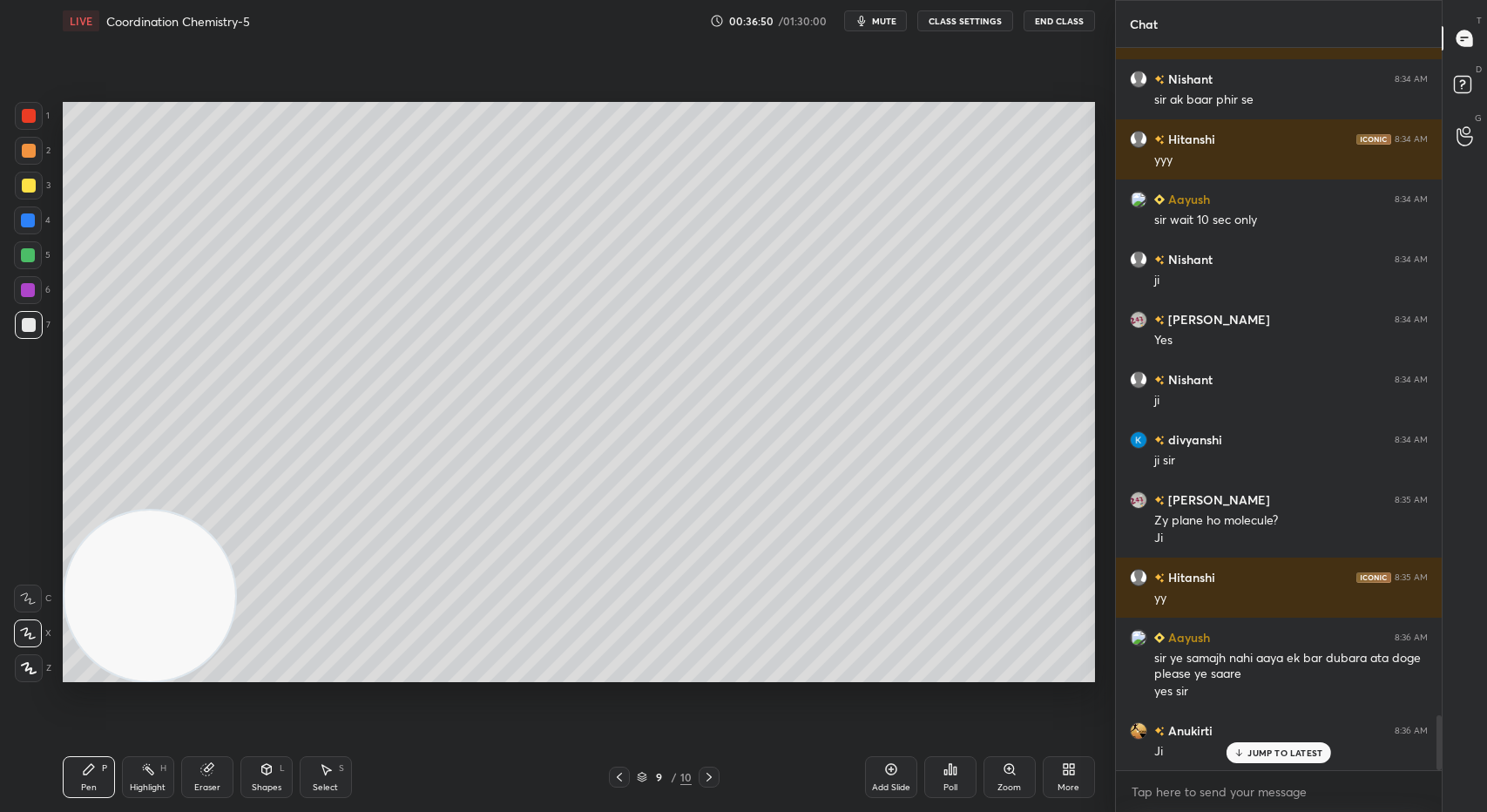
click at [709, 776] on icon at bounding box center [710, 776] width 6 height 8
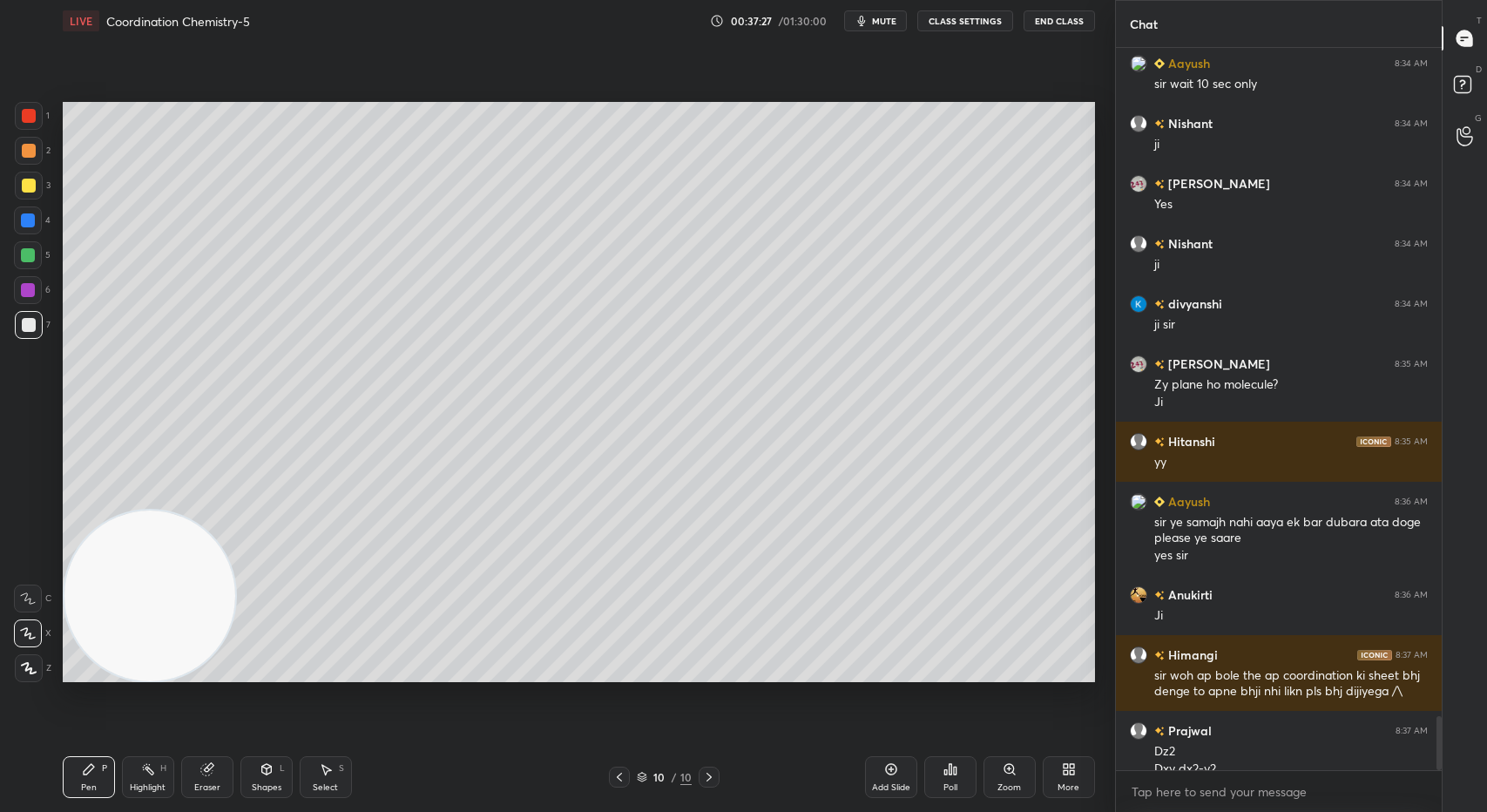
scroll to position [8942, 0]
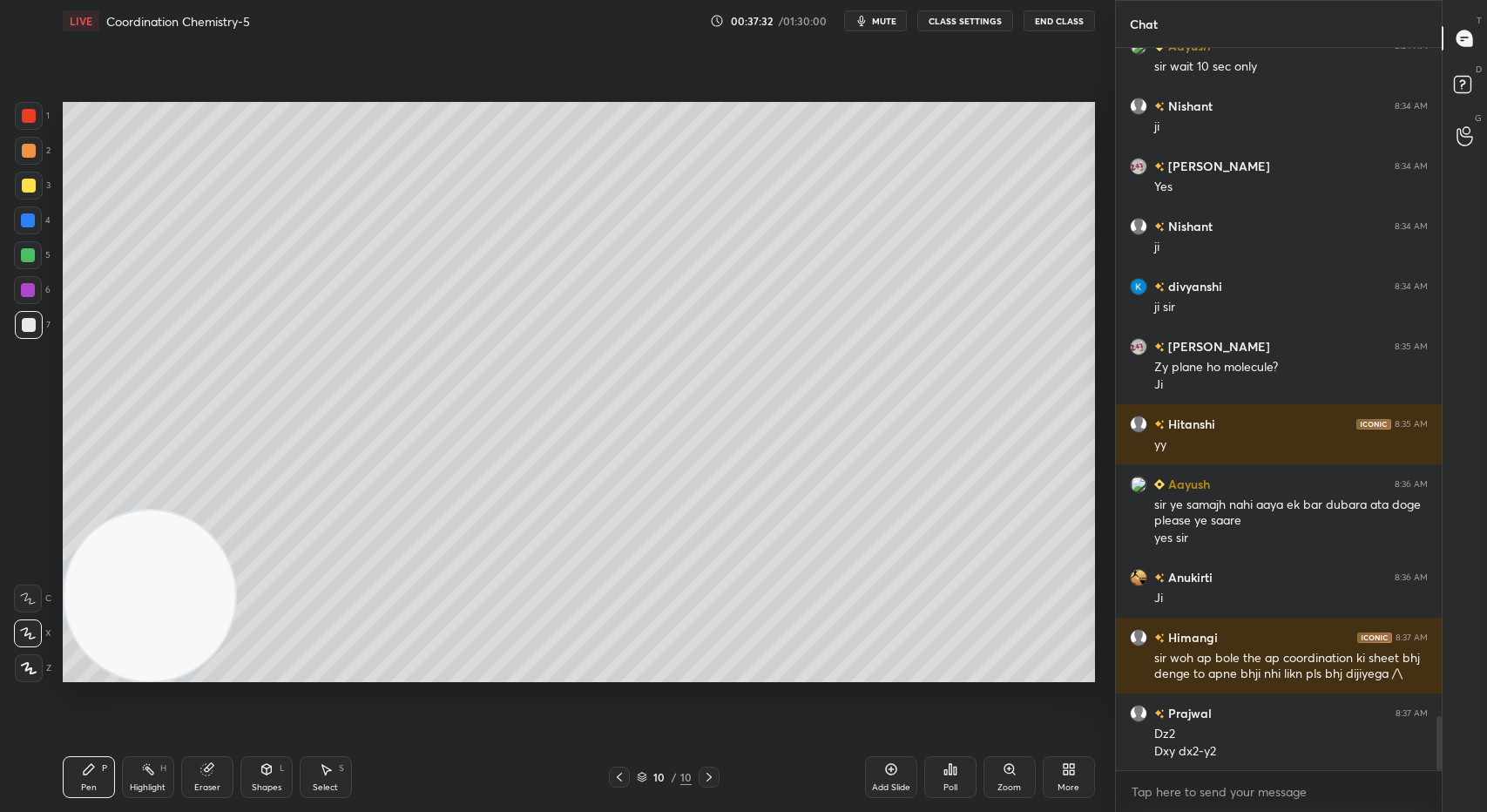
click at [583, 683] on div "Setting up your live class Poll for secs No correct answer Start poll" at bounding box center [578, 391] width 1045 height 700
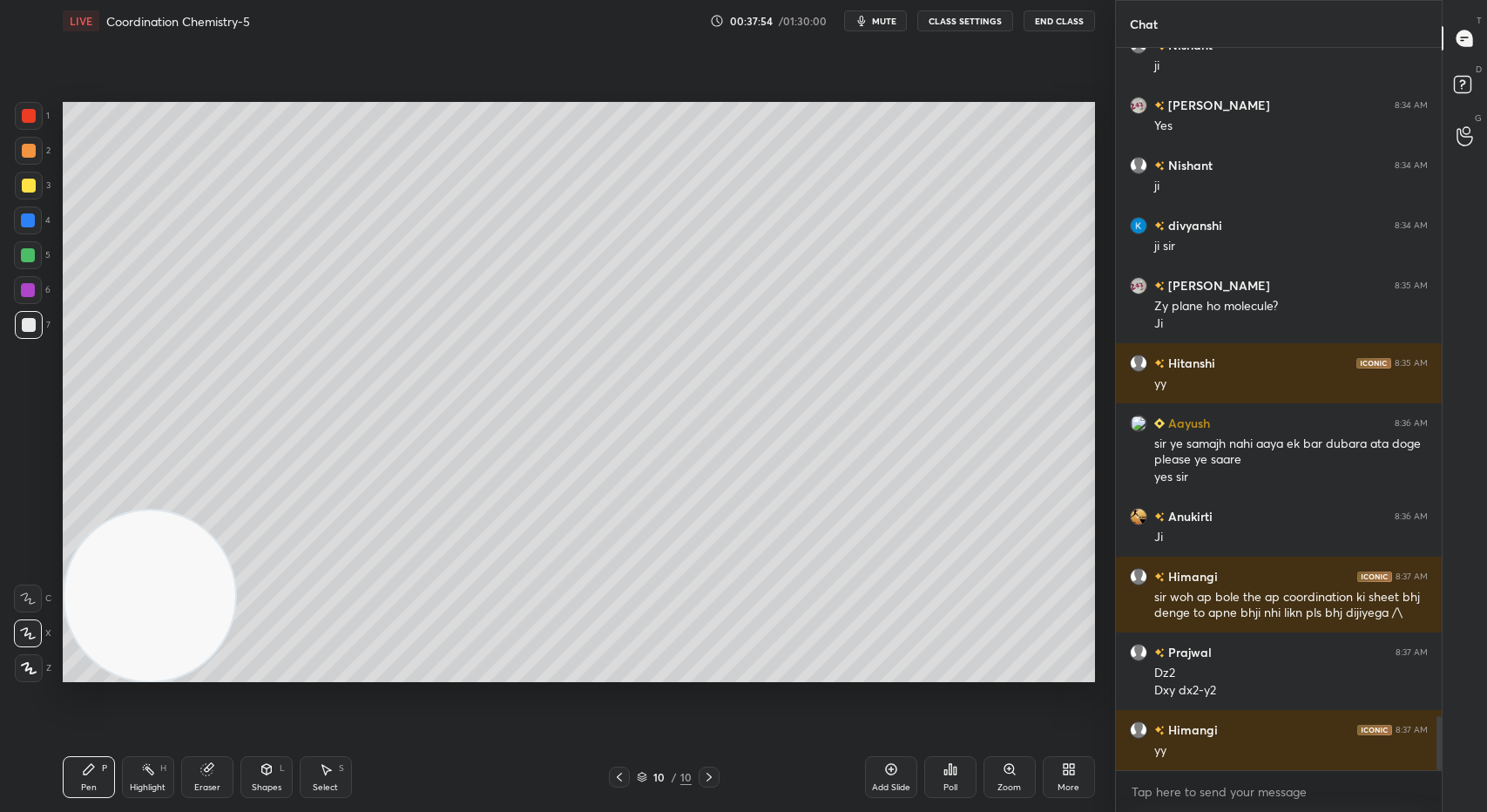
scroll to position [9063, 0]
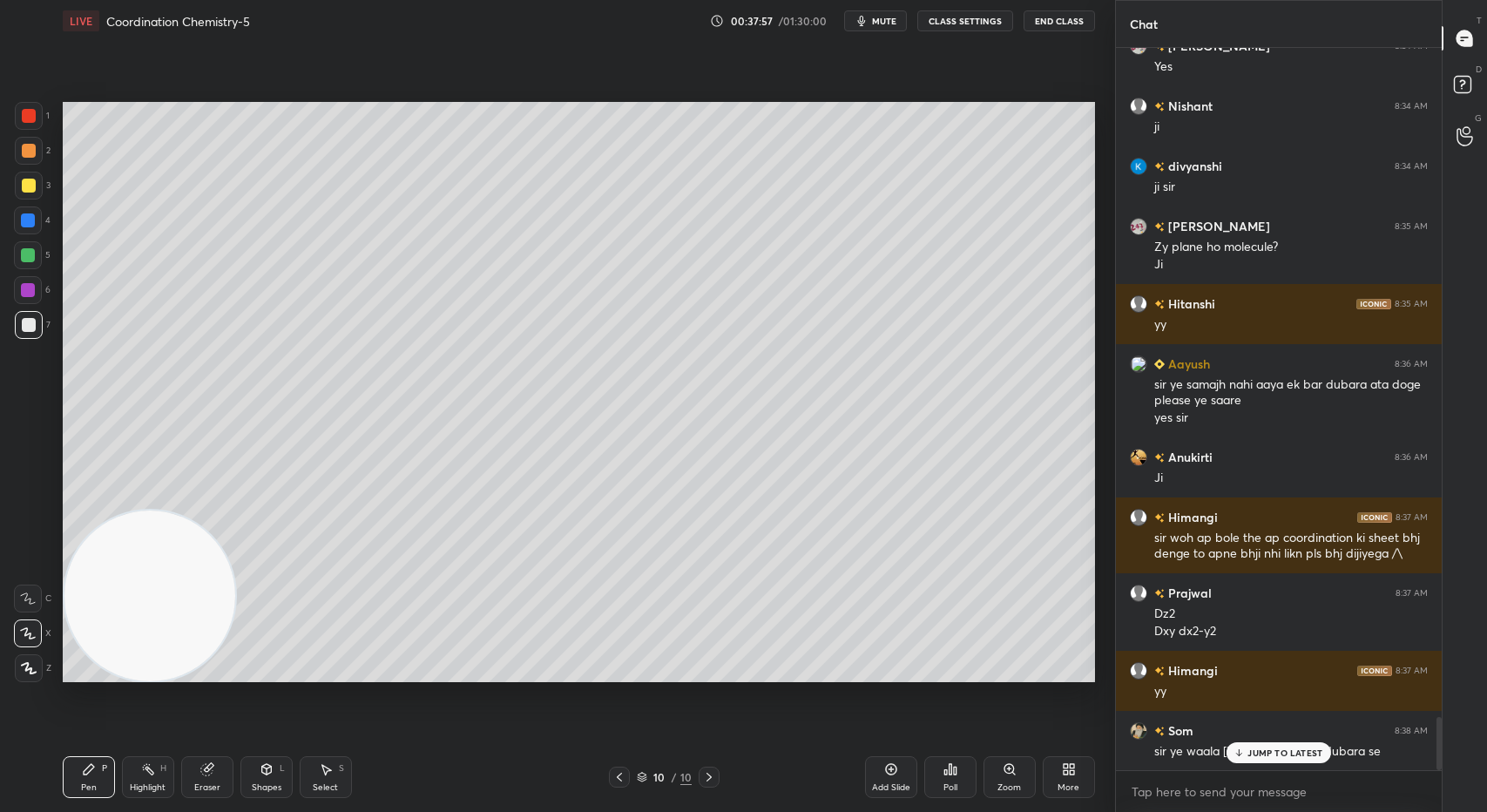
click at [1289, 750] on p "JUMP TO LATEST" at bounding box center [1284, 752] width 74 height 10
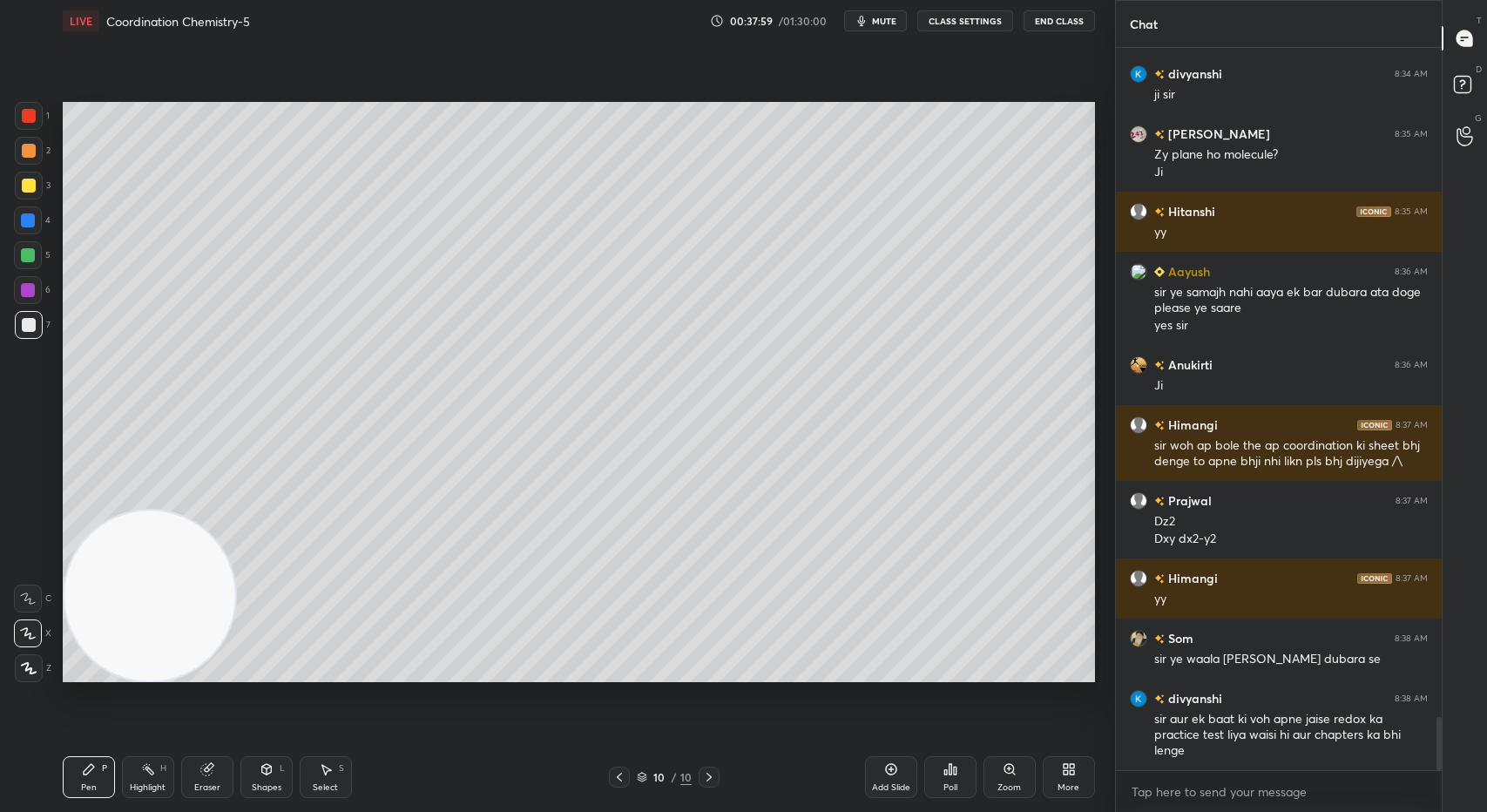
scroll to position [9215, 0]
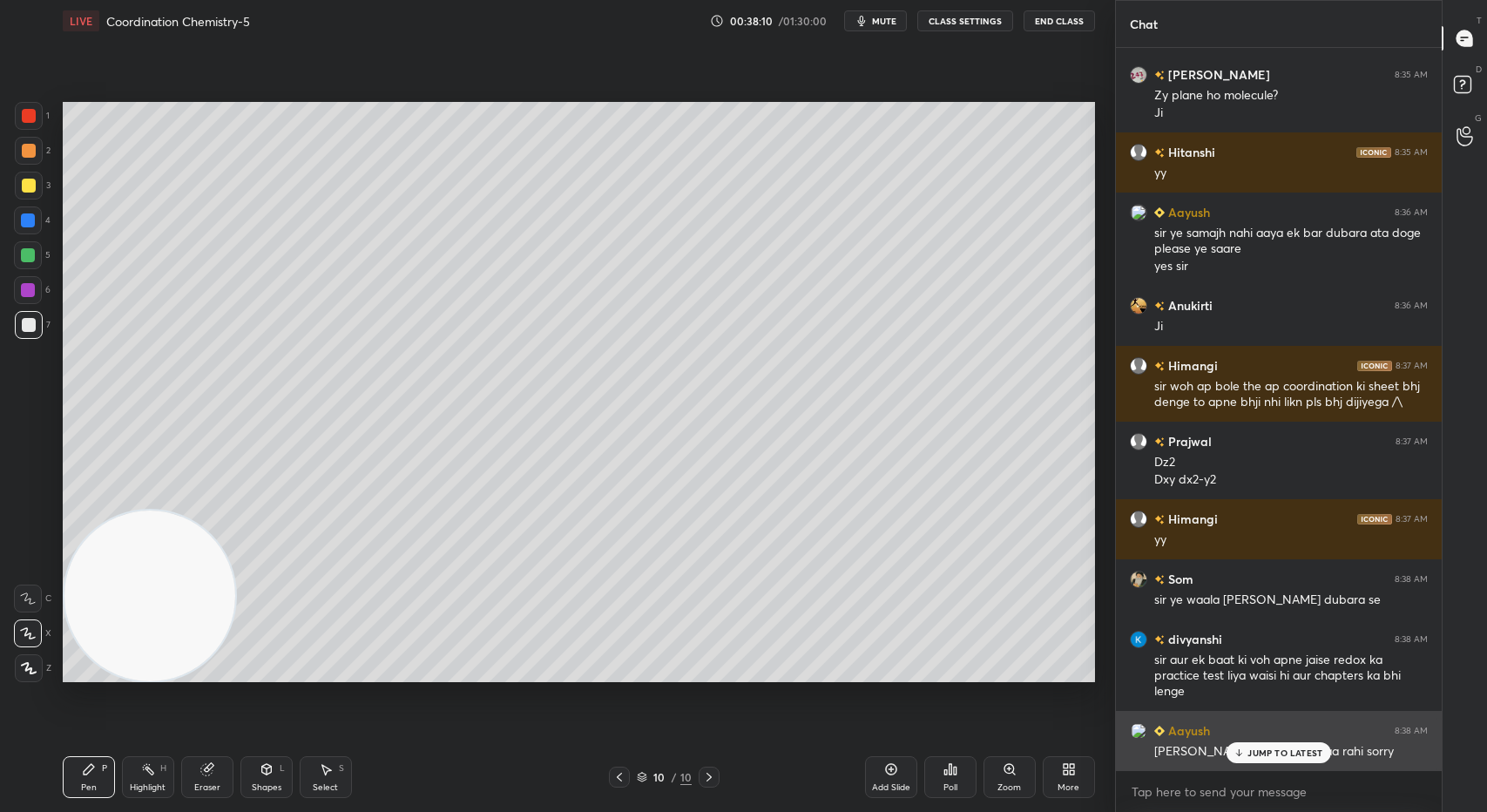
click at [1266, 754] on p "JUMP TO LATEST" at bounding box center [1284, 752] width 74 height 10
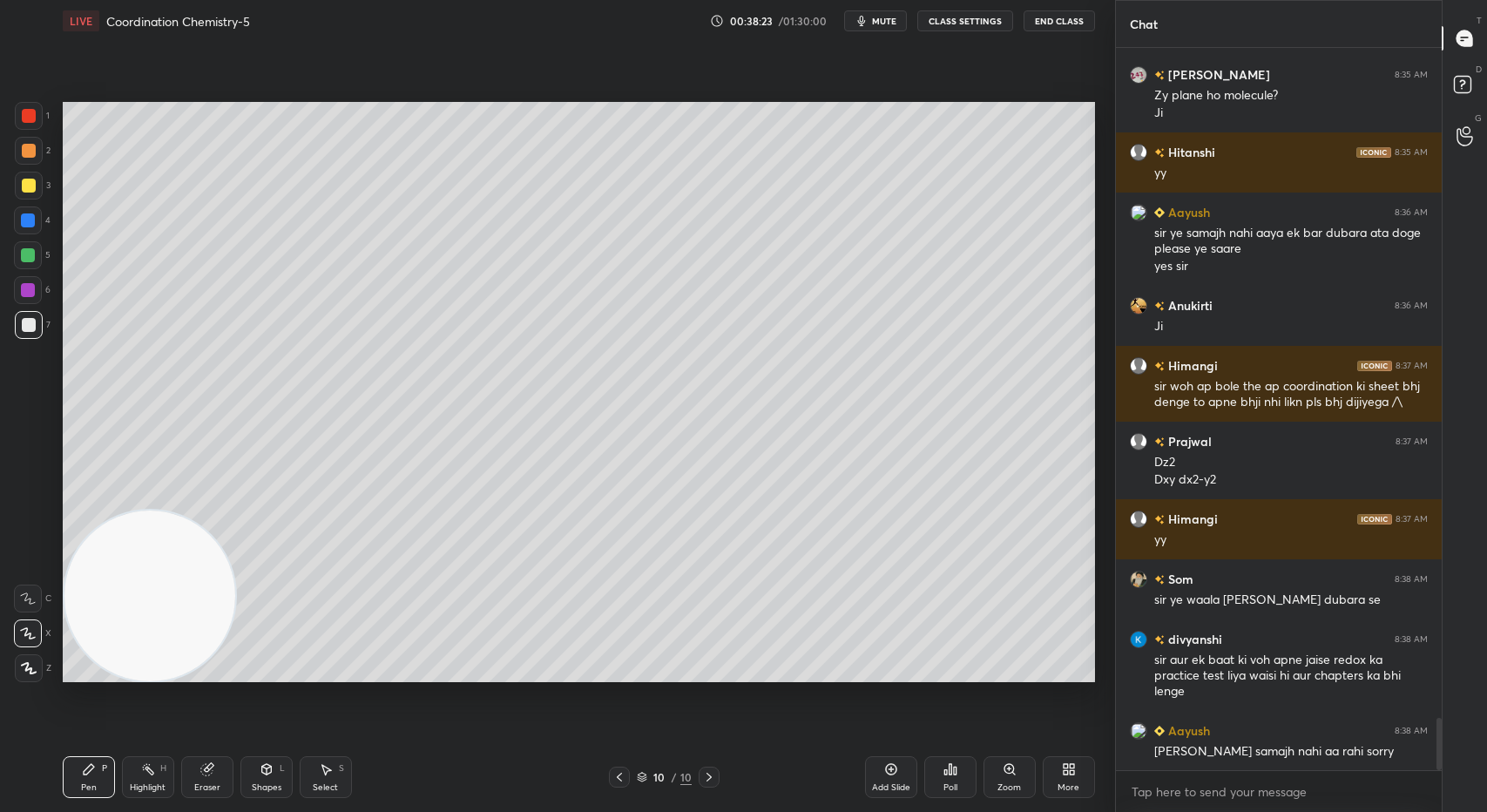
scroll to position [9256, 0]
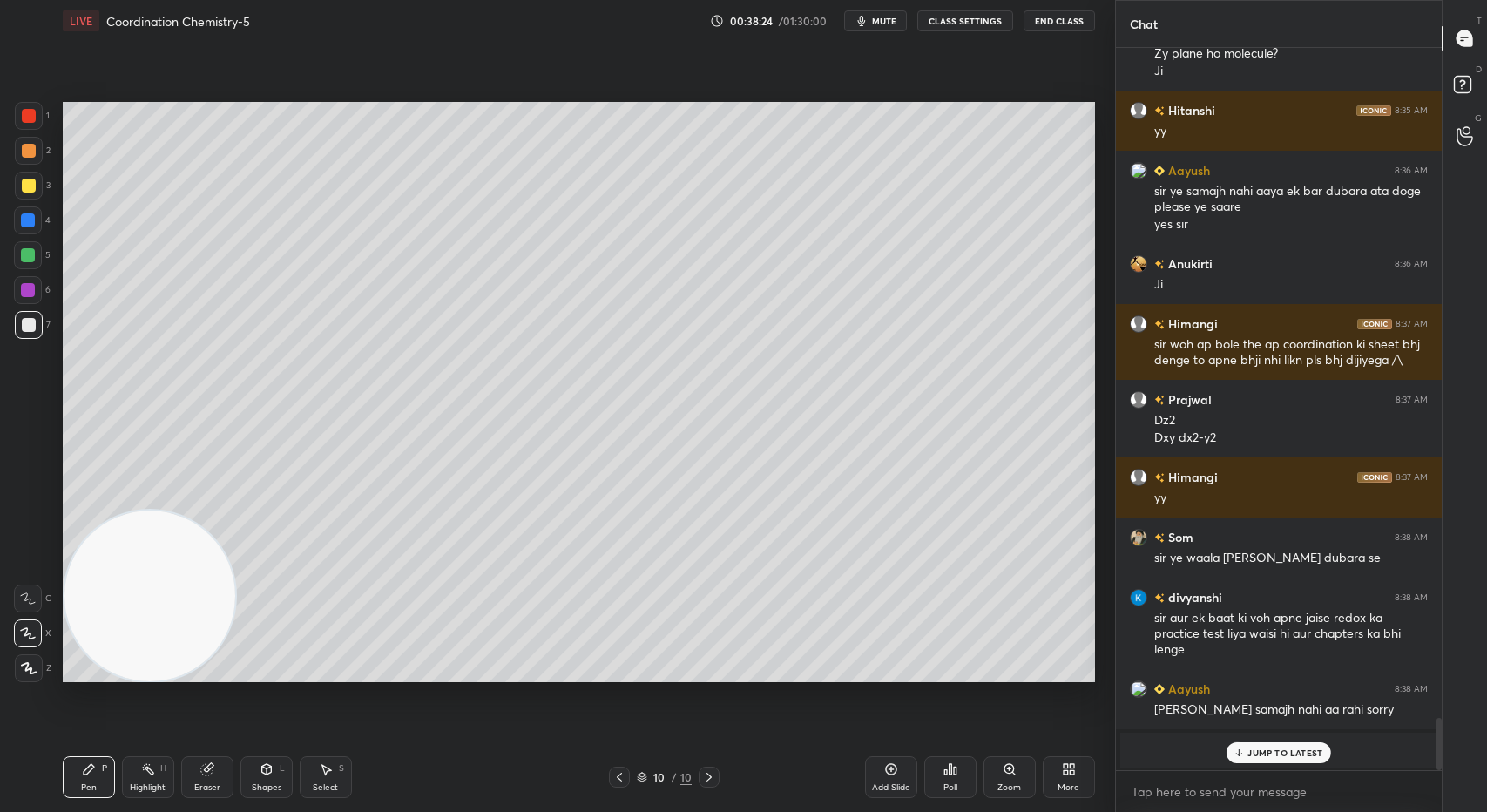
click at [1272, 747] on p "JUMP TO LATEST" at bounding box center [1284, 752] width 74 height 10
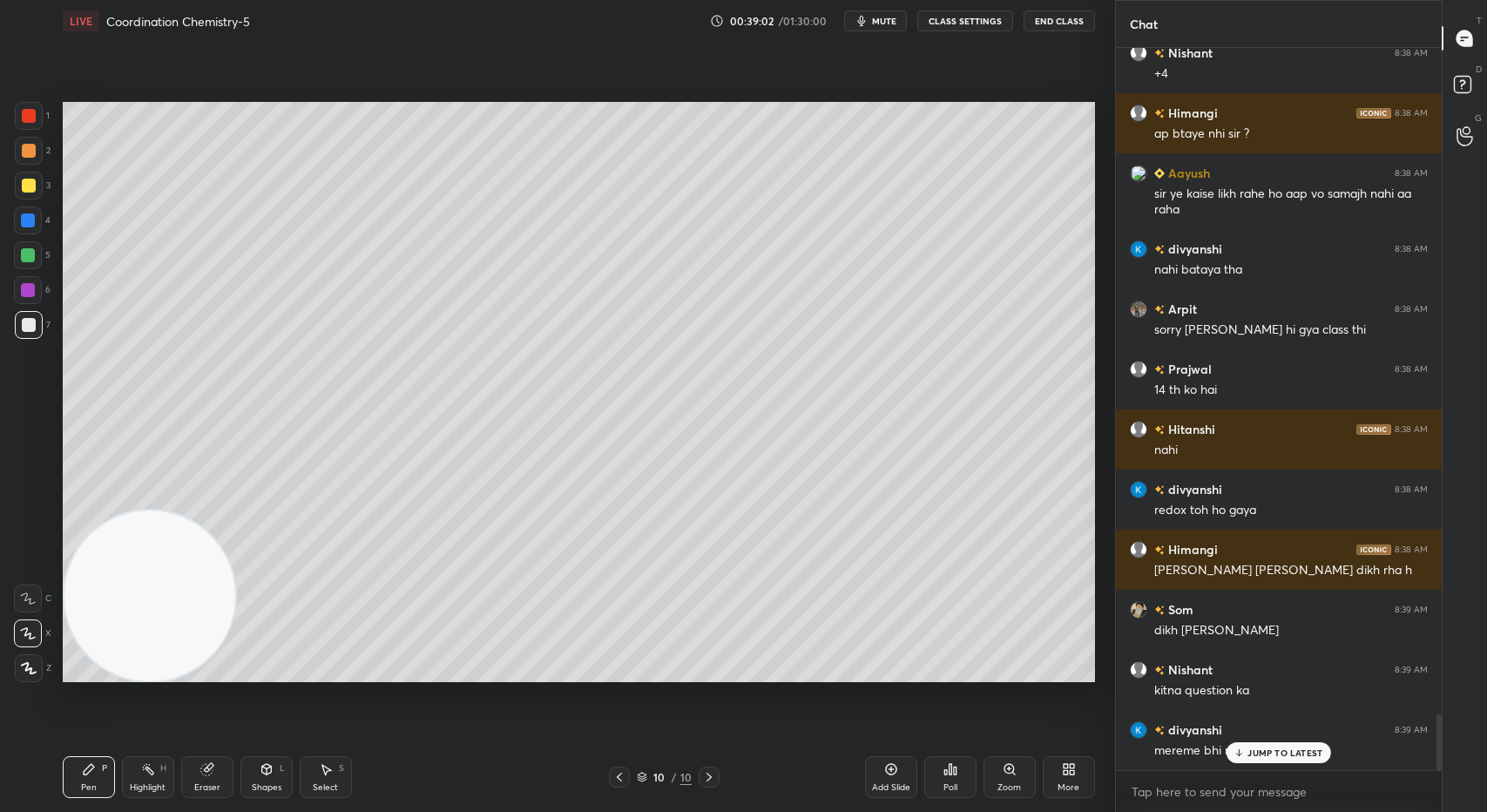
scroll to position [8622, 0]
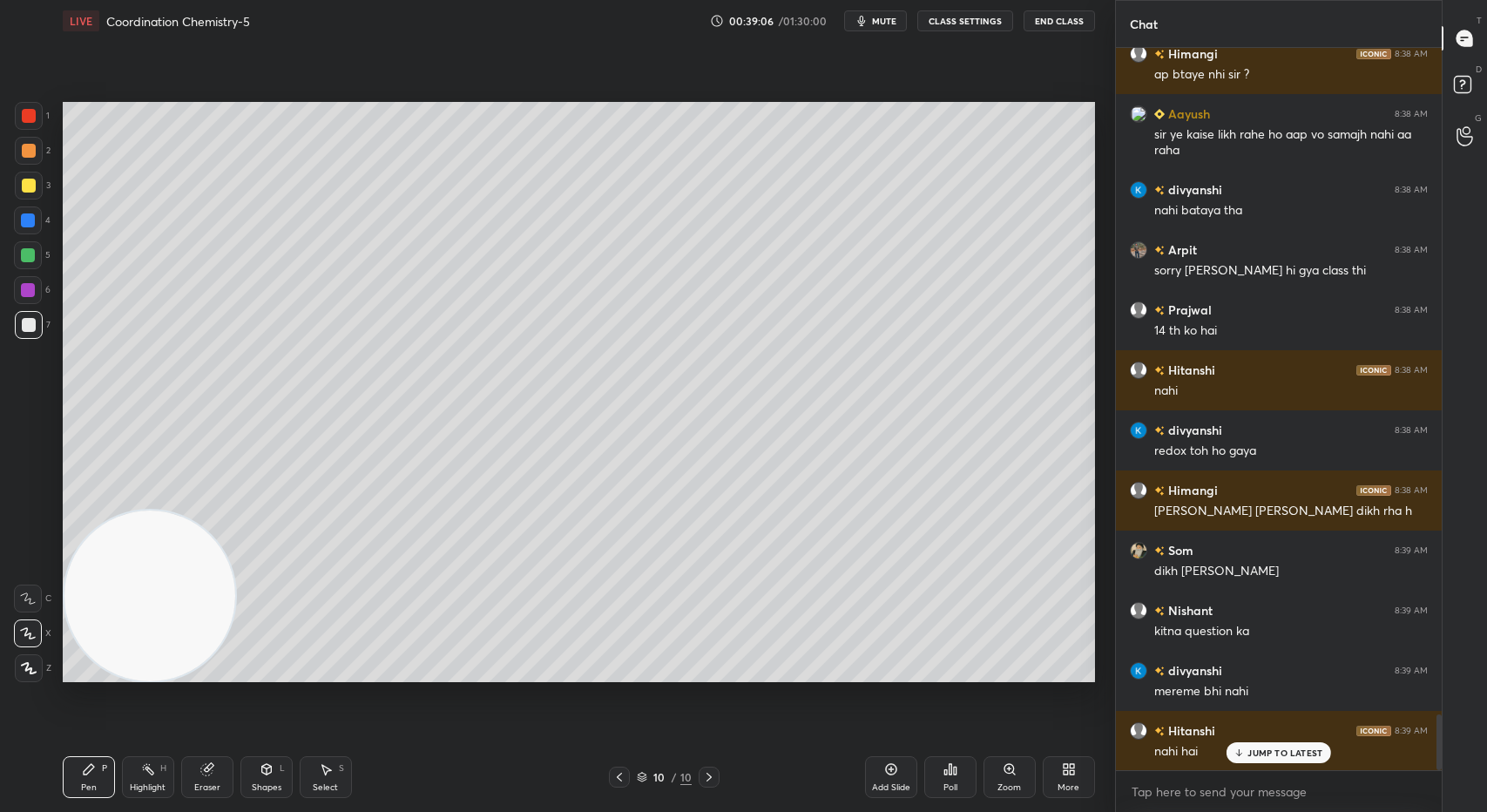
click at [17, 180] on div at bounding box center [29, 186] width 28 height 28
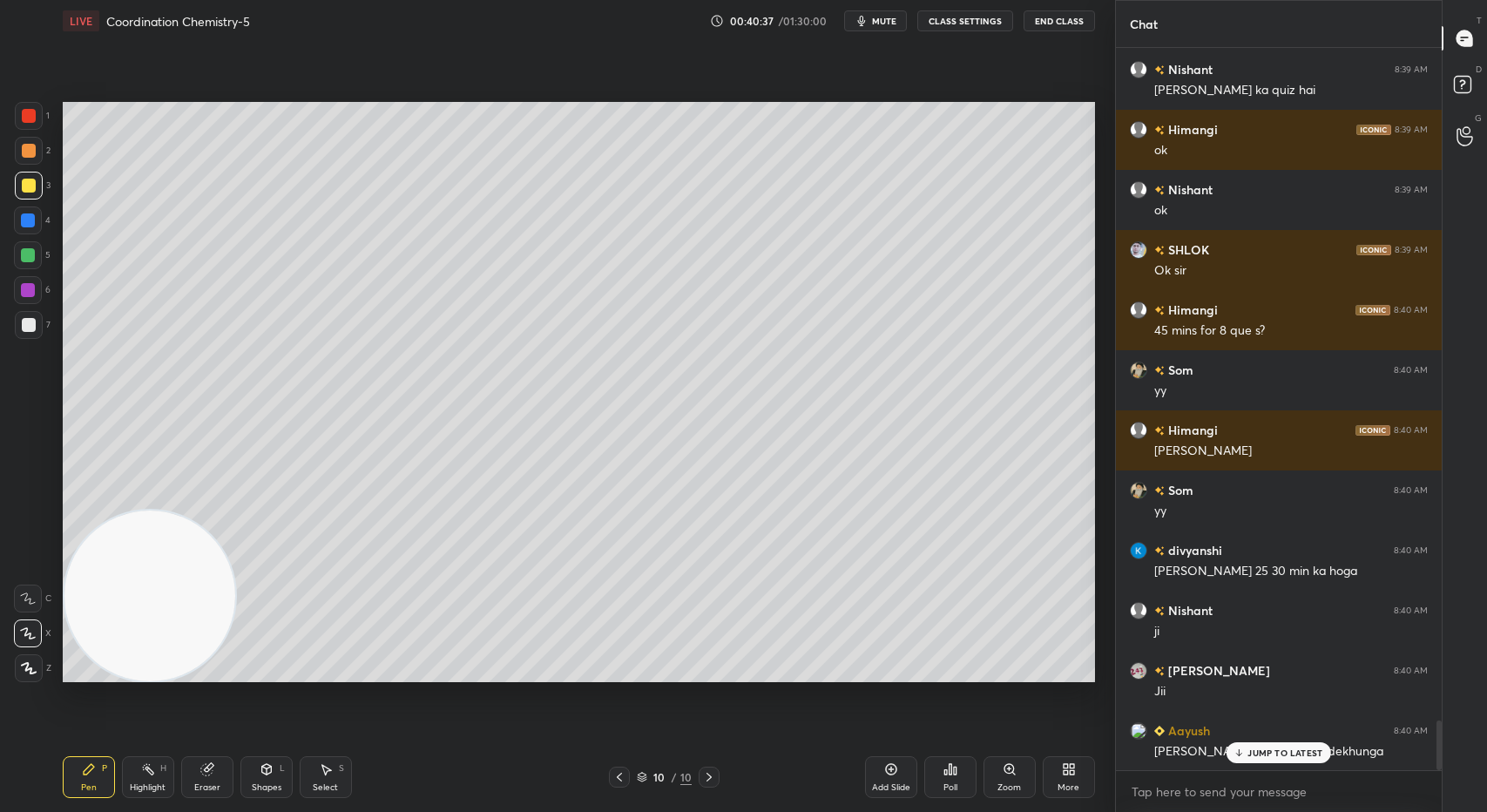
scroll to position [9781, 0]
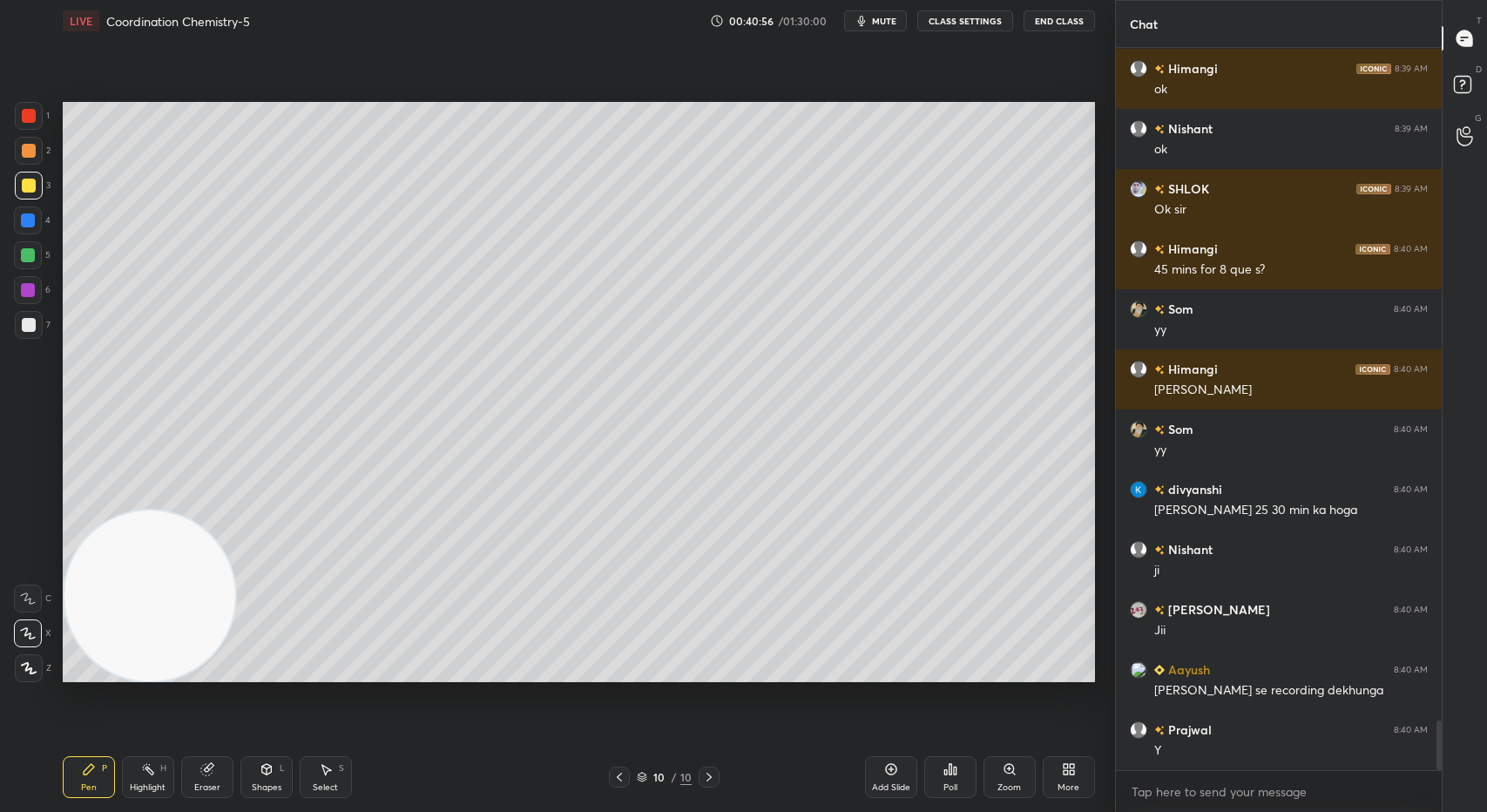
click at [891, 779] on div "Add Slide" at bounding box center [891, 776] width 52 height 41
click at [17, 328] on div at bounding box center [29, 325] width 28 height 28
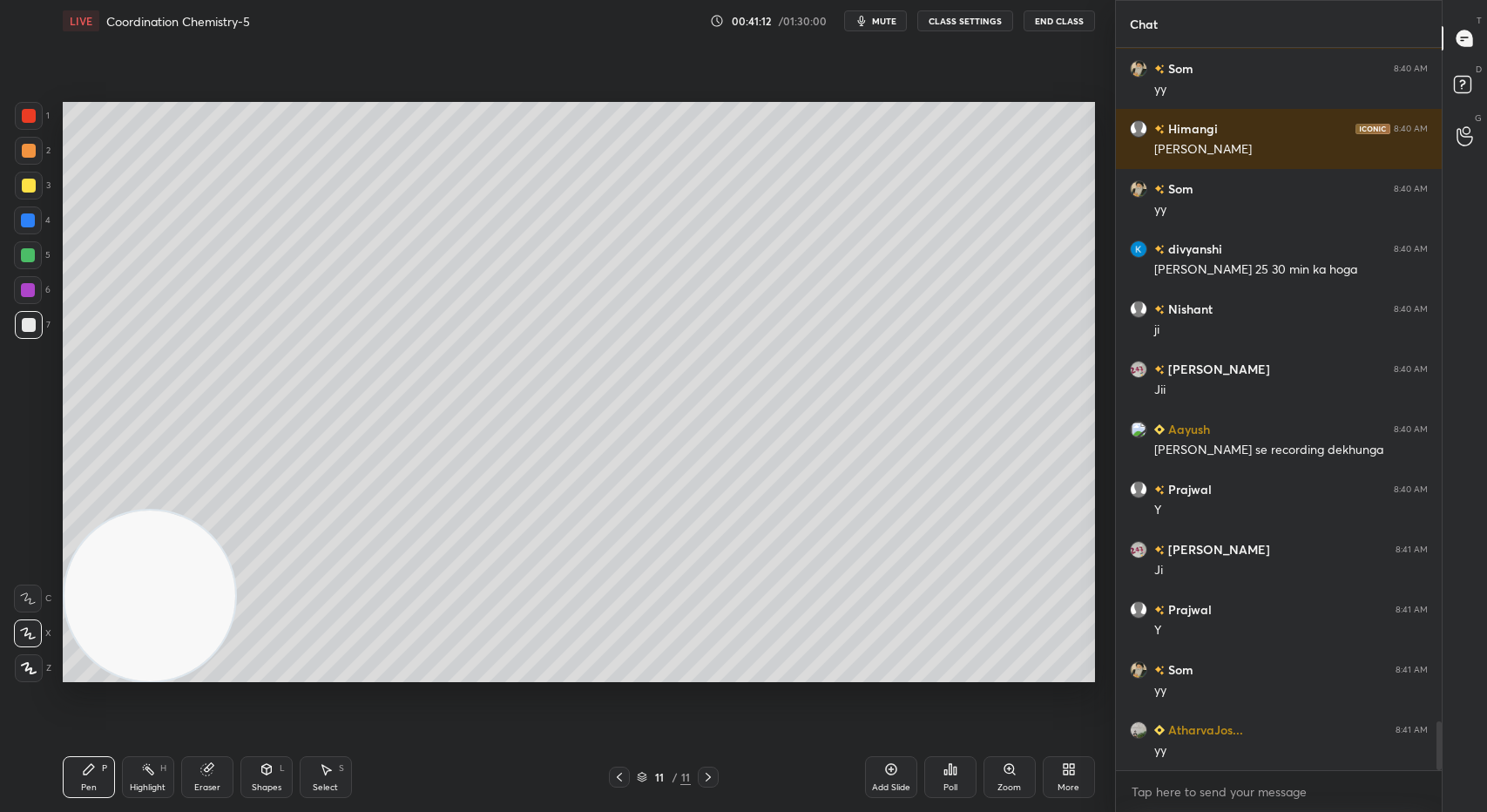
scroll to position [10080, 0]
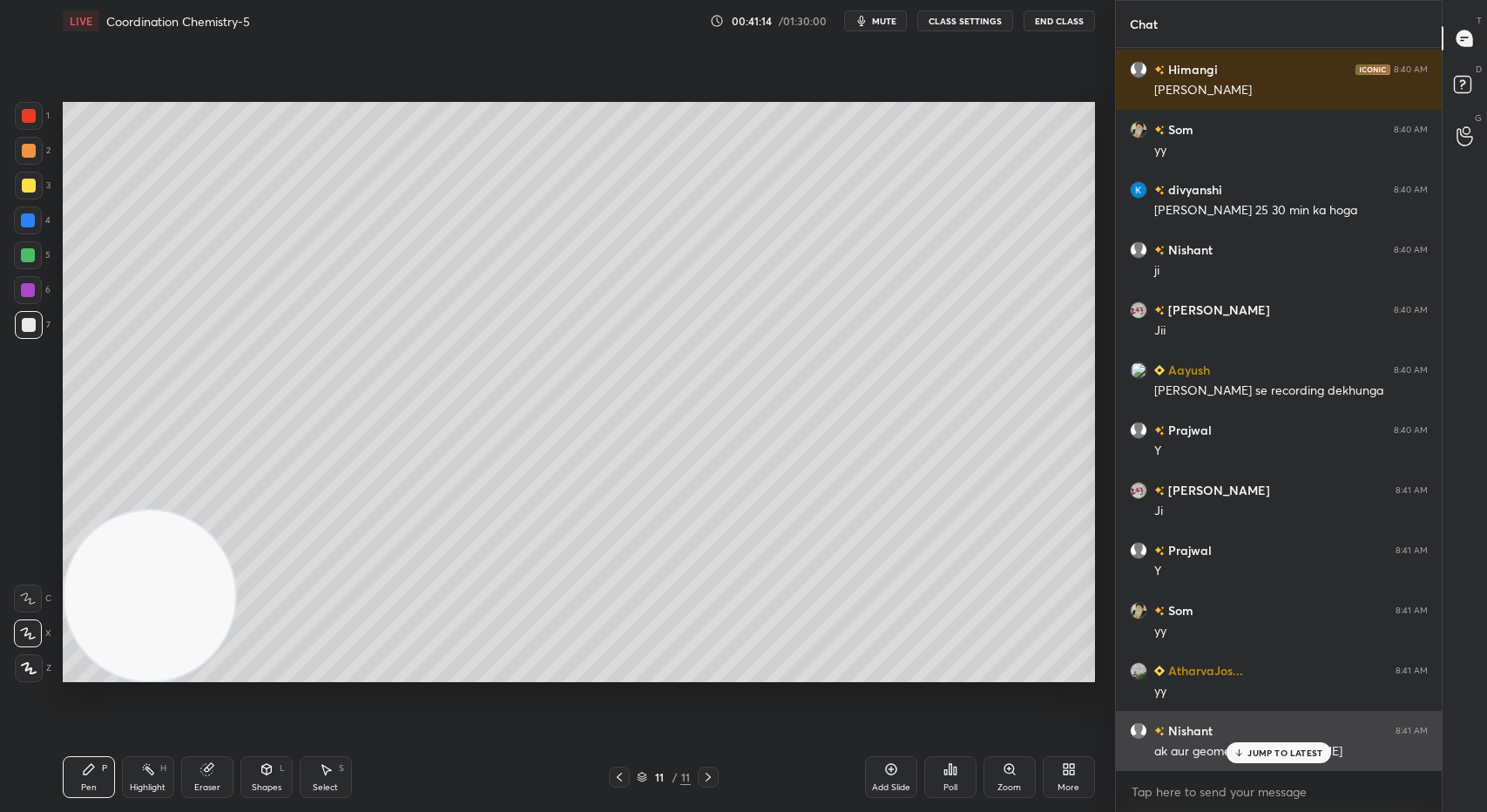
click at [1260, 750] on p "JUMP TO LATEST" at bounding box center [1284, 752] width 74 height 10
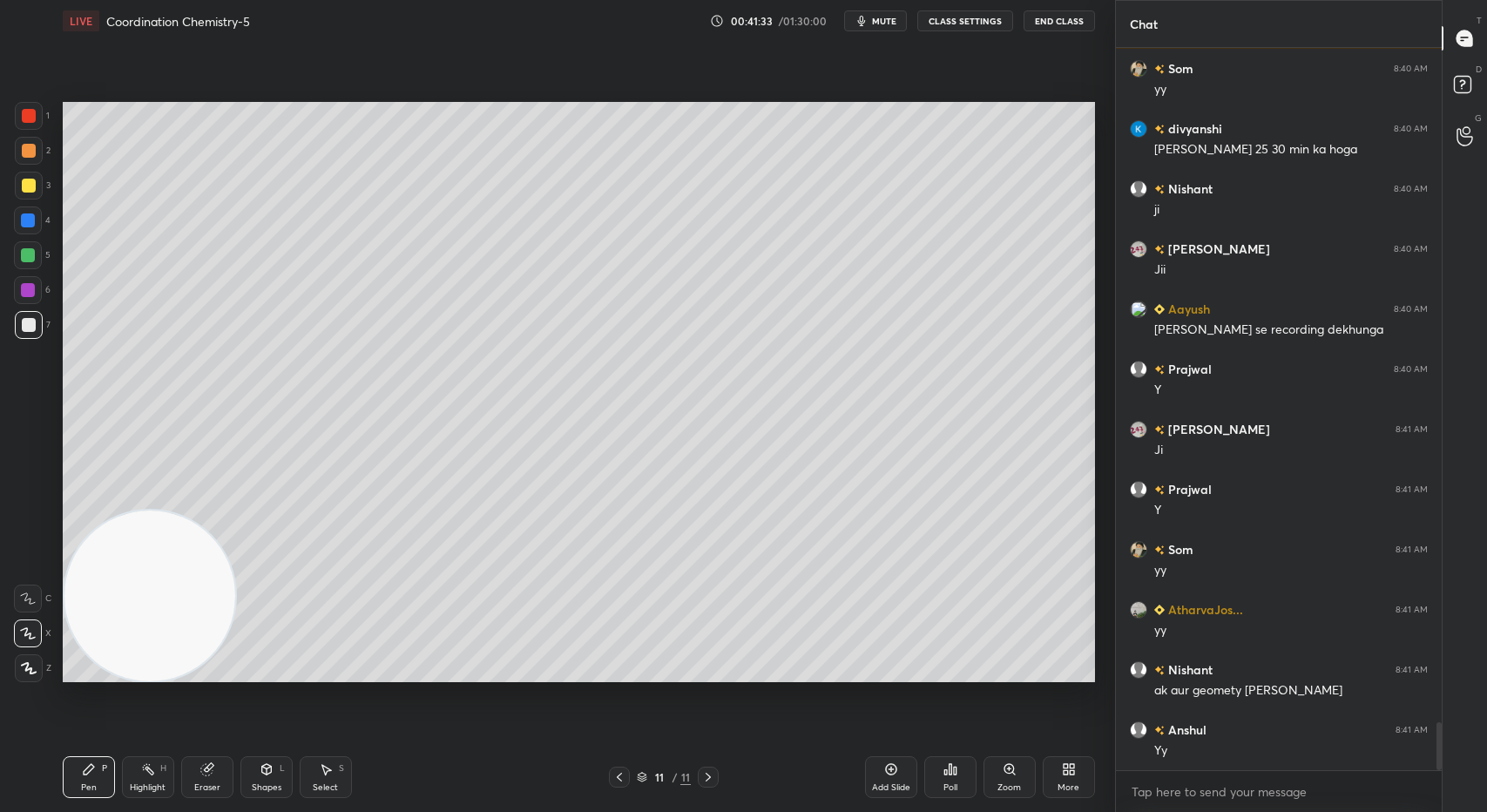
scroll to position [10200, 0]
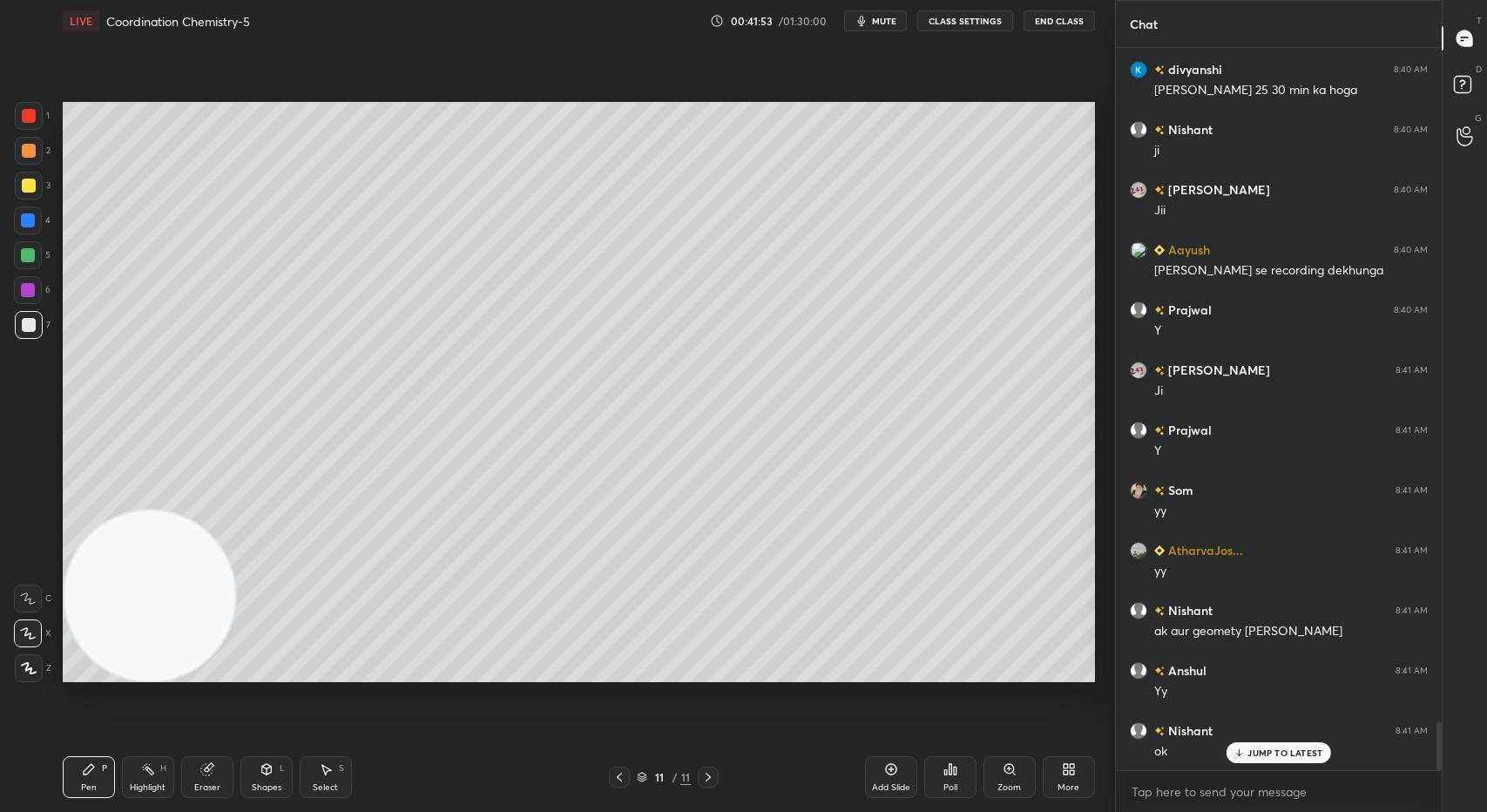
click at [31, 191] on div at bounding box center [28, 185] width 14 height 14
click at [29, 286] on div at bounding box center [27, 289] width 14 height 14
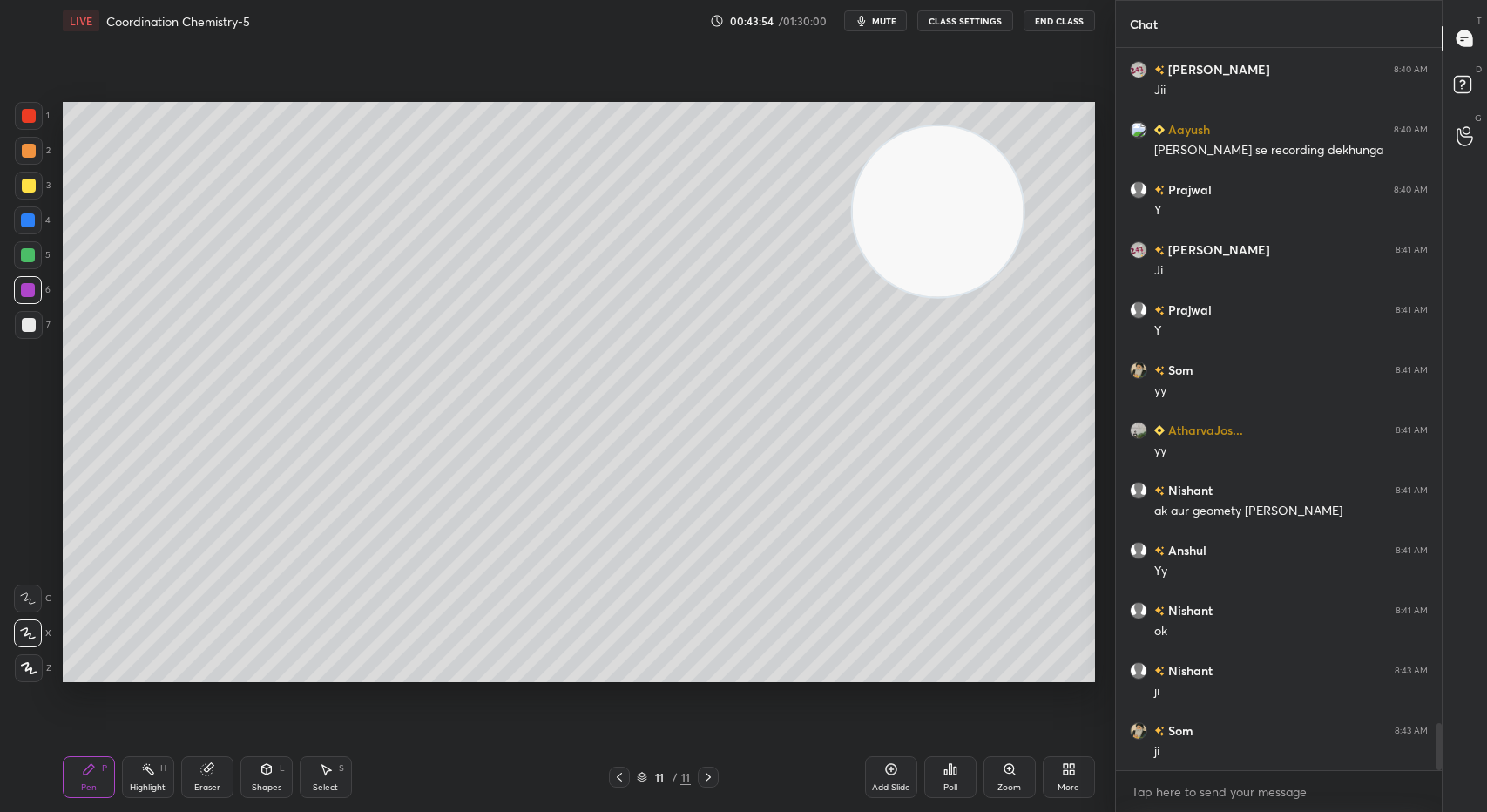
scroll to position [10382, 0]
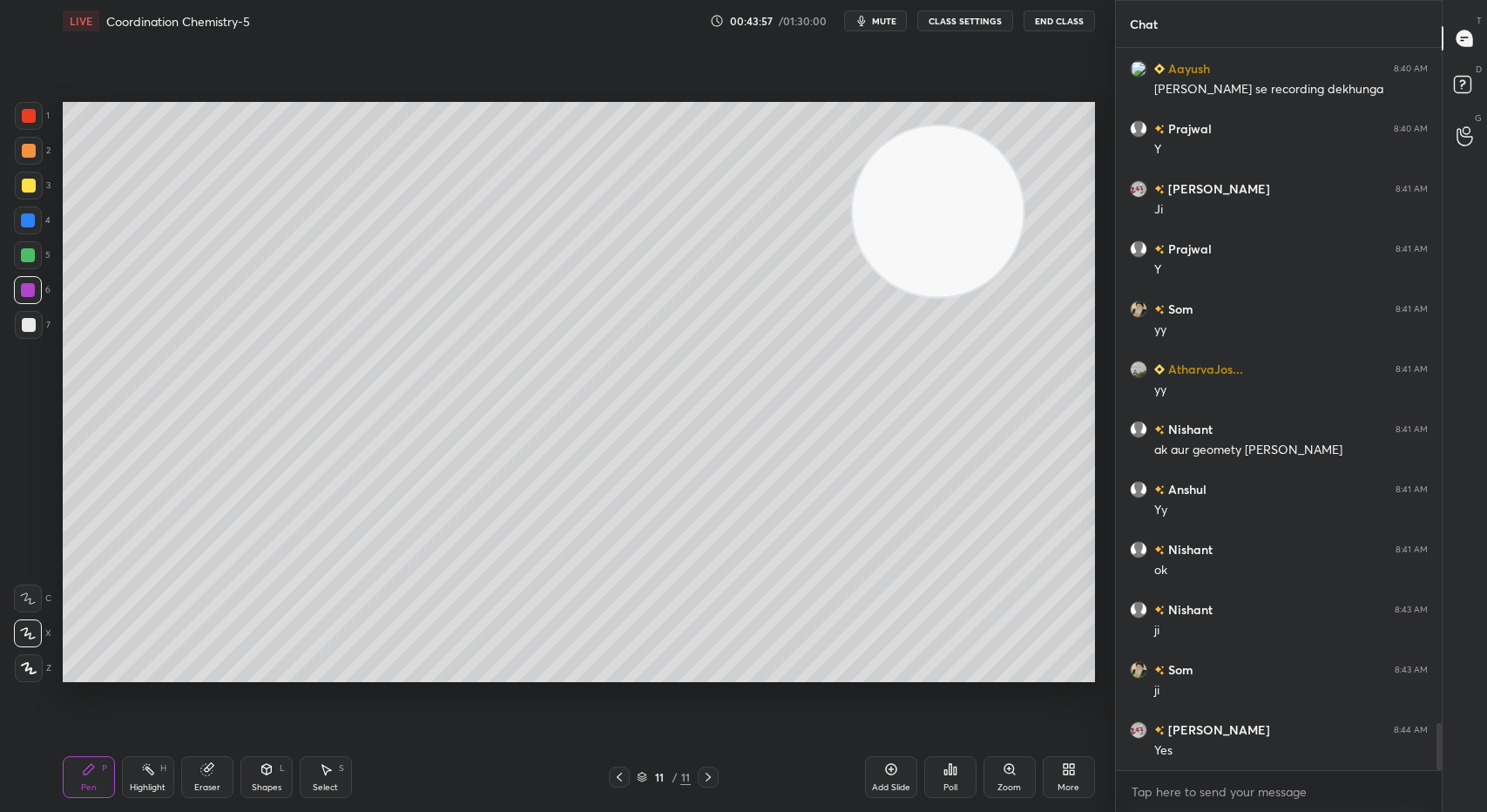
click at [28, 186] on div at bounding box center [28, 185] width 14 height 14
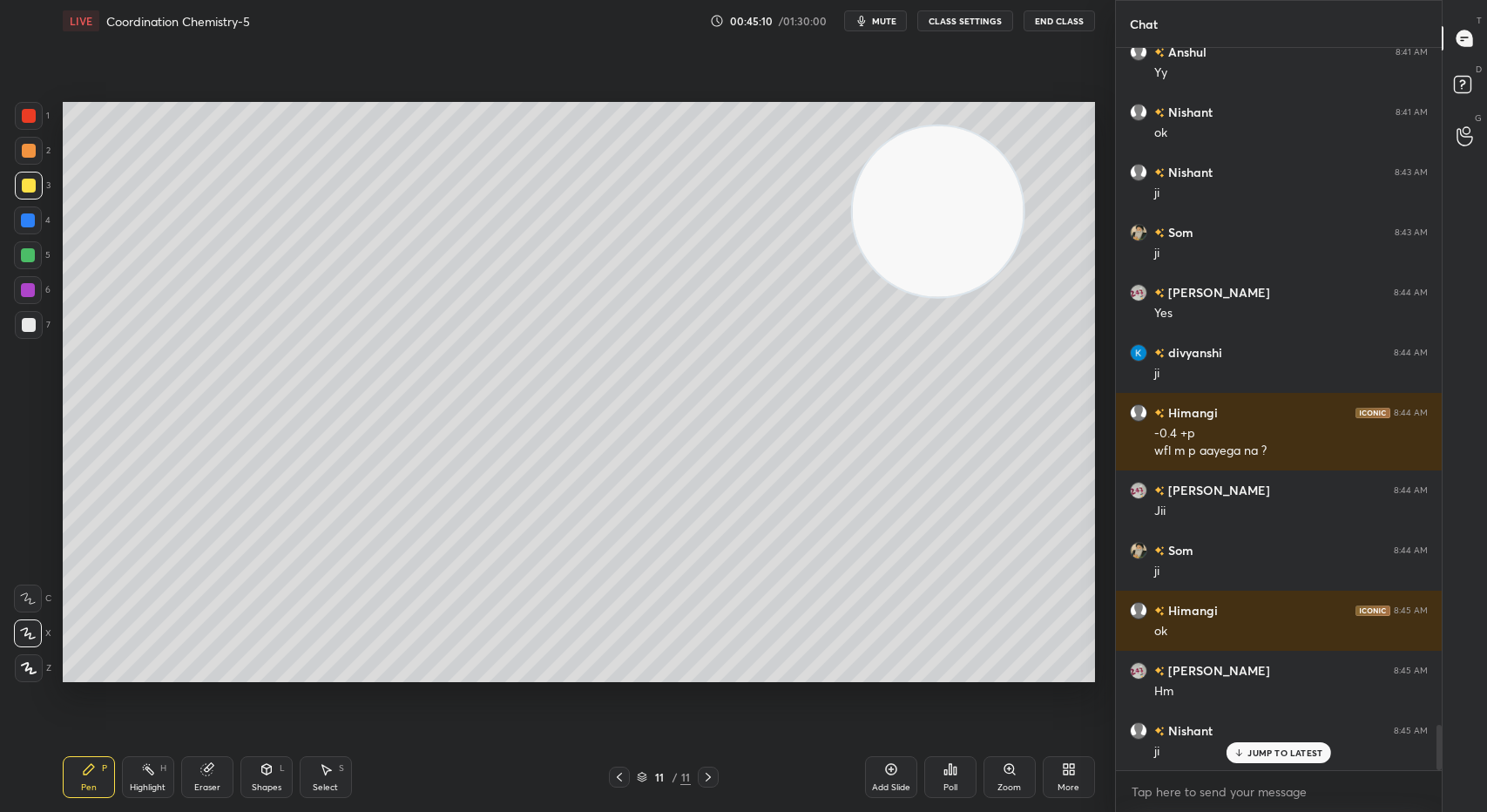
scroll to position [10879, 0]
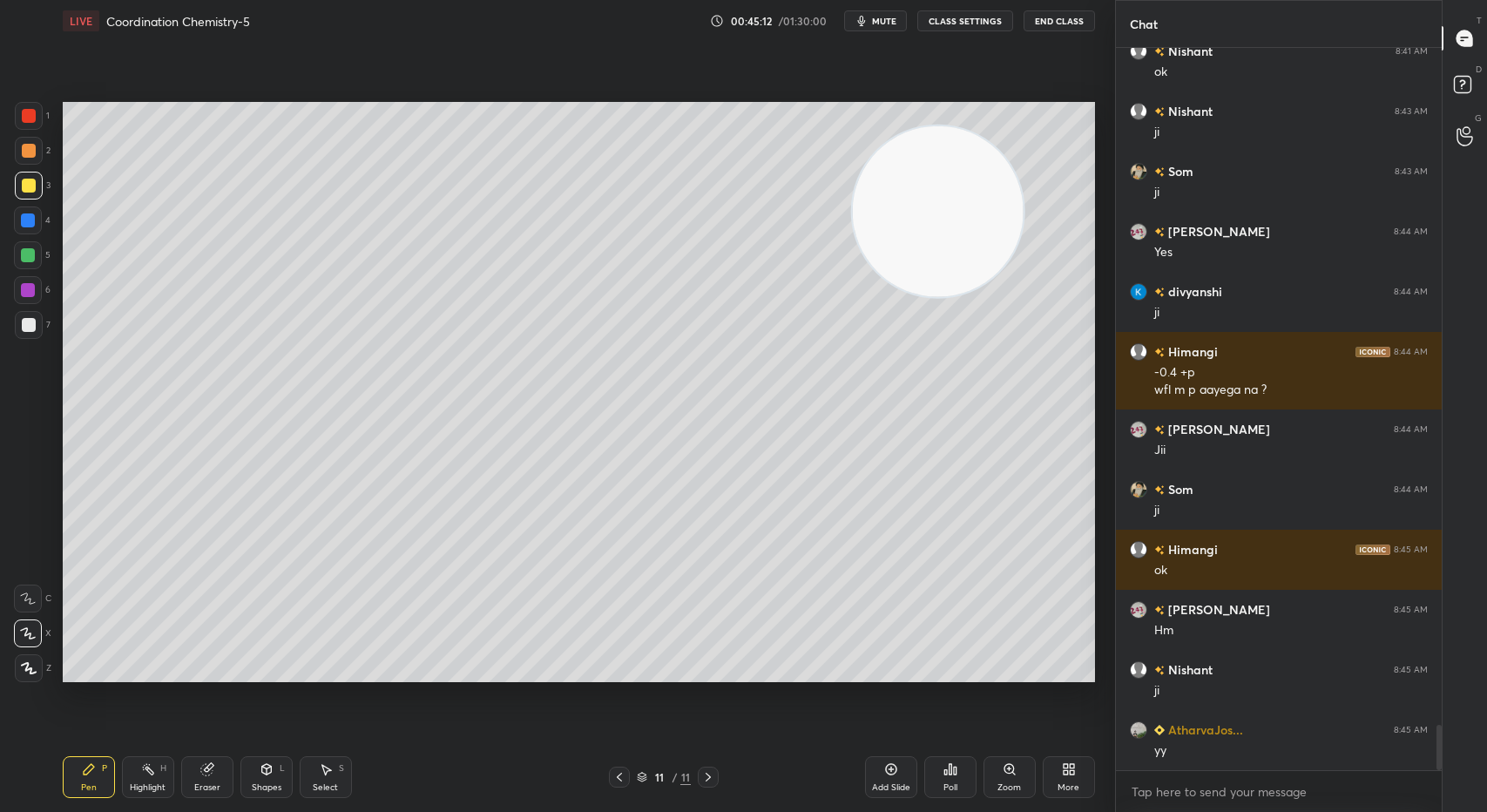
click at [894, 773] on icon at bounding box center [891, 769] width 14 height 14
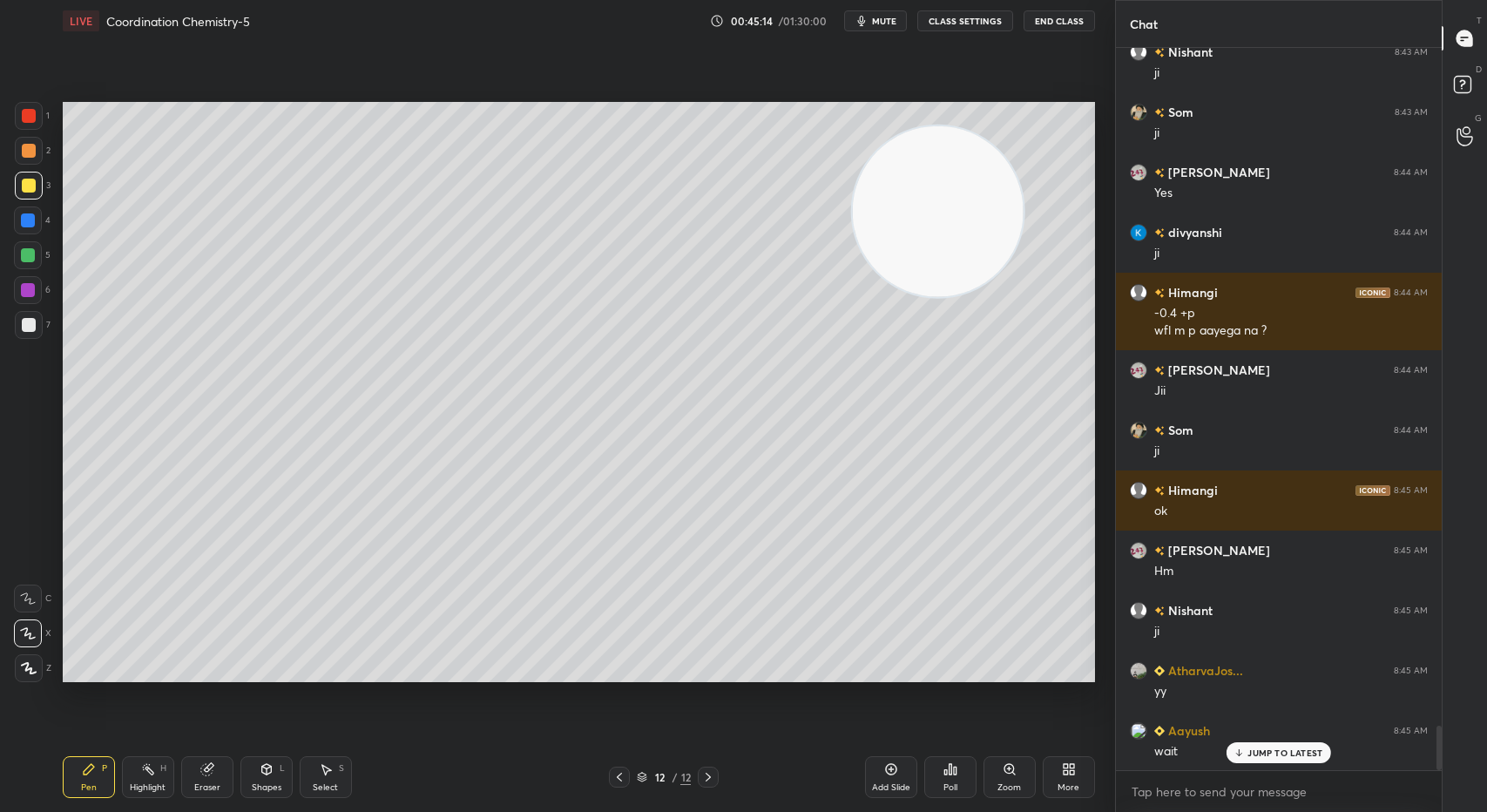
click at [616, 774] on icon at bounding box center [619, 776] width 14 height 14
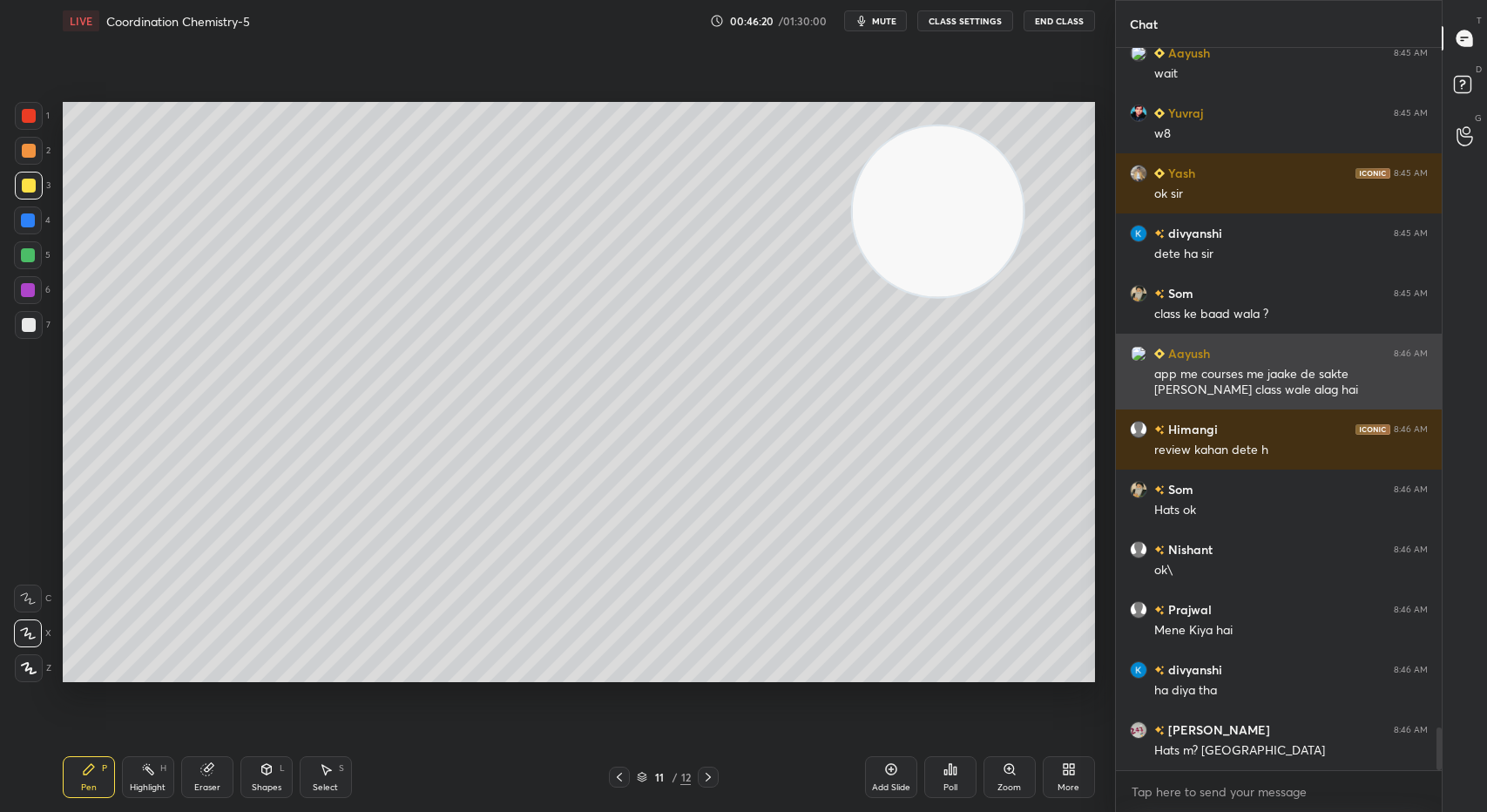
scroll to position [11675, 0]
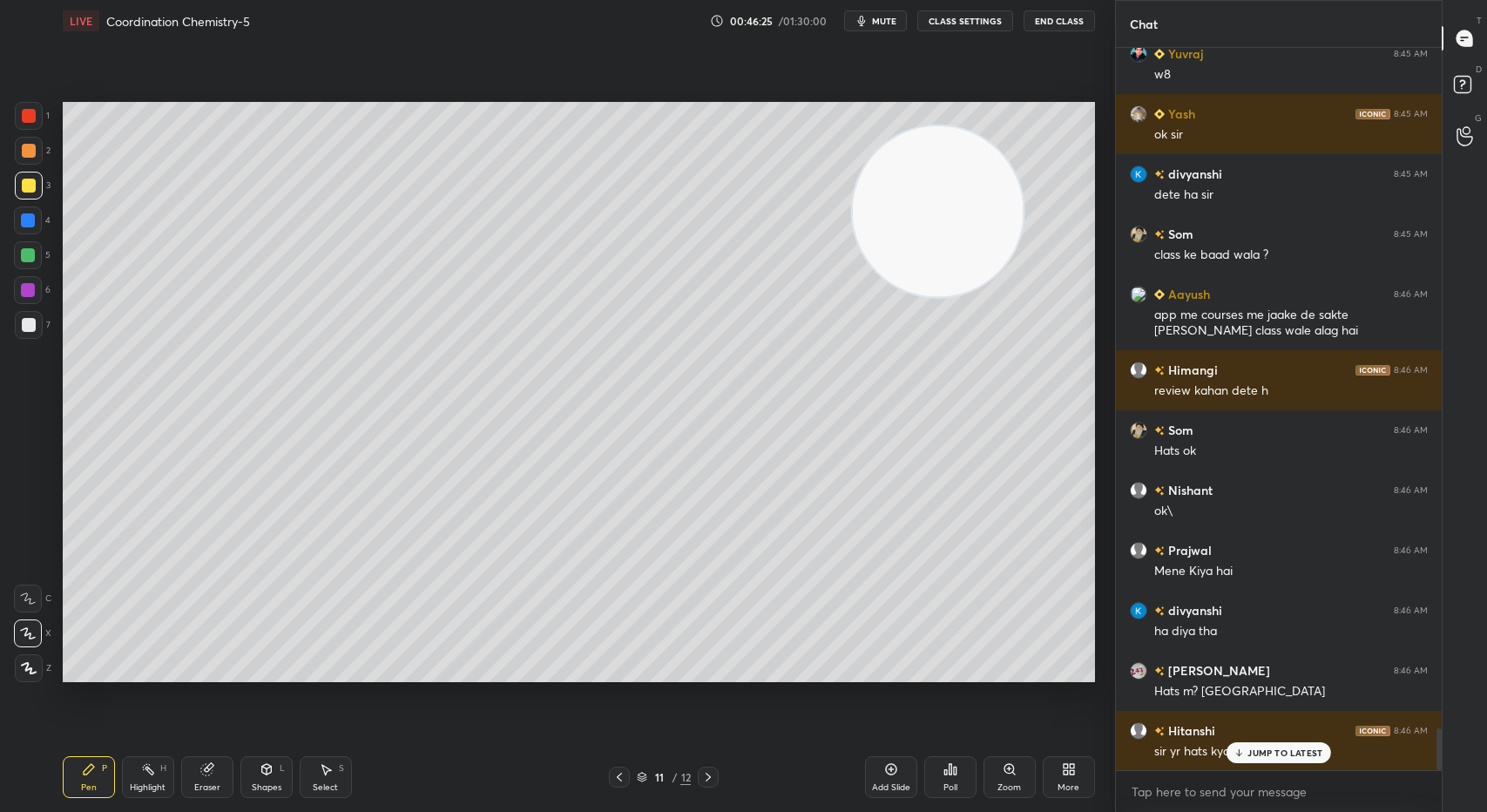
click at [1294, 745] on div "JUMP TO LATEST" at bounding box center [1279, 753] width 105 height 21
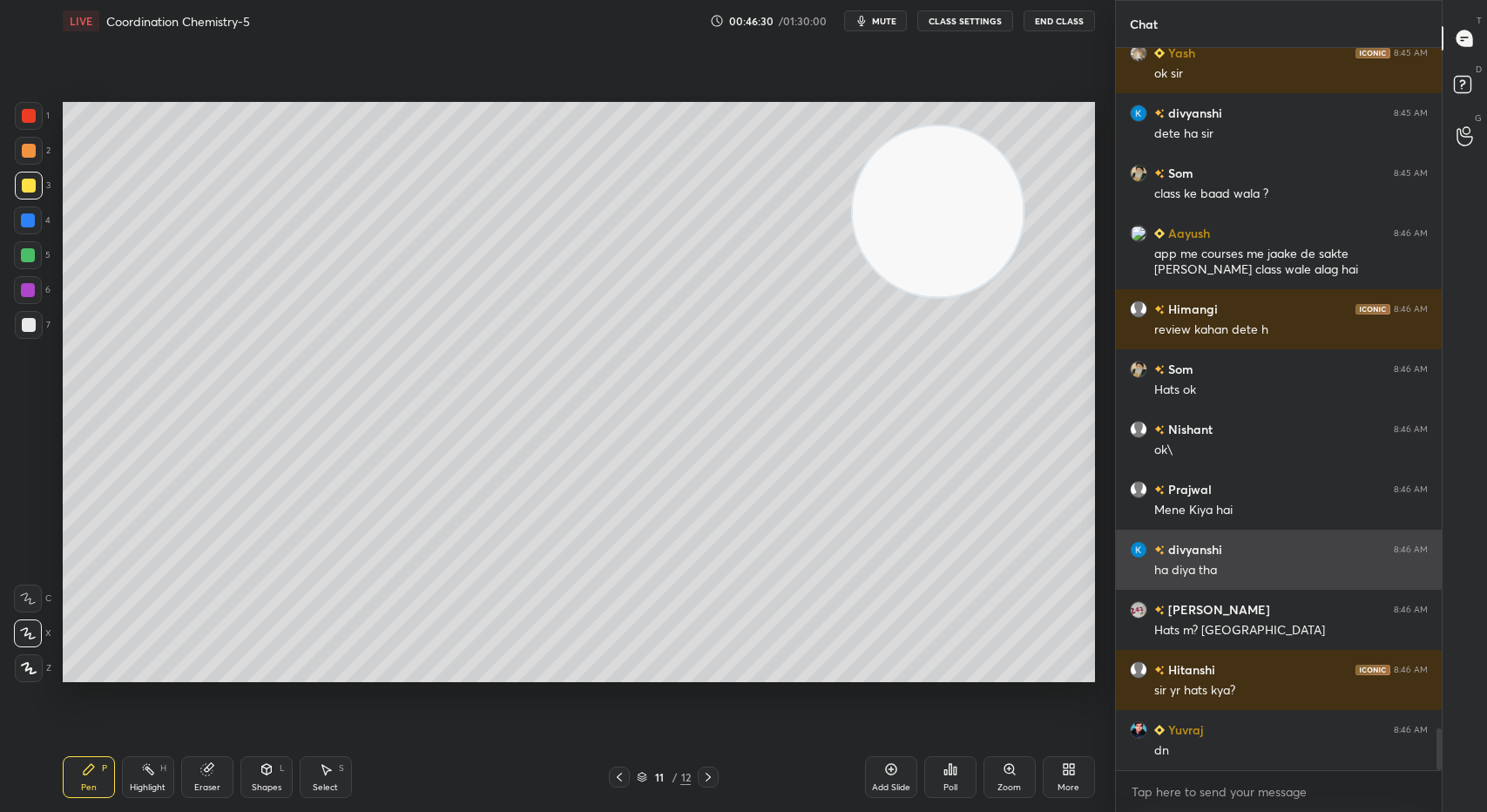
scroll to position [11796, 0]
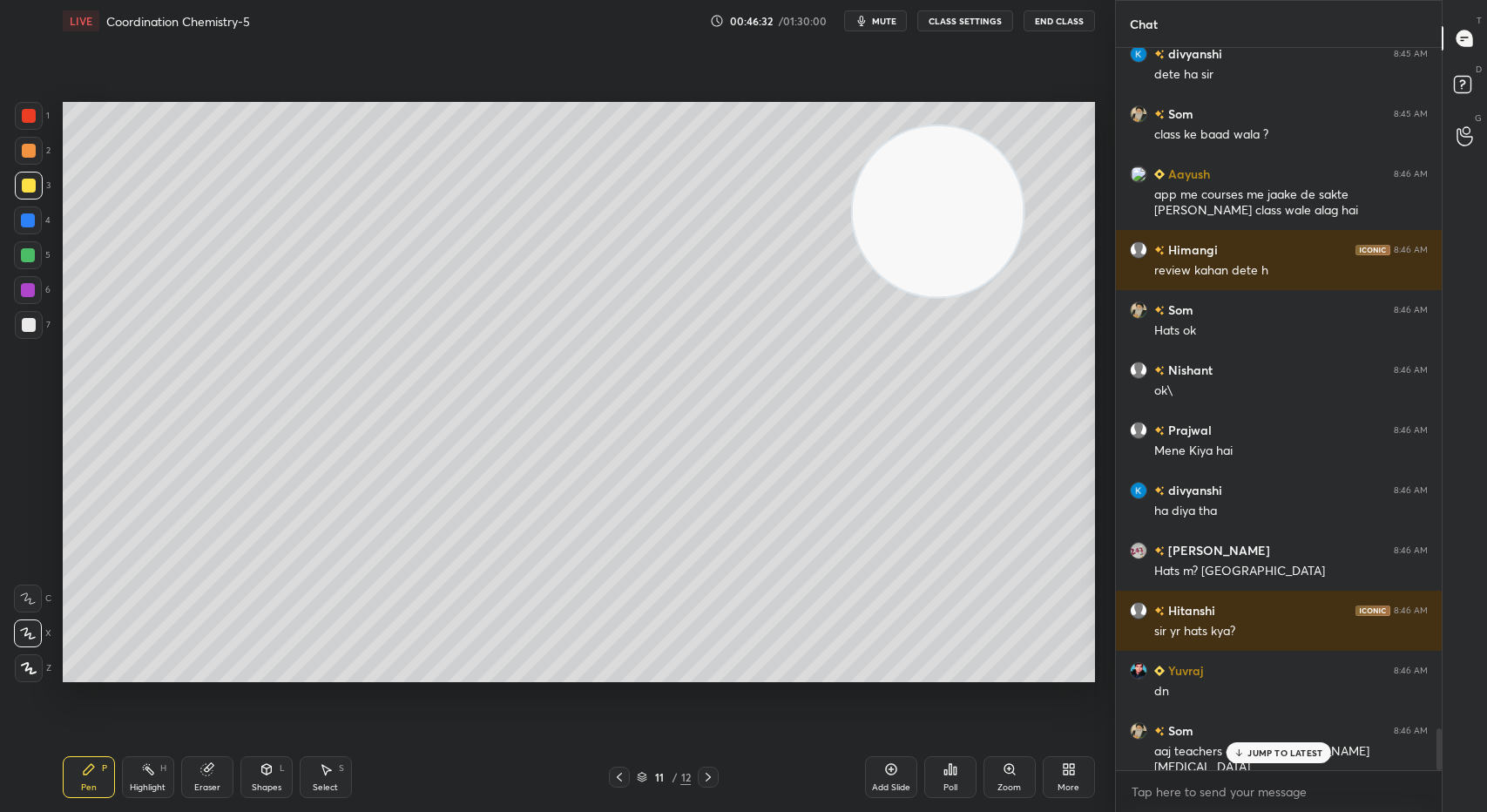
click at [1265, 748] on p "JUMP TO LATEST" at bounding box center [1284, 752] width 74 height 10
click at [709, 784] on div at bounding box center [708, 776] width 21 height 21
click at [26, 311] on div at bounding box center [29, 325] width 28 height 28
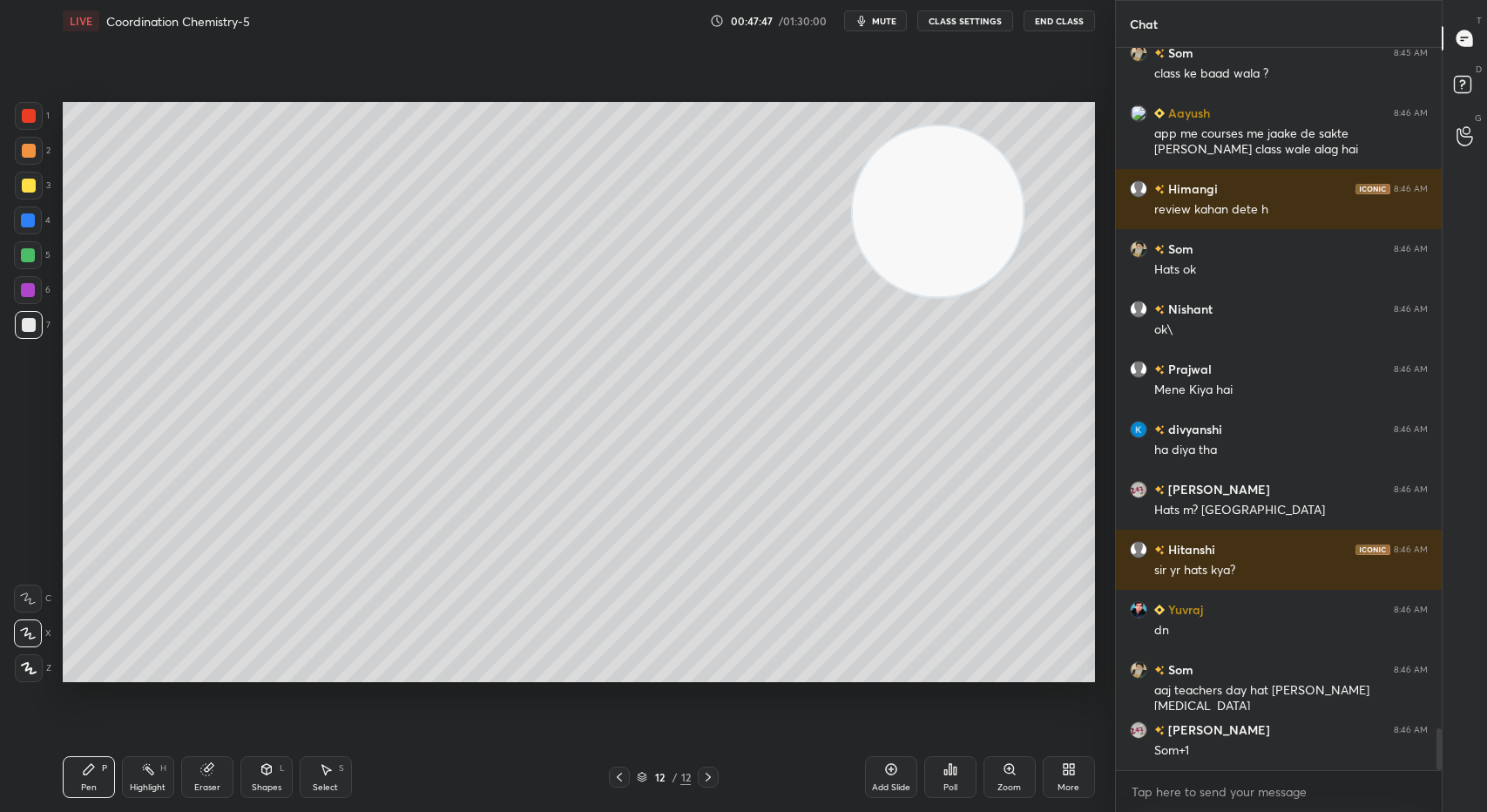
click at [30, 190] on div at bounding box center [28, 185] width 14 height 14
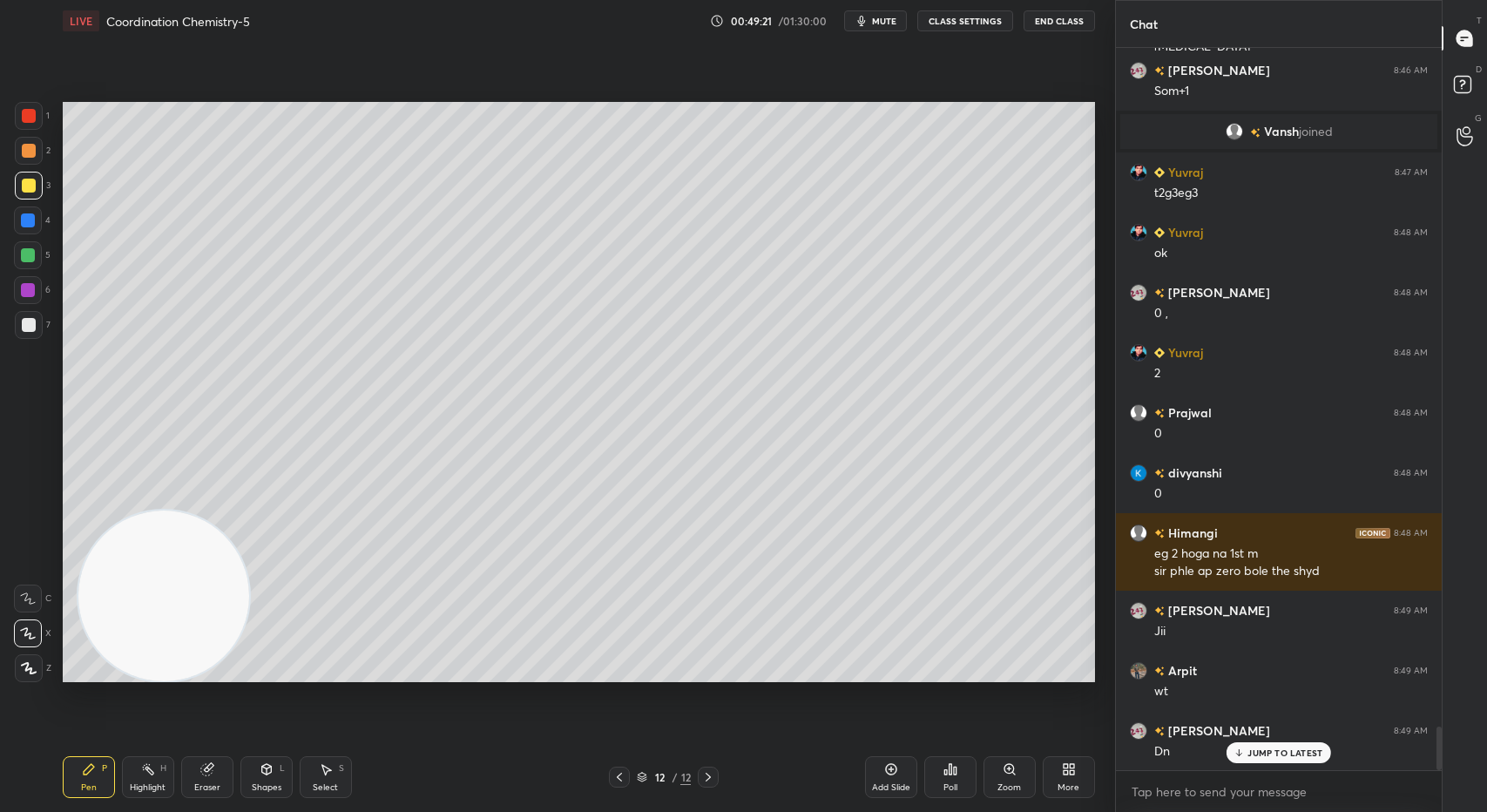
scroll to position [11357, 0]
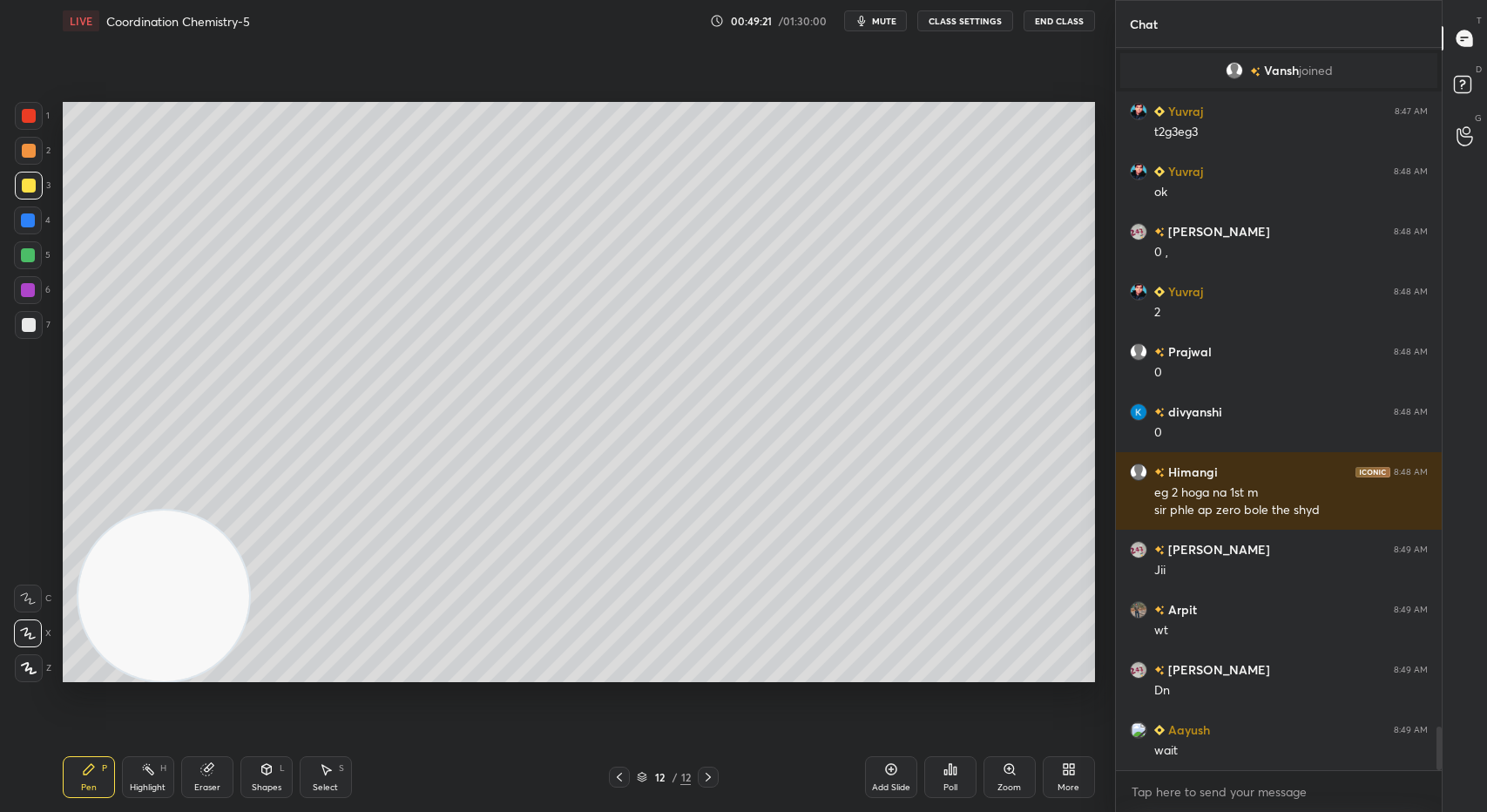
click at [33, 320] on div at bounding box center [28, 324] width 14 height 14
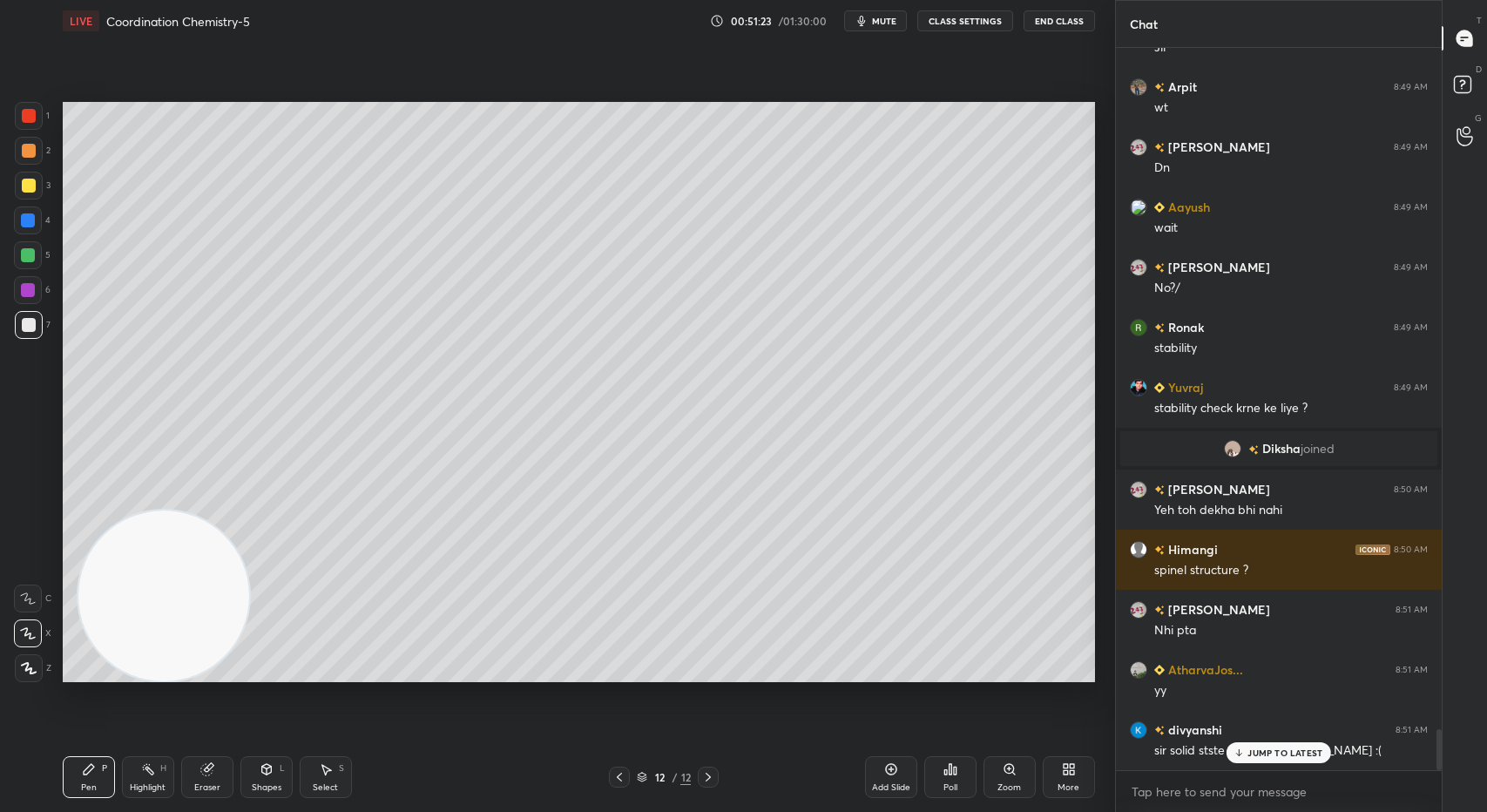
scroll to position [11938, 0]
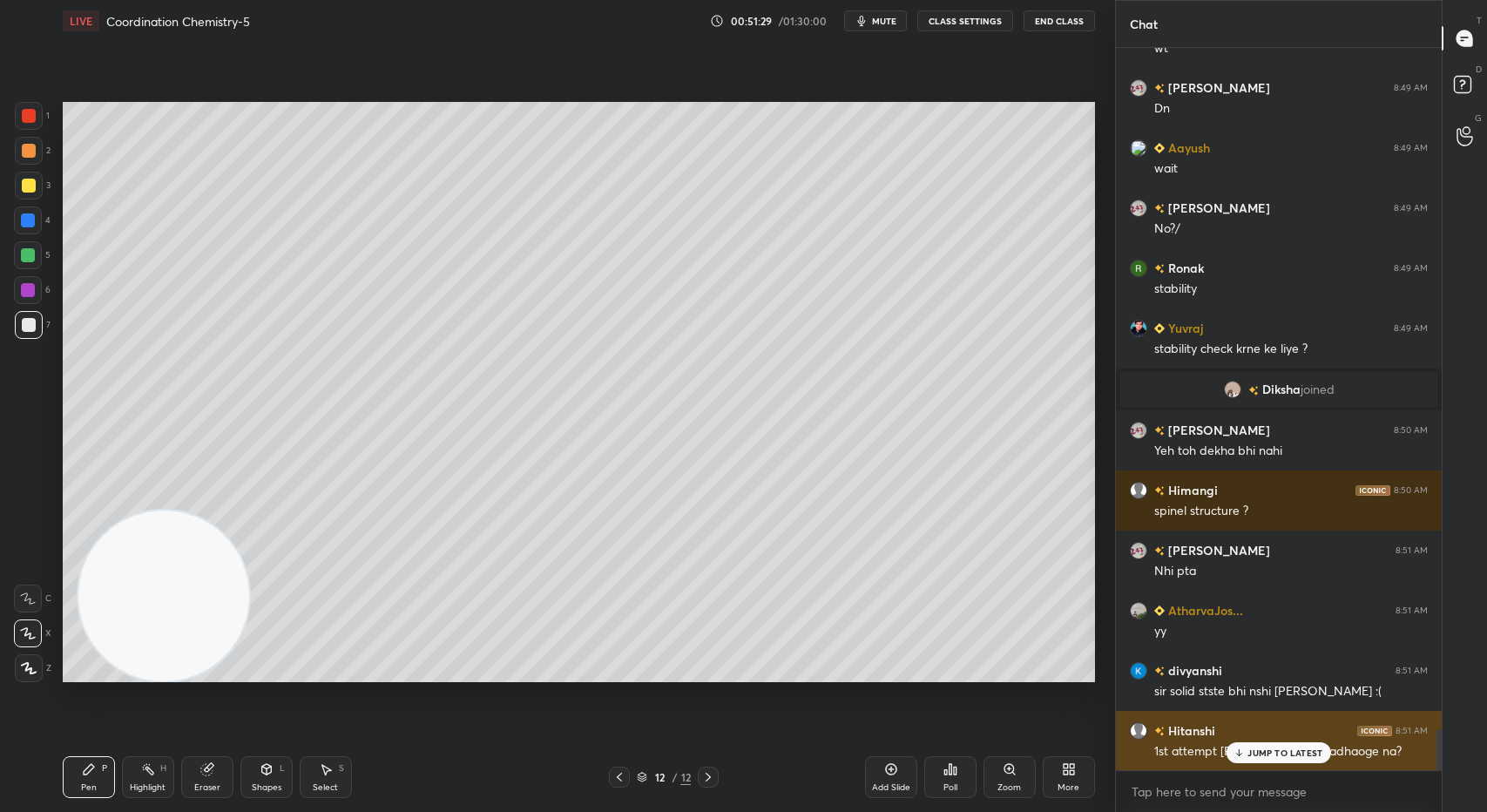
click at [1283, 751] on p "JUMP TO LATEST" at bounding box center [1284, 752] width 74 height 10
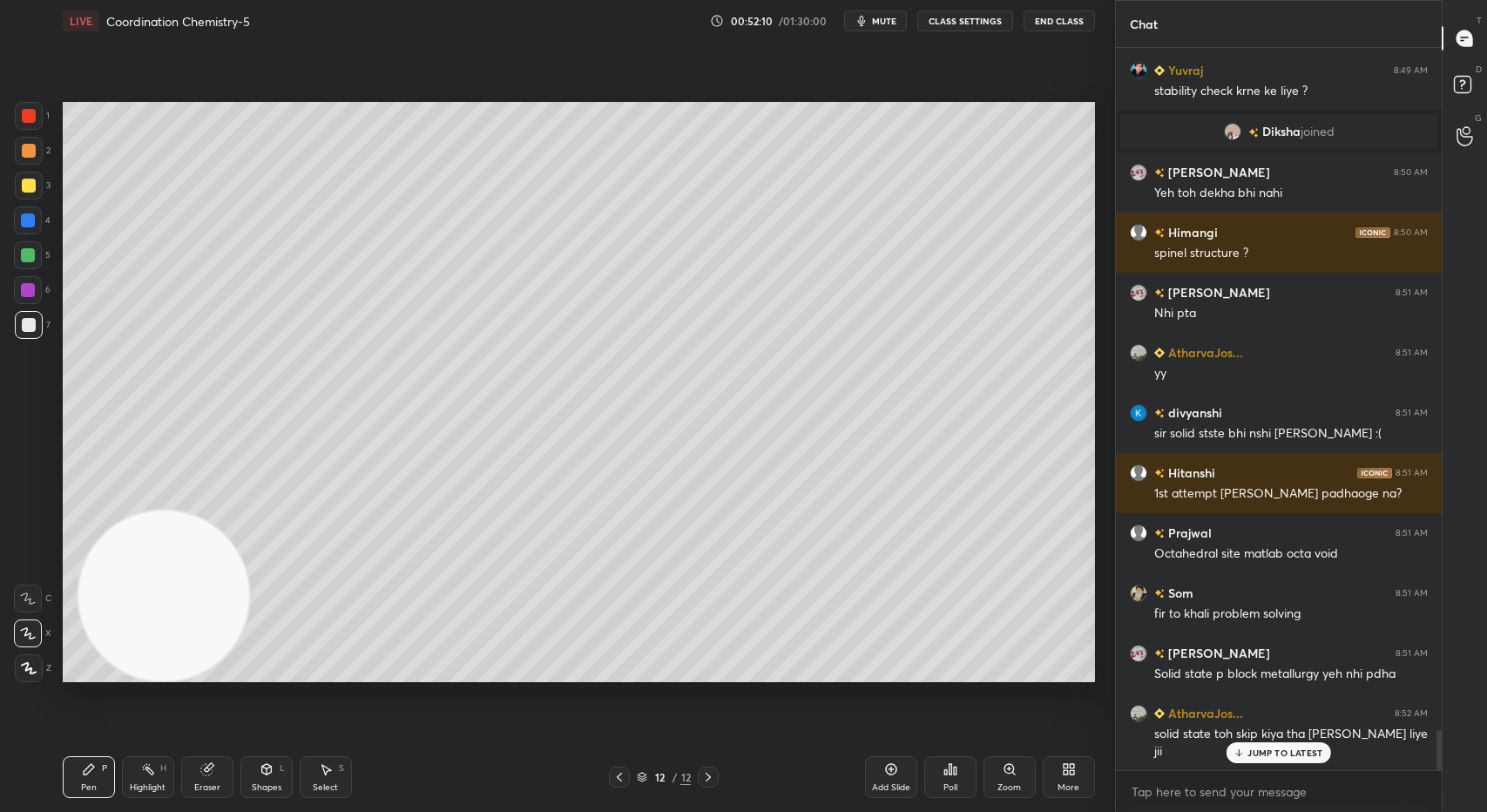
scroll to position [6, 6]
click at [1282, 711] on p "JUMP TO LATEST" at bounding box center [1284, 716] width 74 height 10
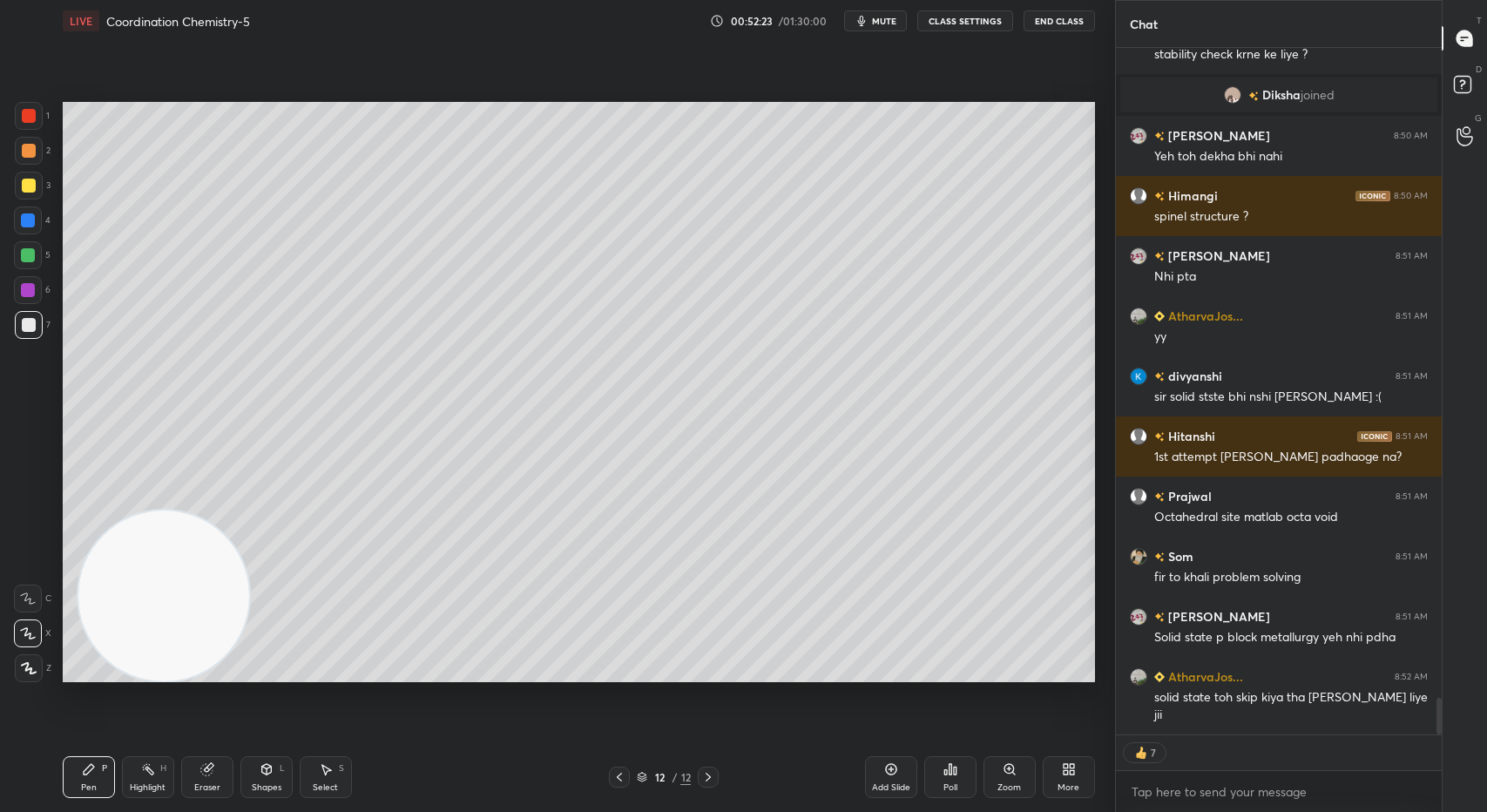
scroll to position [12293, 0]
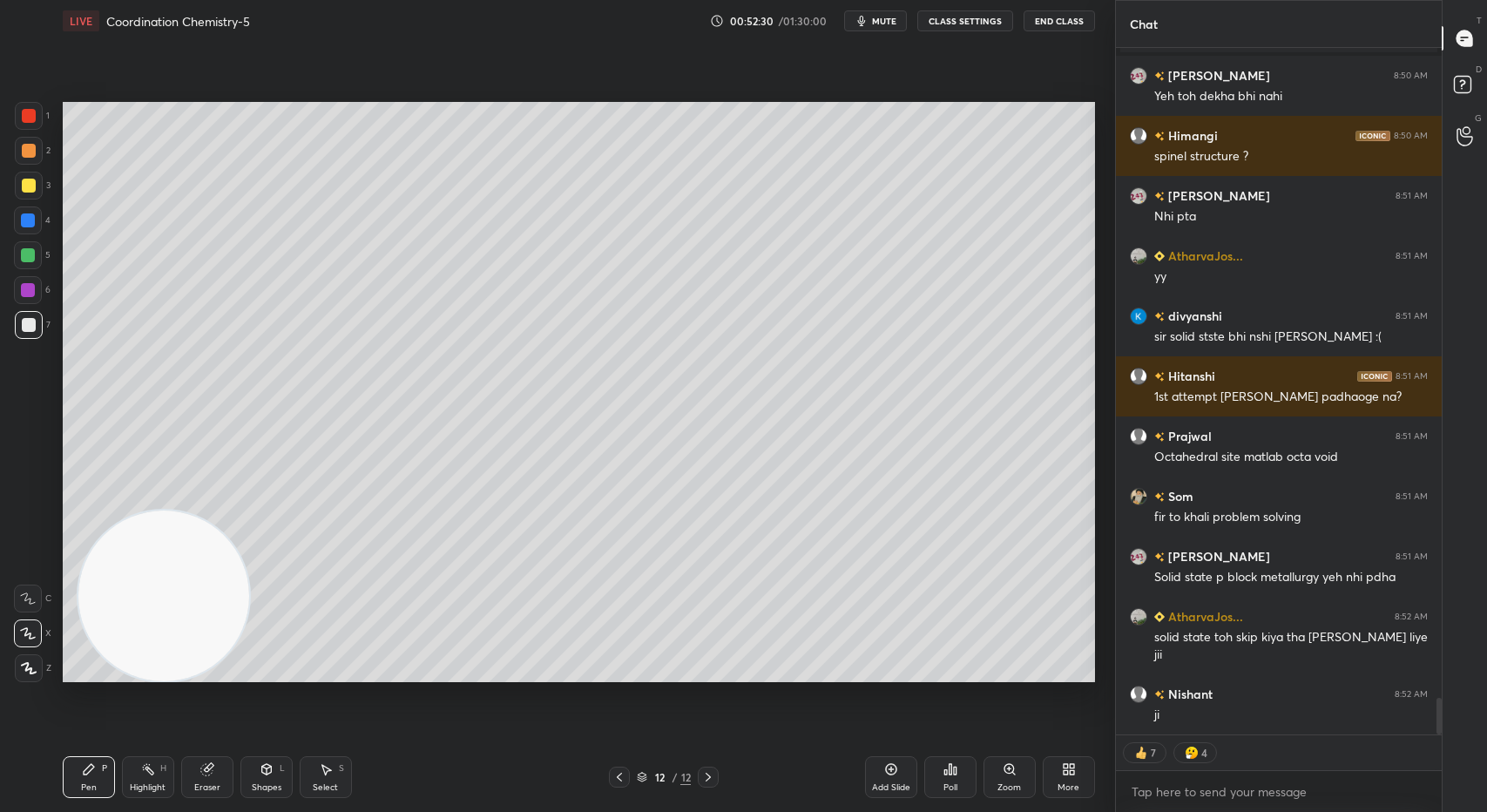
click at [881, 775] on div "Add Slide" at bounding box center [891, 776] width 52 height 41
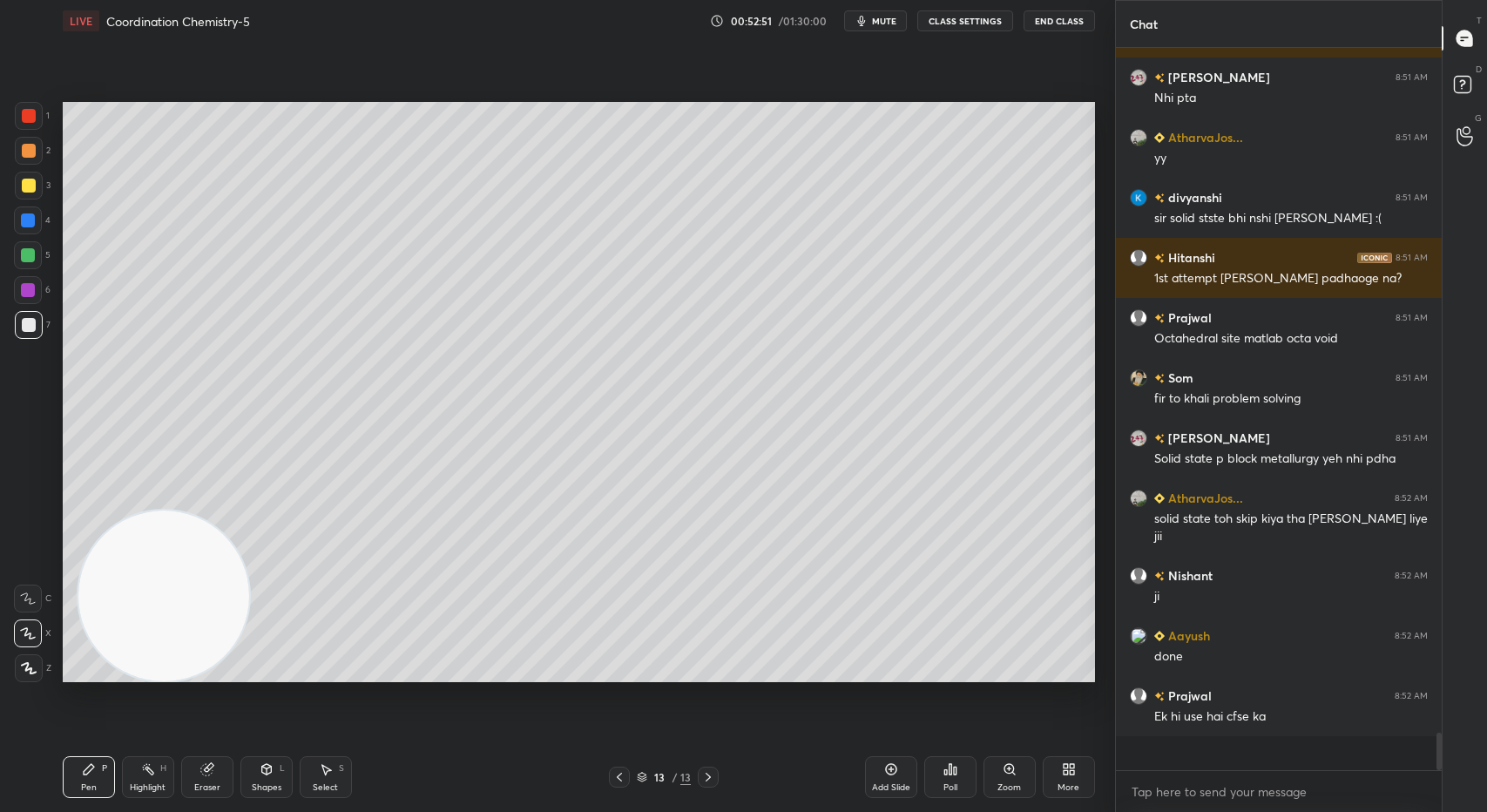
scroll to position [12377, 0]
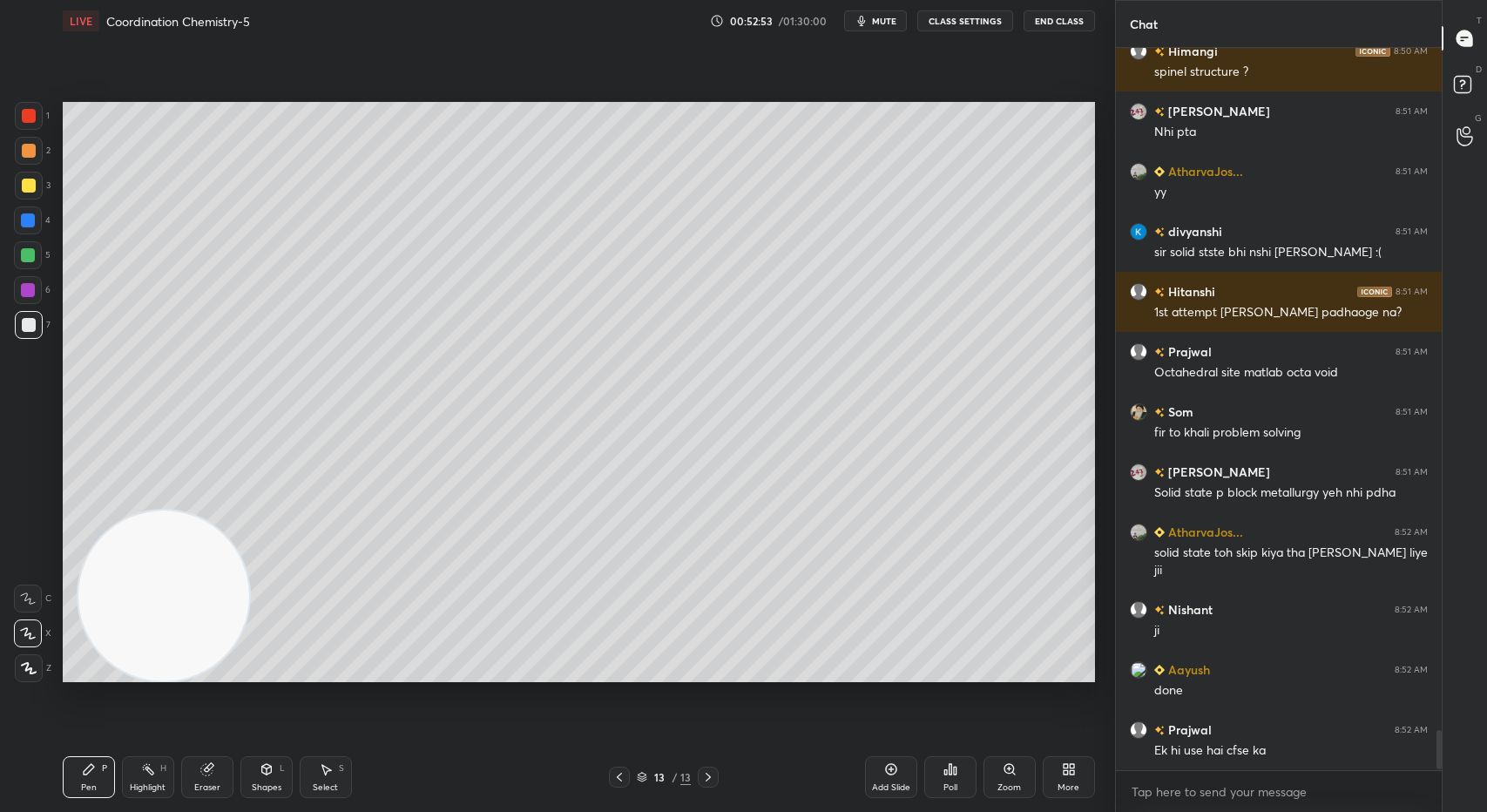
click at [618, 776] on icon at bounding box center [619, 776] width 14 height 14
click at [709, 772] on icon at bounding box center [708, 776] width 14 height 14
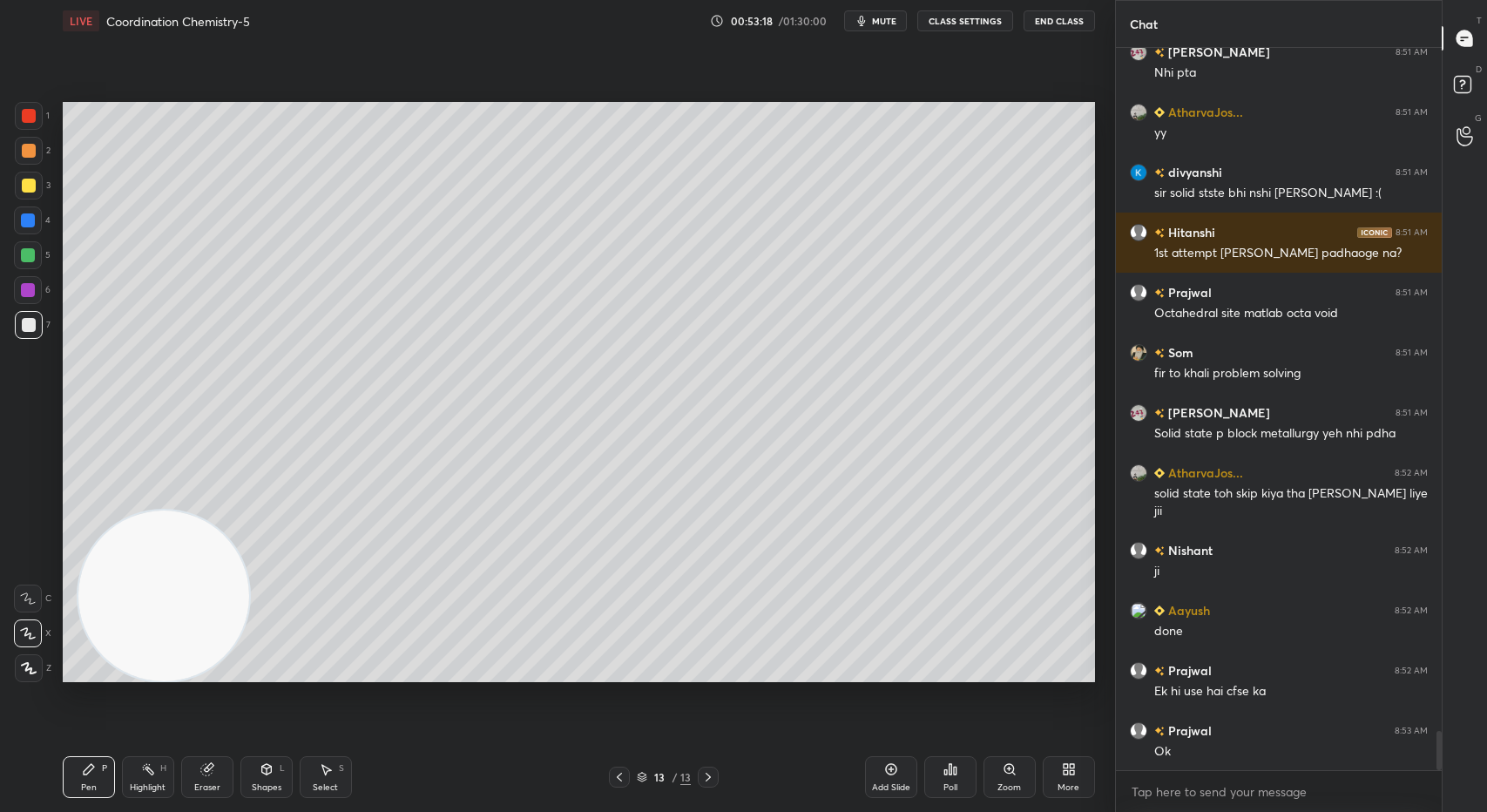
click at [24, 176] on div at bounding box center [29, 186] width 28 height 28
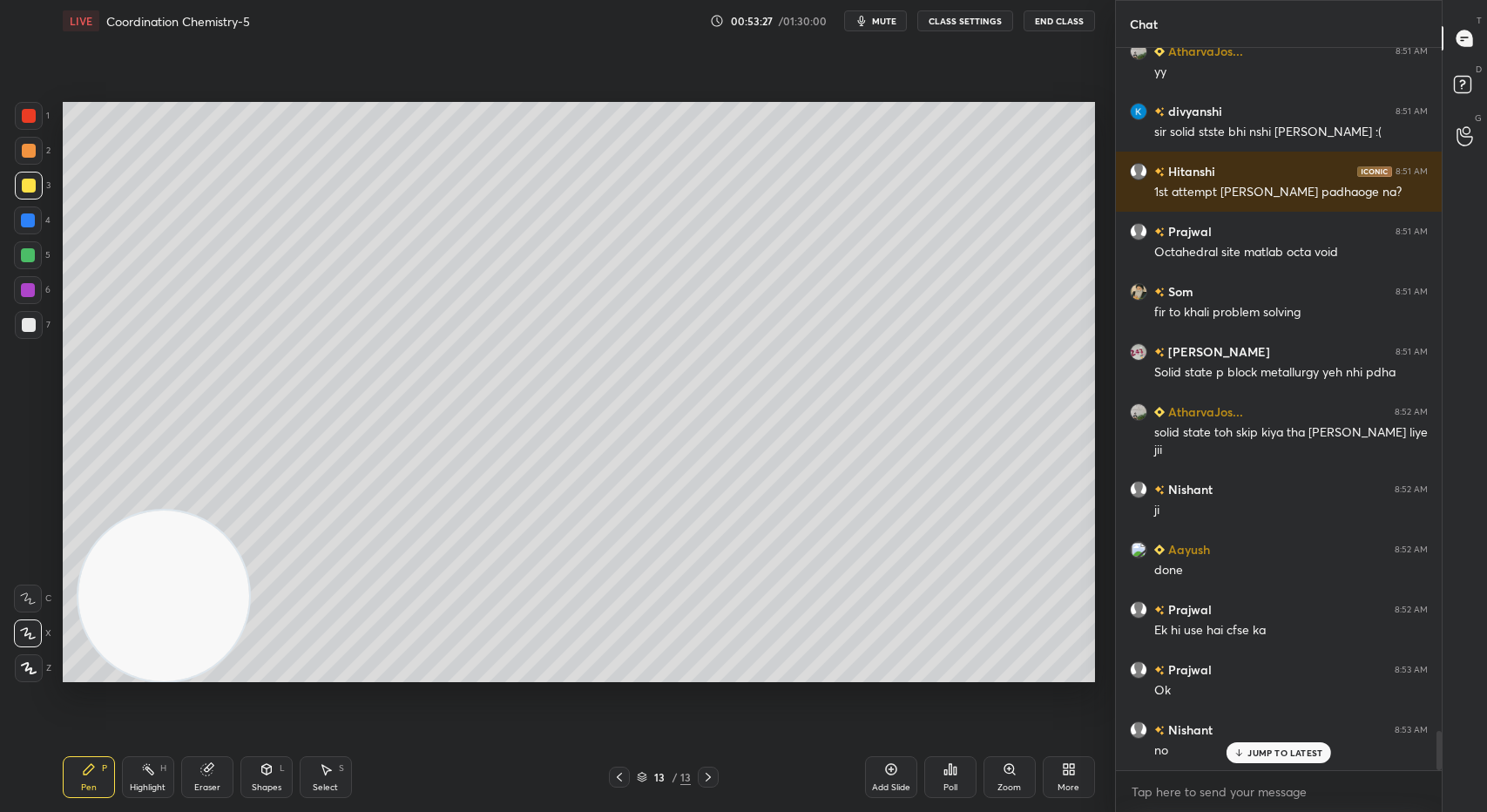
scroll to position [12557, 0]
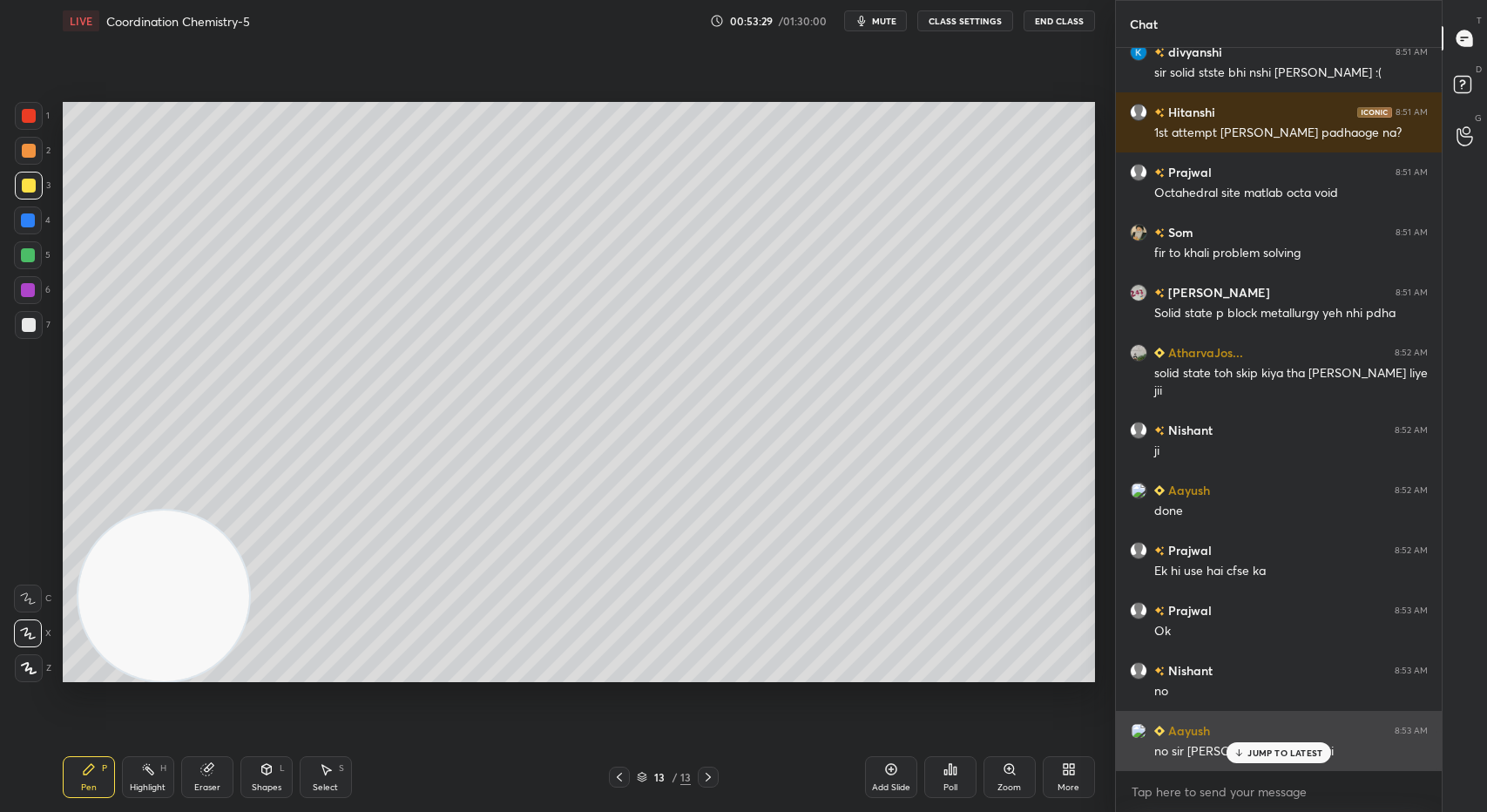
click at [1264, 754] on p "JUMP TO LATEST" at bounding box center [1284, 752] width 74 height 10
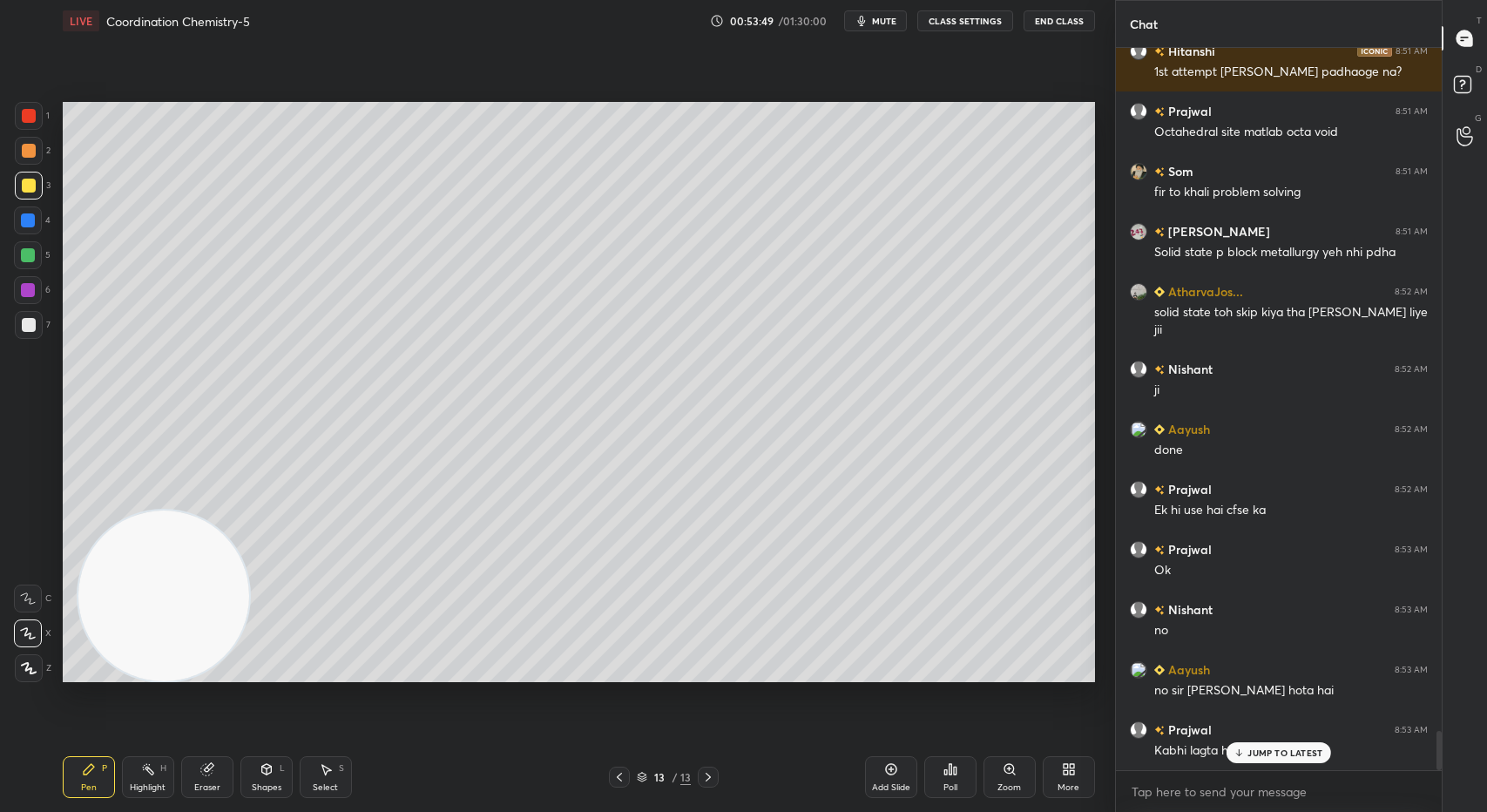
scroll to position [12676, 0]
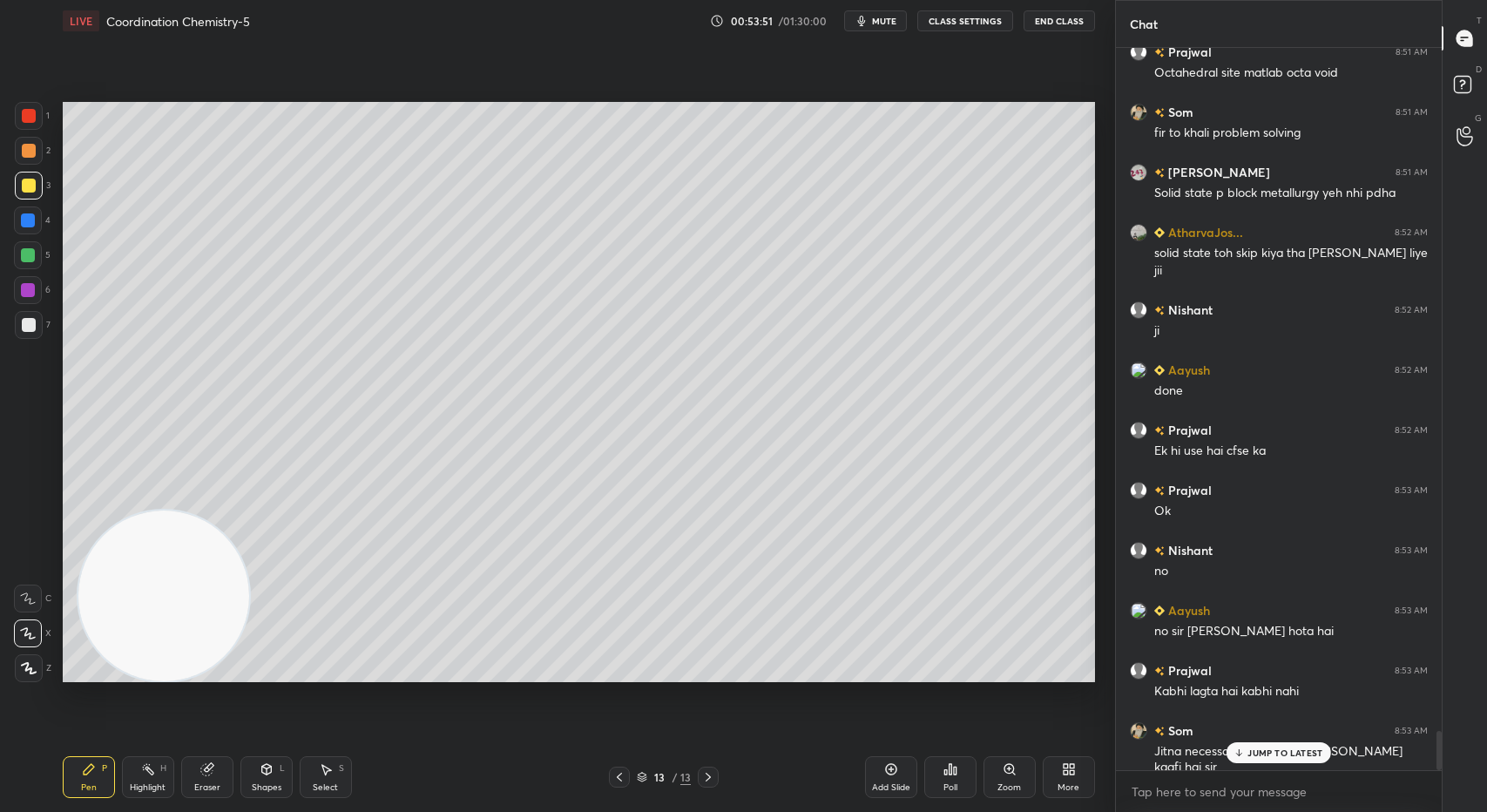
click at [1279, 750] on p "JUMP TO LATEST" at bounding box center [1284, 752] width 74 height 10
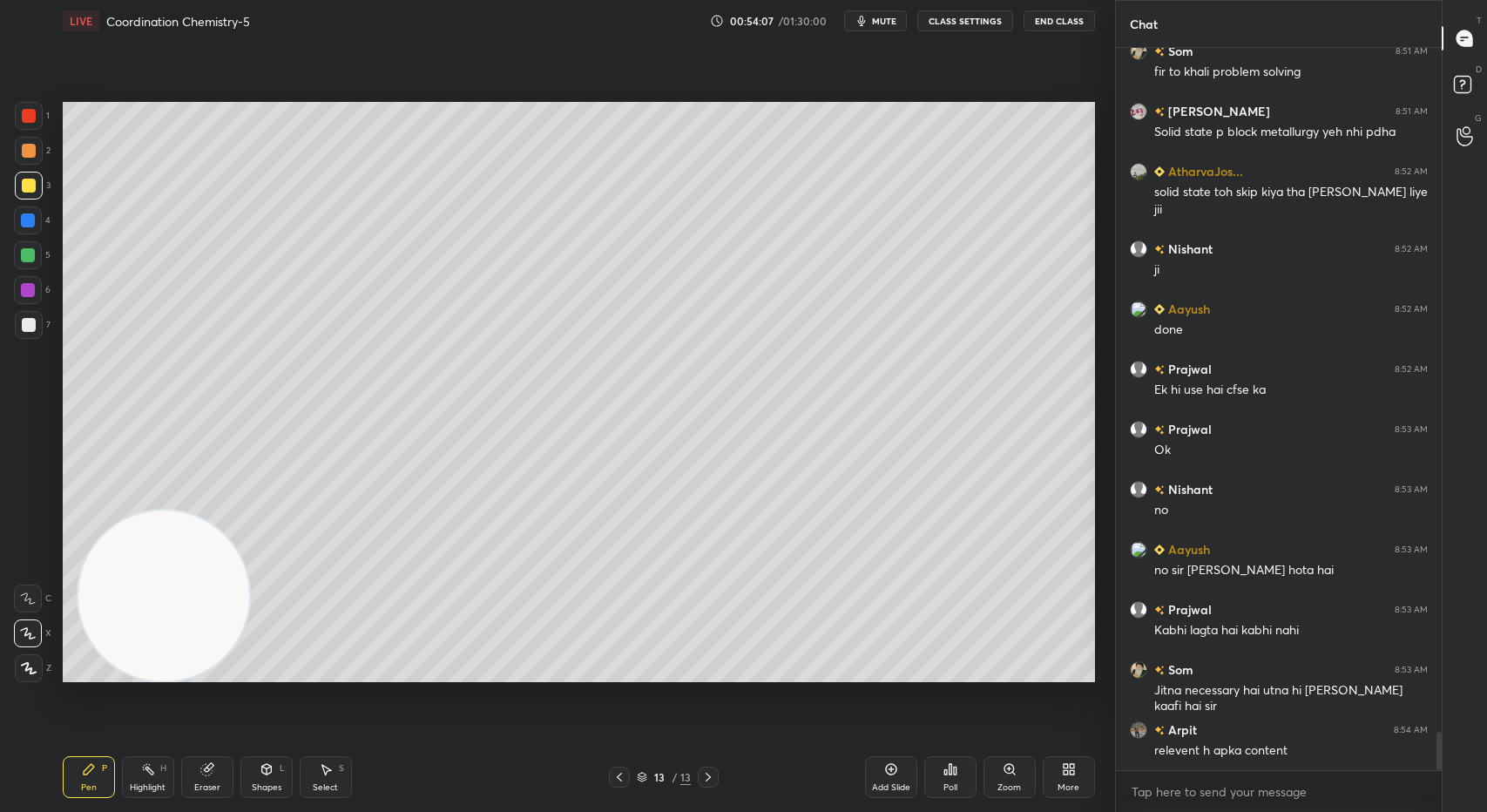
scroll to position [12812, 0]
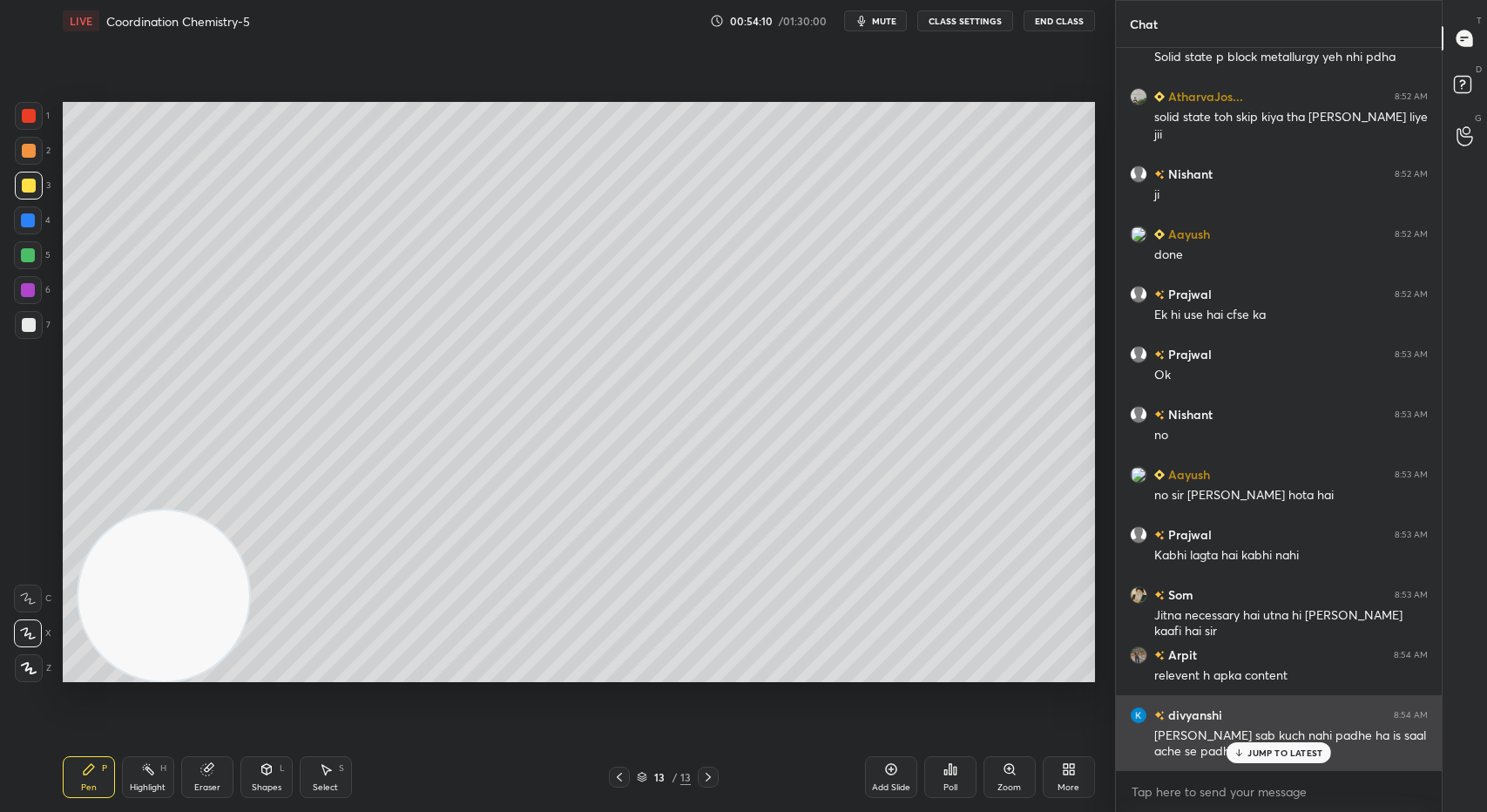
click at [1244, 749] on icon at bounding box center [1239, 752] width 11 height 10
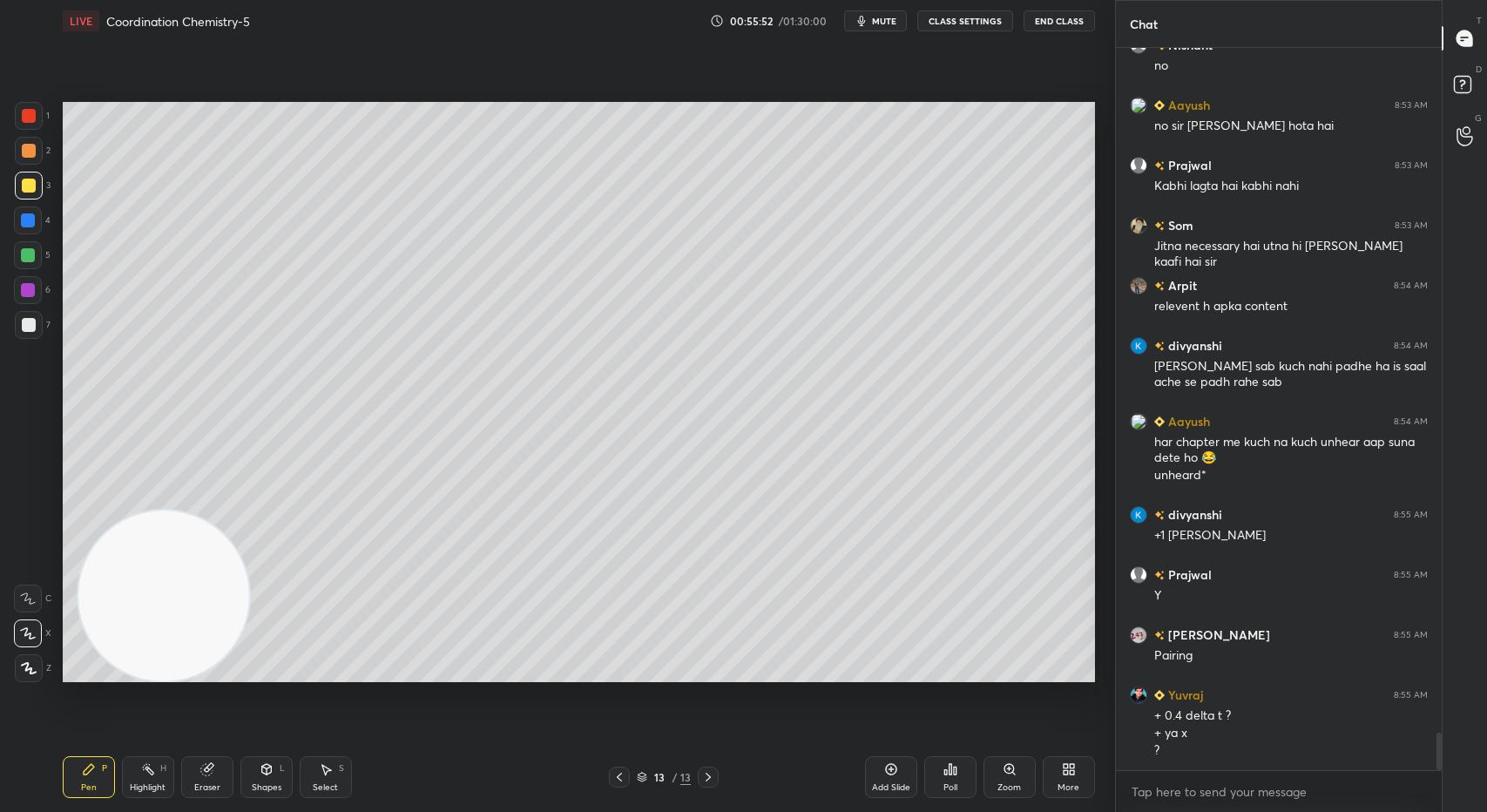
scroll to position [13241, 0]
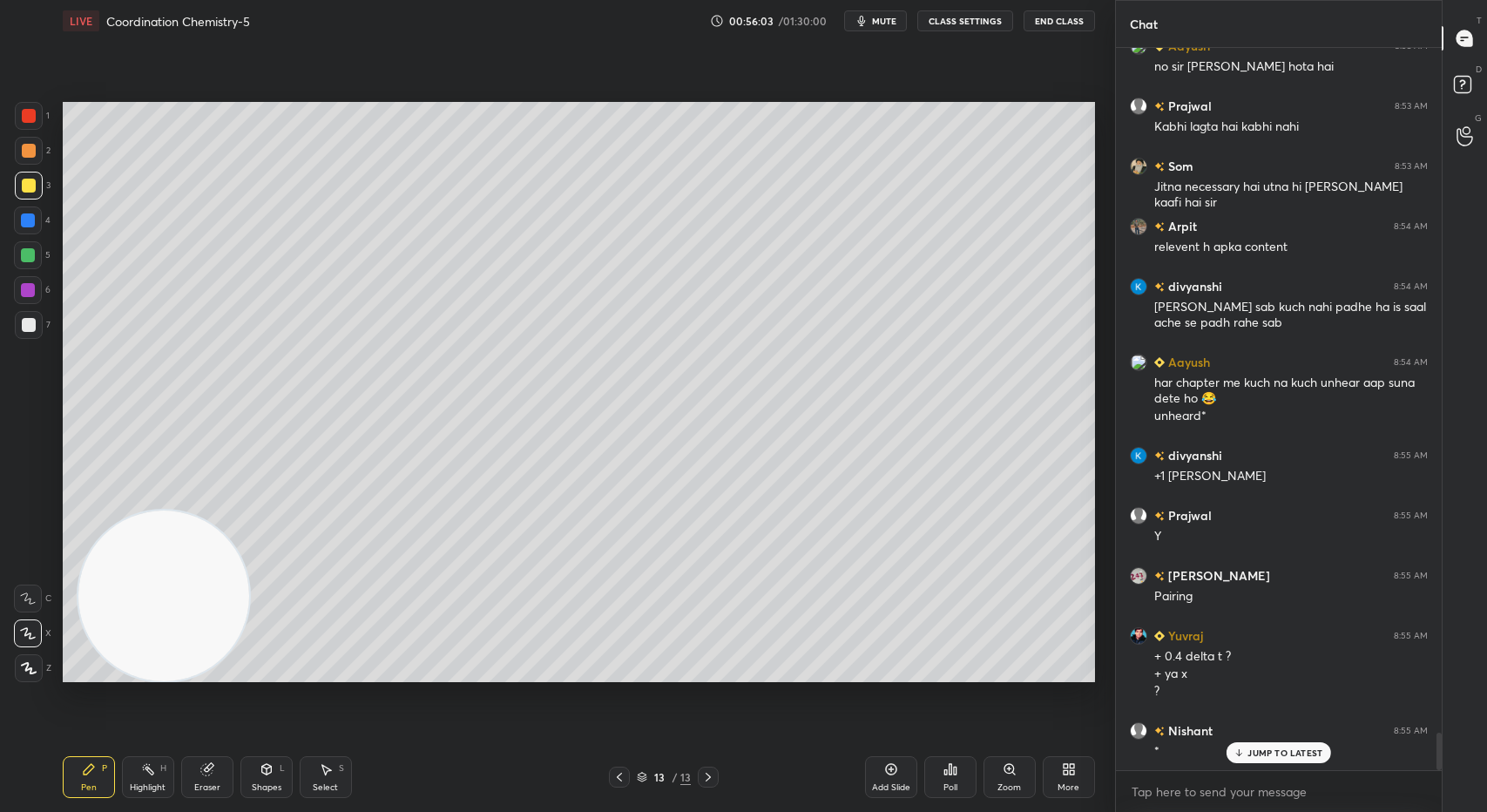
click at [211, 783] on div "Eraser" at bounding box center [207, 787] width 26 height 8
click at [84, 779] on div "Pen P" at bounding box center [89, 776] width 52 height 41
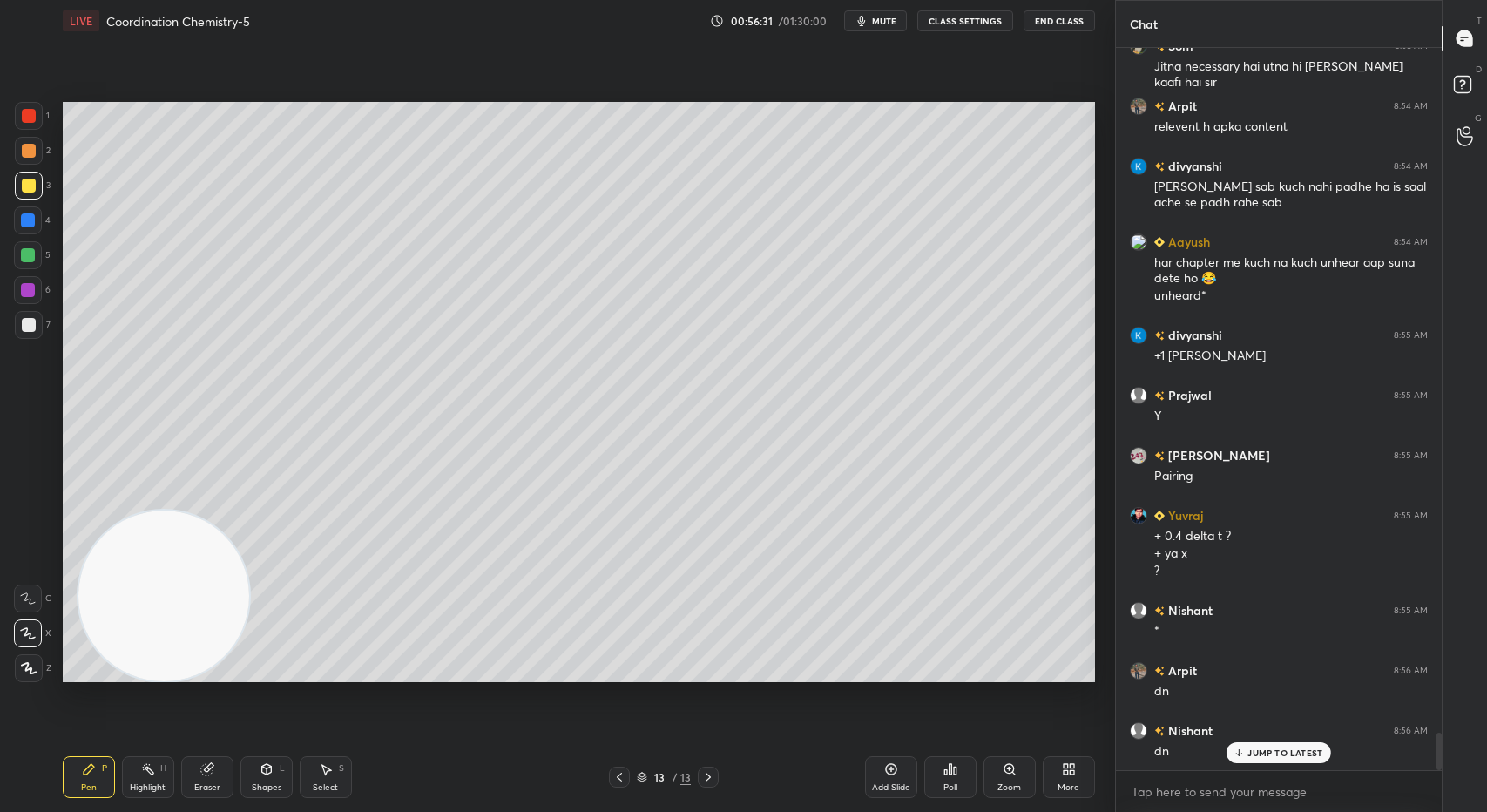
scroll to position [13422, 0]
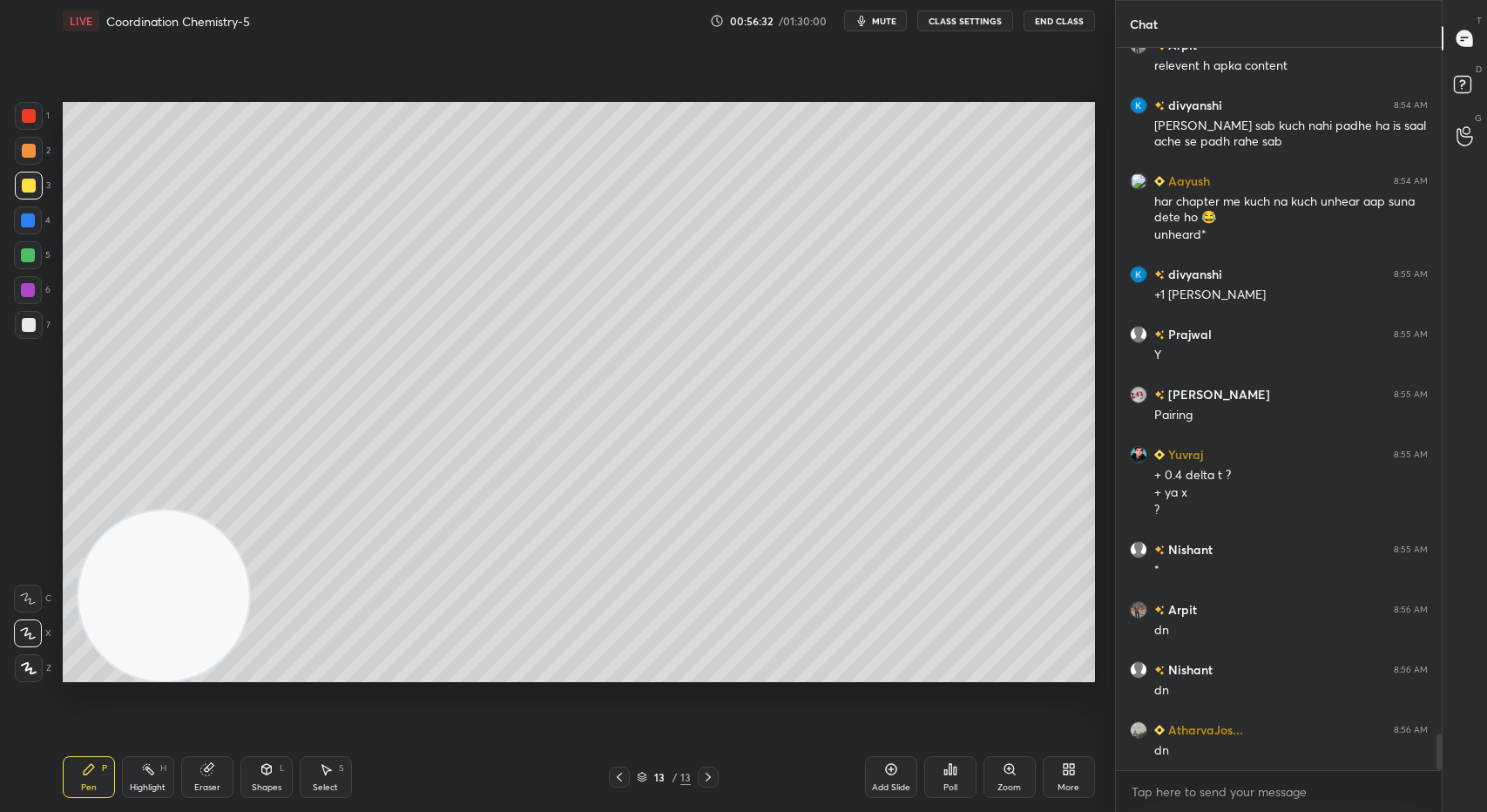
click at [889, 774] on icon at bounding box center [891, 769] width 14 height 14
click at [34, 319] on div at bounding box center [28, 324] width 14 height 14
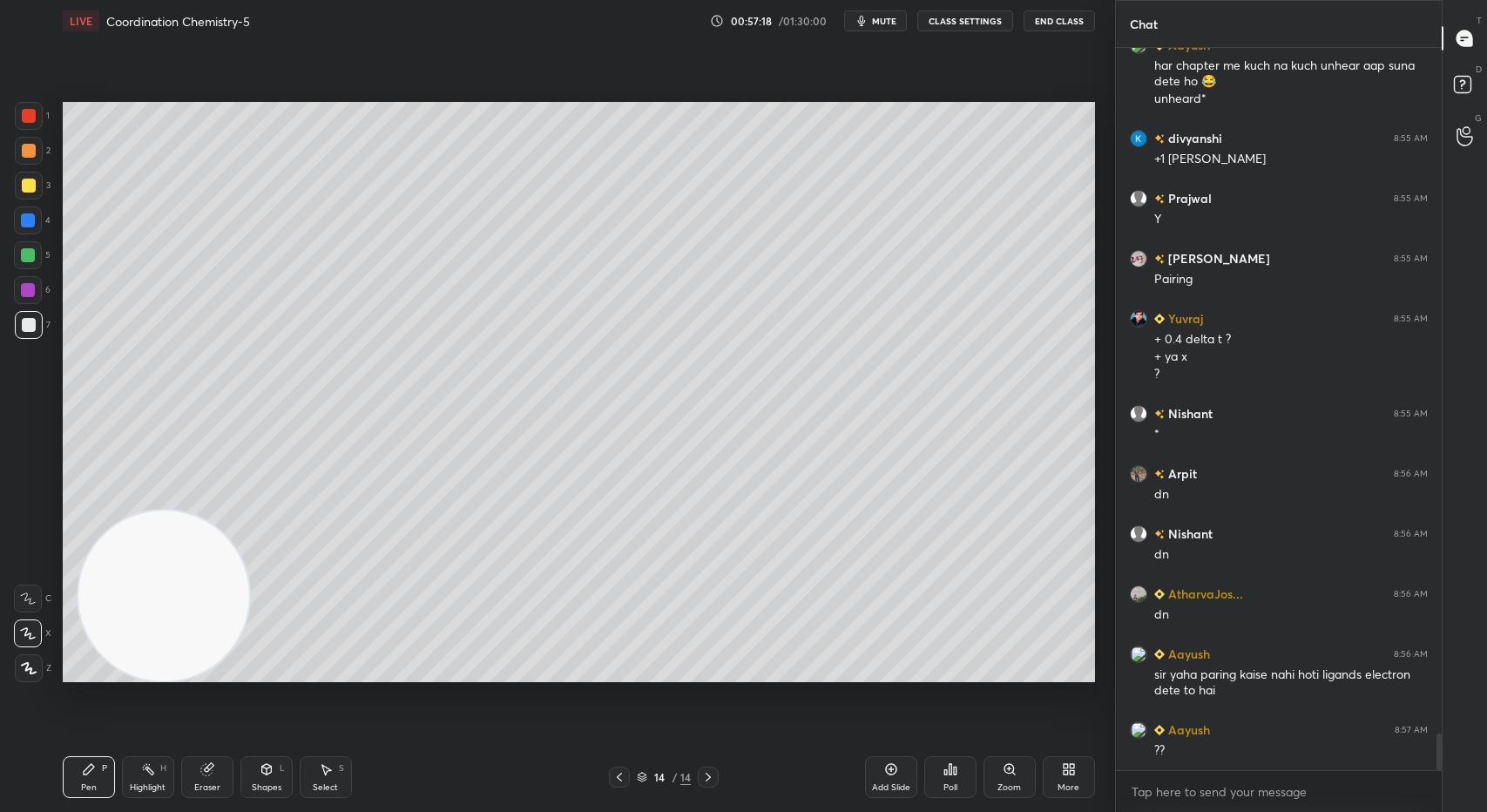
scroll to position [13633, 0]
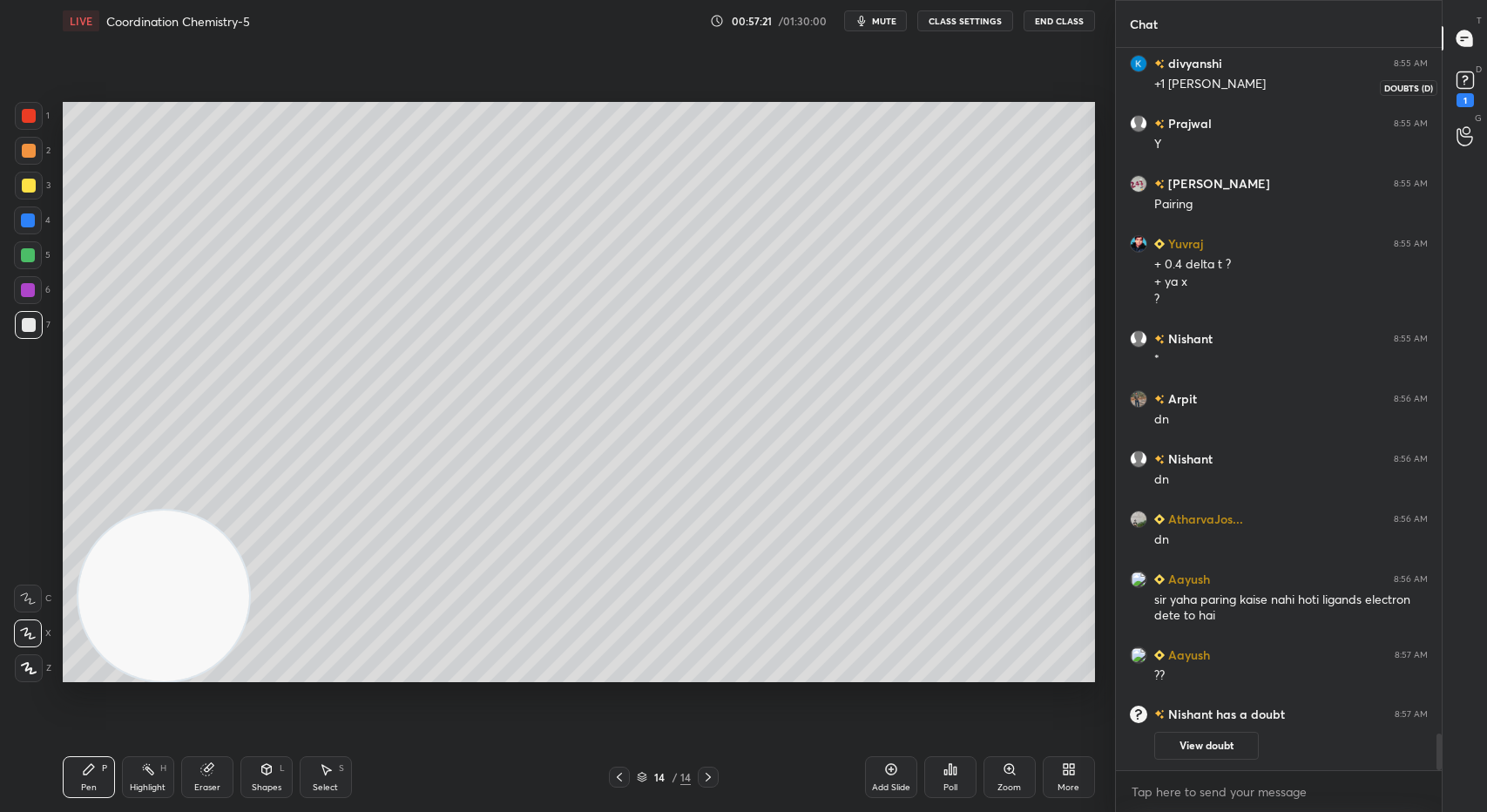
click at [1468, 85] on rect at bounding box center [1465, 81] width 17 height 17
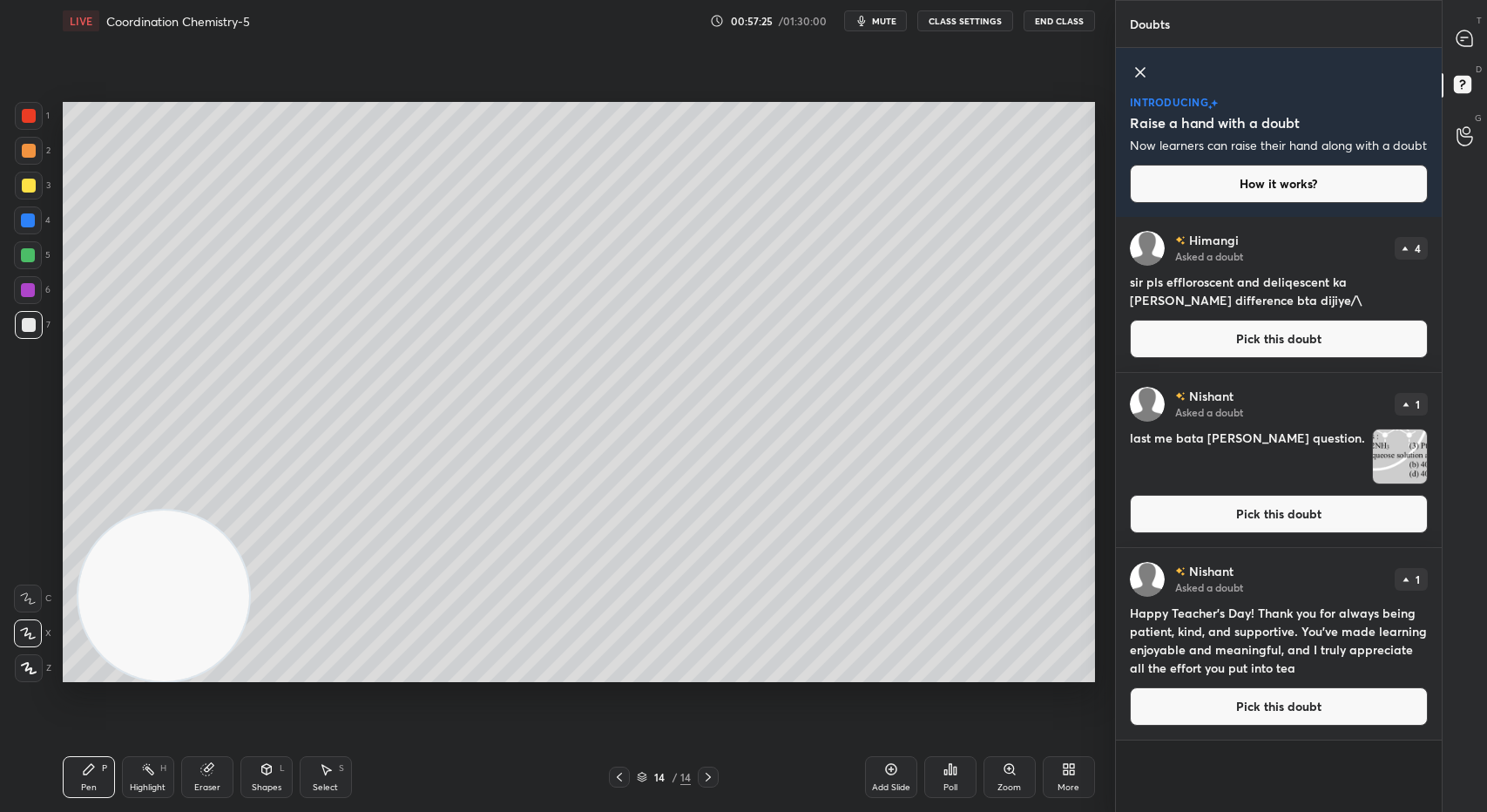
click at [1396, 469] on img "grid" at bounding box center [1399, 456] width 54 height 54
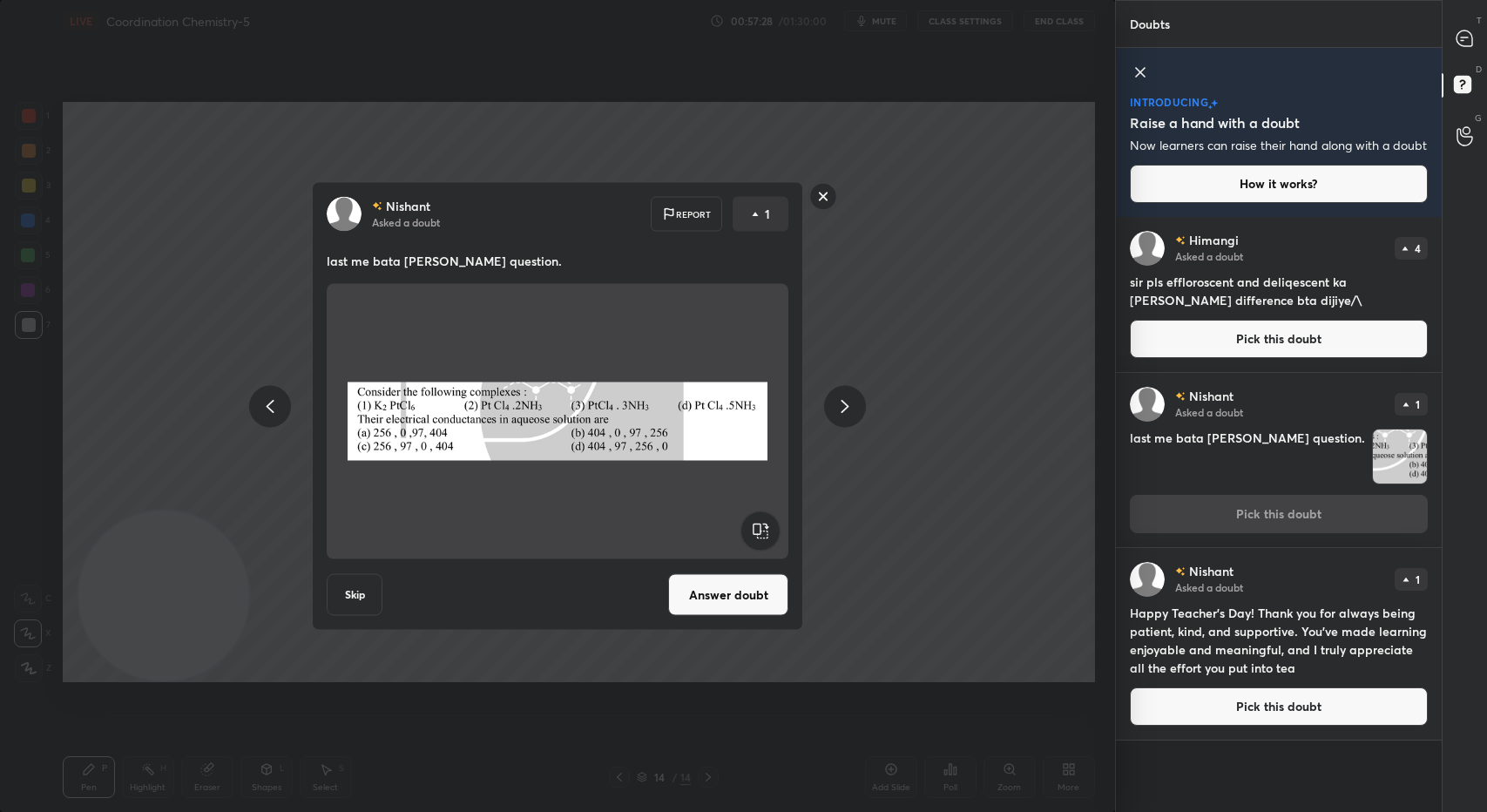
click at [825, 192] on rect at bounding box center [824, 196] width 27 height 27
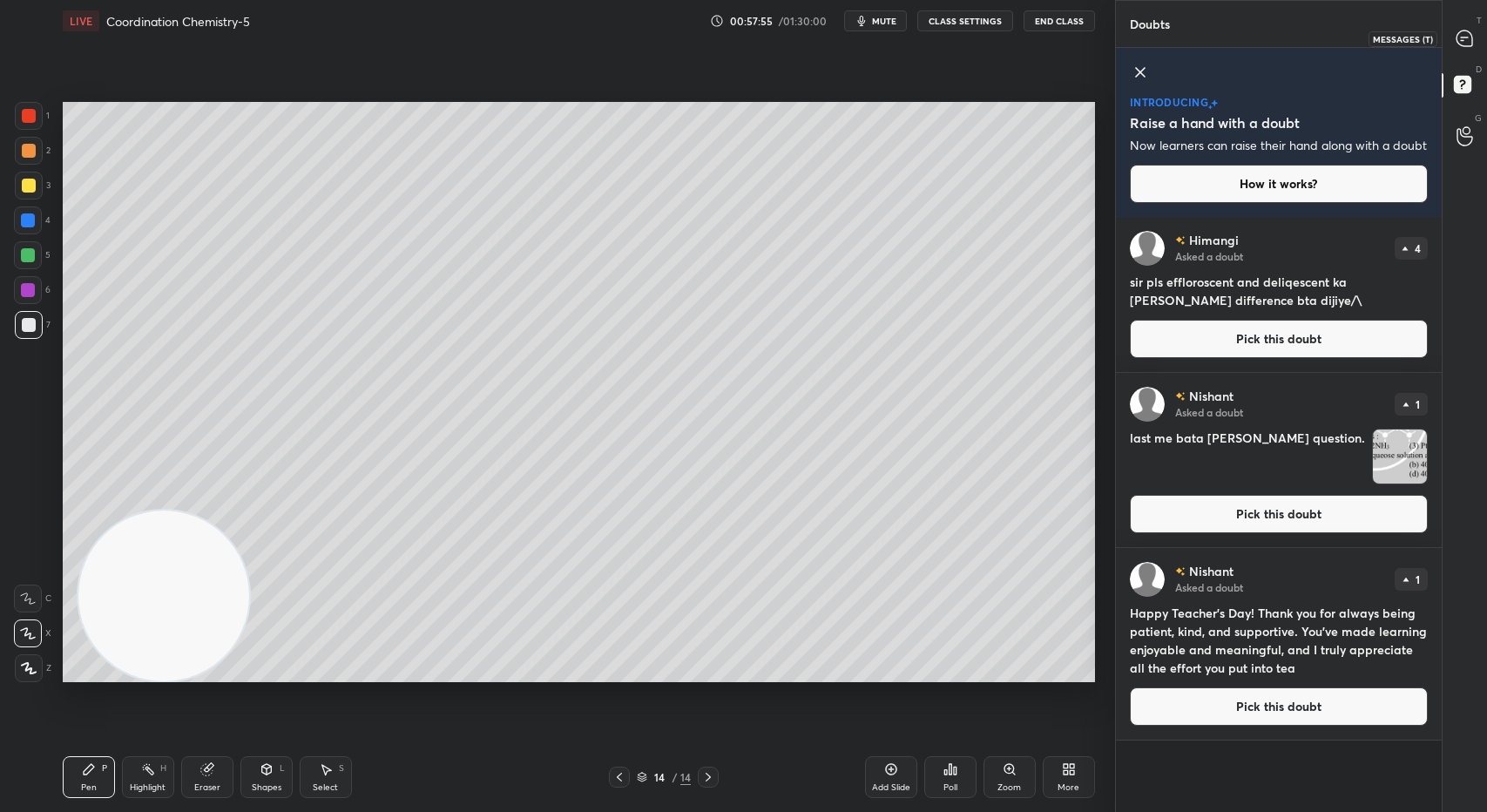
click at [1450, 42] on div at bounding box center [1464, 38] width 35 height 31
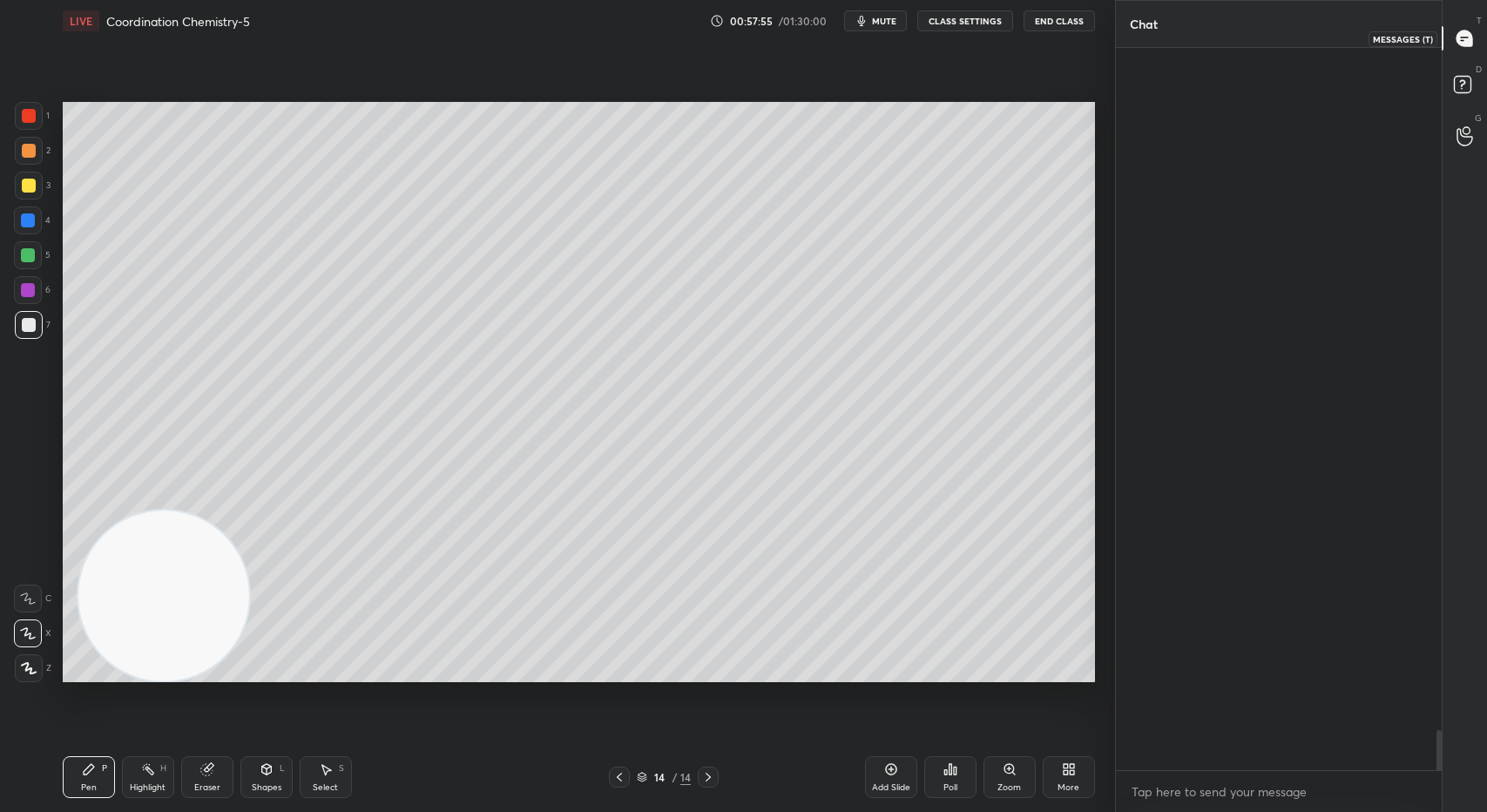
scroll to position [717, 320]
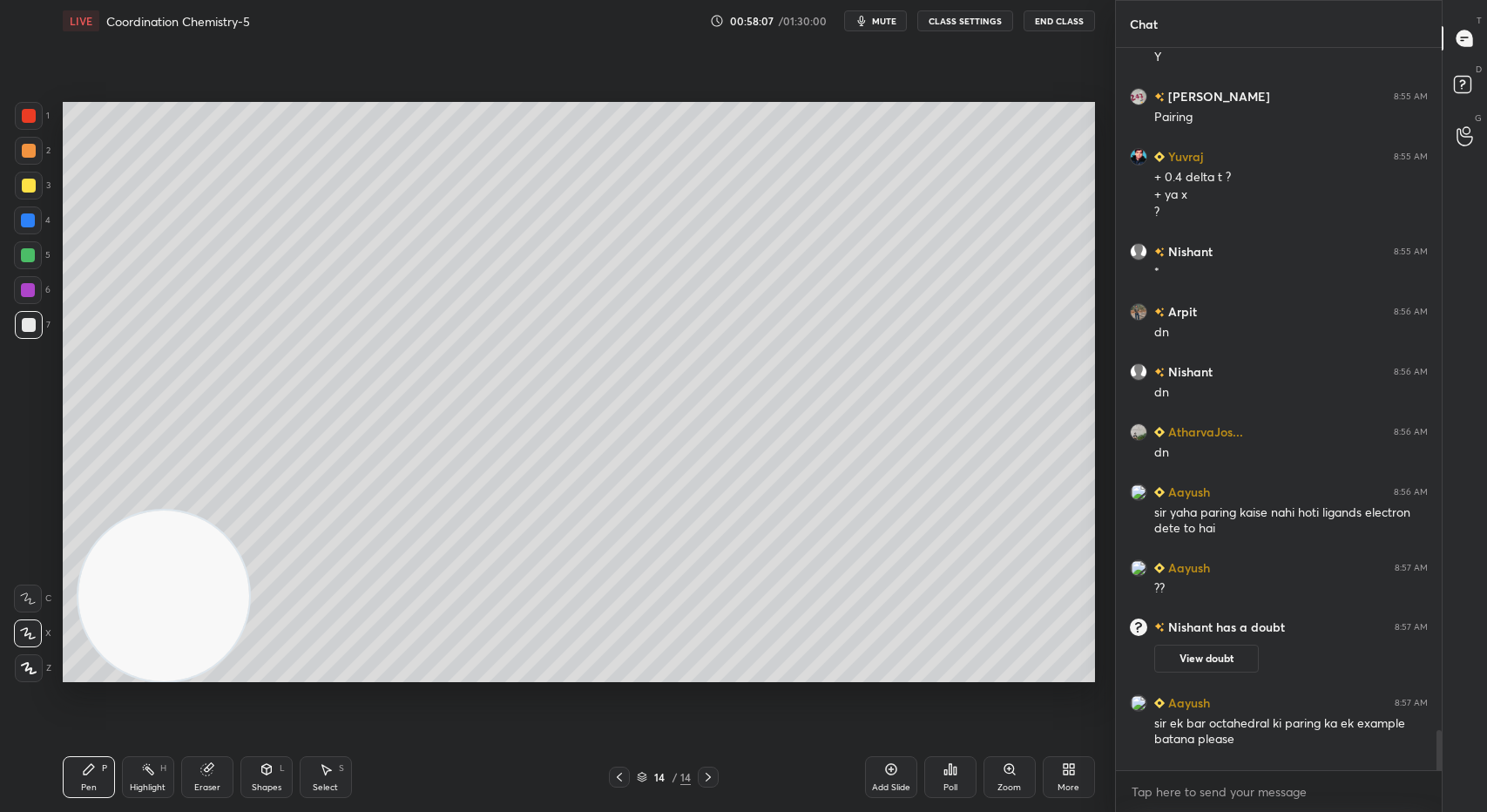
click at [29, 171] on div at bounding box center [29, 186] width 28 height 28
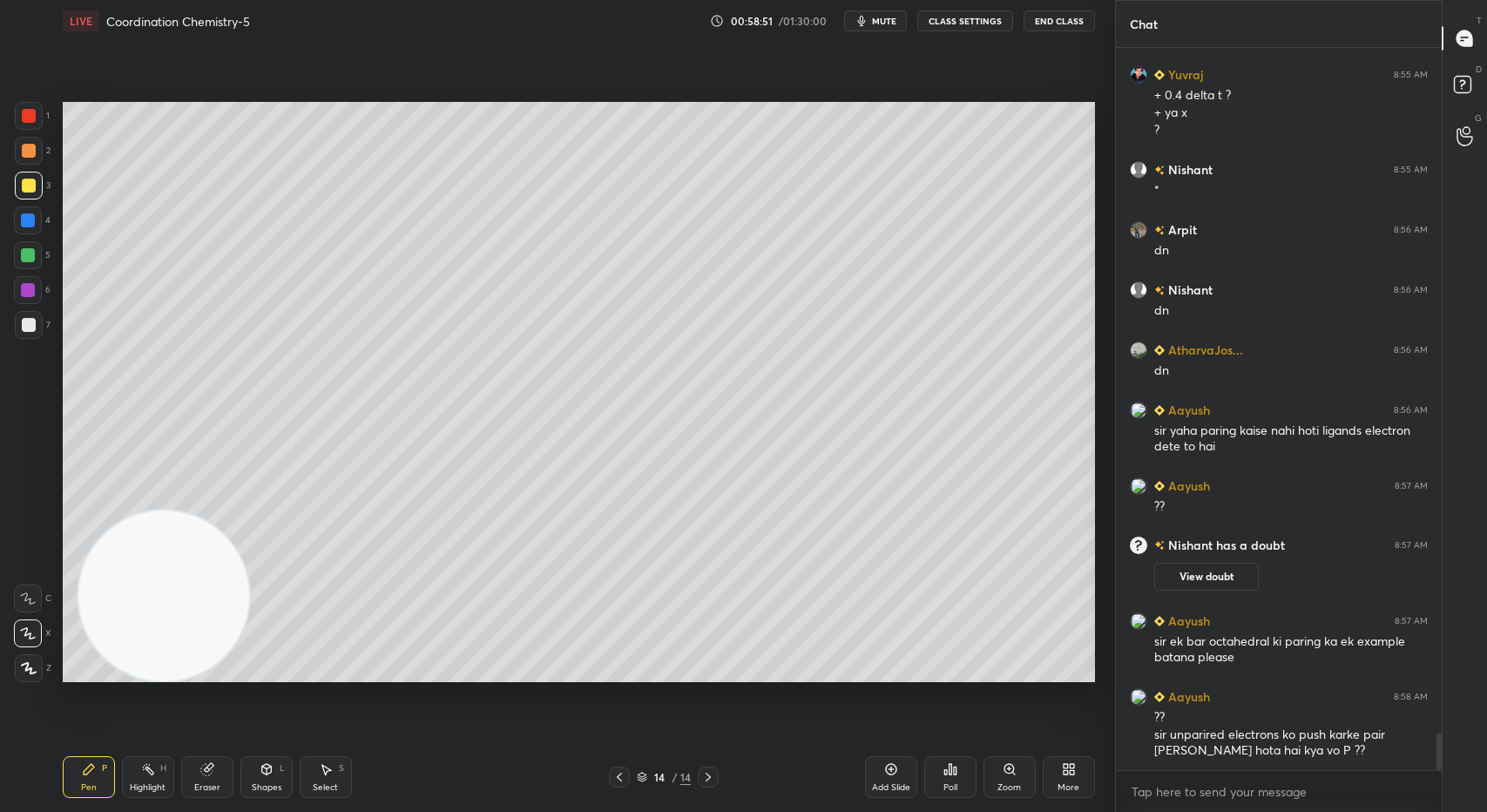
scroll to position [13389, 0]
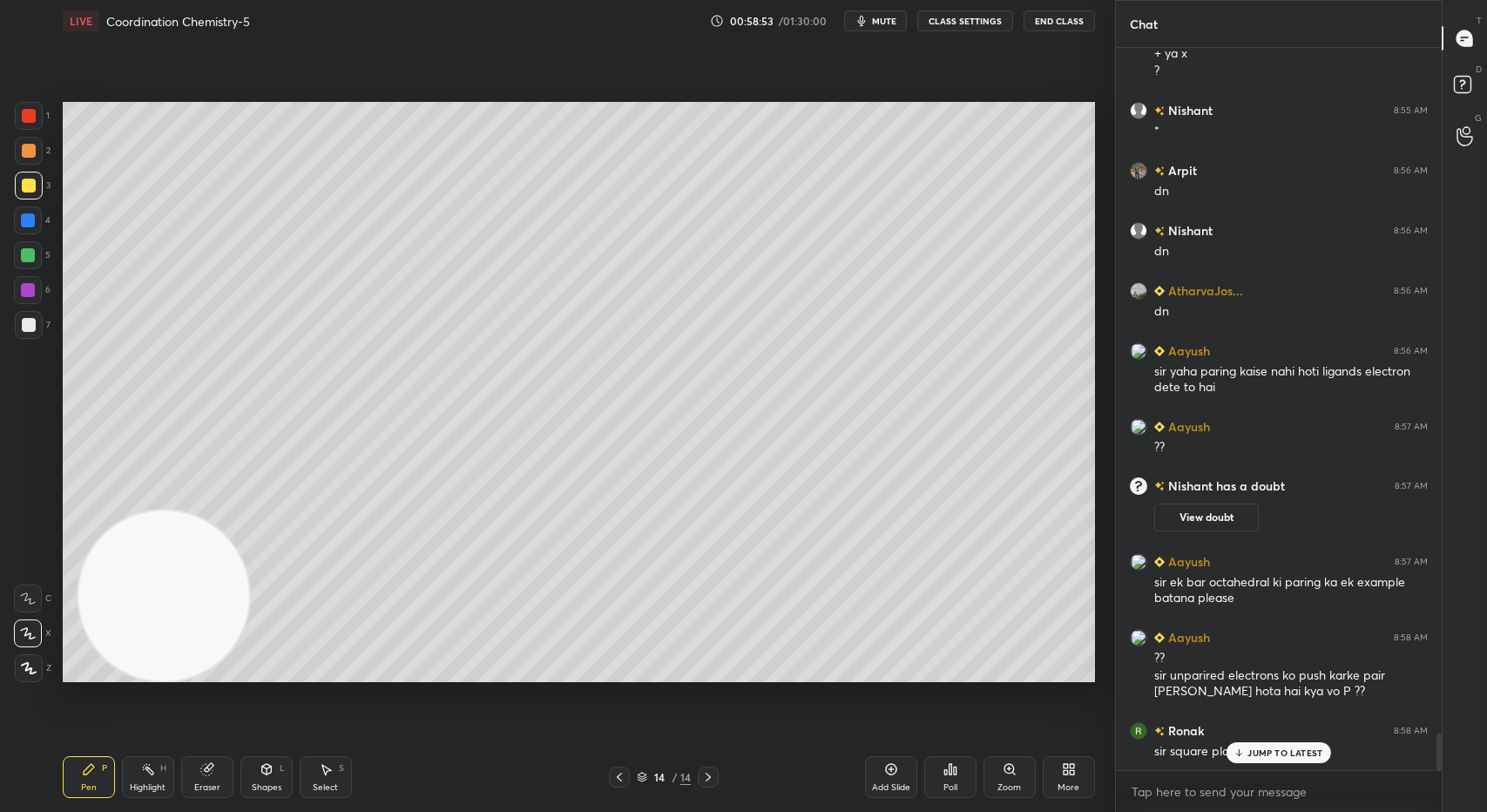
click at [1262, 747] on p "JUMP TO LATEST" at bounding box center [1284, 752] width 74 height 10
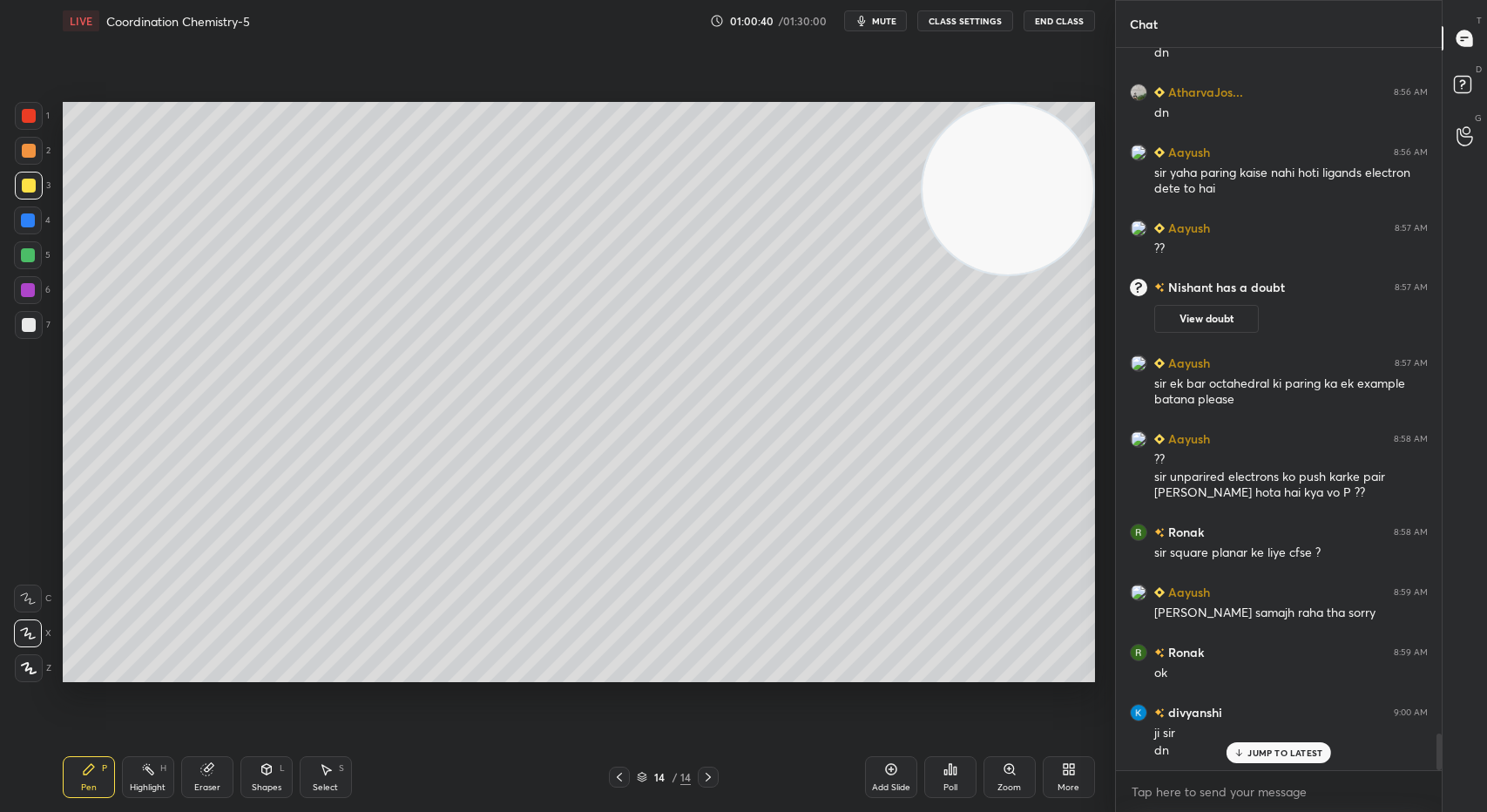
scroll to position [13647, 0]
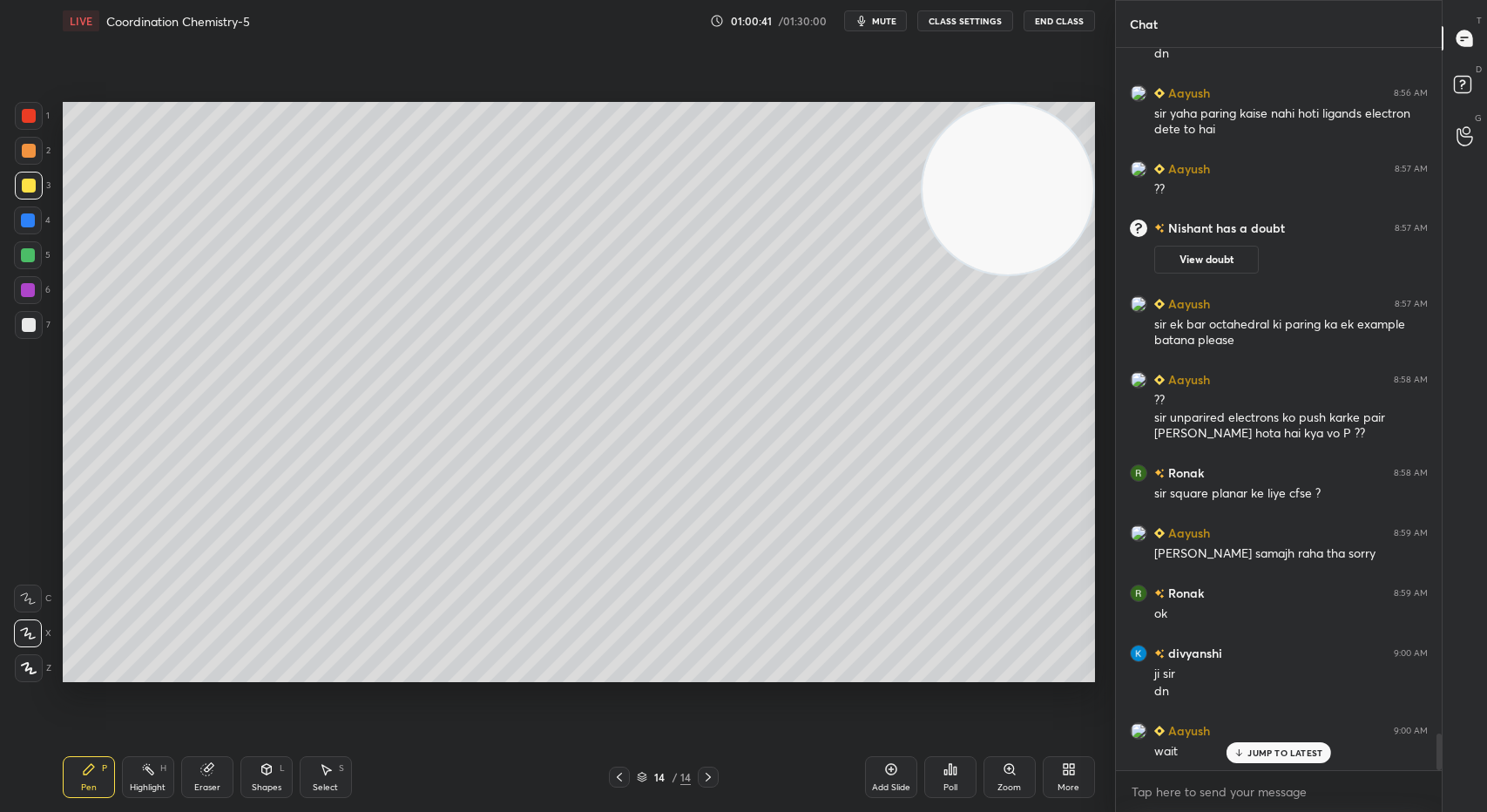
click at [30, 330] on div at bounding box center [28, 324] width 14 height 14
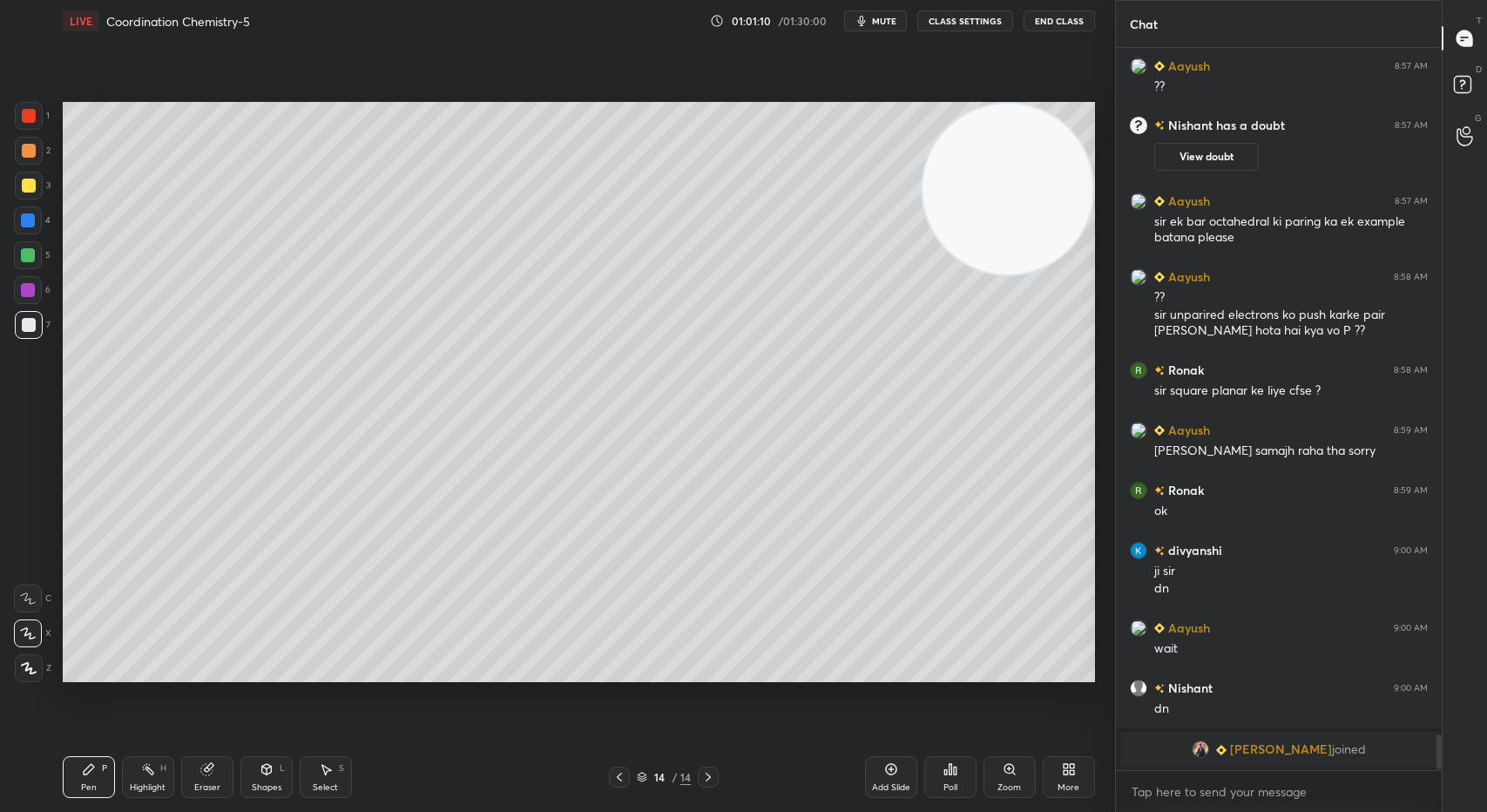
scroll to position [13257, 0]
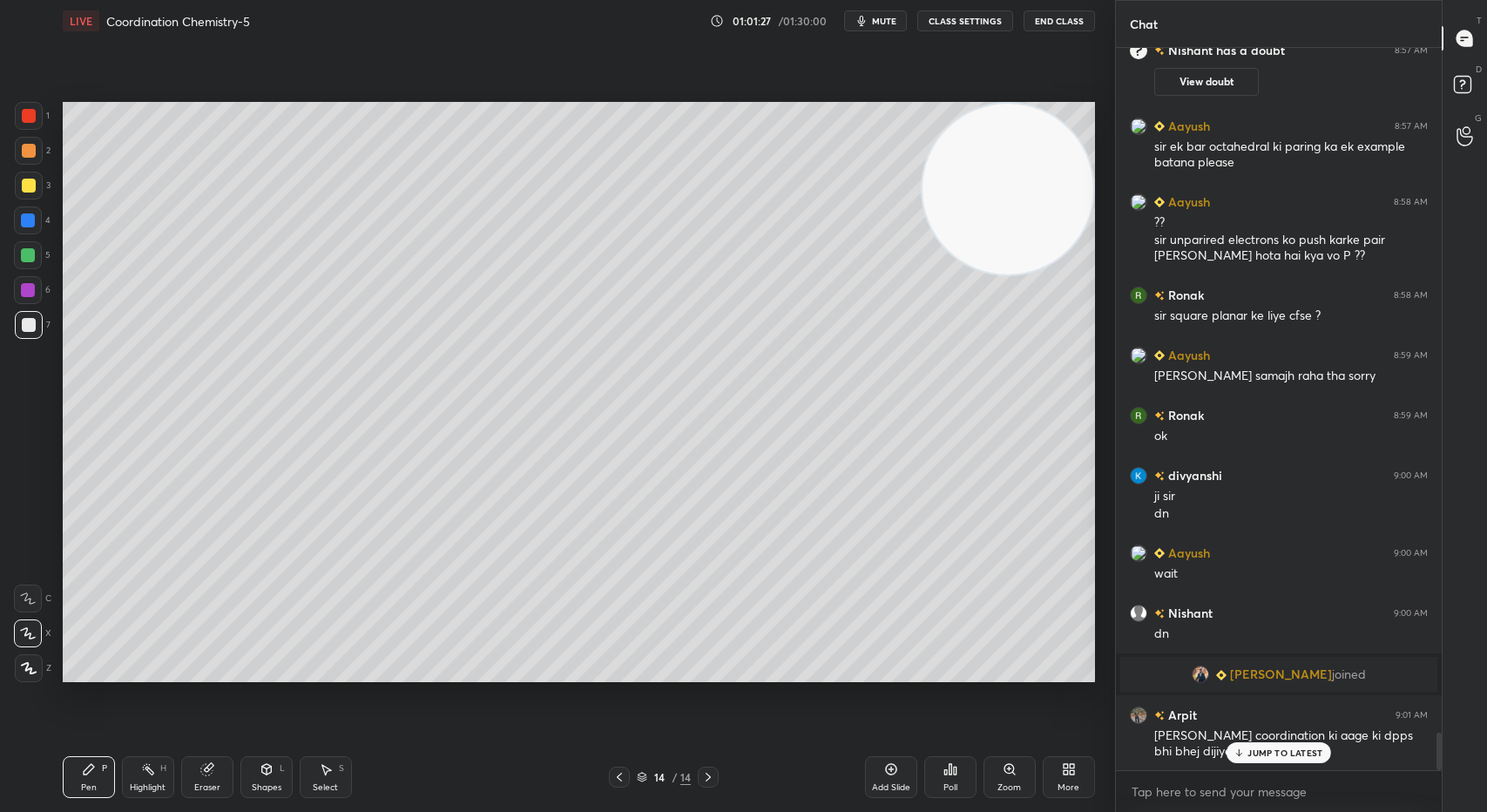
click at [27, 187] on div at bounding box center [28, 185] width 14 height 14
click at [891, 769] on icon at bounding box center [891, 769] width 6 height 6
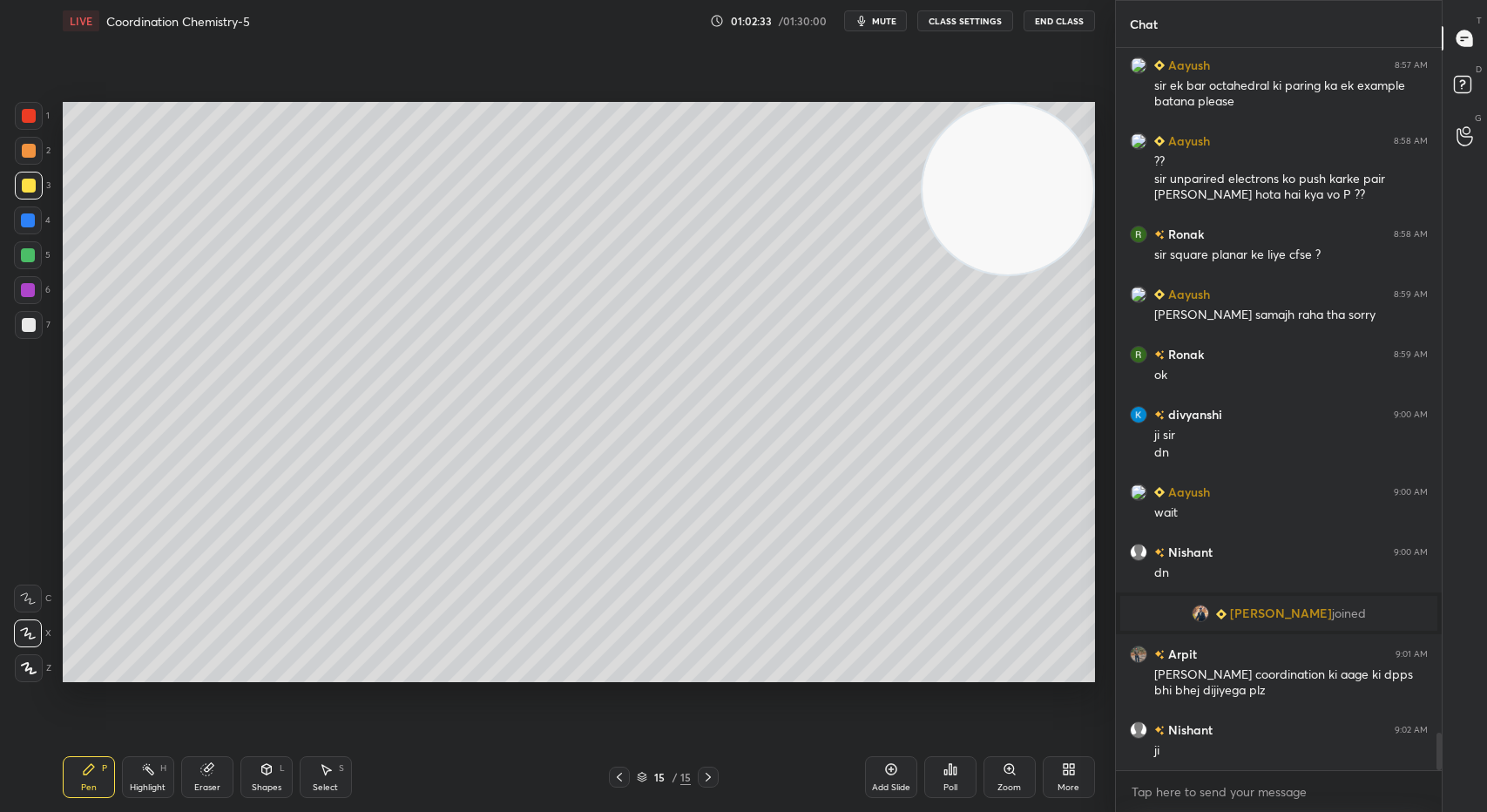
scroll to position [13376, 0]
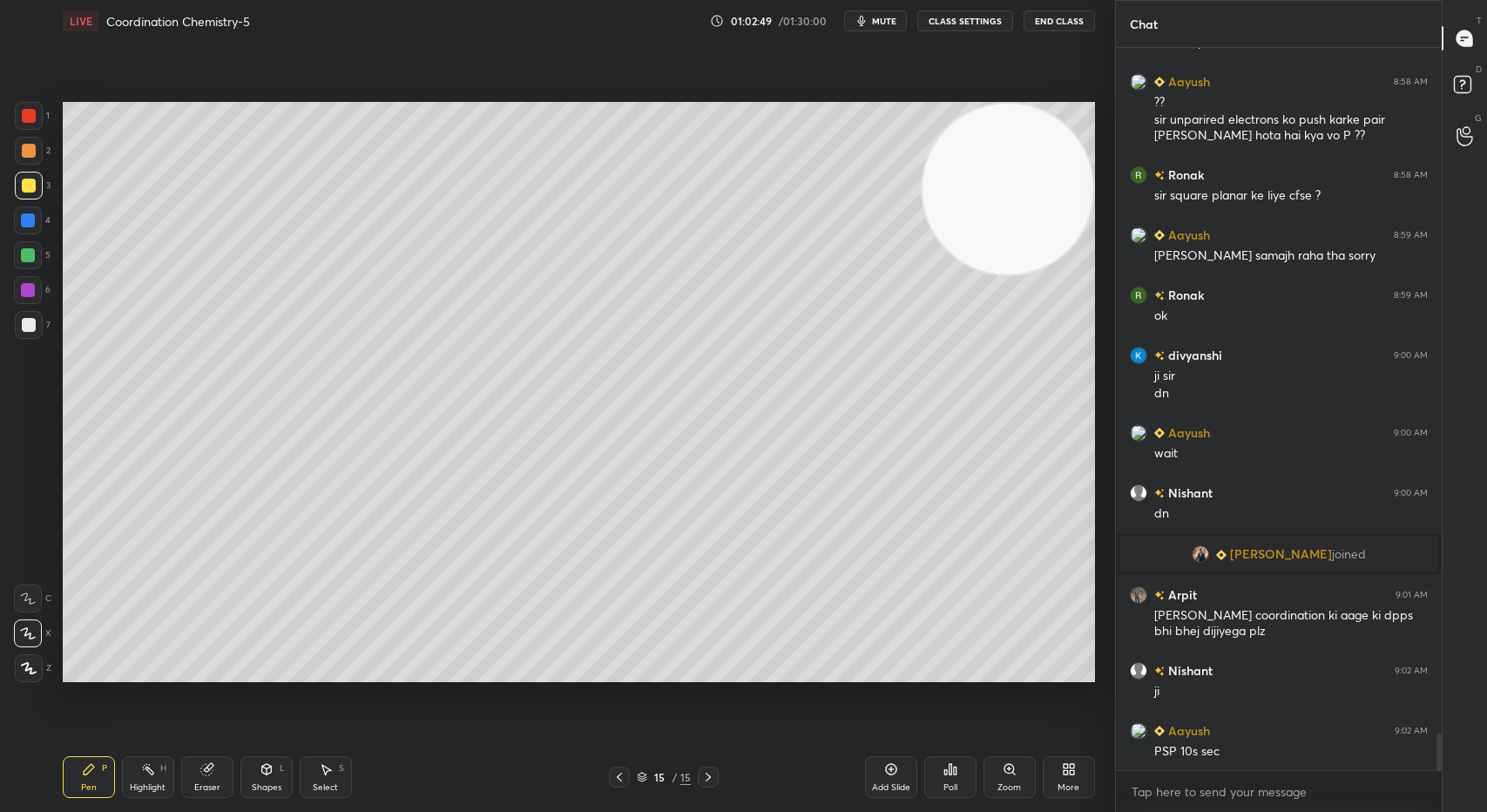
click at [624, 777] on icon at bounding box center [619, 776] width 14 height 14
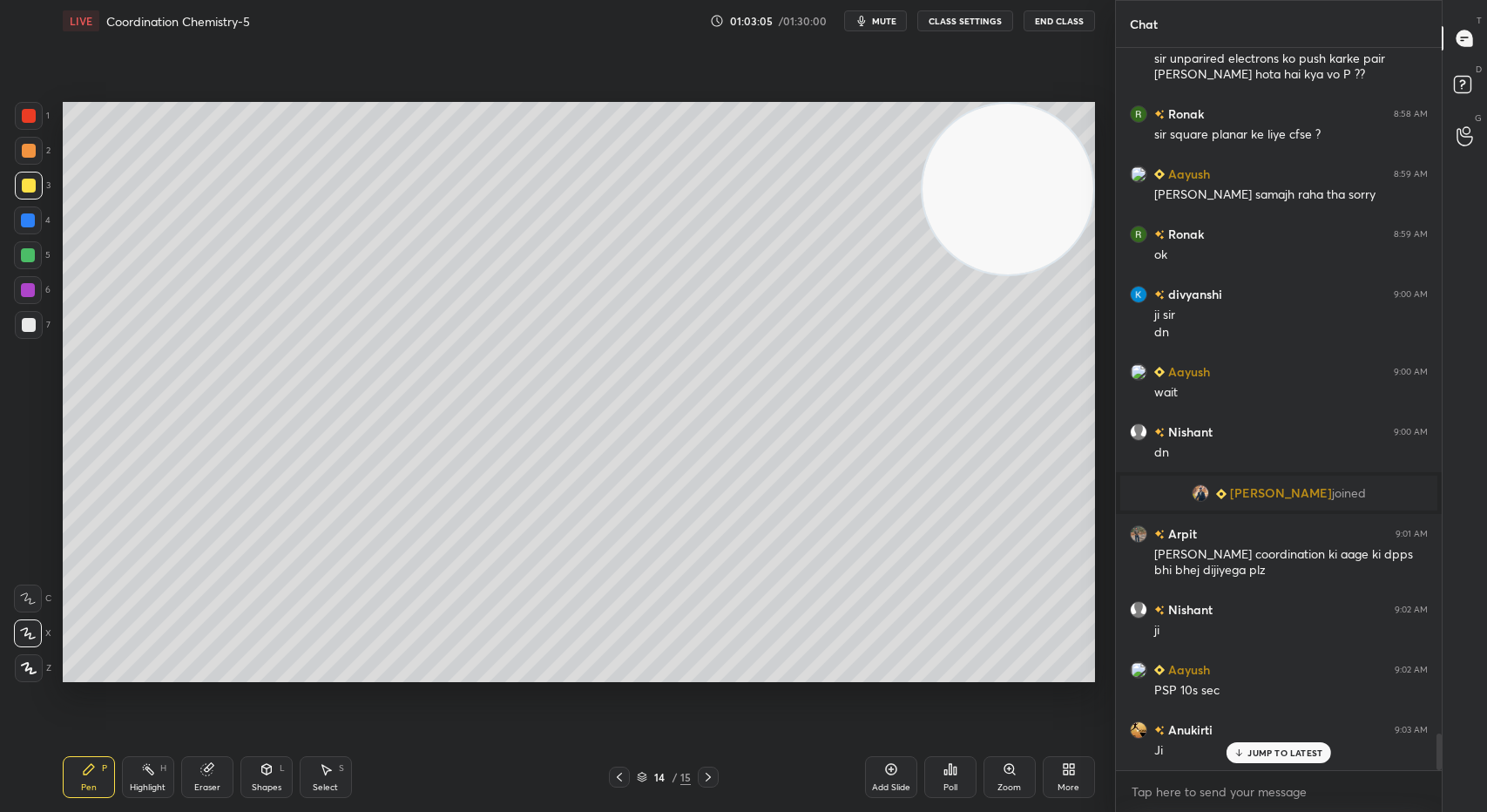
scroll to position [13497, 0]
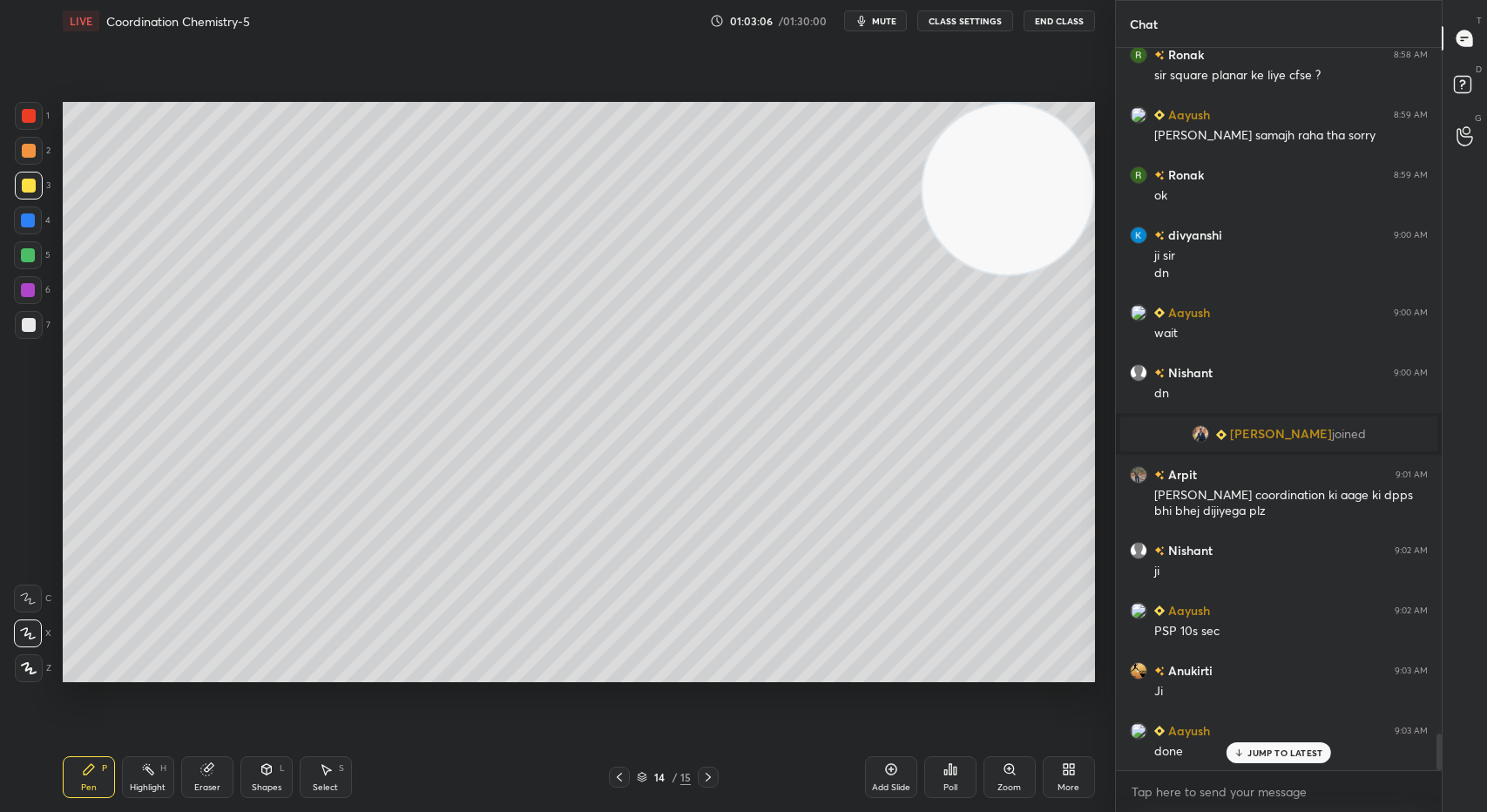
click at [713, 777] on icon at bounding box center [708, 776] width 14 height 14
click at [29, 325] on div at bounding box center [28, 324] width 14 height 14
click at [29, 187] on div at bounding box center [28, 185] width 14 height 14
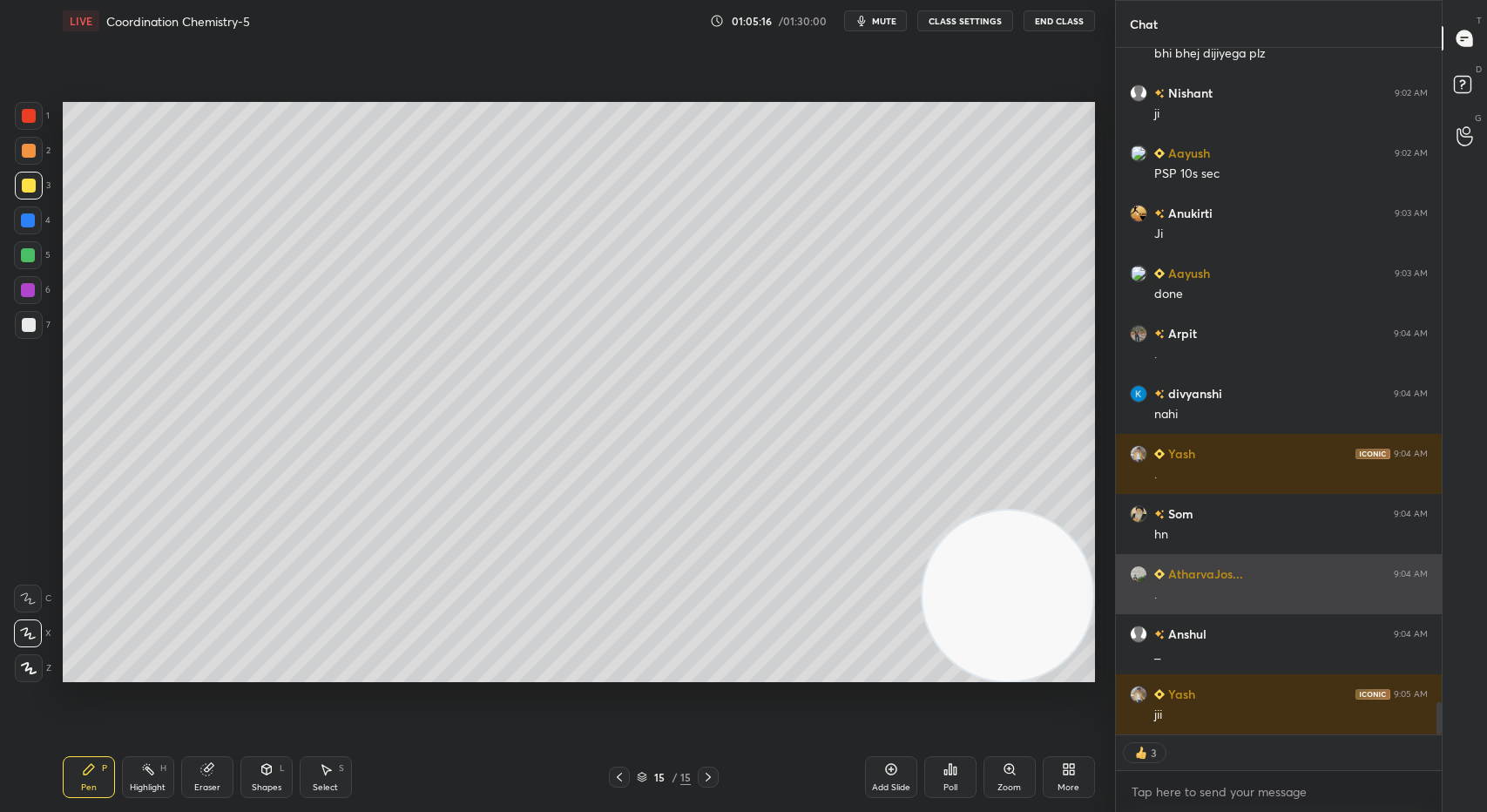
scroll to position [14014, 0]
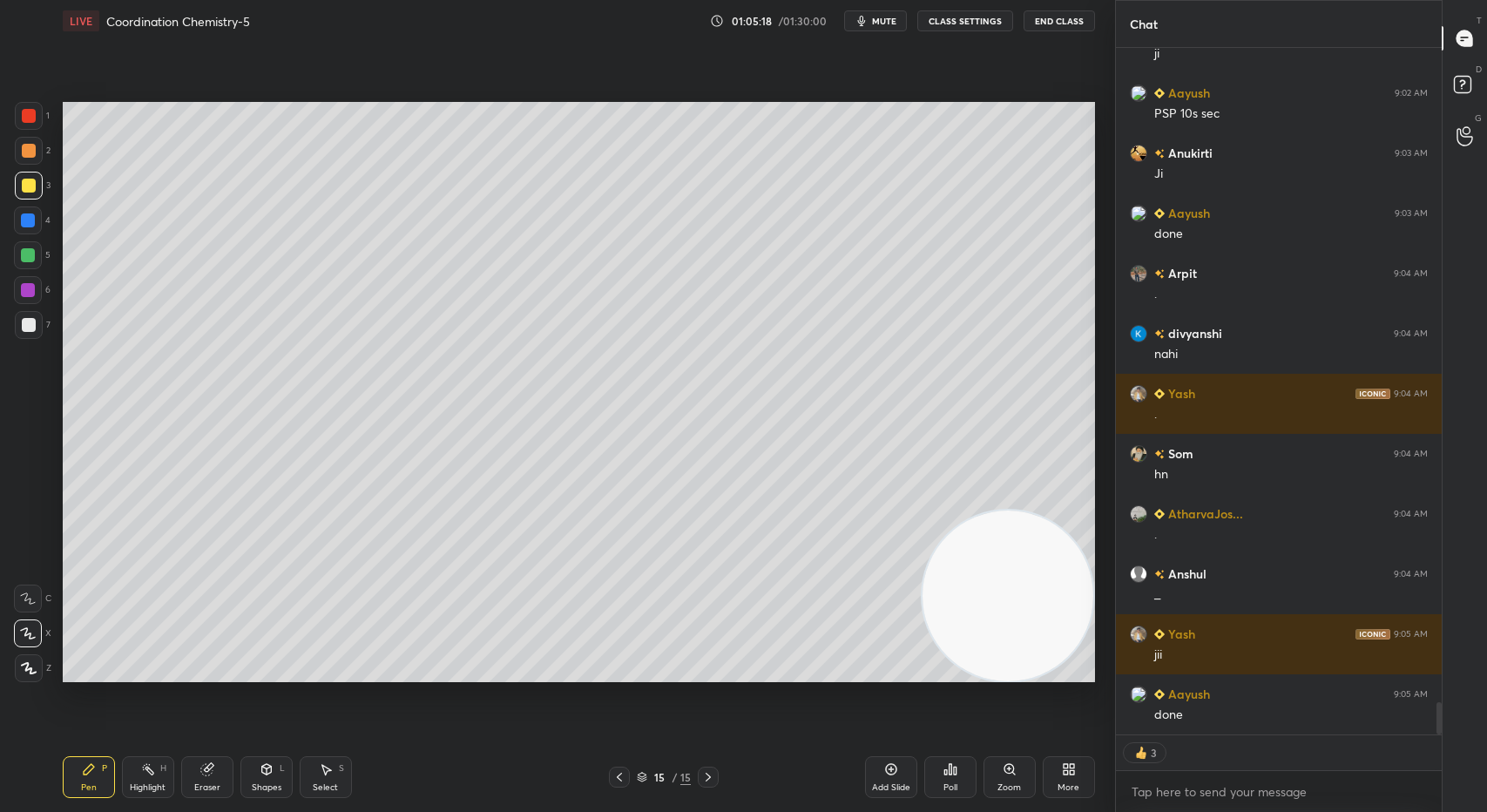
click at [709, 777] on icon at bounding box center [708, 776] width 14 height 14
click at [891, 779] on div "Add Slide" at bounding box center [891, 776] width 52 height 41
click at [22, 327] on div at bounding box center [28, 324] width 14 height 14
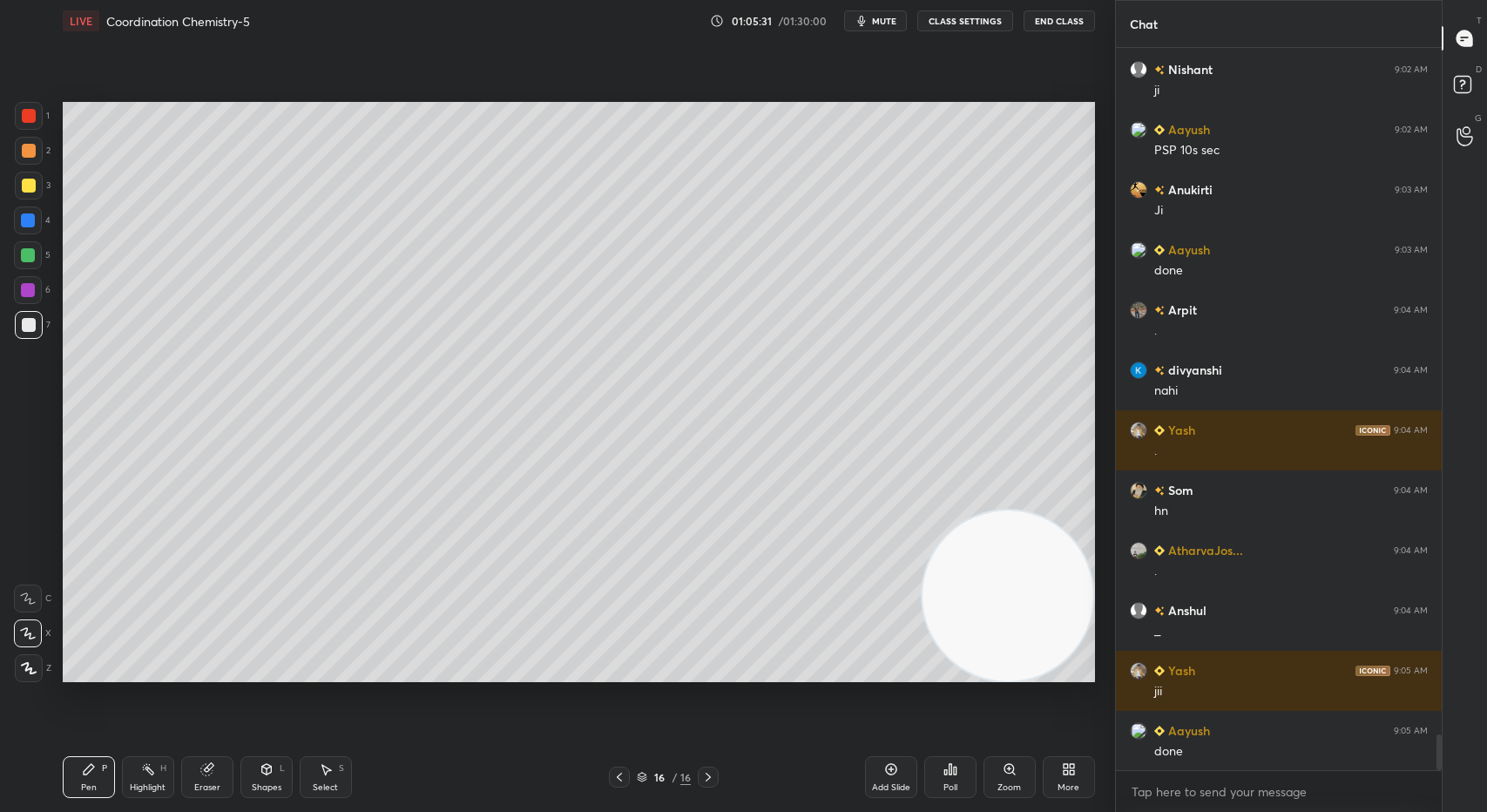
scroll to position [14039, 0]
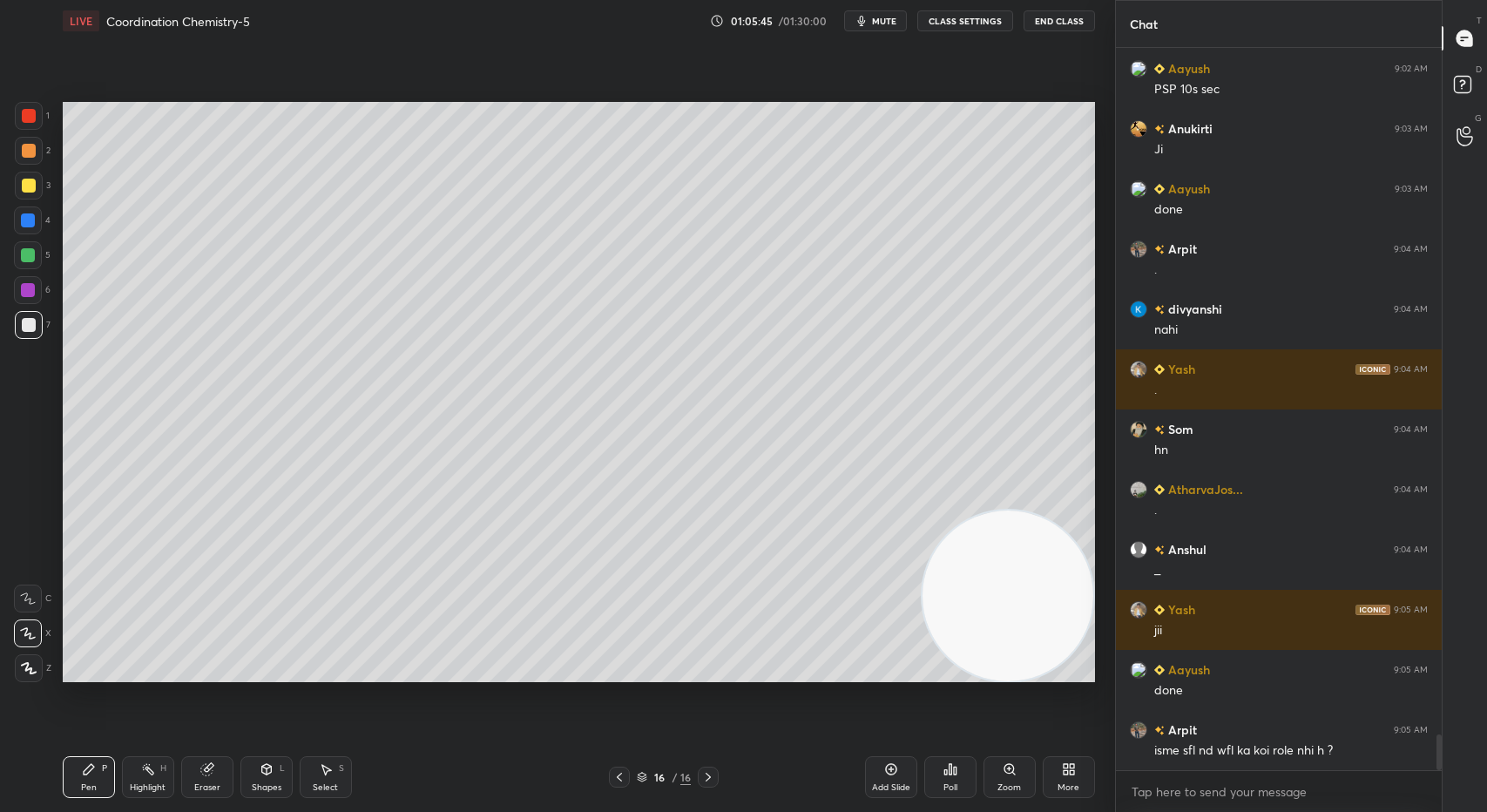
click at [615, 776] on icon at bounding box center [619, 776] width 14 height 14
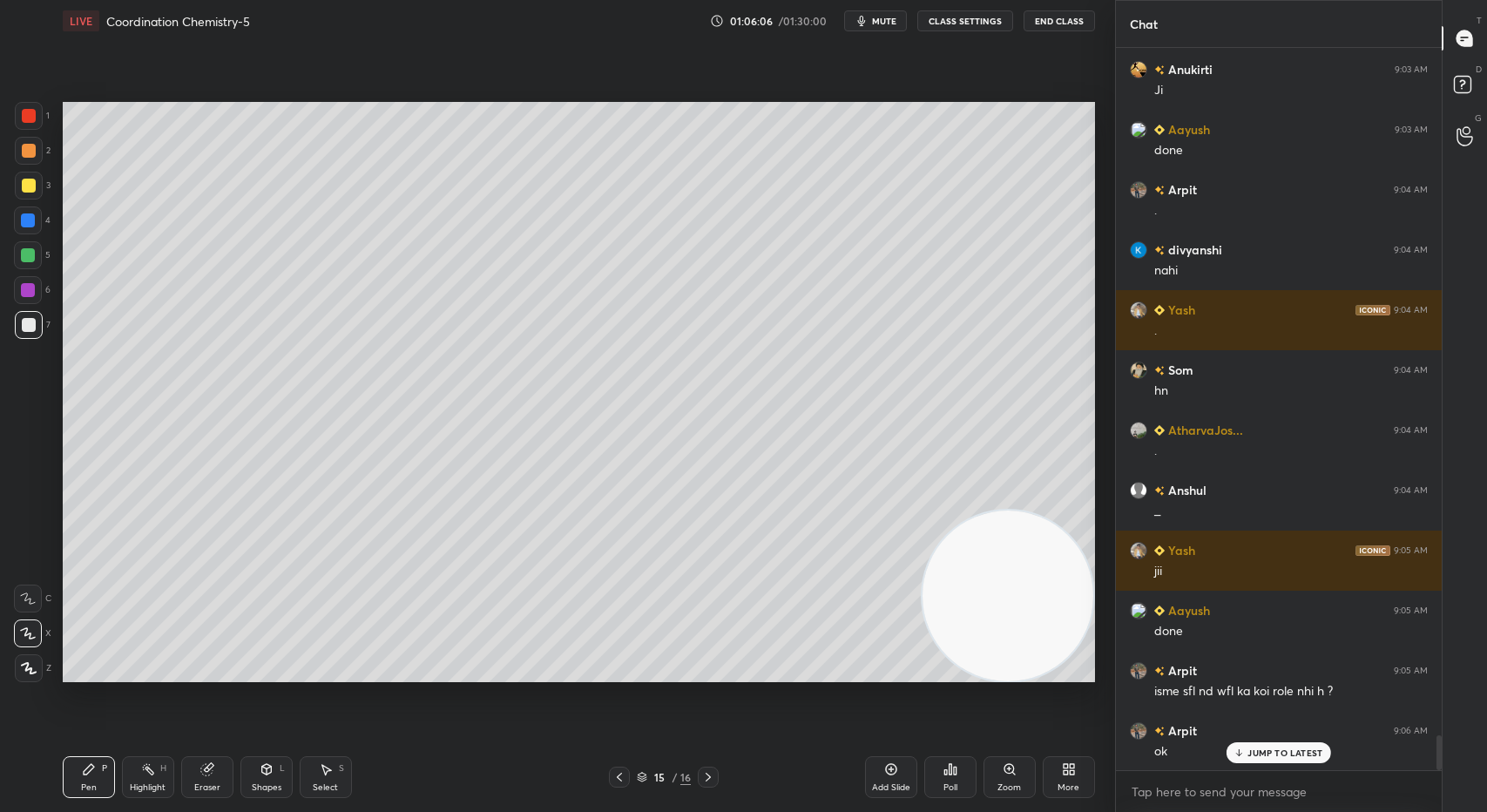
click at [706, 776] on icon at bounding box center [708, 776] width 14 height 14
click at [30, 188] on div at bounding box center [28, 185] width 14 height 14
click at [28, 256] on div at bounding box center [27, 254] width 14 height 14
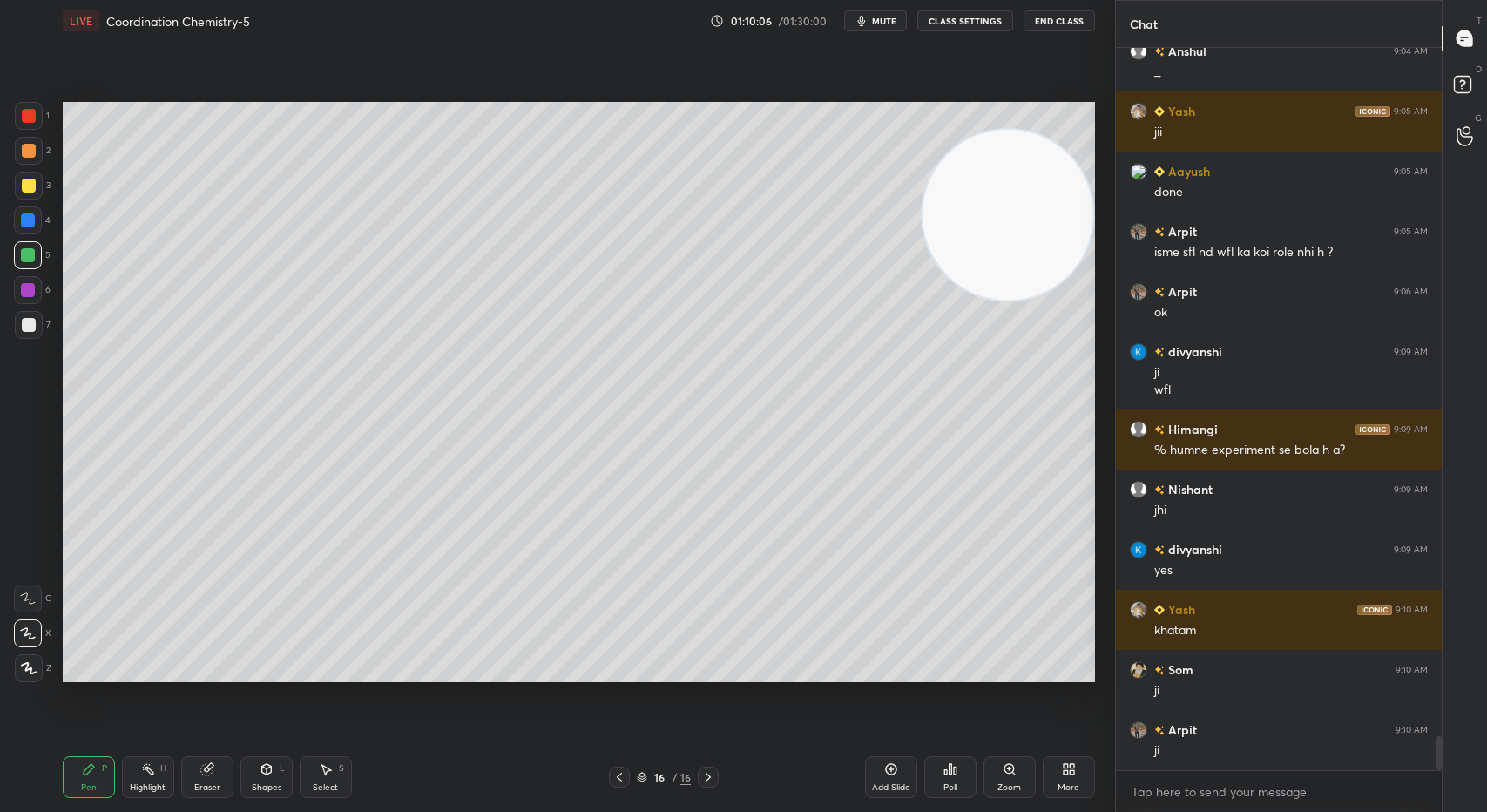
scroll to position [14596, 0]
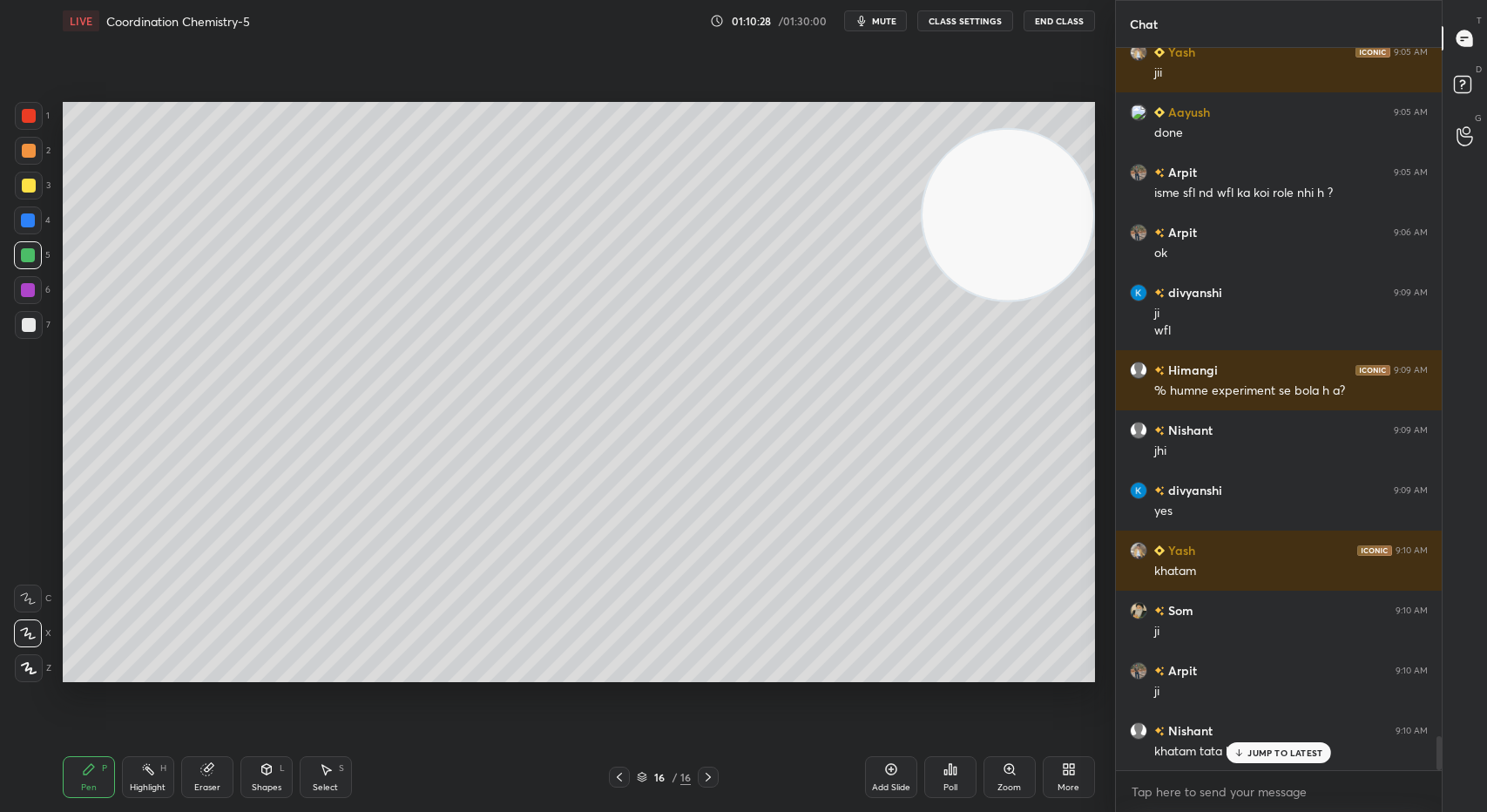
click at [1253, 751] on p "JUMP TO LATEST" at bounding box center [1284, 752] width 74 height 10
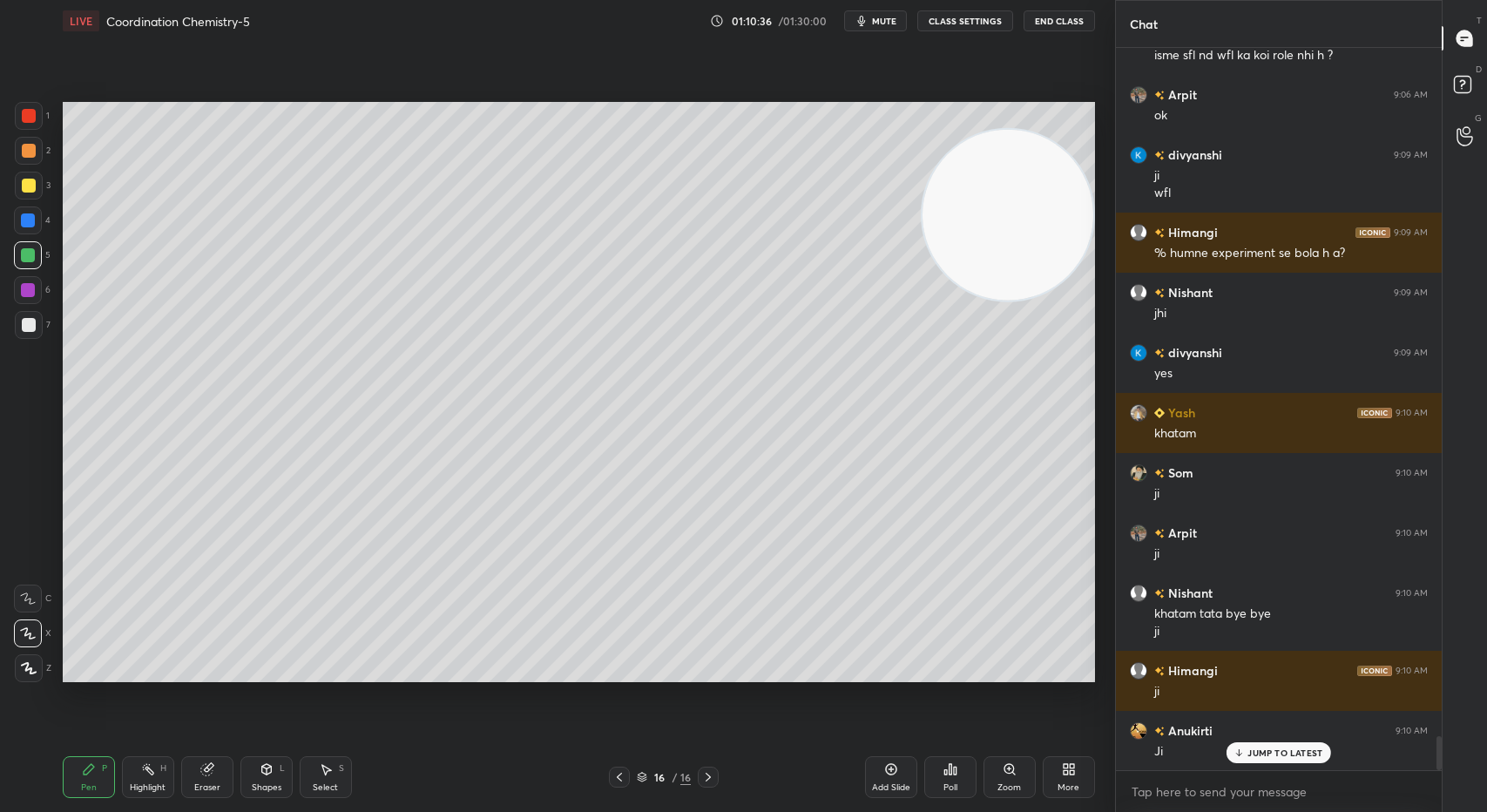
scroll to position [14794, 0]
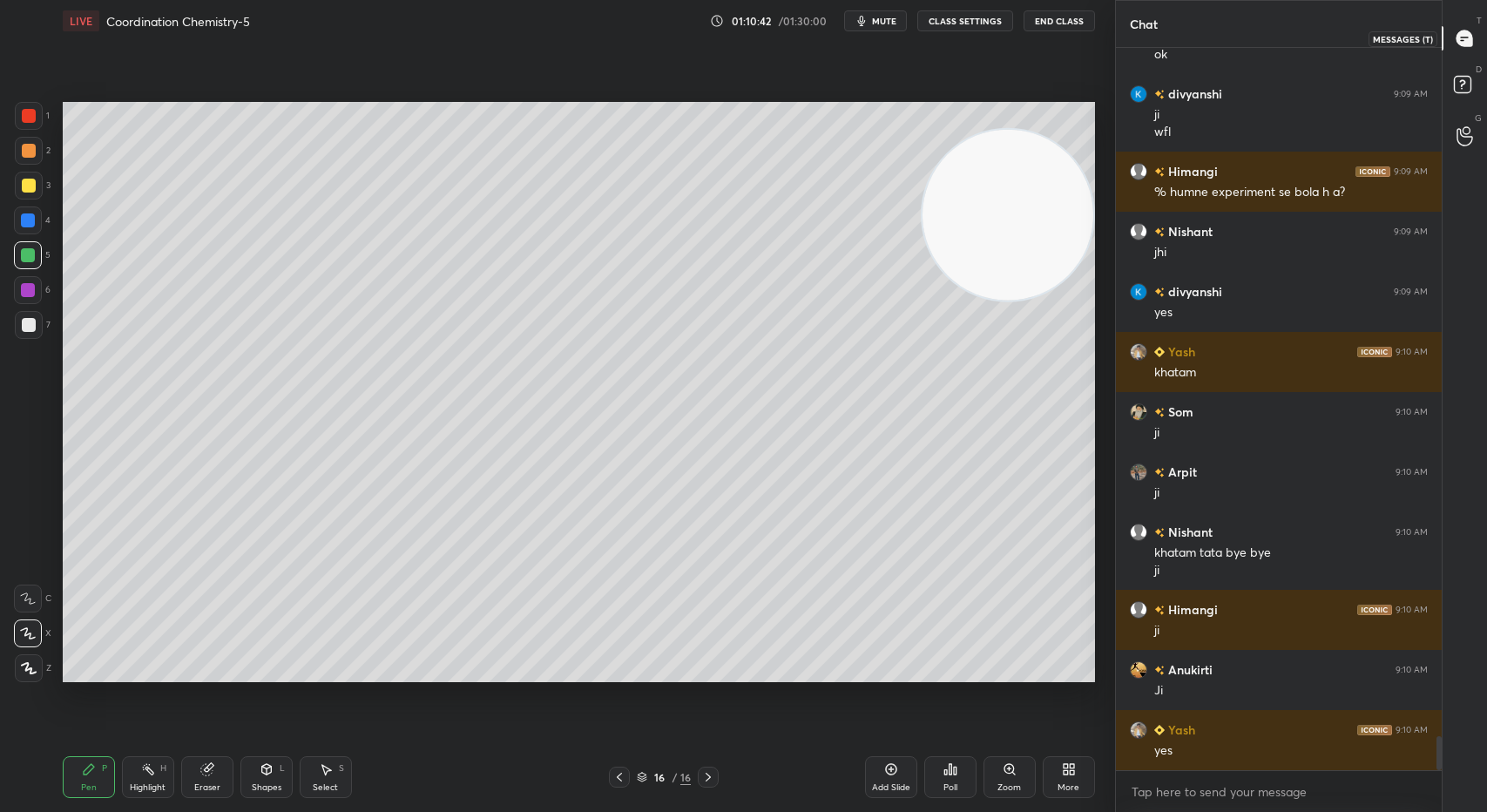
click at [1465, 40] on icon at bounding box center [1464, 38] width 16 height 16
click at [1469, 36] on icon at bounding box center [1464, 38] width 16 height 16
click at [1462, 40] on icon at bounding box center [1464, 38] width 16 height 16
click at [1458, 81] on rect at bounding box center [1462, 85] width 17 height 17
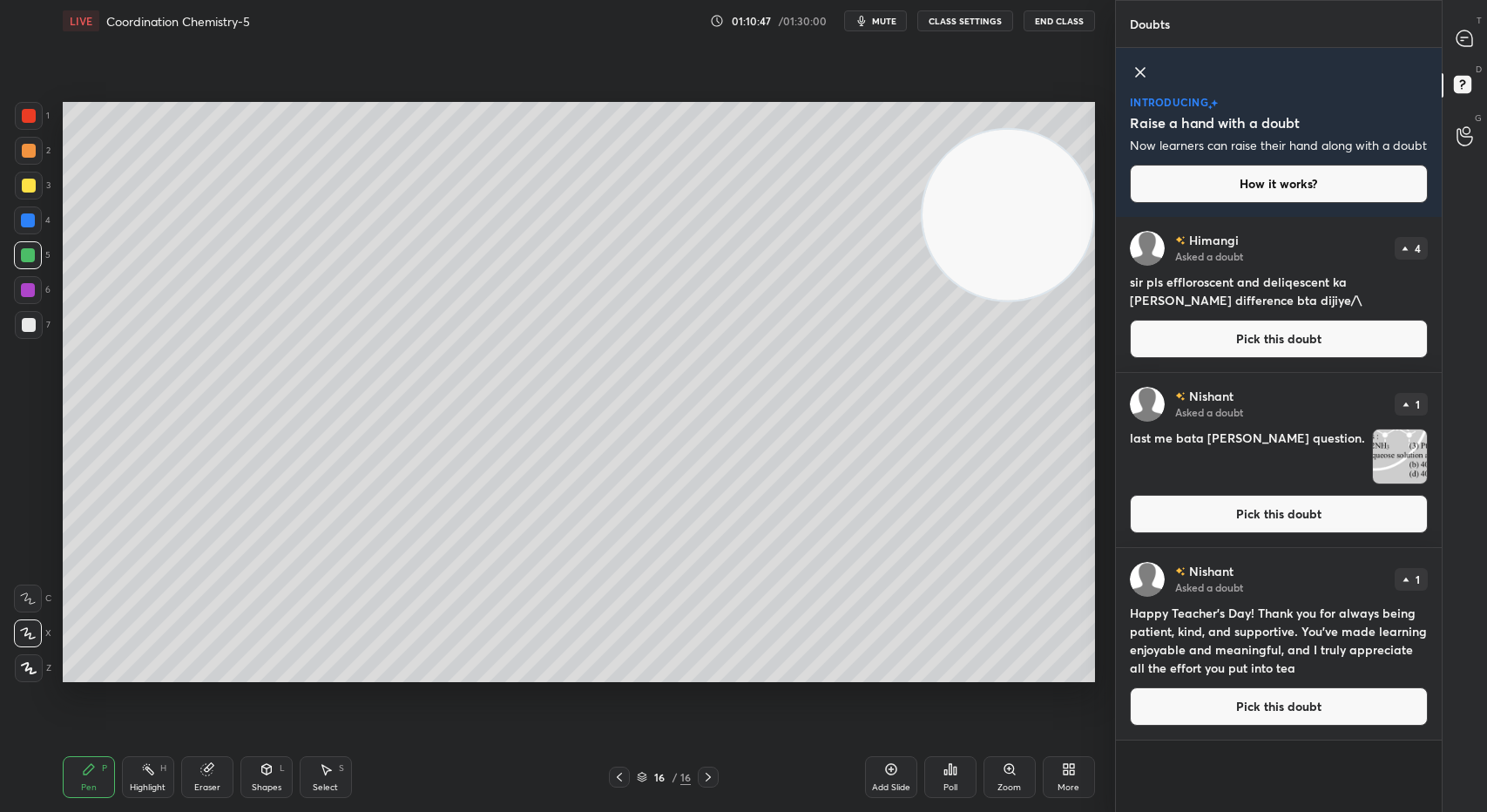
click at [1258, 358] on button "Pick this doubt" at bounding box center [1279, 338] width 298 height 39
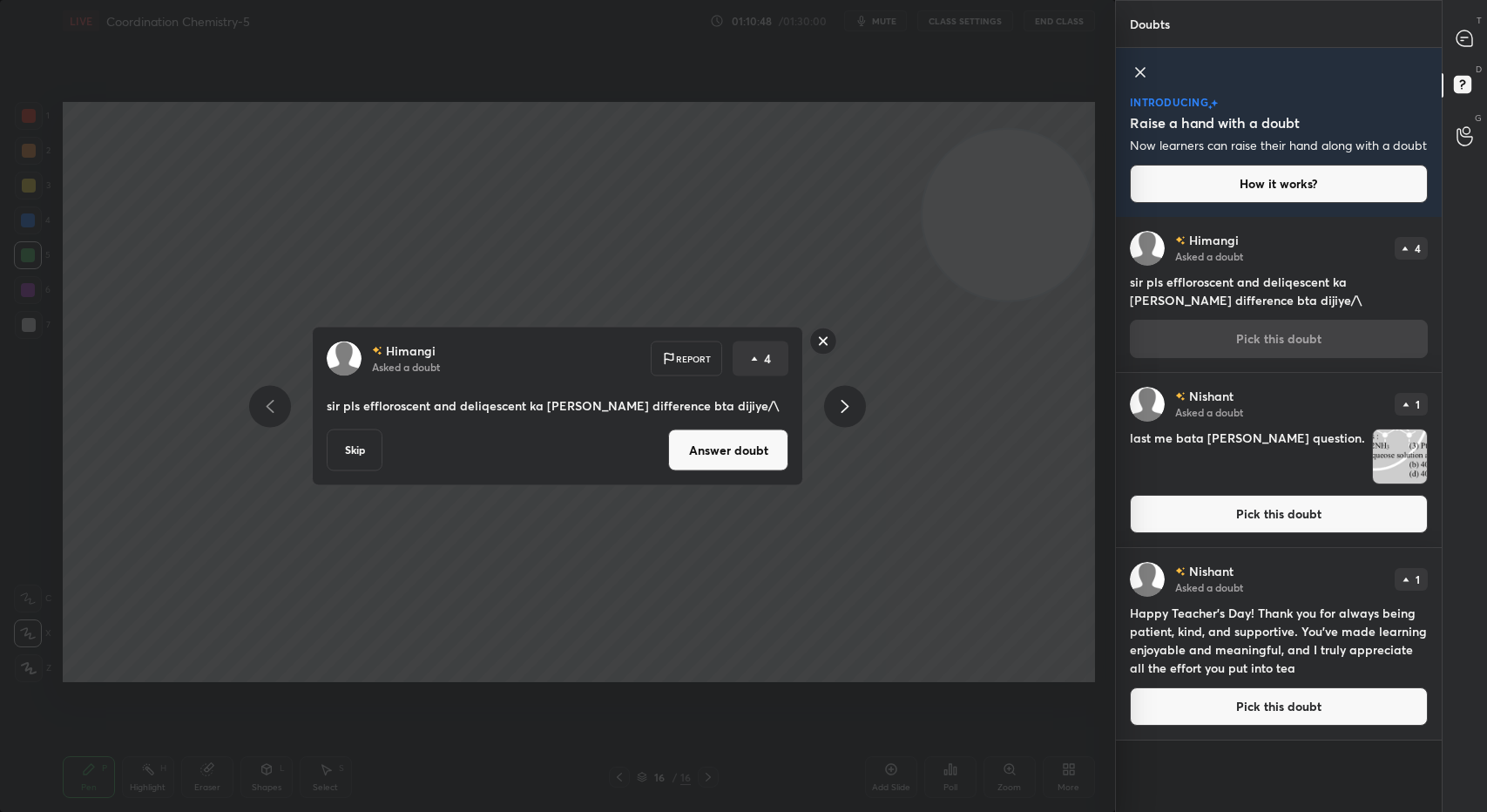
click at [749, 452] on button "Answer doubt" at bounding box center [728, 450] width 121 height 41
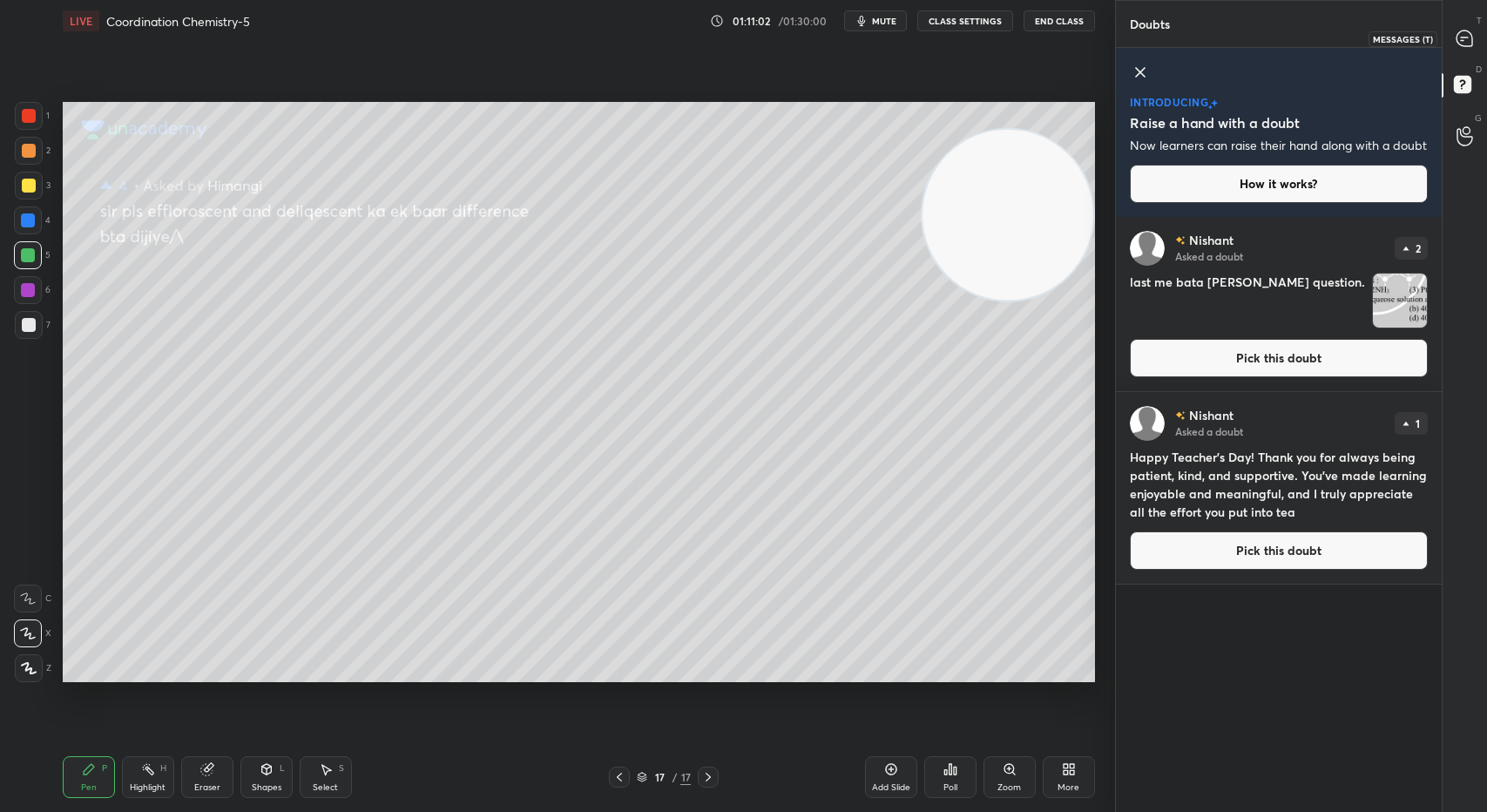
click at [1454, 46] on div at bounding box center [1464, 38] width 35 height 31
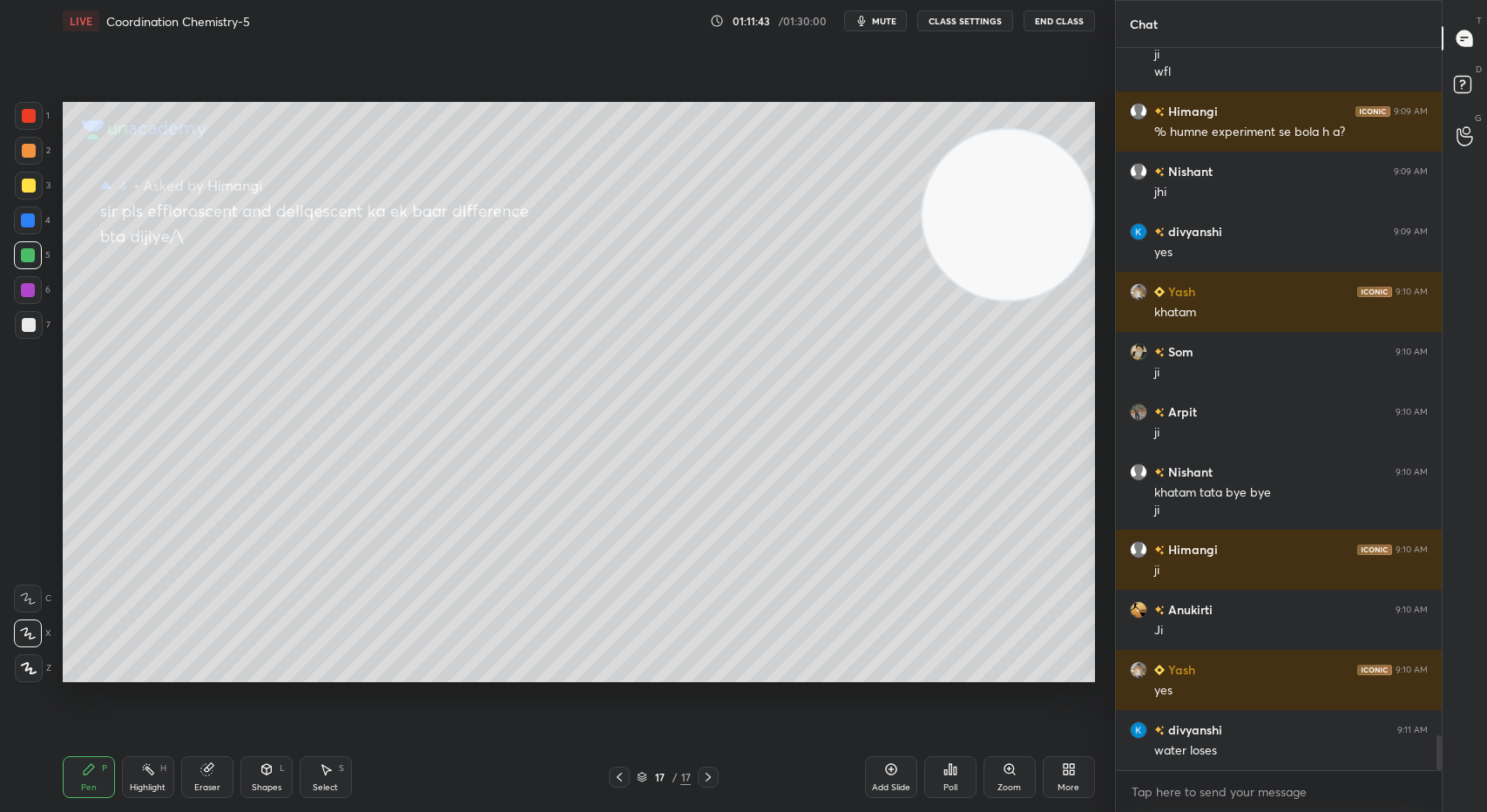
scroll to position [14312, 0]
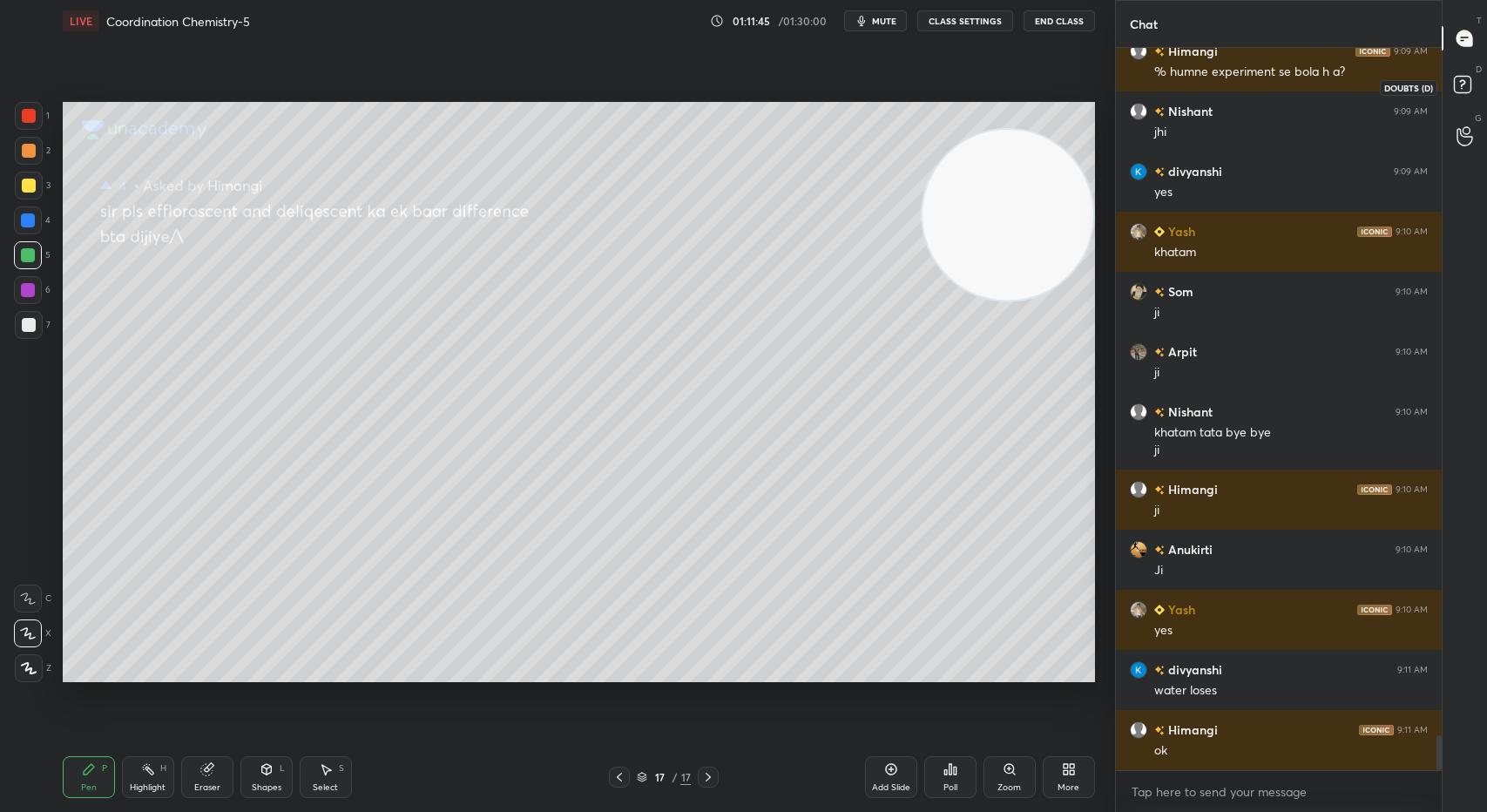
click at [1467, 85] on rect at bounding box center [1462, 85] width 17 height 17
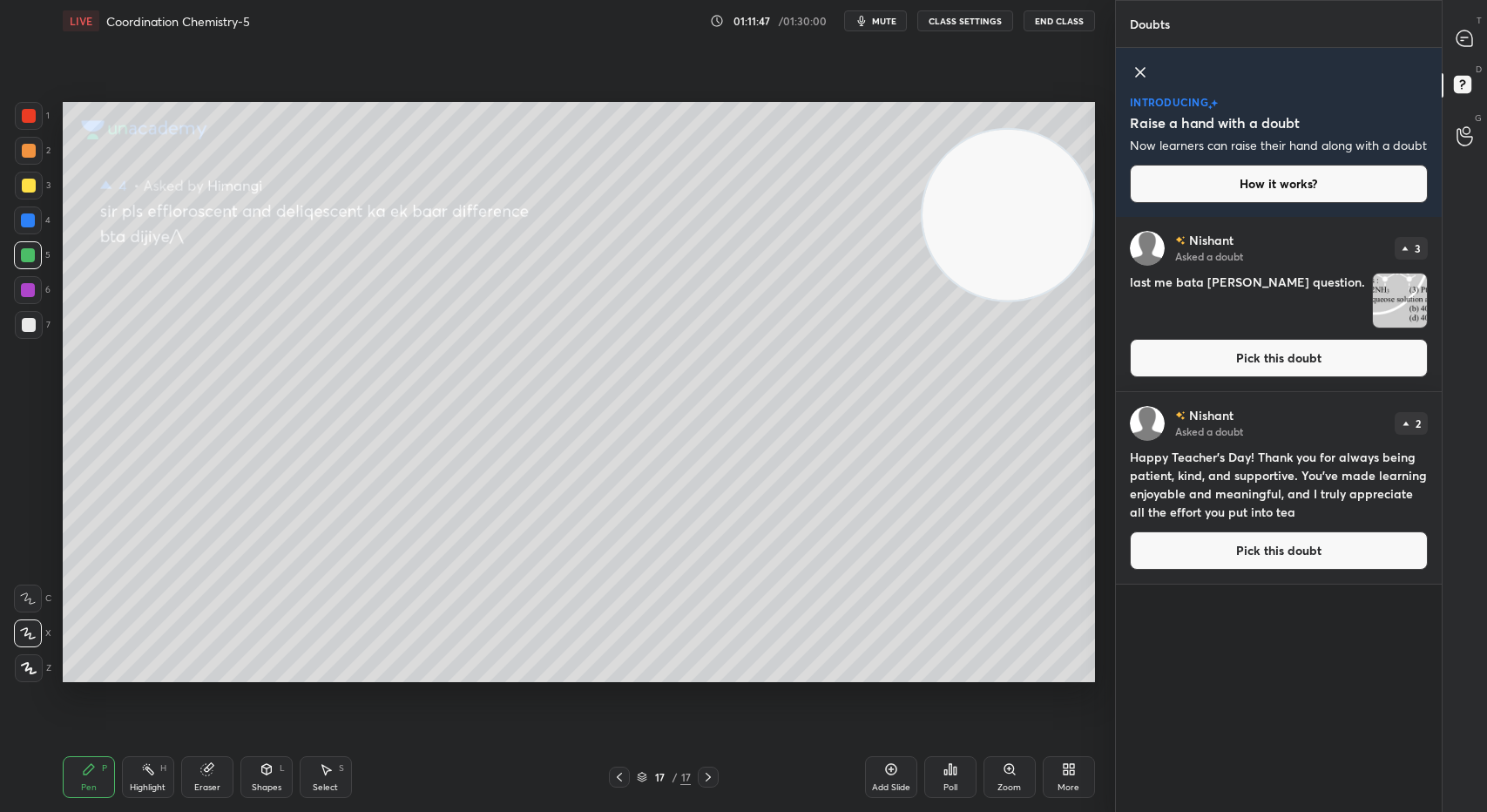
click at [1311, 377] on button "Pick this doubt" at bounding box center [1279, 358] width 298 height 39
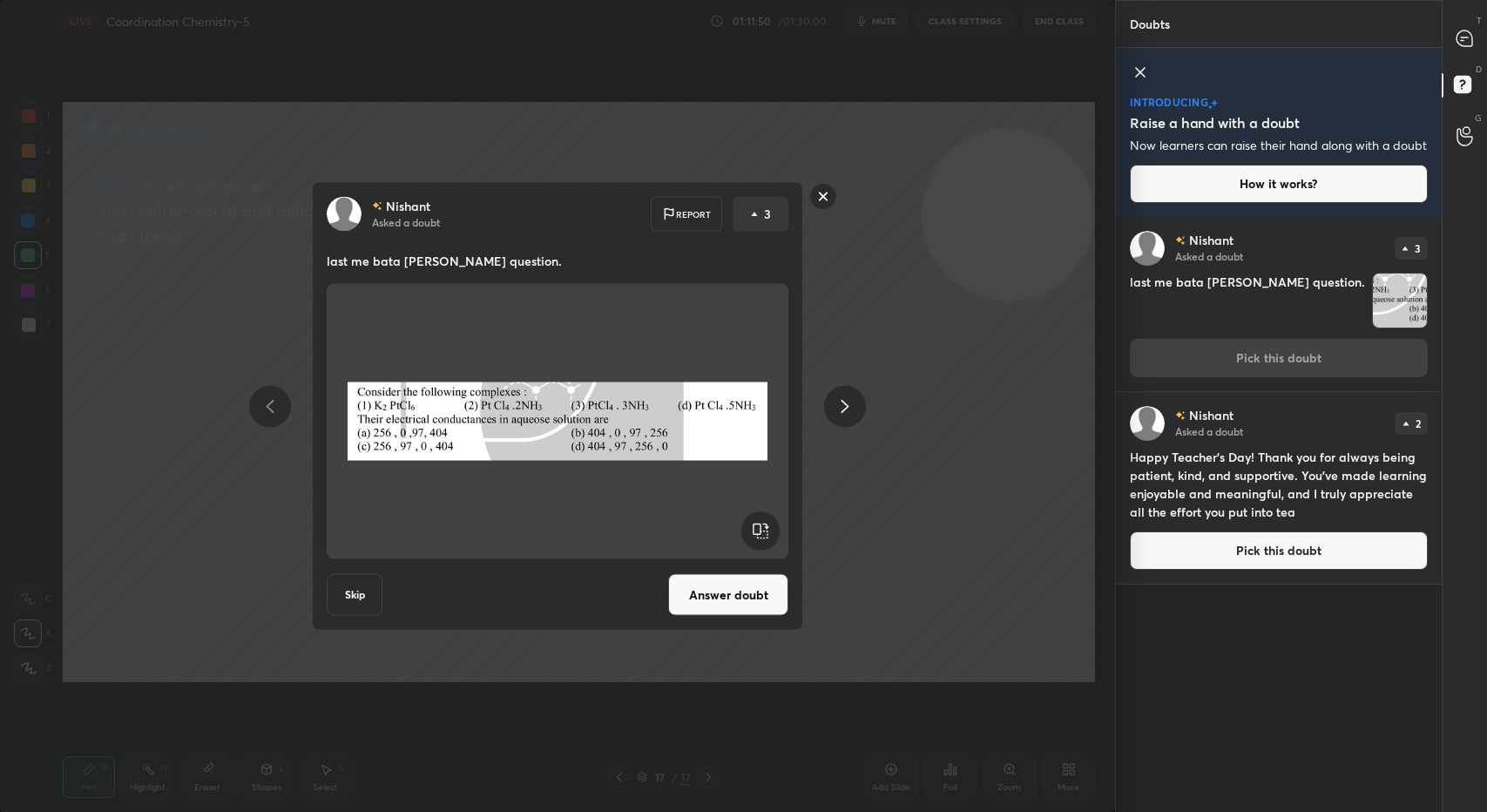
click at [743, 594] on button "Answer doubt" at bounding box center [728, 594] width 121 height 41
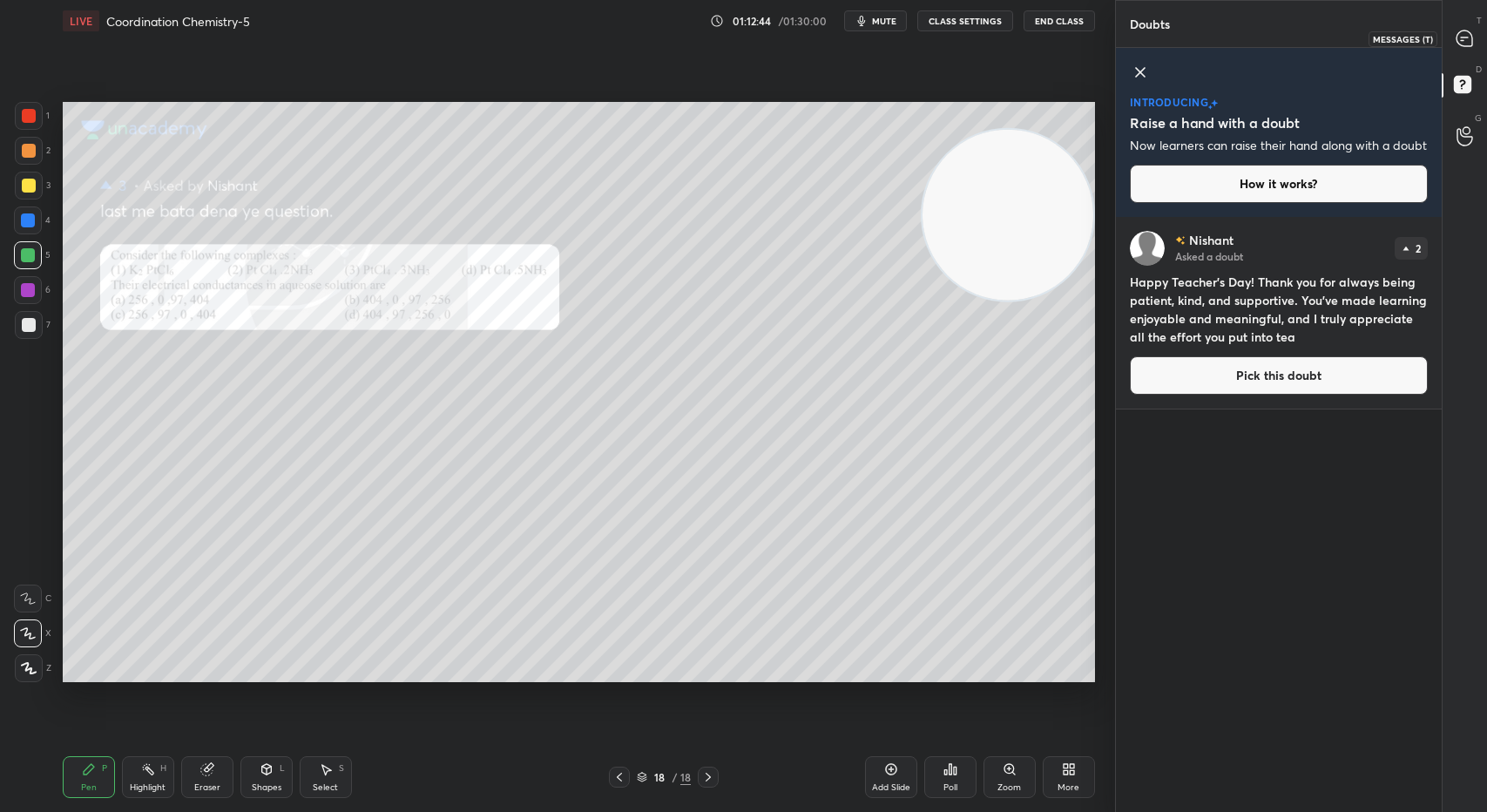
click at [1473, 43] on icon at bounding box center [1464, 38] width 18 height 18
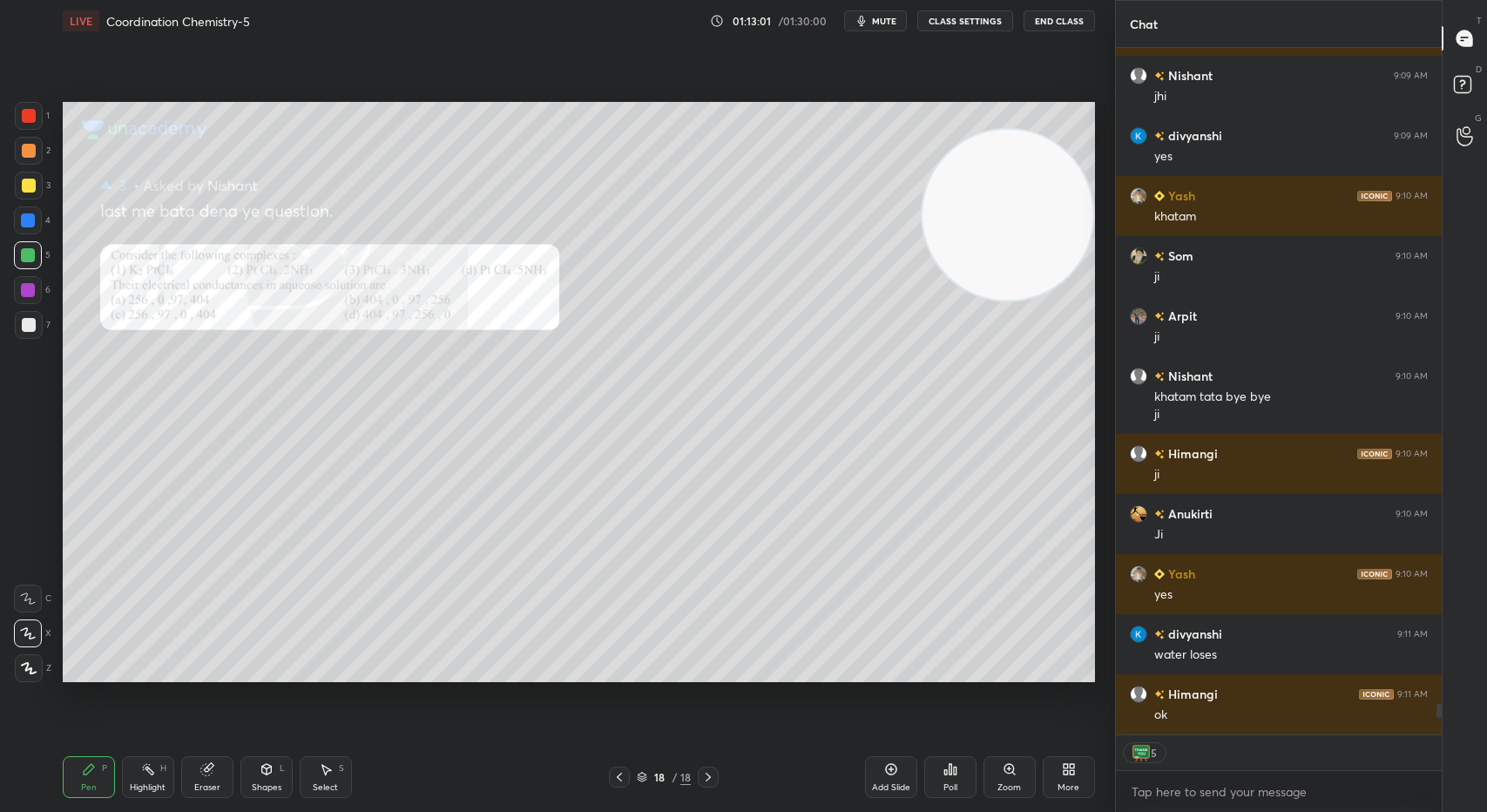
scroll to position [14629, 0]
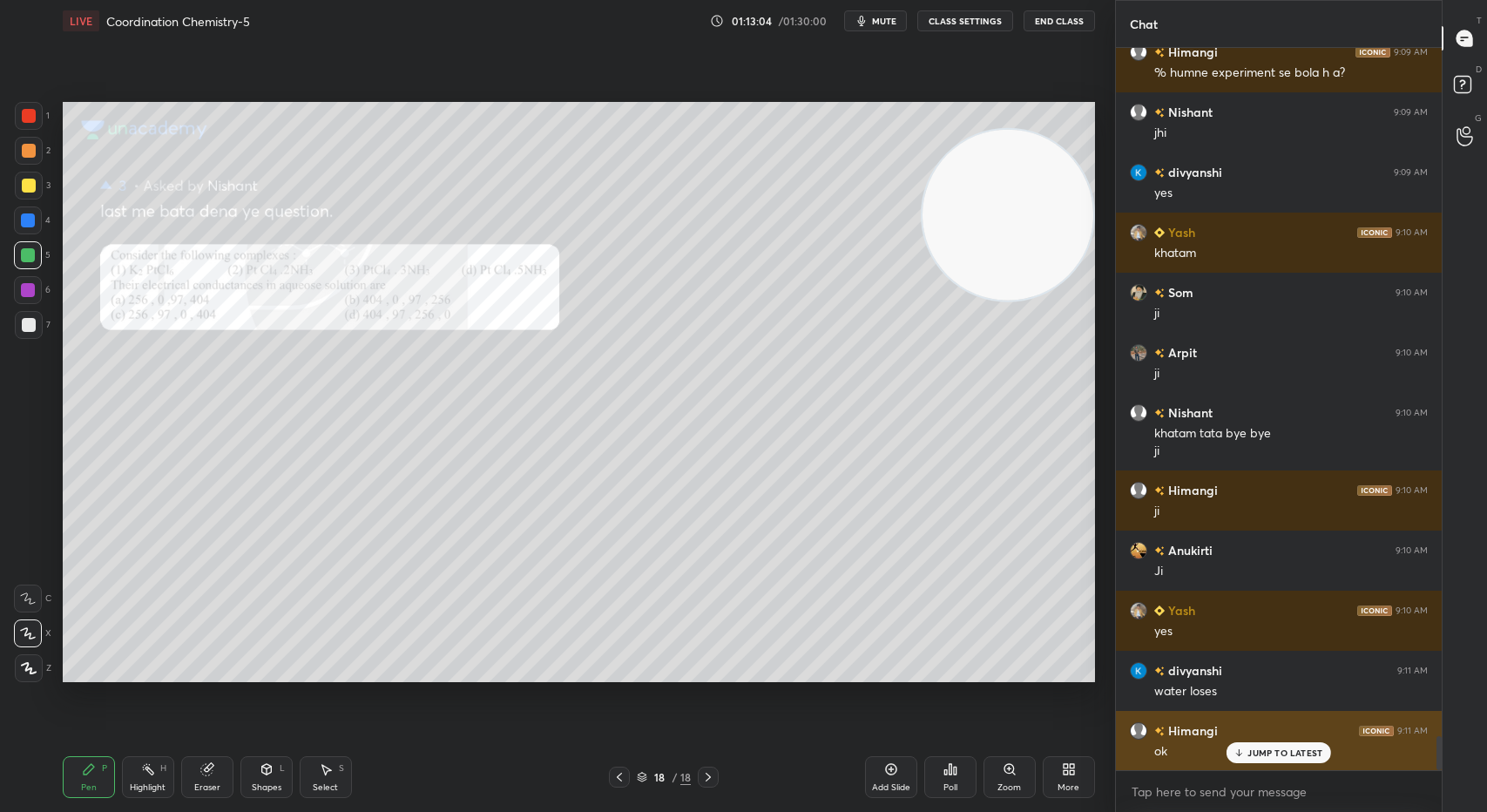
click at [1269, 750] on p "JUMP TO LATEST" at bounding box center [1284, 752] width 74 height 10
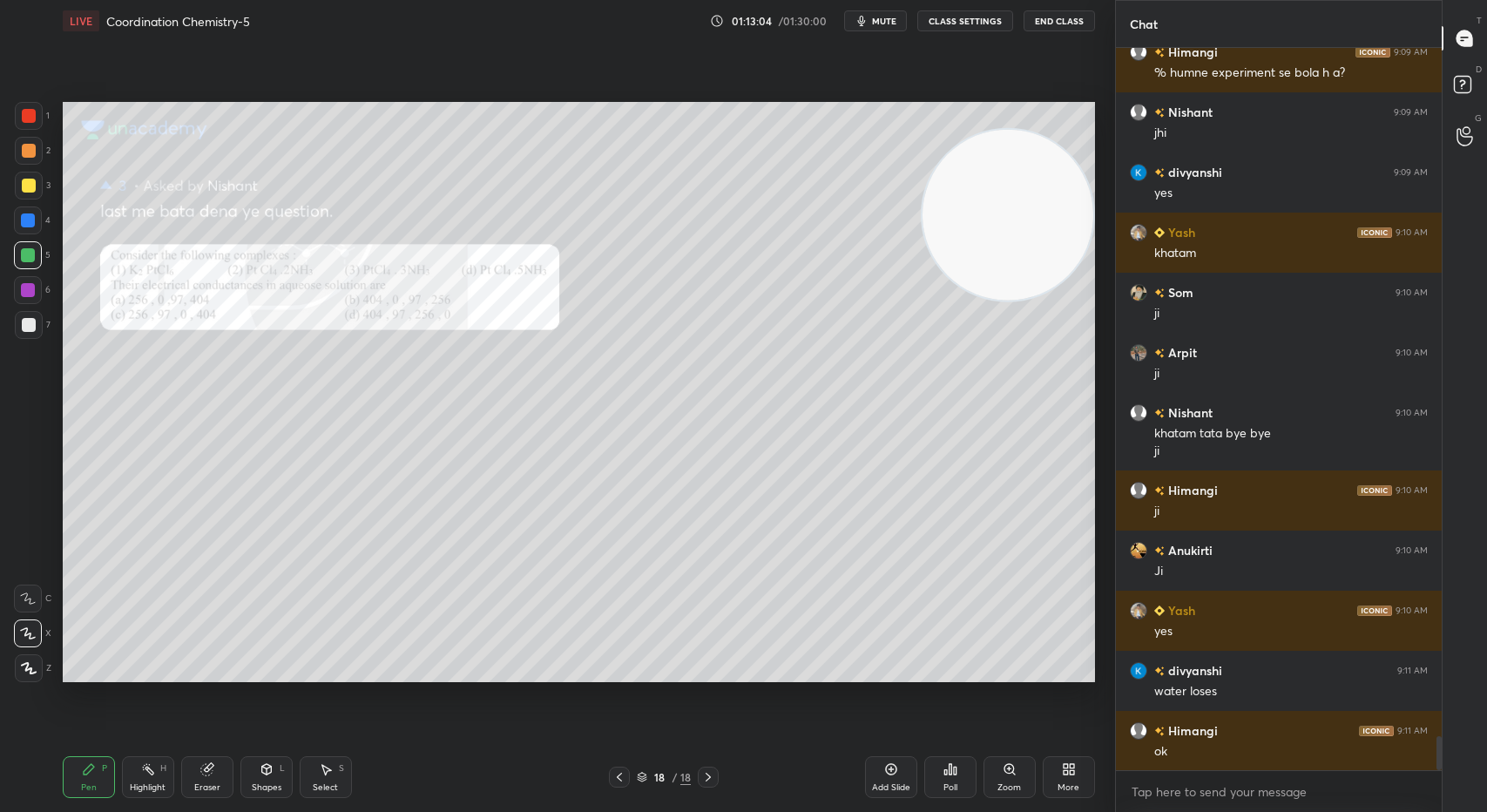
scroll to position [14689, 0]
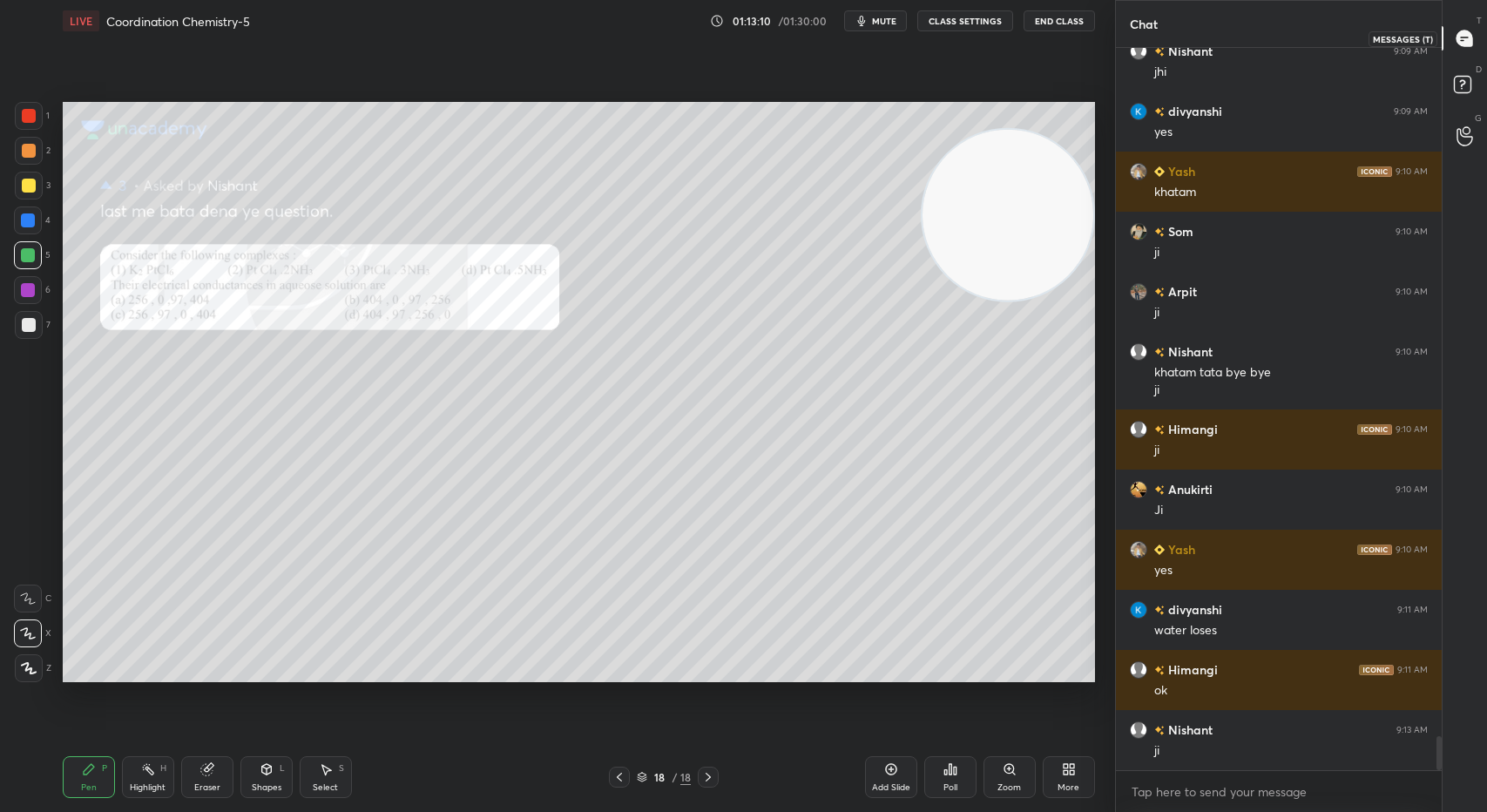
click at [1458, 29] on icon at bounding box center [1464, 38] width 18 height 18
click at [1472, 44] on icon at bounding box center [1464, 38] width 16 height 16
click at [1457, 87] on rect at bounding box center [1462, 85] width 17 height 17
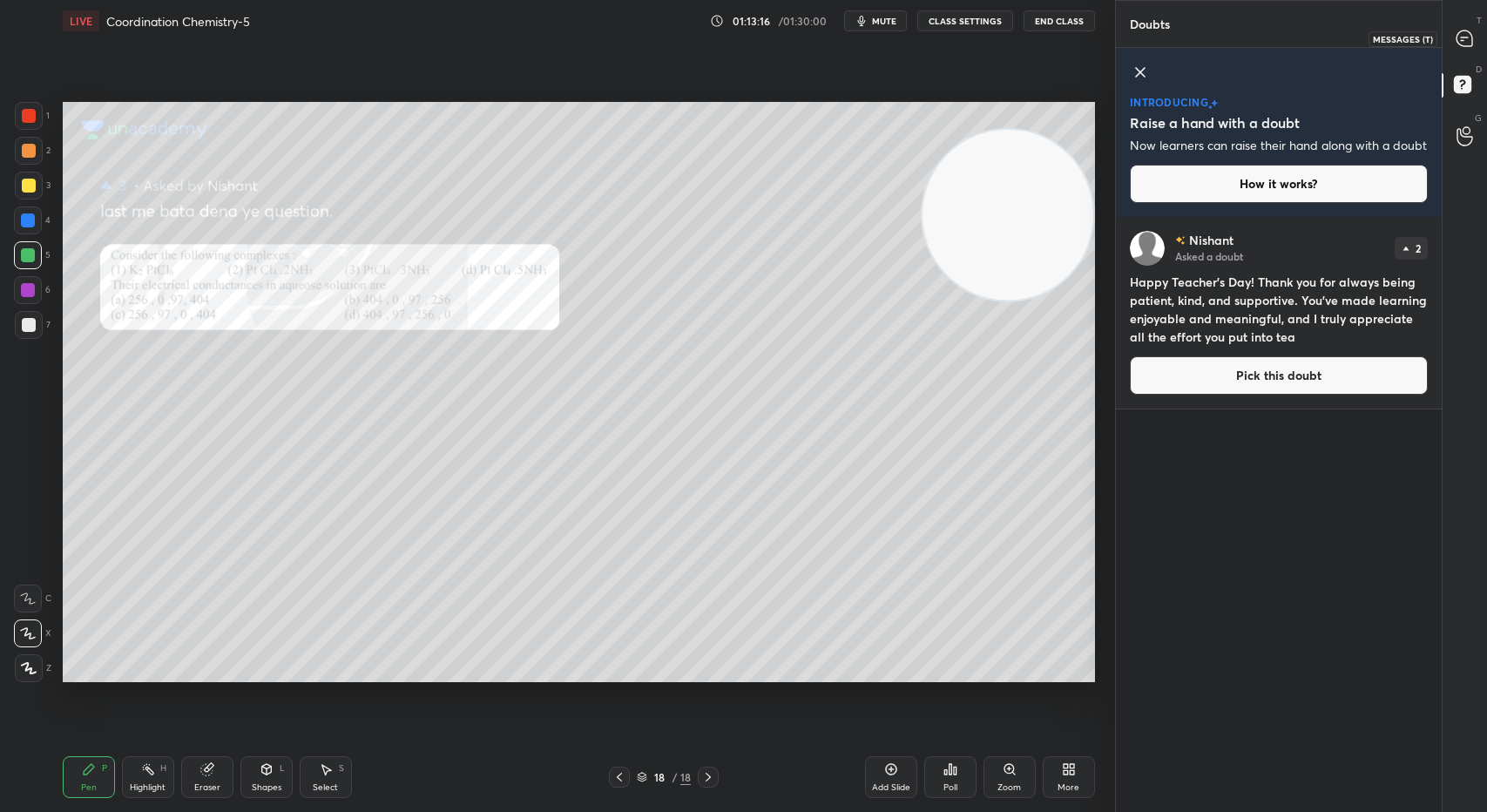
click at [1460, 32] on icon at bounding box center [1464, 38] width 16 height 16
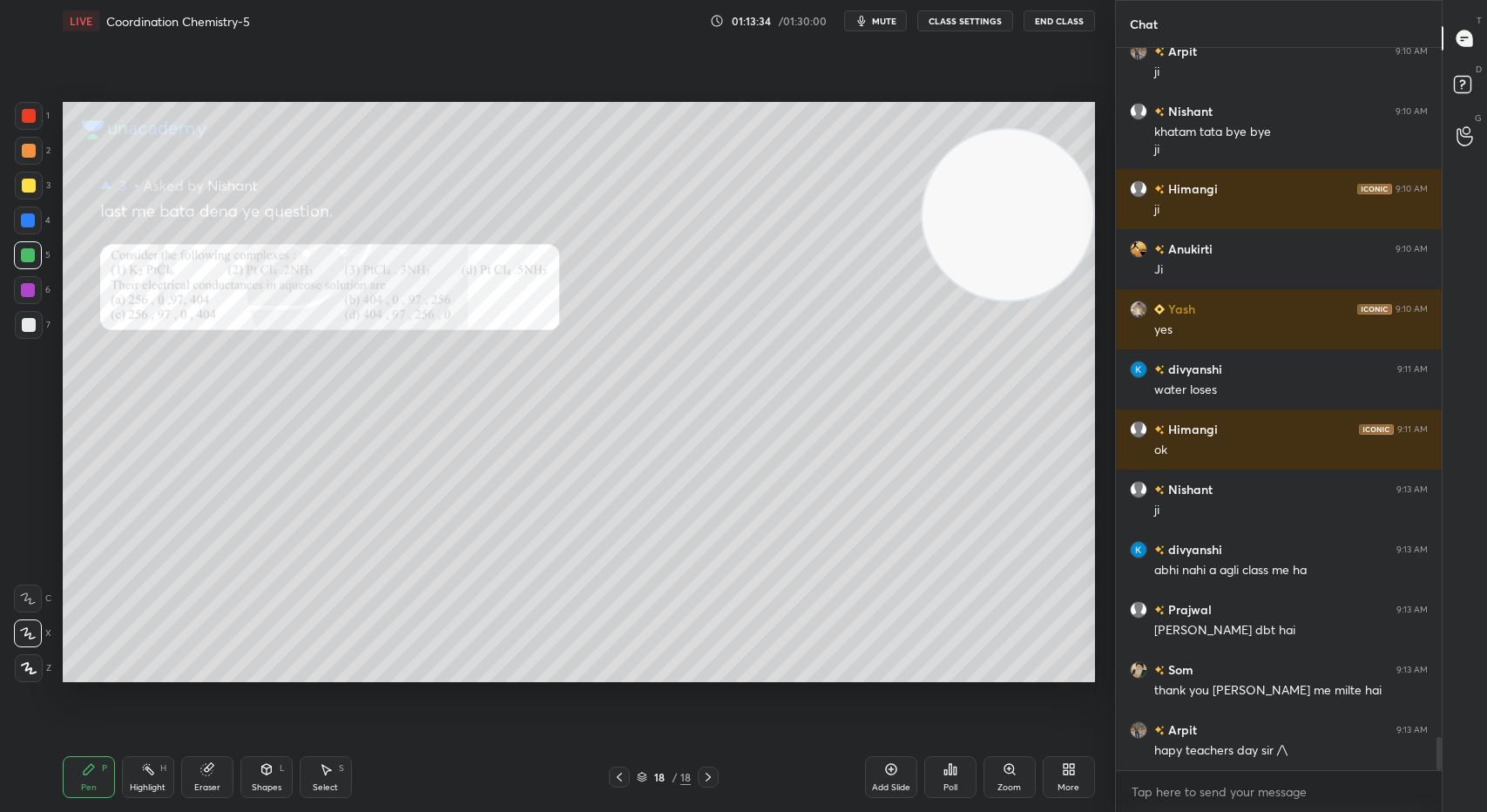
scroll to position [15005, 0]
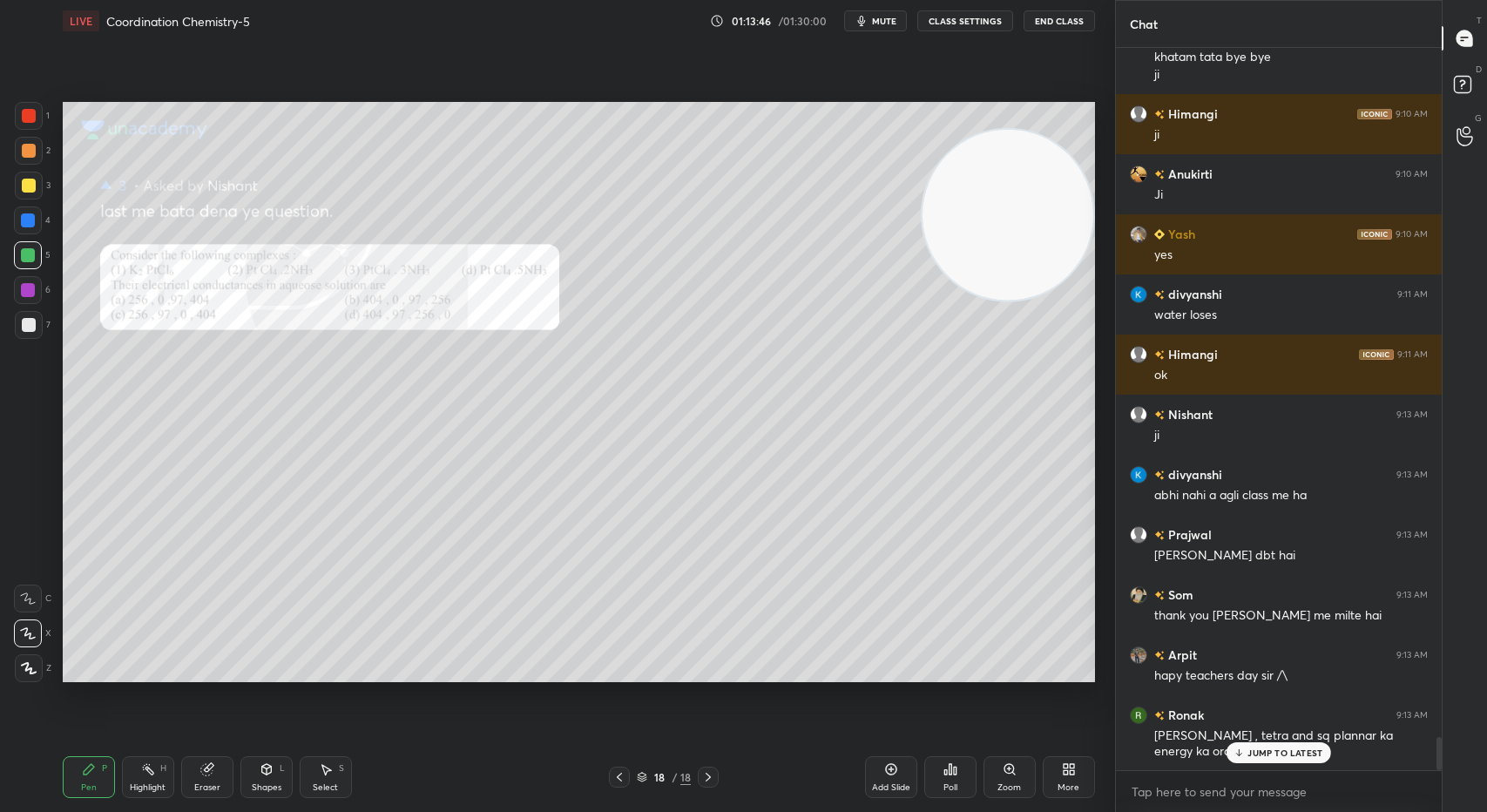
click at [1271, 748] on p "JUMP TO LATEST" at bounding box center [1284, 752] width 74 height 10
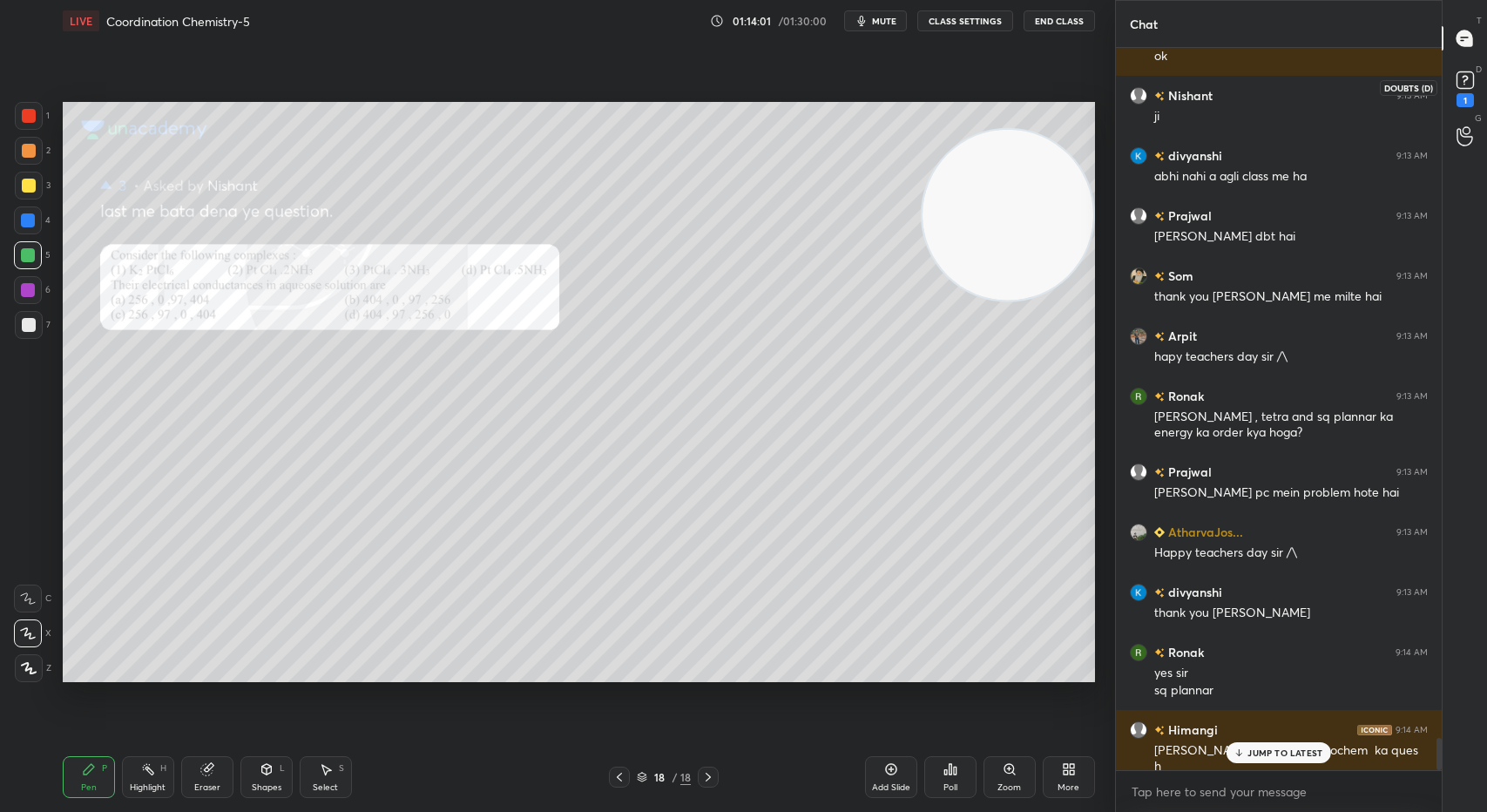
scroll to position [15383, 0]
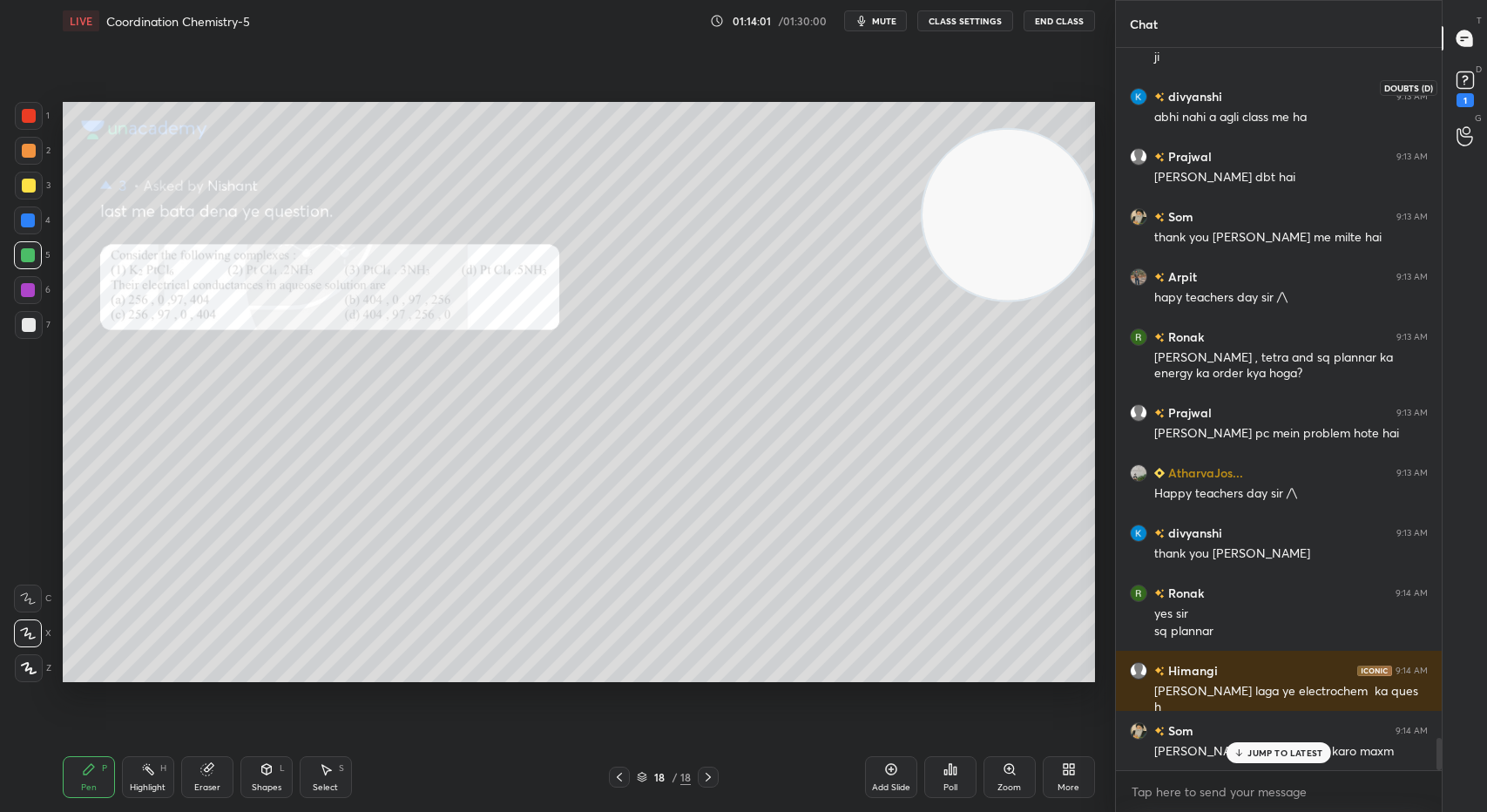
click at [1469, 81] on rect at bounding box center [1465, 81] width 17 height 17
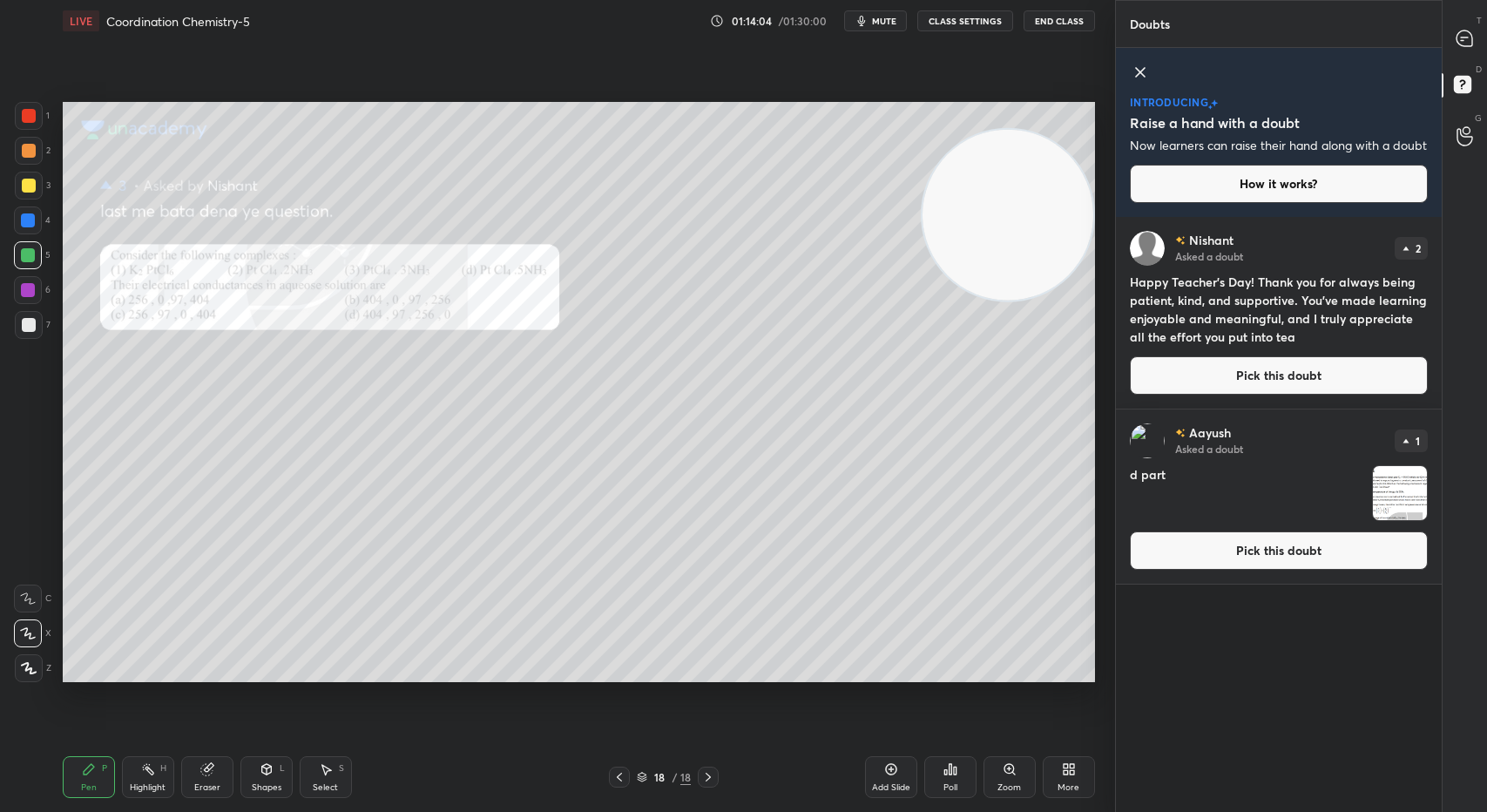
click at [1308, 570] on button "Pick this doubt" at bounding box center [1279, 550] width 298 height 39
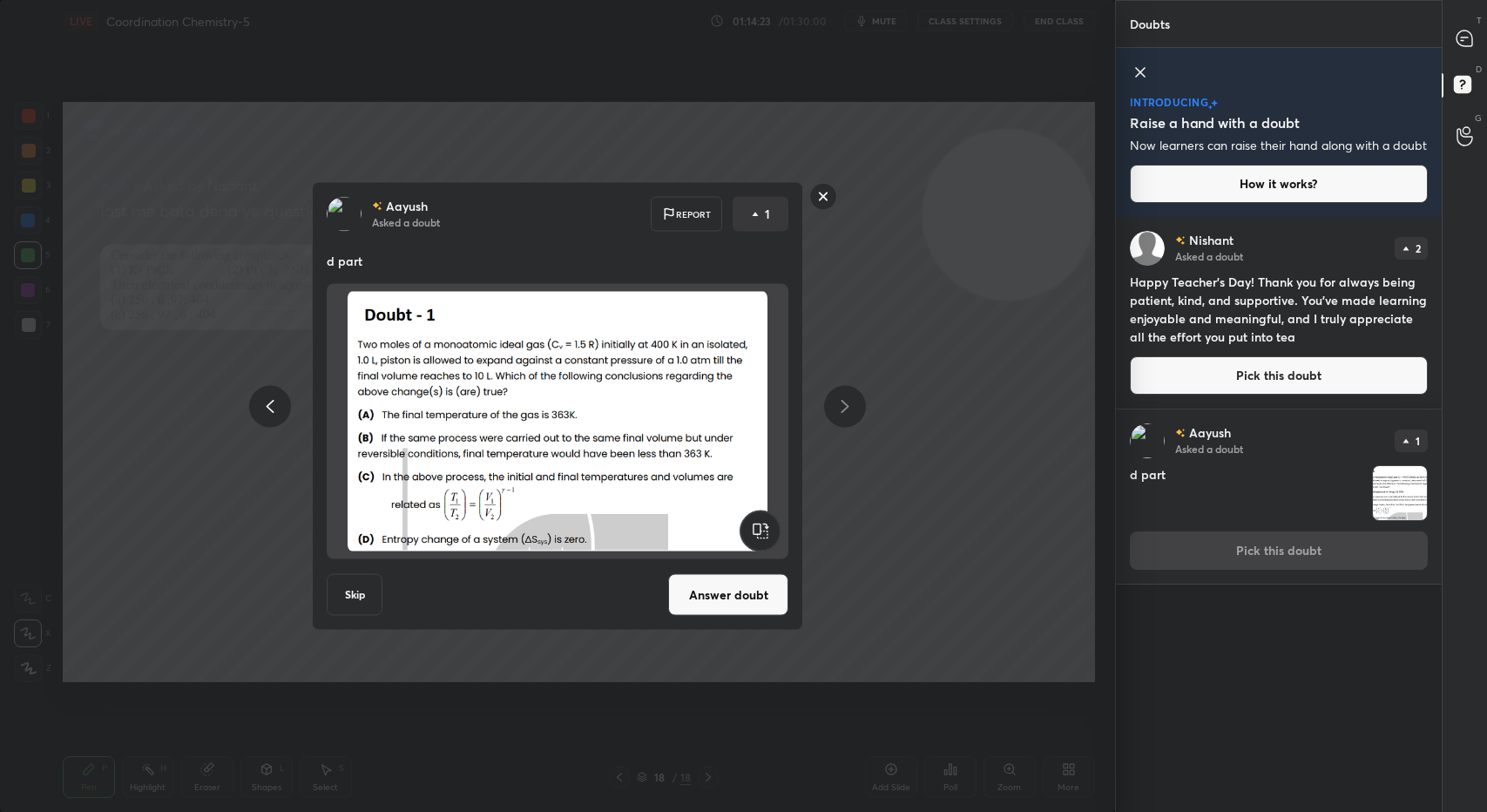
click at [825, 205] on rect at bounding box center [824, 196] width 27 height 27
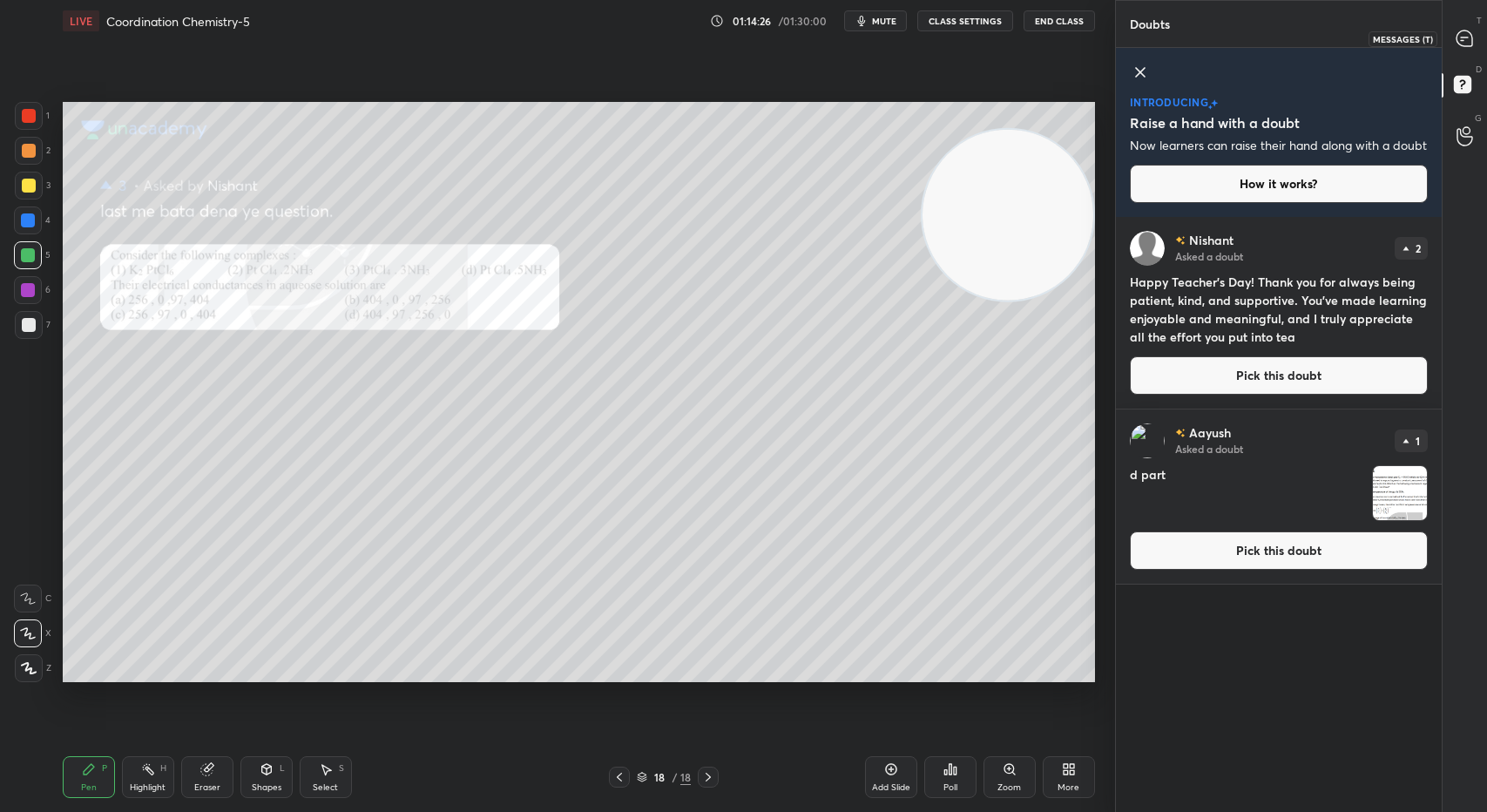
click at [1458, 49] on div at bounding box center [1464, 38] width 35 height 31
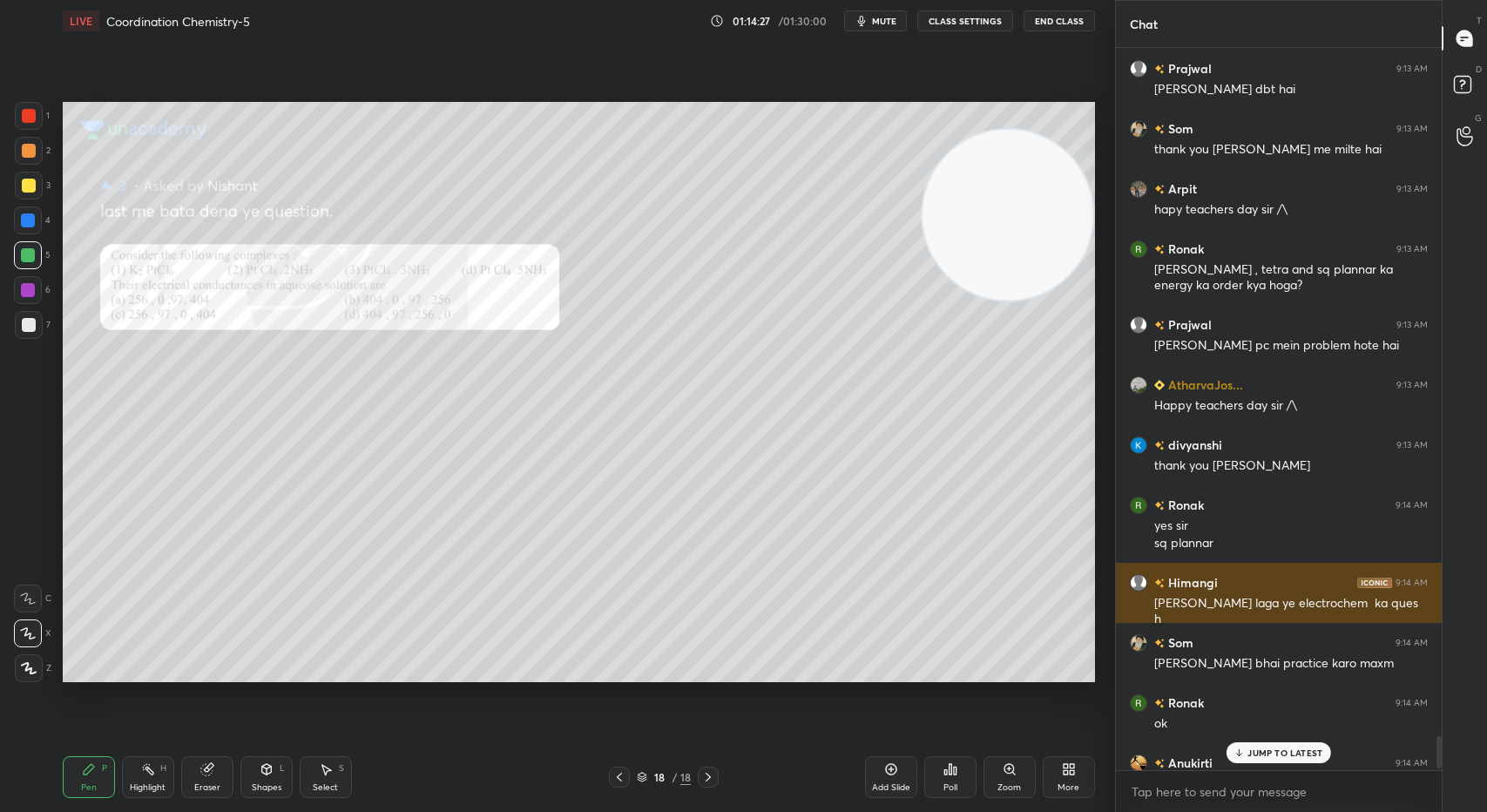
scroll to position [15503, 0]
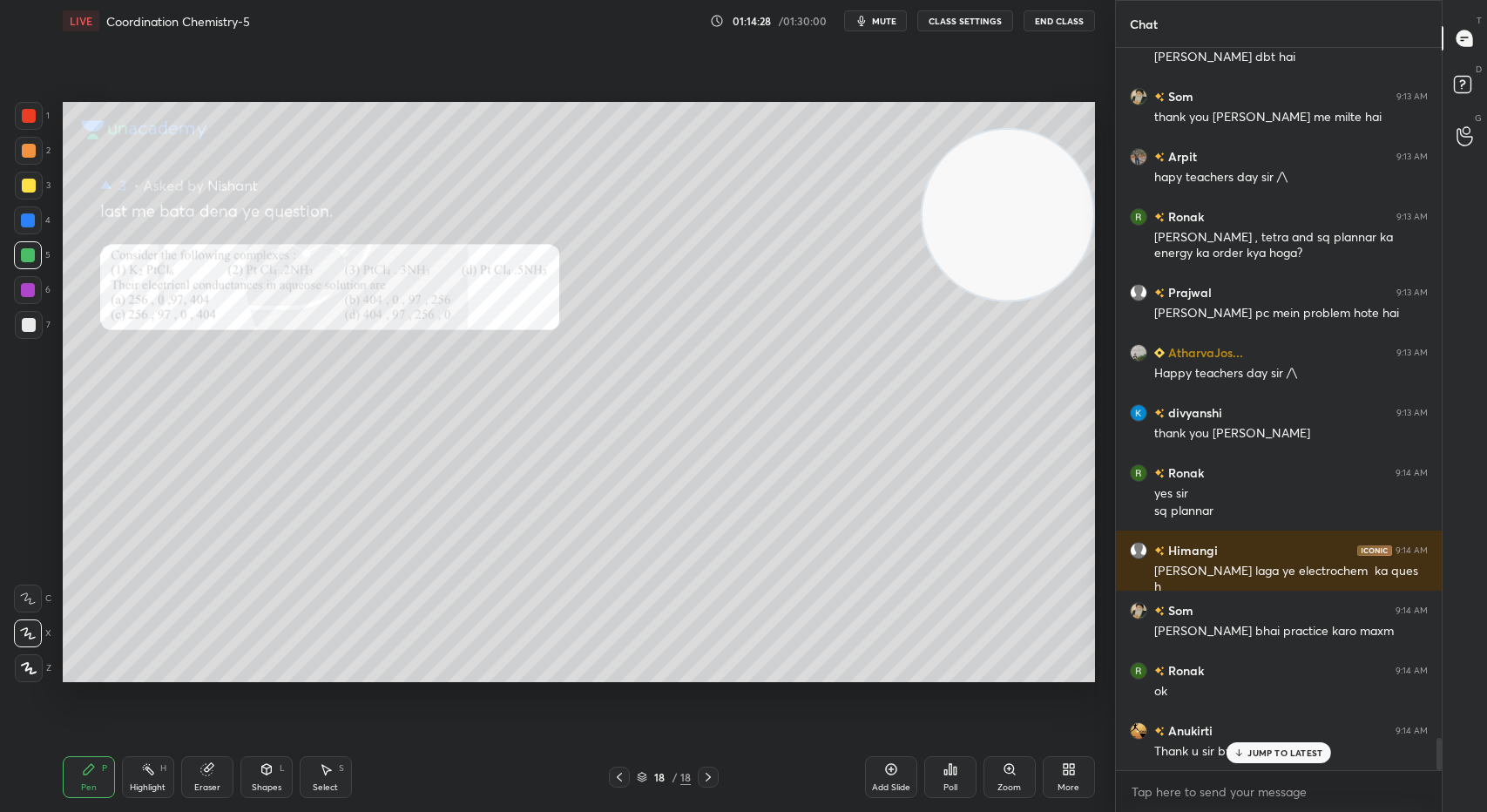
click at [1262, 755] on p "JUMP TO LATEST" at bounding box center [1284, 752] width 74 height 10
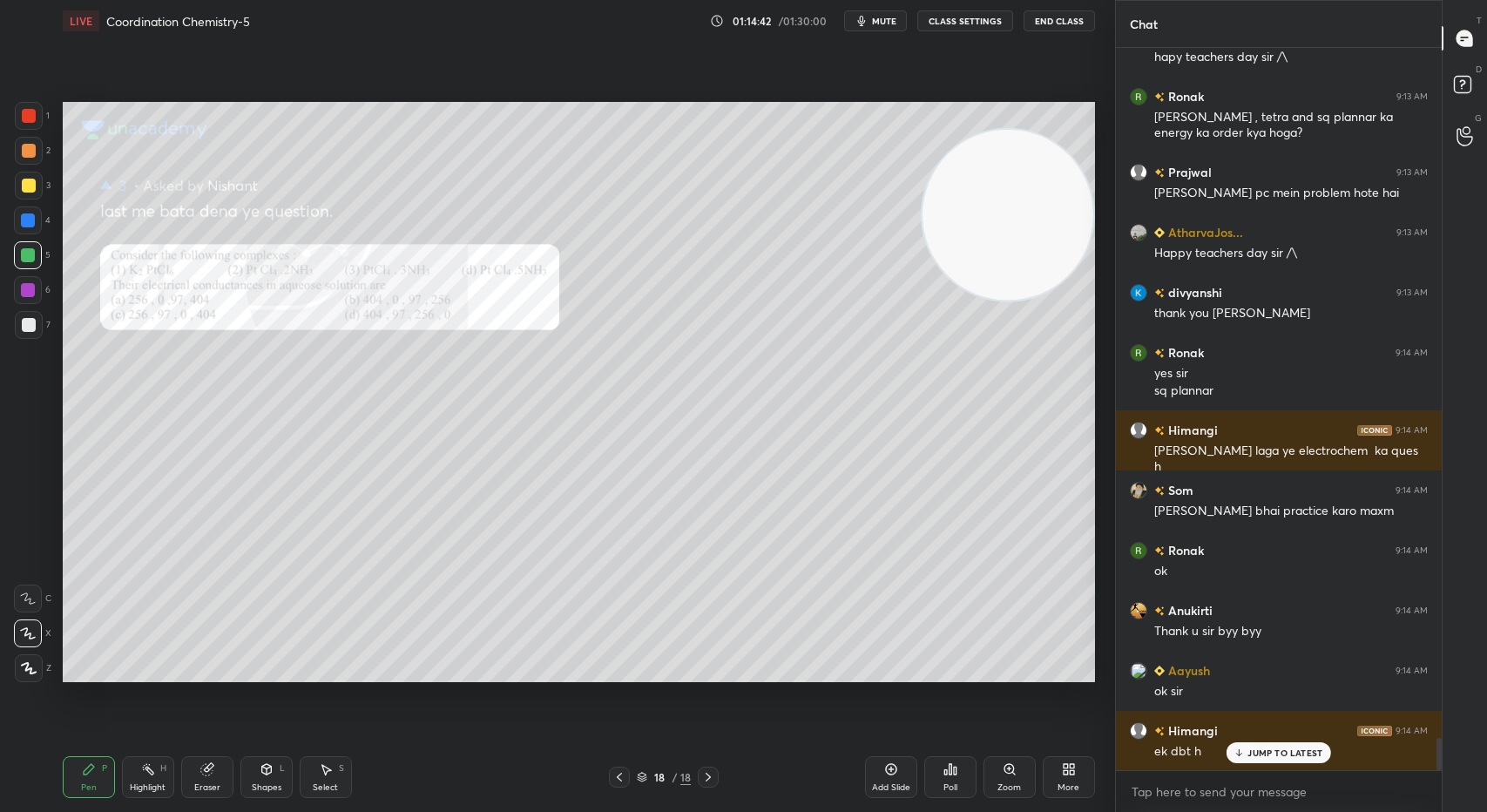
scroll to position [15641, 0]
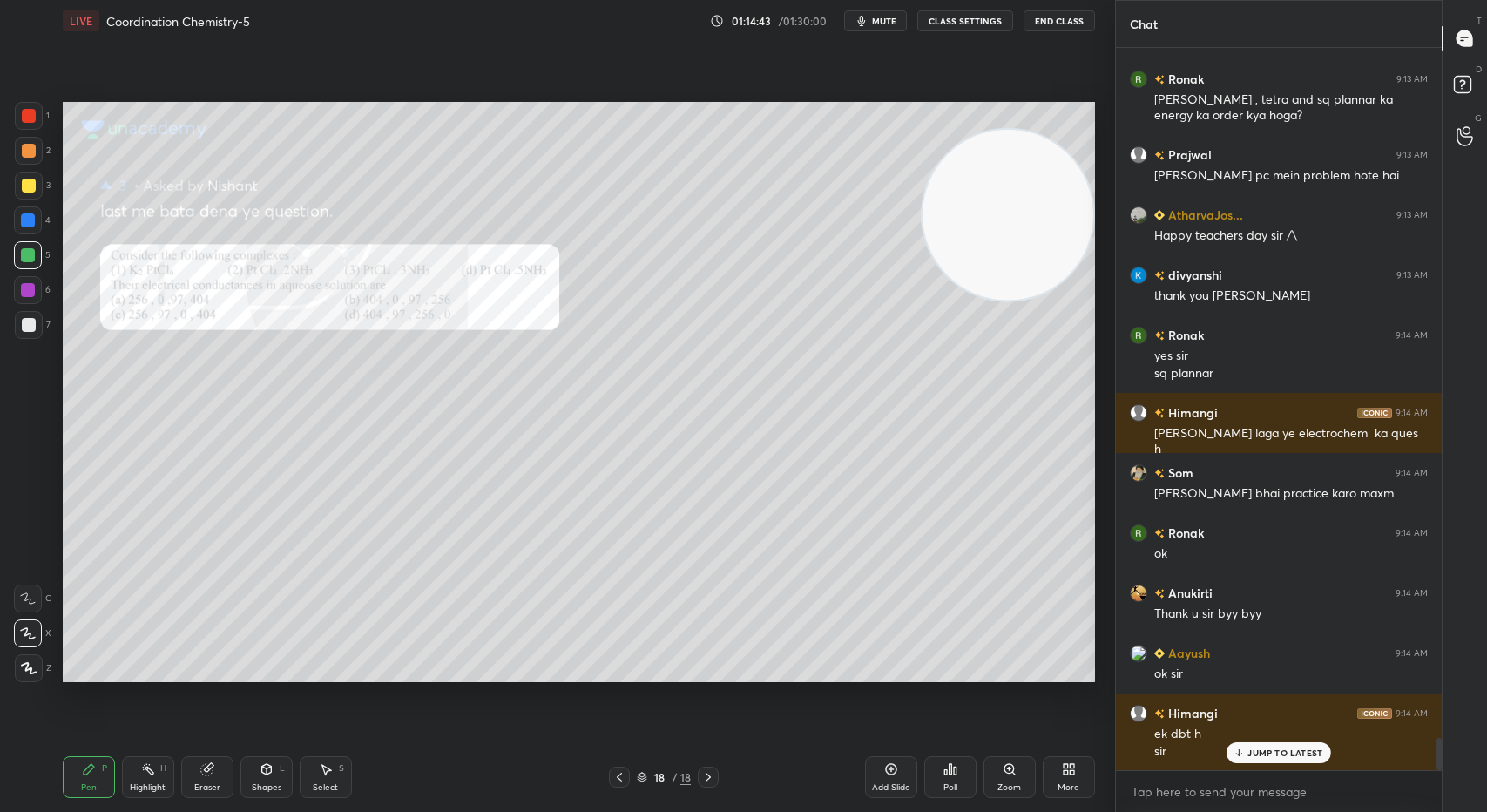
click at [1258, 752] on p "JUMP TO LATEST" at bounding box center [1284, 752] width 74 height 10
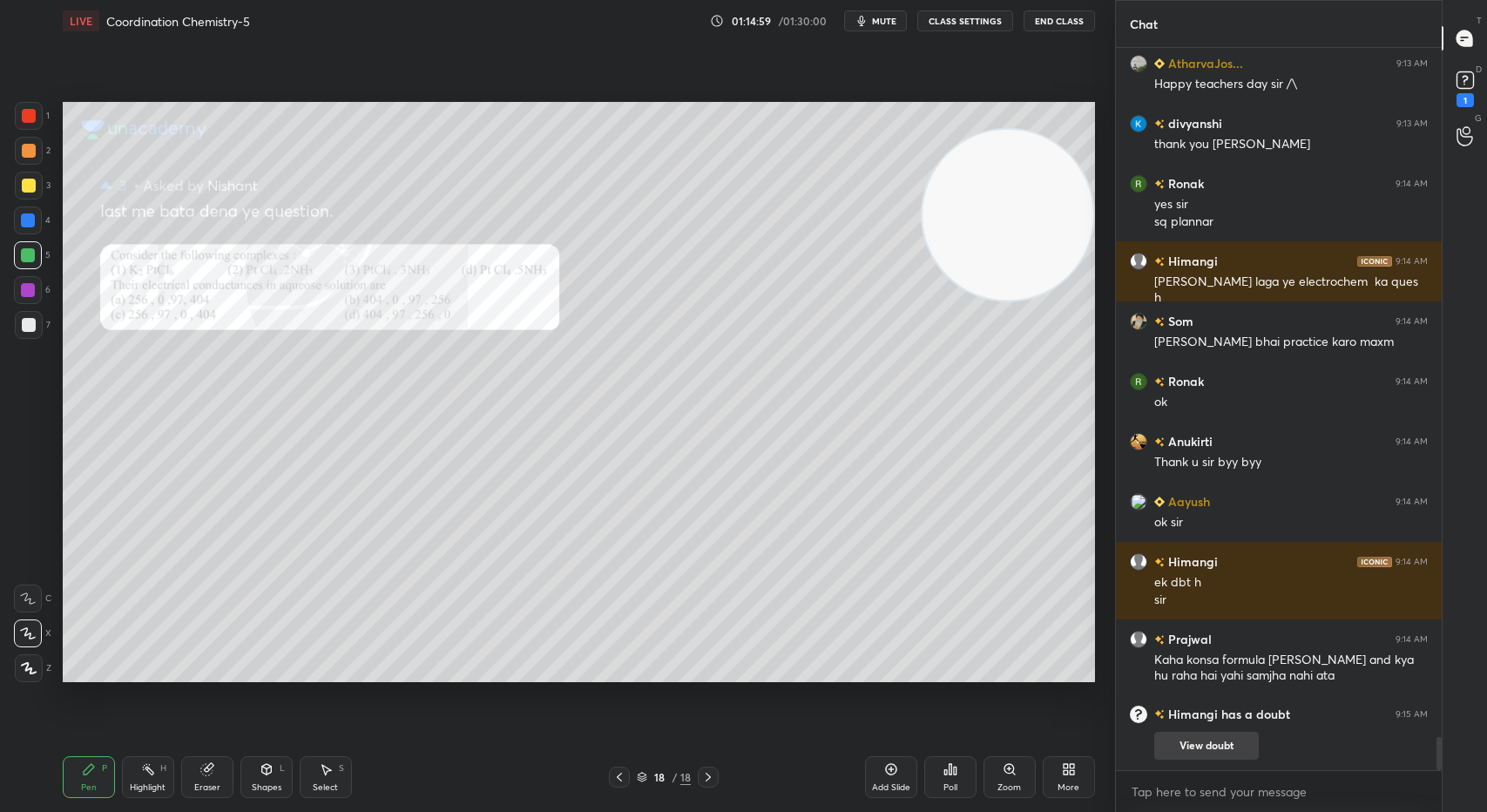
click at [1229, 750] on button "View doubt" at bounding box center [1206, 745] width 105 height 28
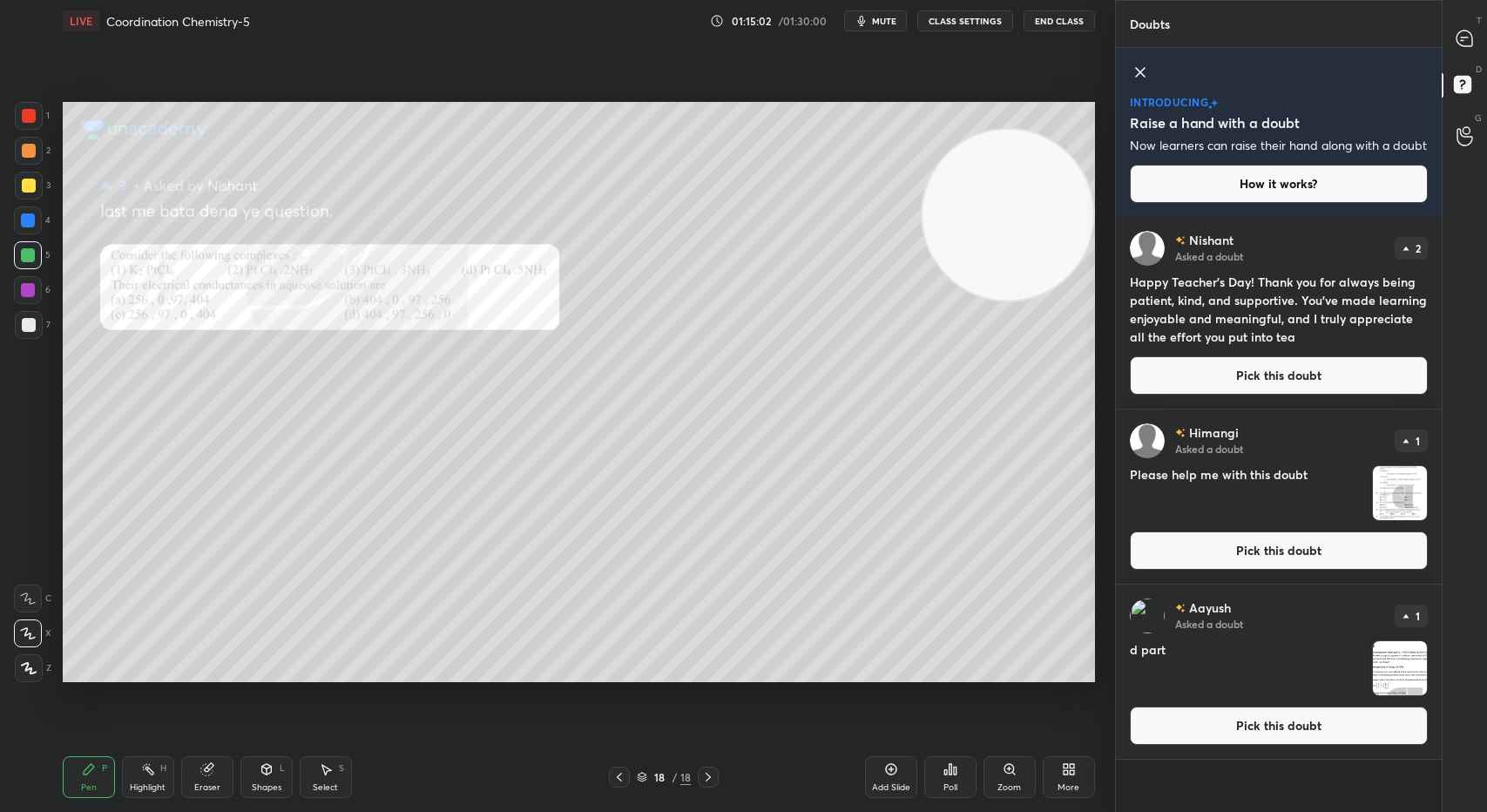
click at [1246, 554] on button "Pick this doubt" at bounding box center [1279, 550] width 298 height 39
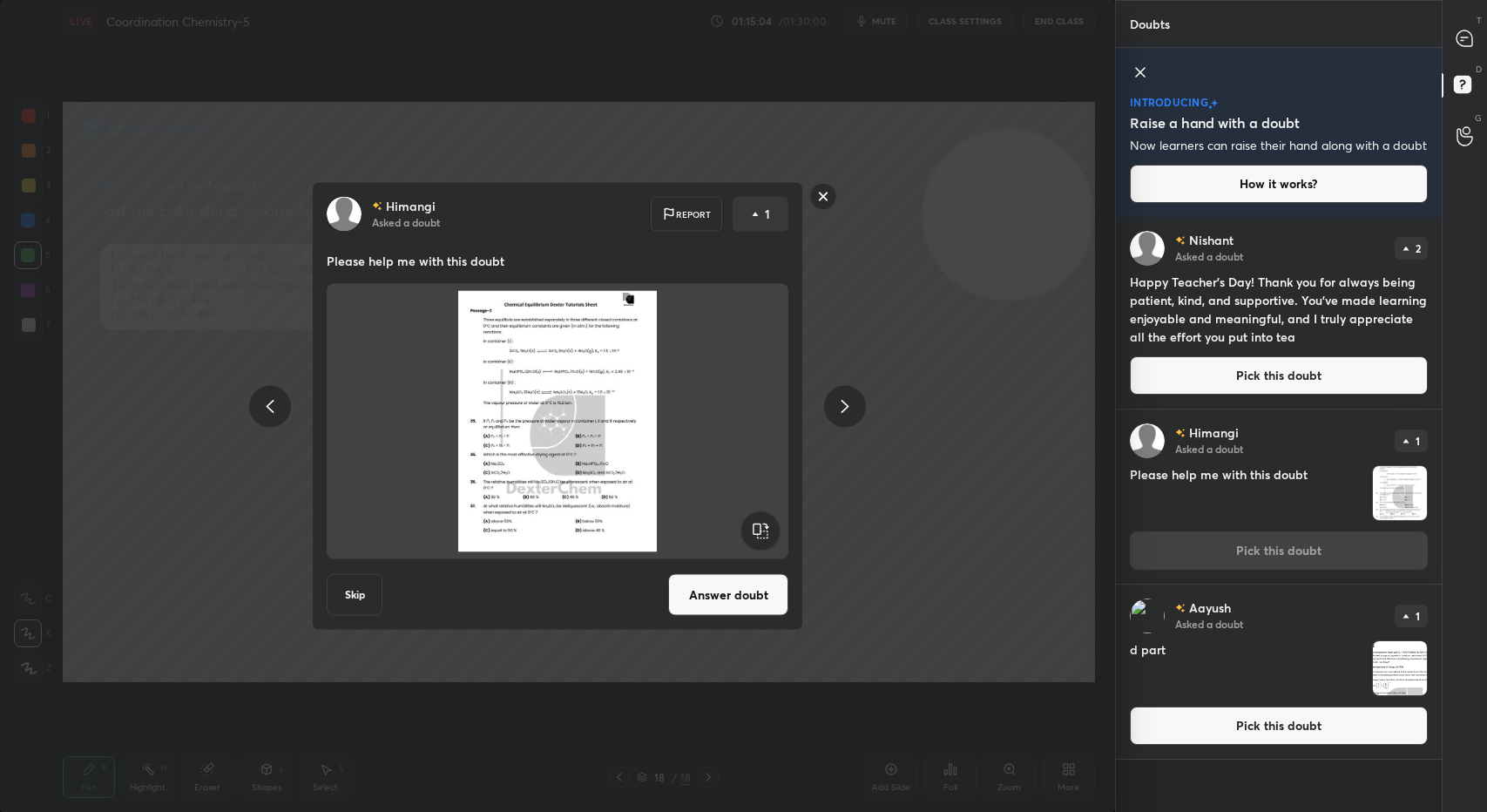
click at [718, 583] on button "Answer doubt" at bounding box center [728, 594] width 121 height 41
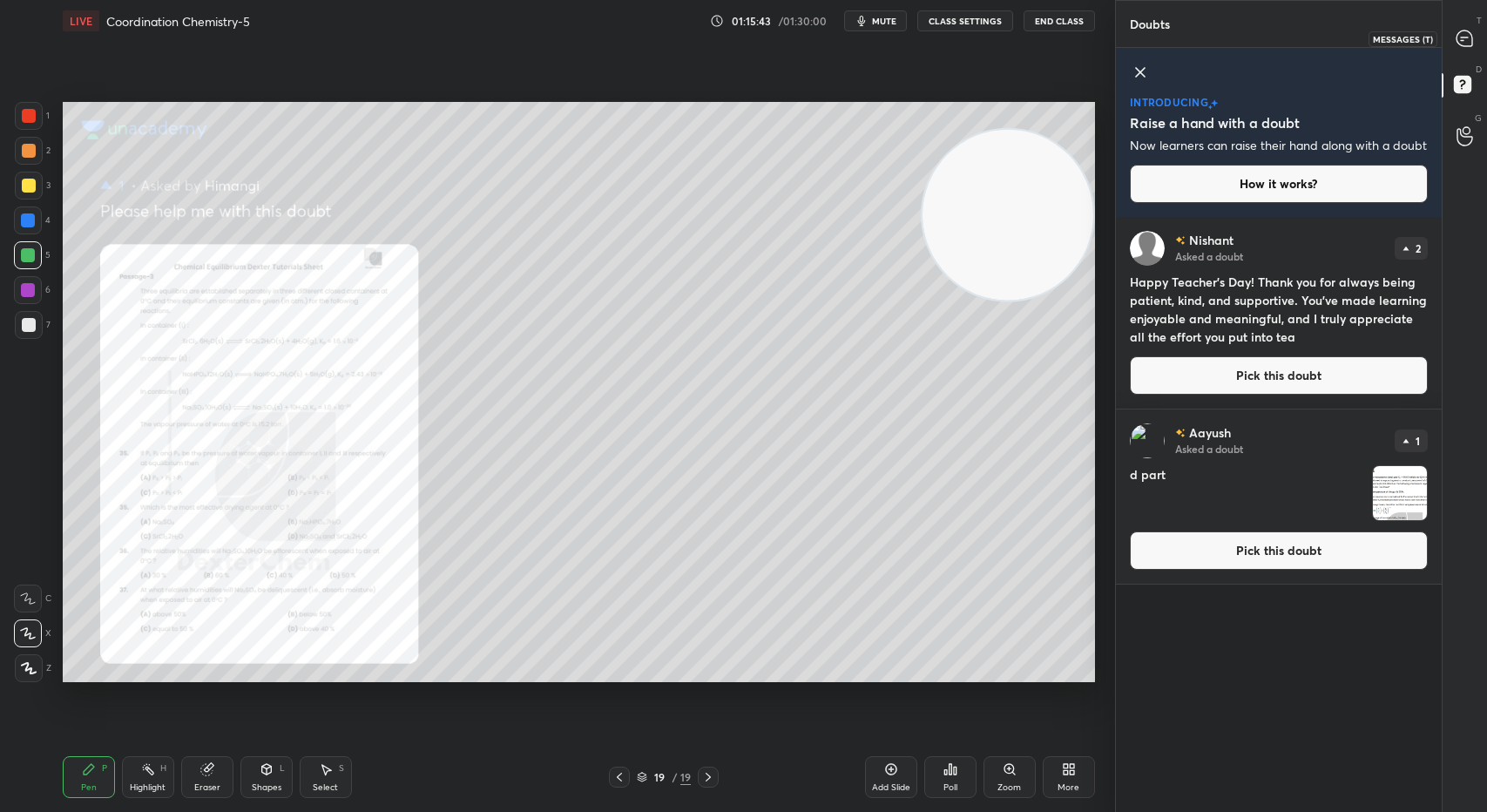
click at [1469, 35] on icon at bounding box center [1464, 38] width 16 height 16
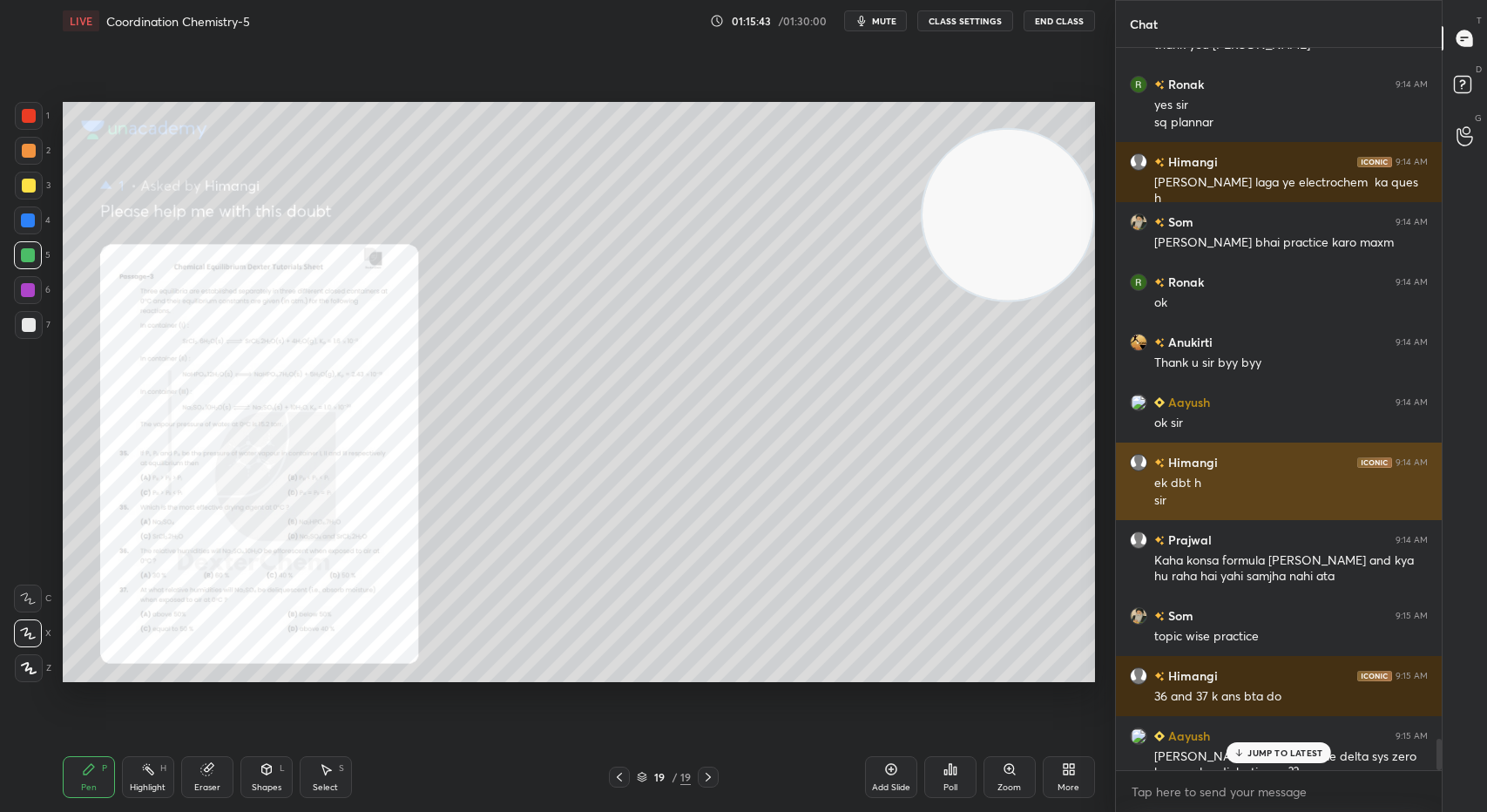
scroll to position [15758, 0]
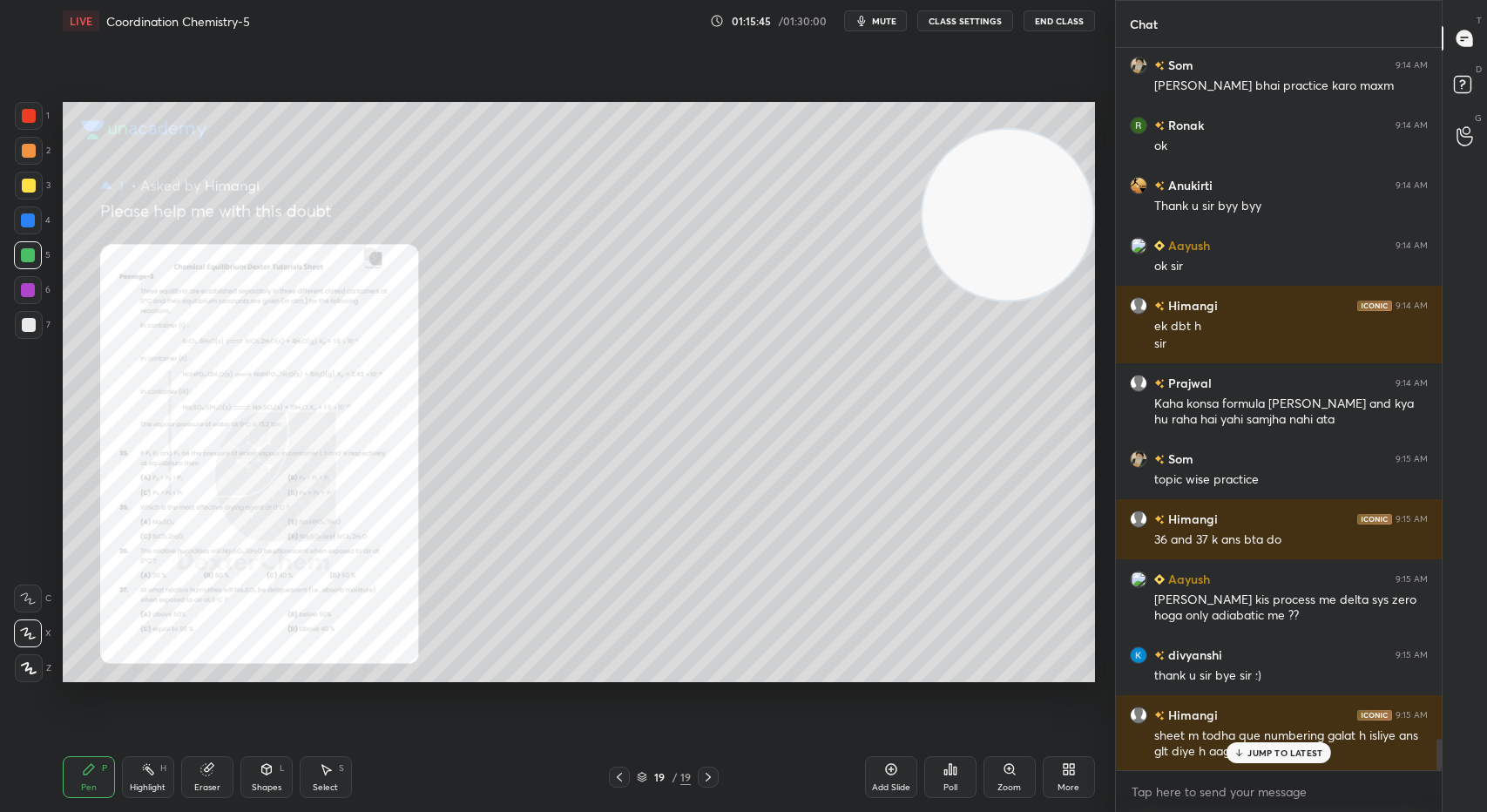
click at [1258, 750] on p "JUMP TO LATEST" at bounding box center [1284, 752] width 74 height 10
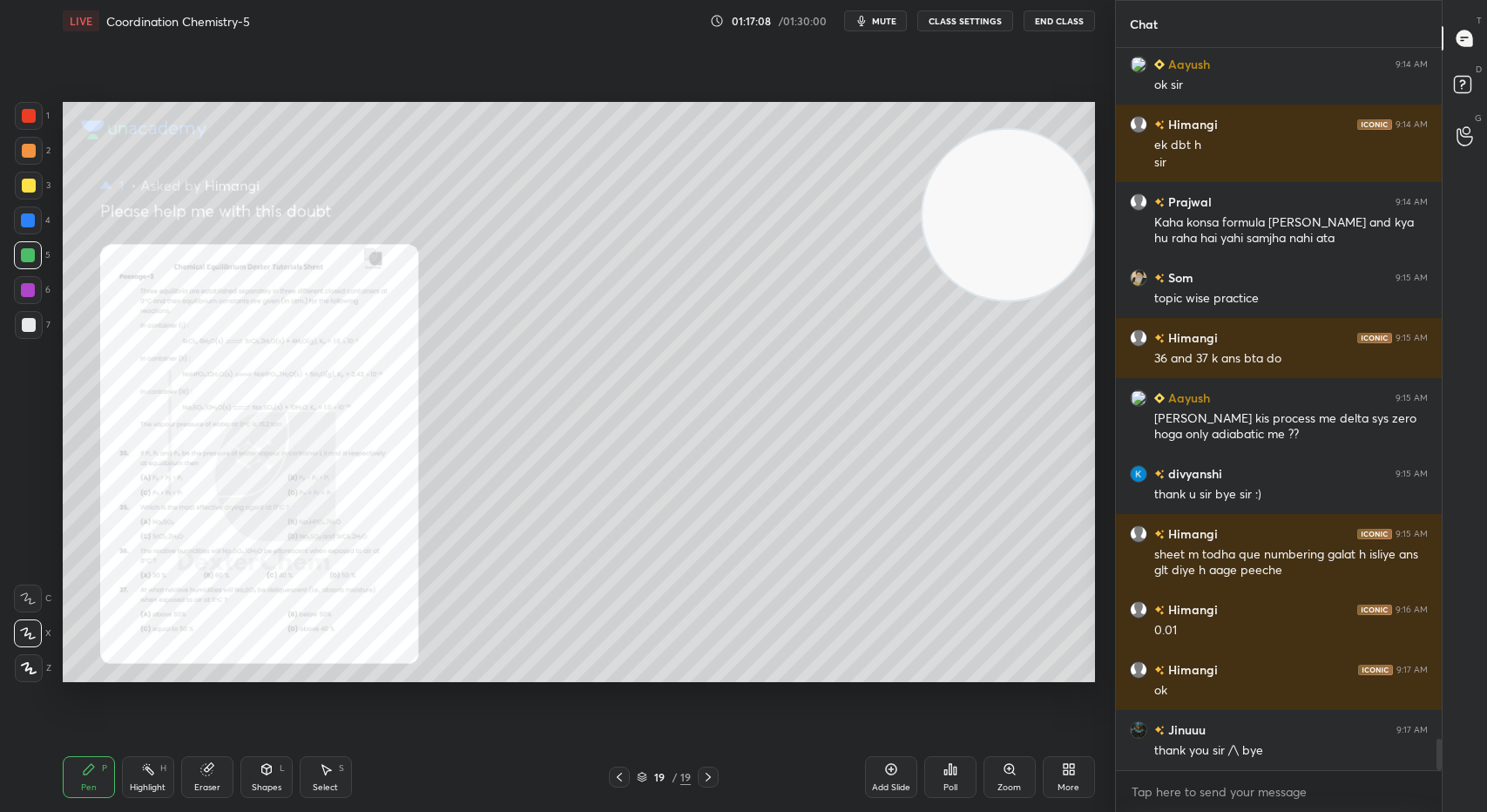
scroll to position [15998, 0]
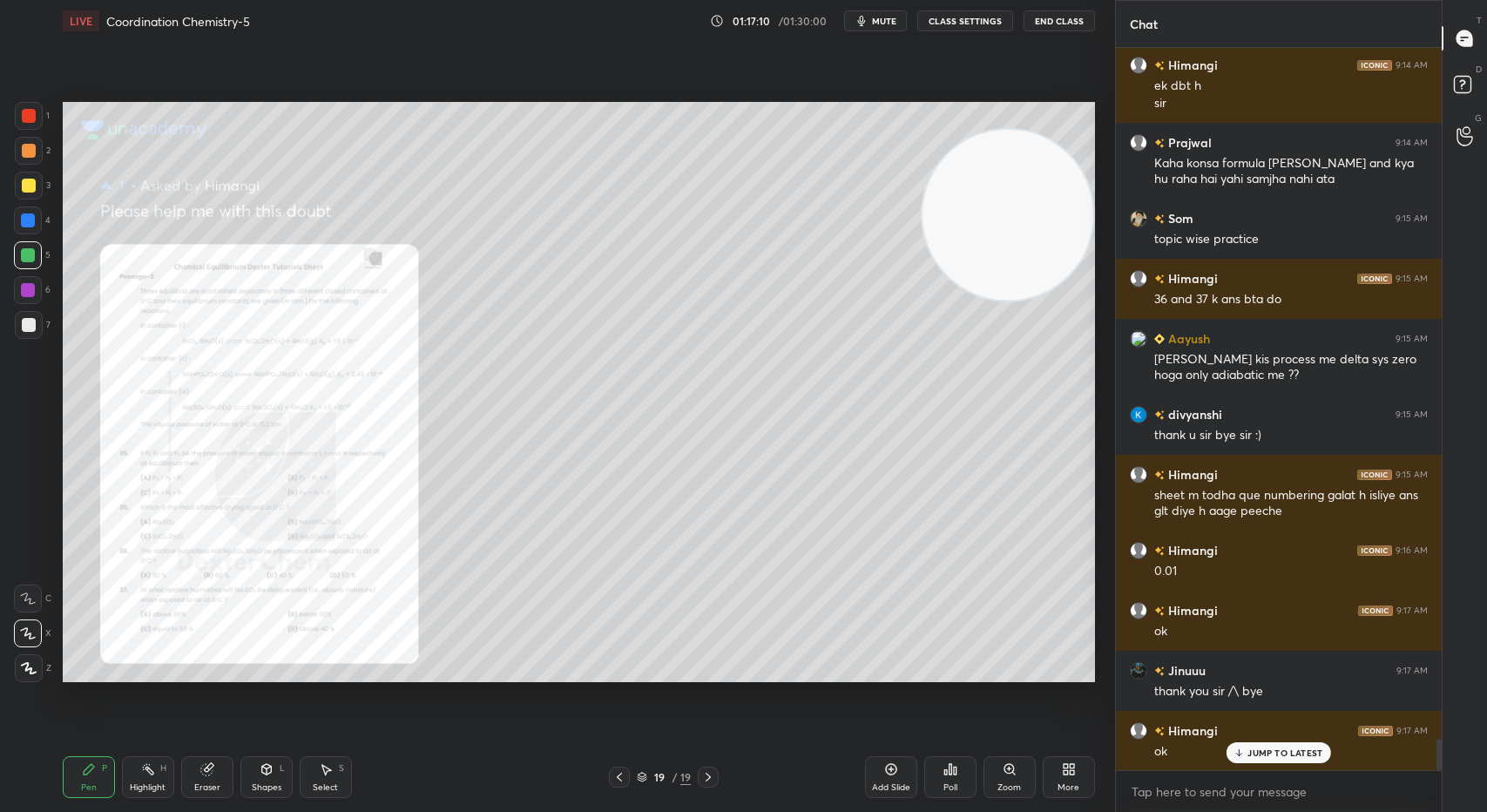
click at [1277, 754] on p "JUMP TO LATEST" at bounding box center [1284, 752] width 74 height 10
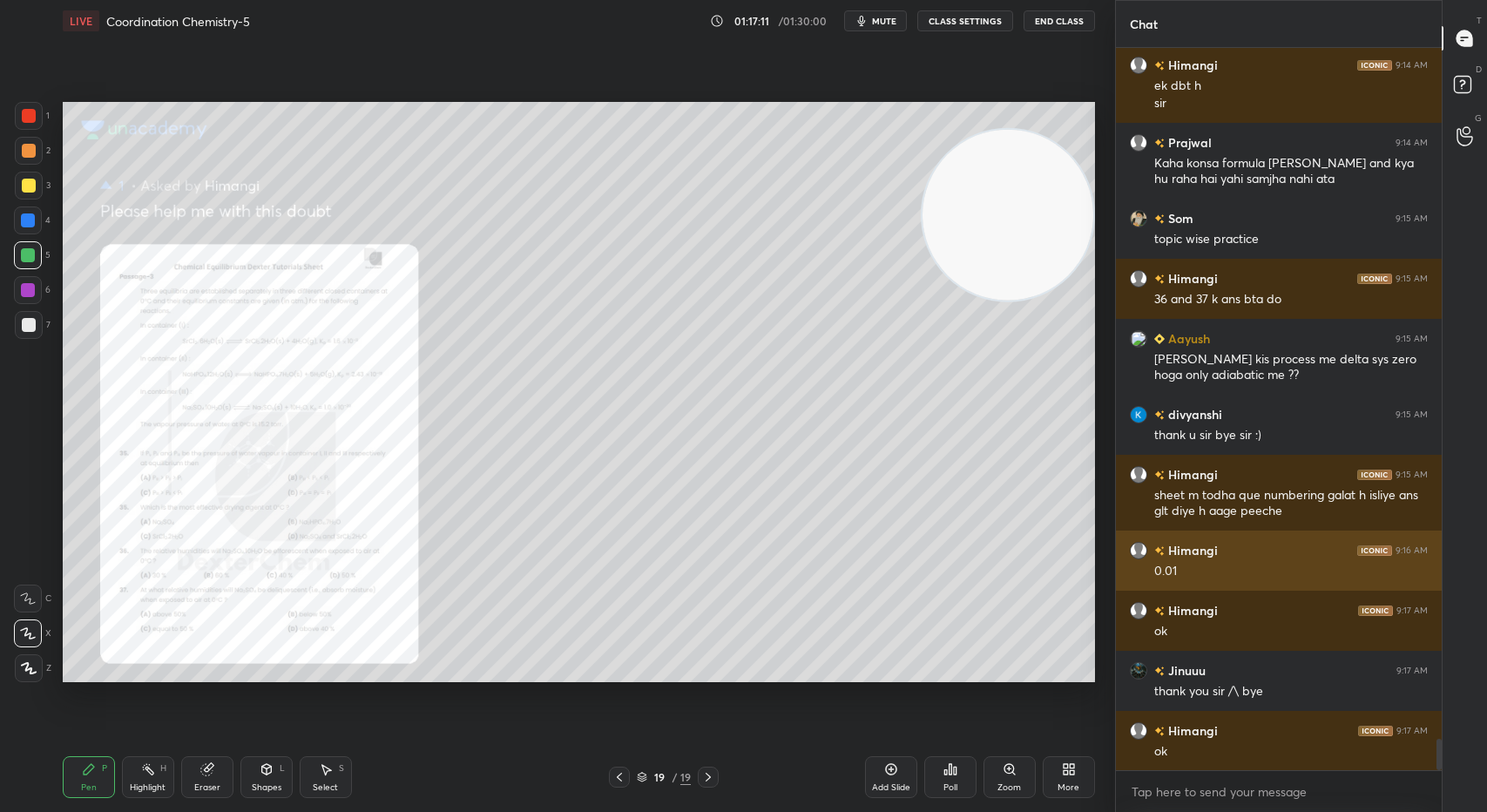
scroll to position [16015, 0]
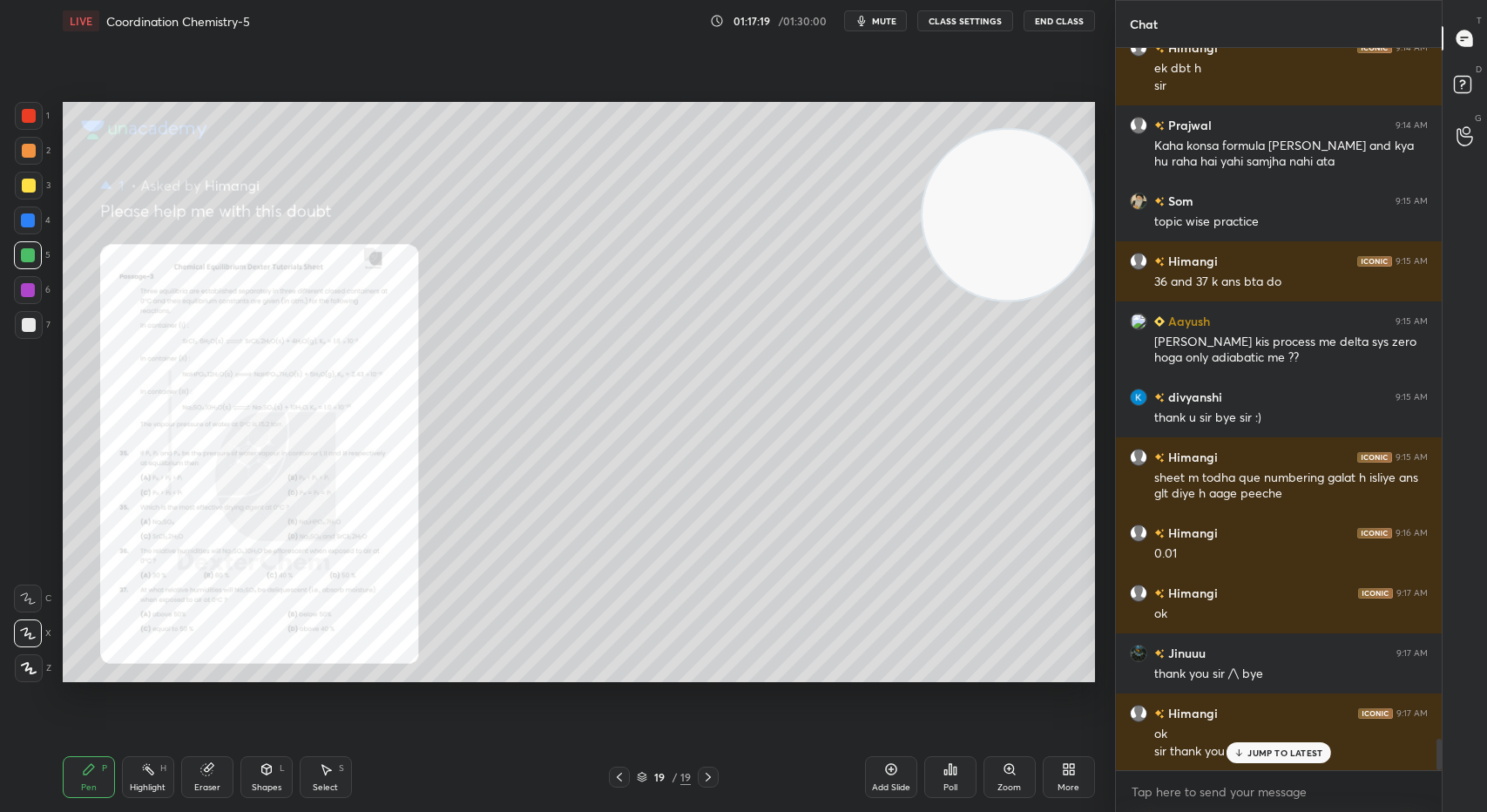
click at [1258, 749] on p "JUMP TO LATEST" at bounding box center [1284, 752] width 74 height 10
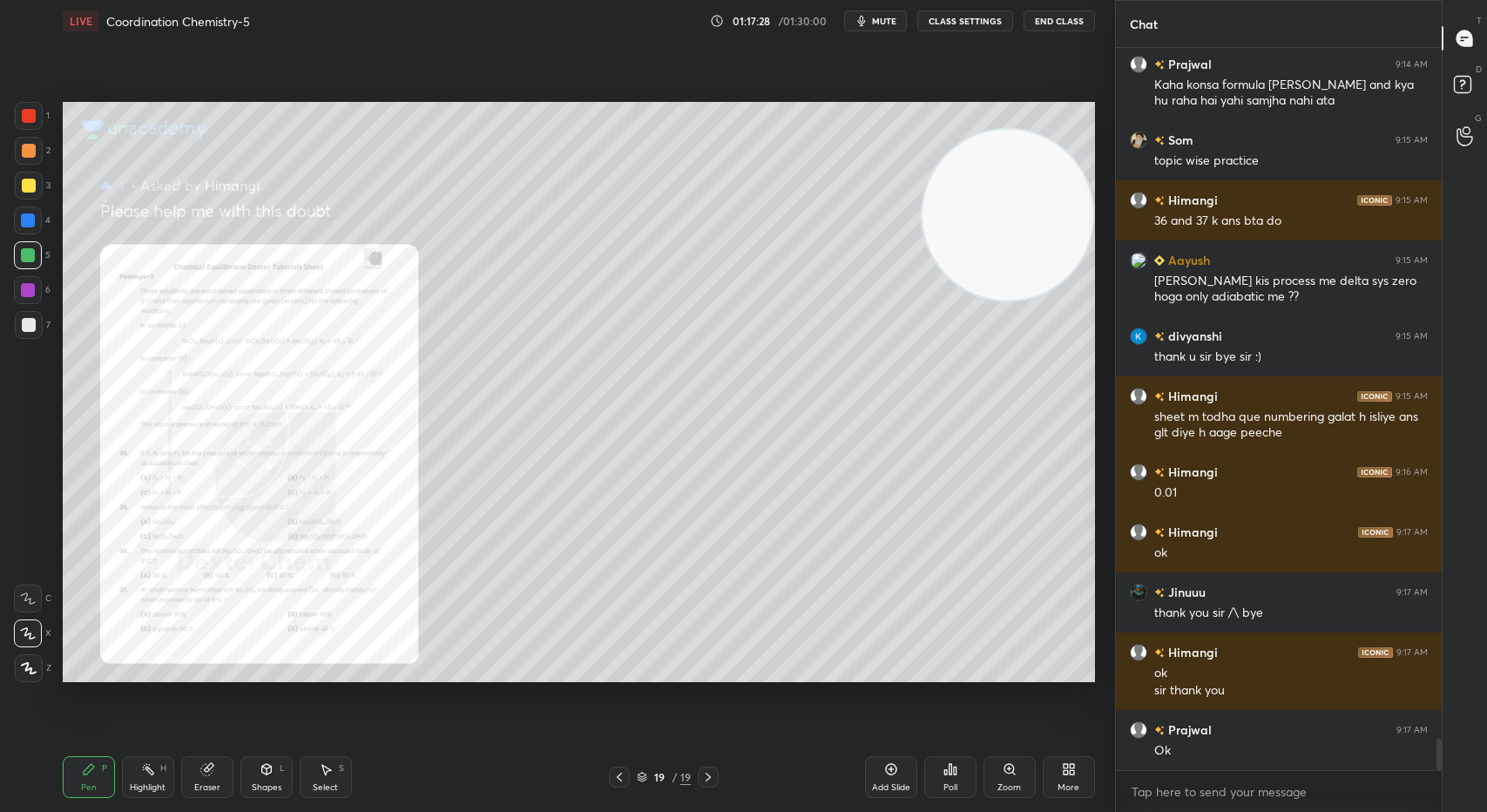
click at [1052, 23] on button "End Class" at bounding box center [1059, 21] width 72 height 21
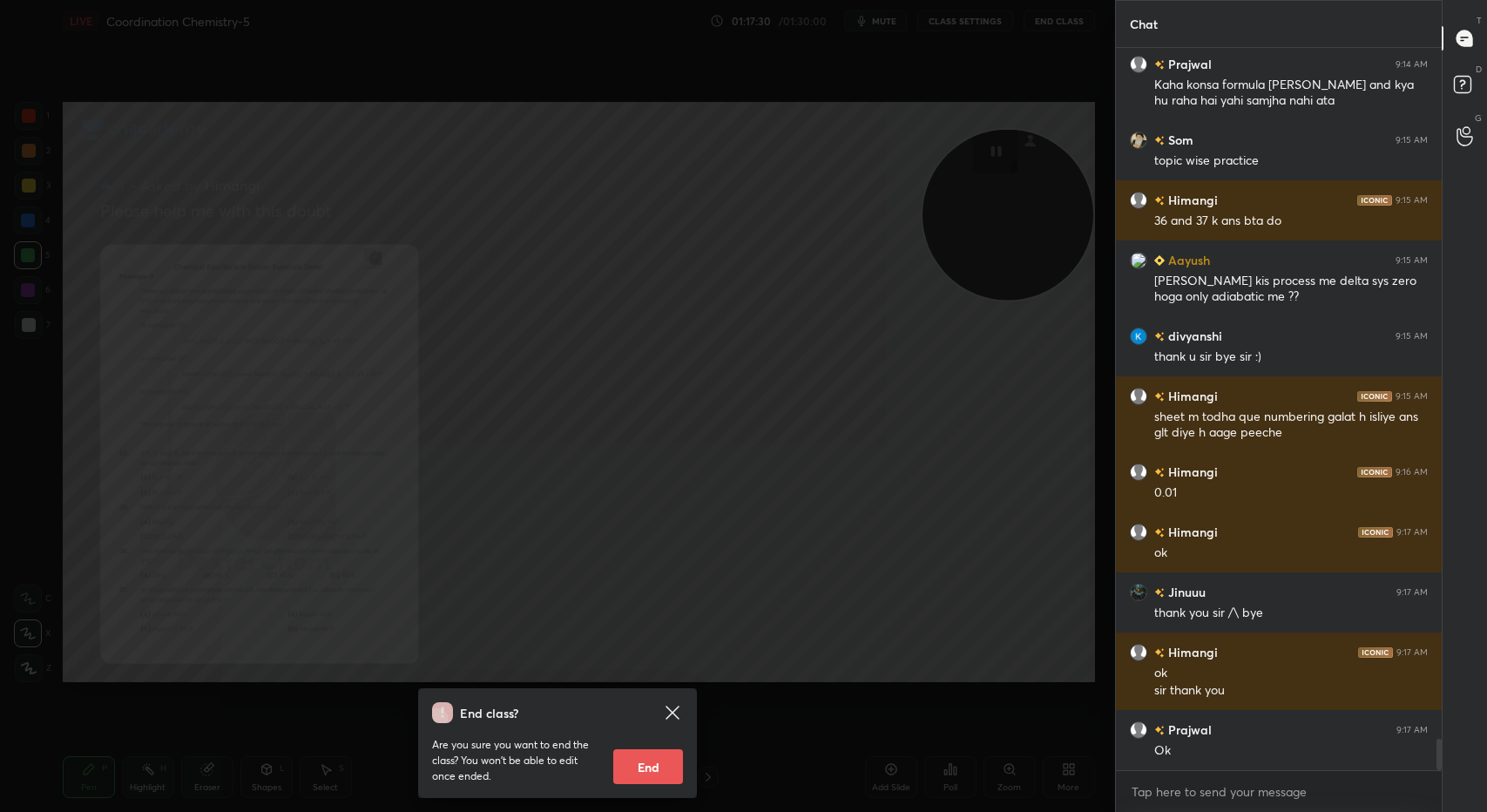
click at [641, 761] on button "End" at bounding box center [648, 766] width 70 height 35
type textarea "x"
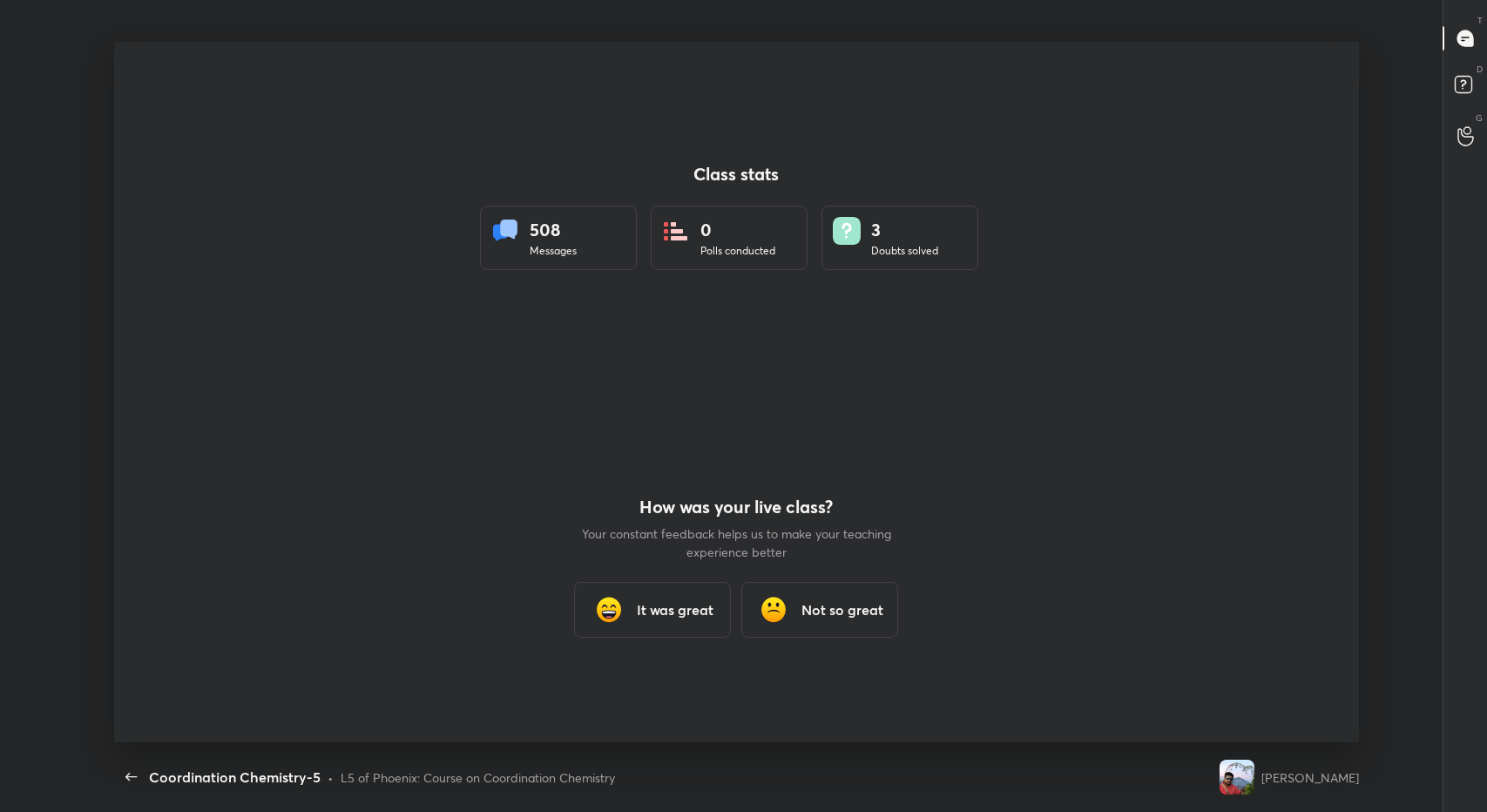
scroll to position [0, 0]
click at [123, 776] on icon "button" at bounding box center [131, 776] width 21 height 21
